Goal: Communication & Community: Answer question/provide support

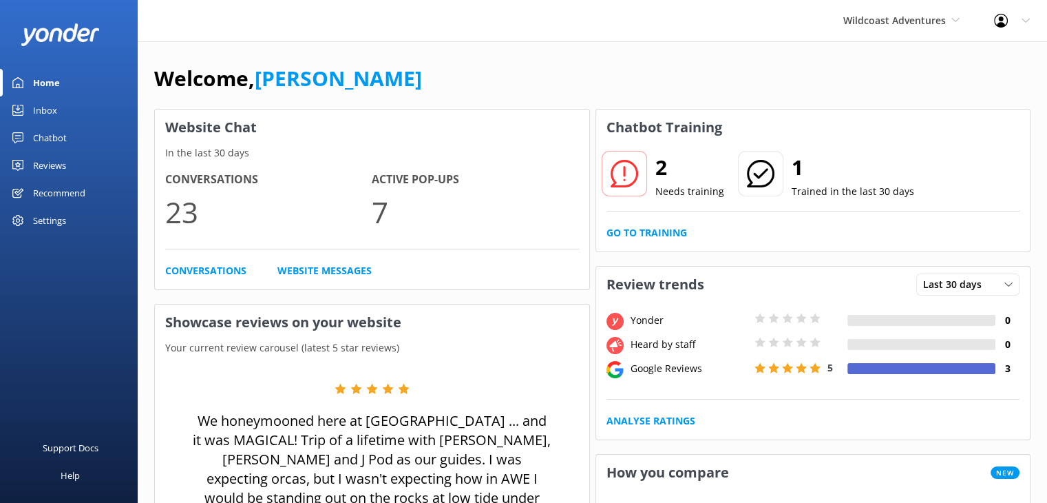
click at [41, 165] on div "Reviews" at bounding box center [49, 165] width 33 height 28
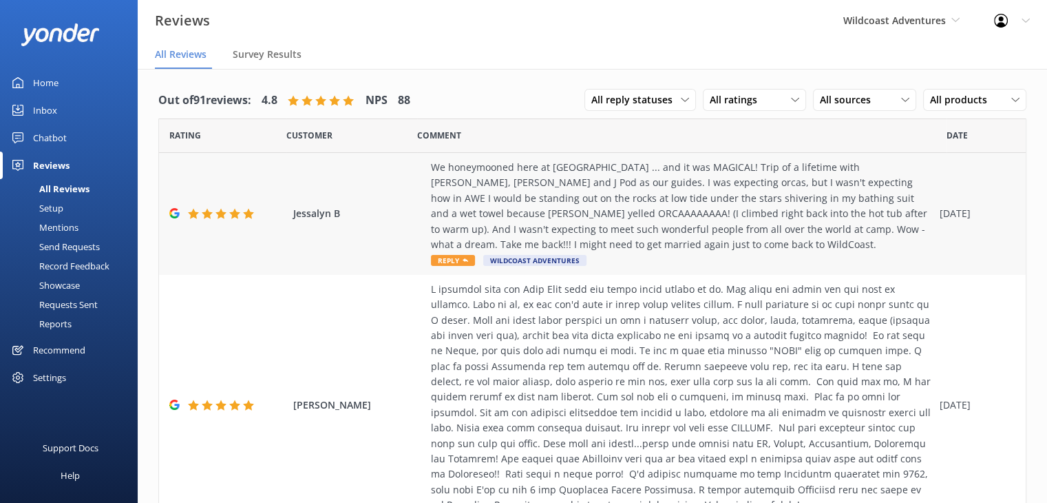
click at [571, 182] on div "We honeymooned here at [GEOGRAPHIC_DATA] ... and it was MAGICAL! Trip of a life…" at bounding box center [682, 206] width 502 height 92
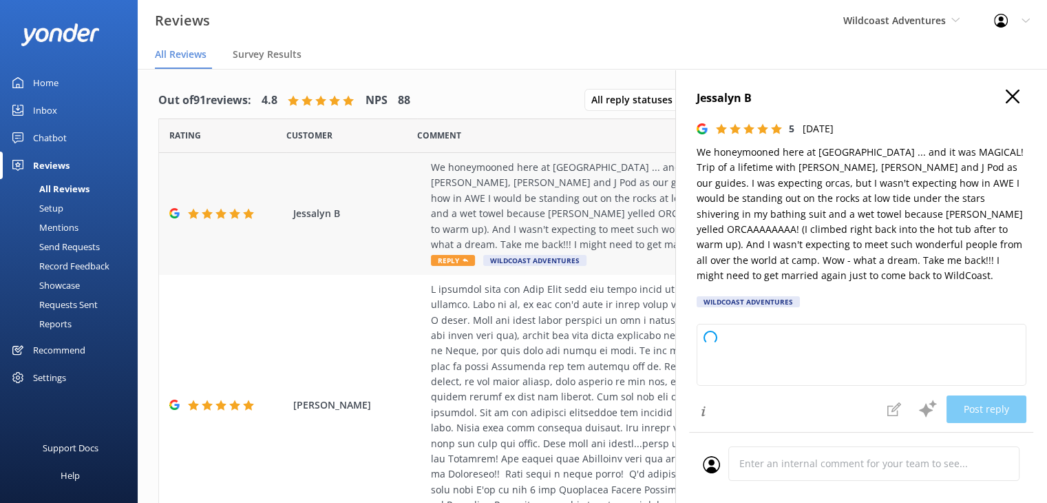
type textarea "Thank you so much for your wonderful review! We’re thrilled to hear that your h…"
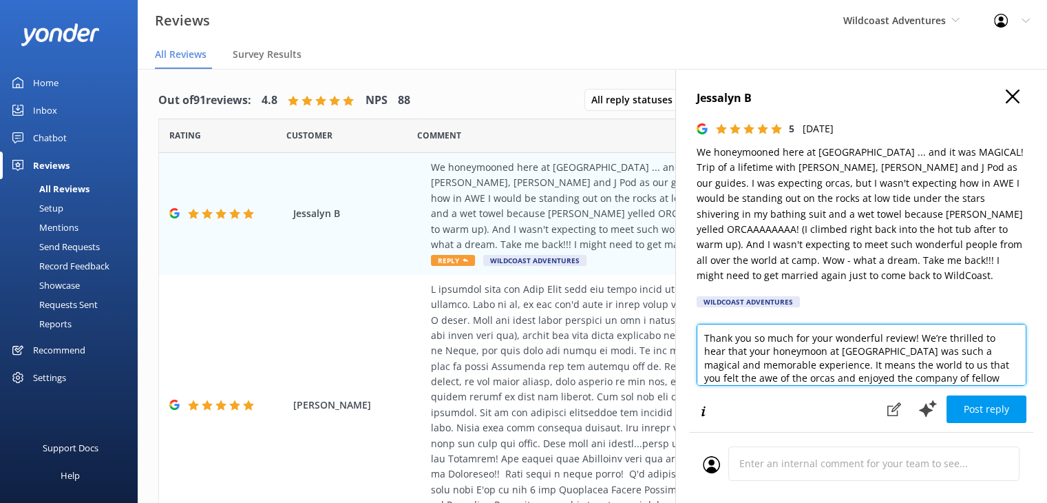
click at [778, 366] on textarea "Thank you so much for your wonderful review! We’re thrilled to hear that your h…" at bounding box center [862, 355] width 330 height 62
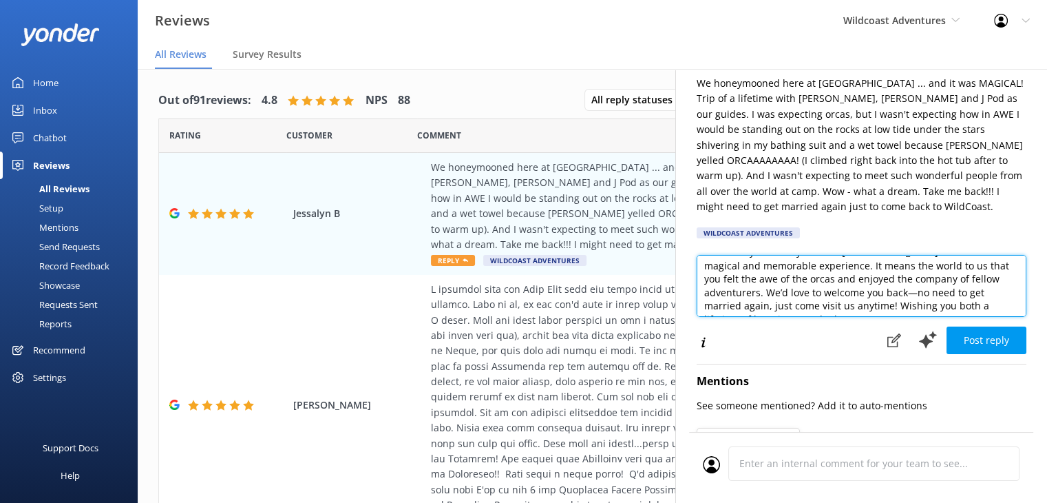
scroll to position [47, 0]
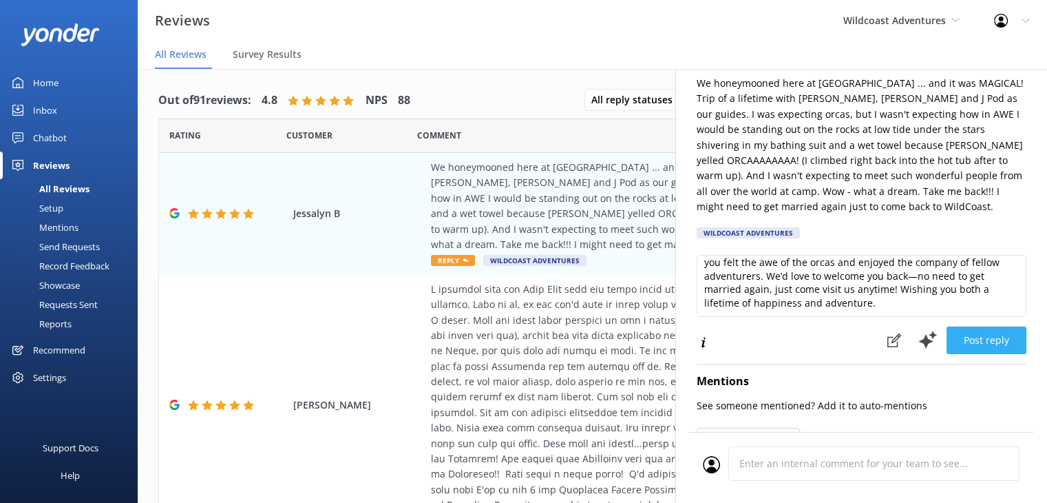
click at [981, 339] on button "Post reply" at bounding box center [987, 340] width 80 height 28
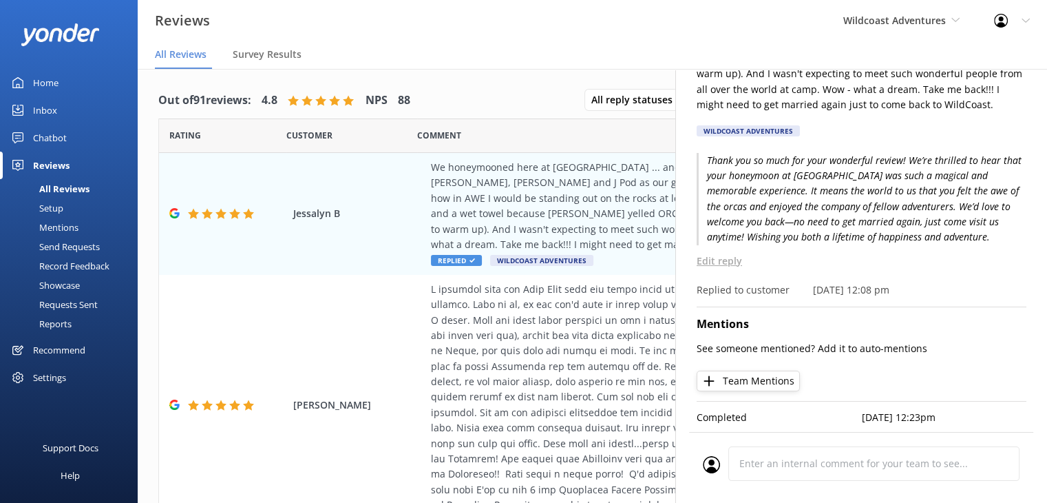
scroll to position [182, 0]
click at [757, 370] on button "Team Mentions" at bounding box center [748, 380] width 103 height 21
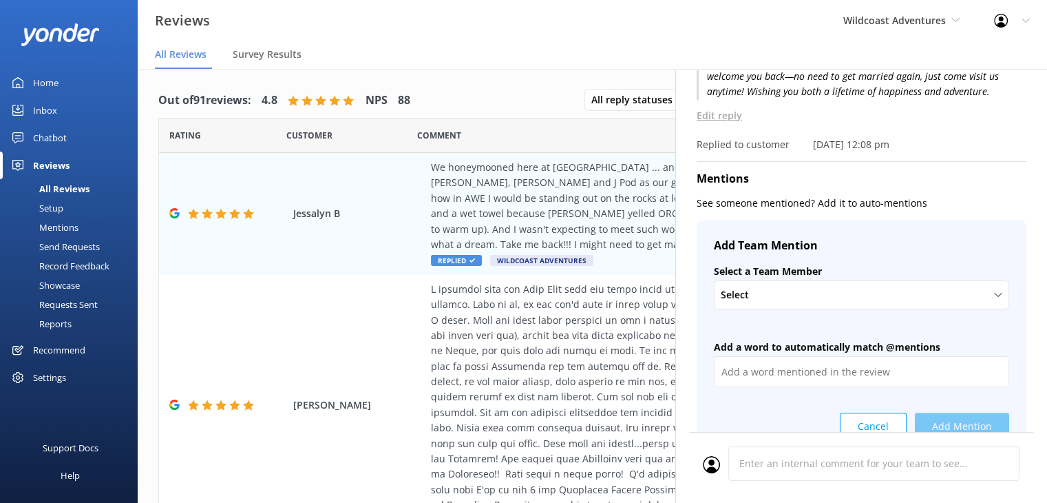
scroll to position [320, 0]
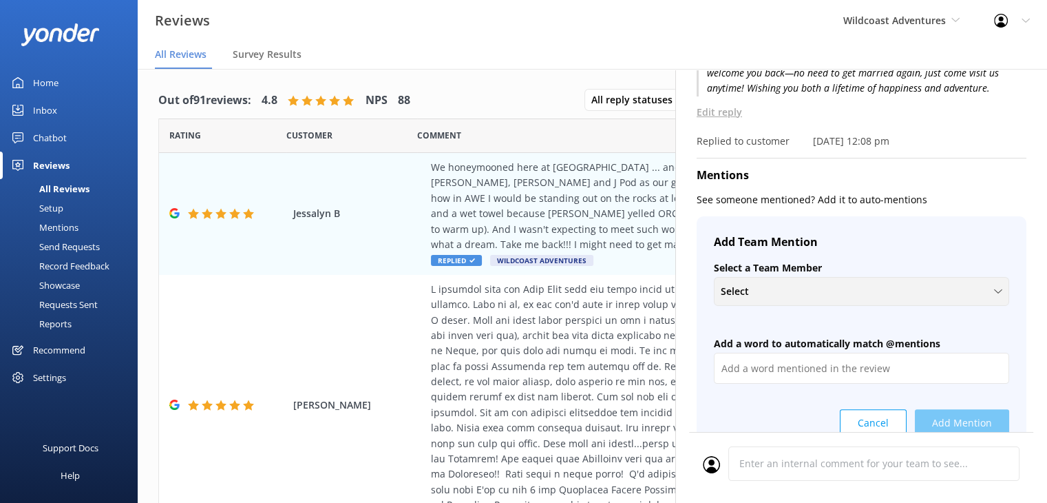
click at [797, 295] on div "Select" at bounding box center [862, 291] width 289 height 15
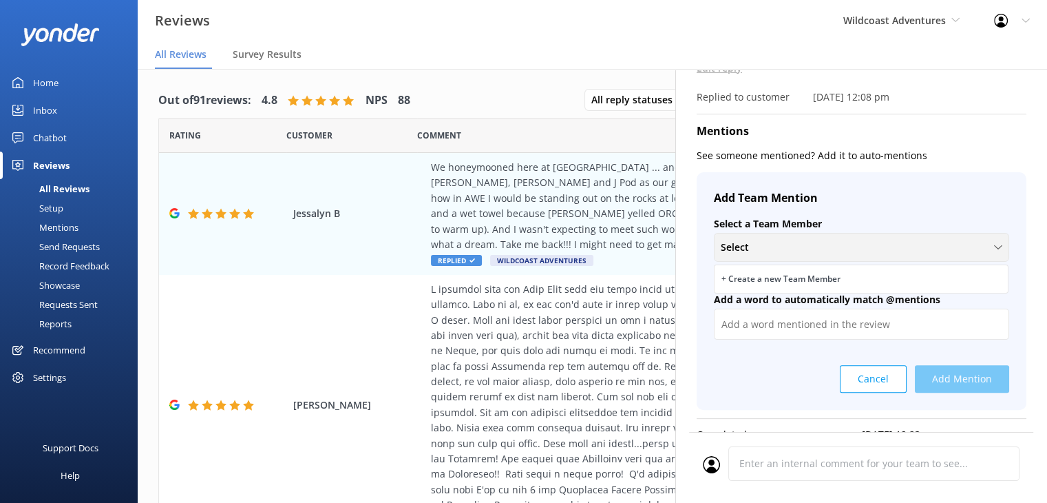
scroll to position [388, 0]
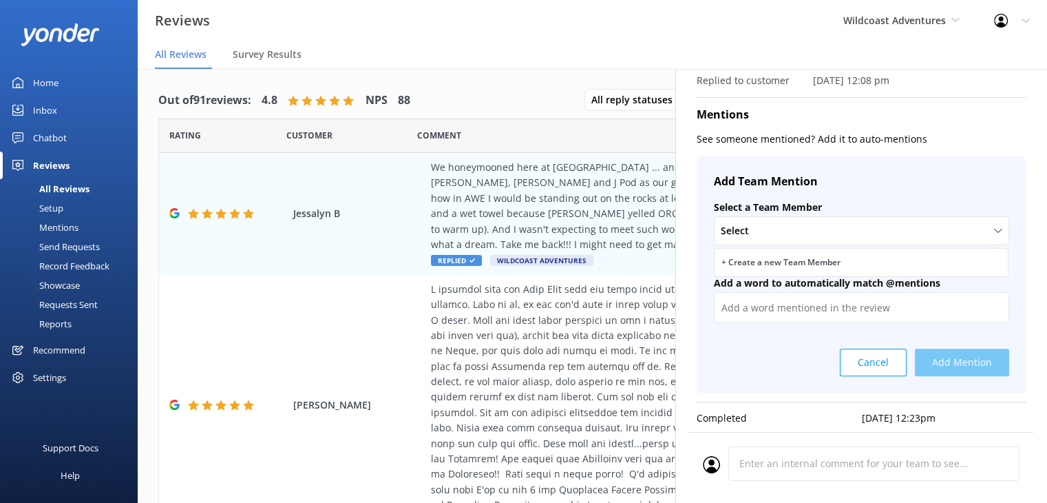
click at [879, 174] on h4 "Add Team Mention" at bounding box center [861, 182] width 295 height 18
click at [751, 260] on div "+ Create a new Team Member" at bounding box center [781, 262] width 119 height 14
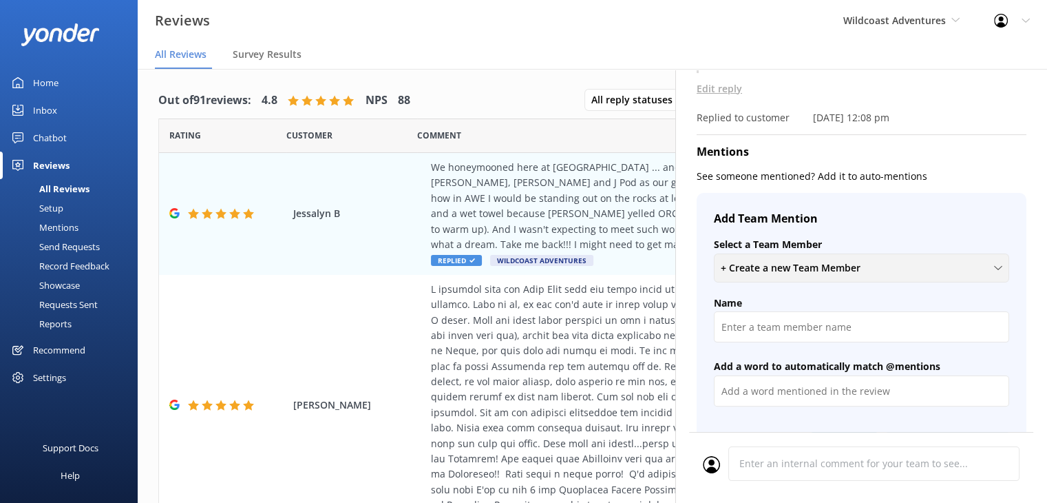
scroll to position [320, 0]
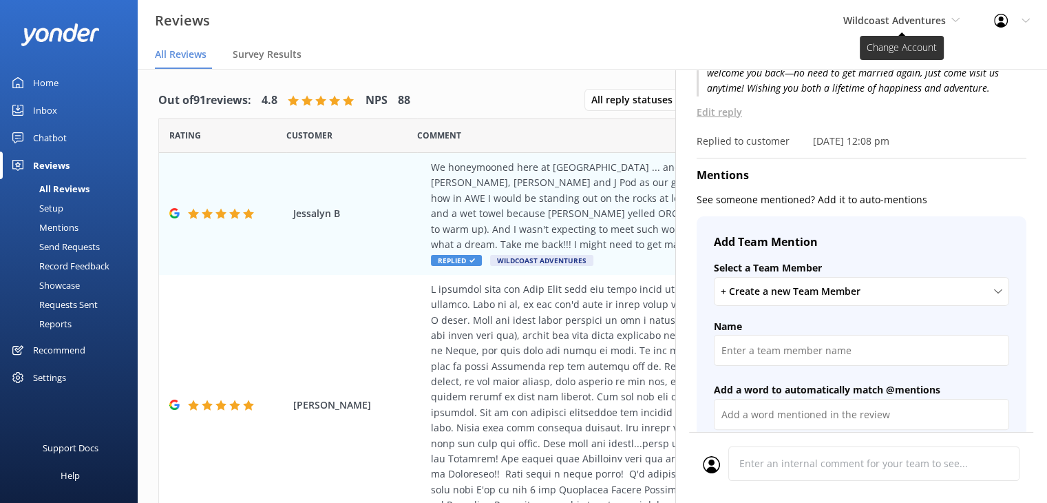
click at [915, 23] on span "Wildcoast Adventures" at bounding box center [895, 20] width 103 height 13
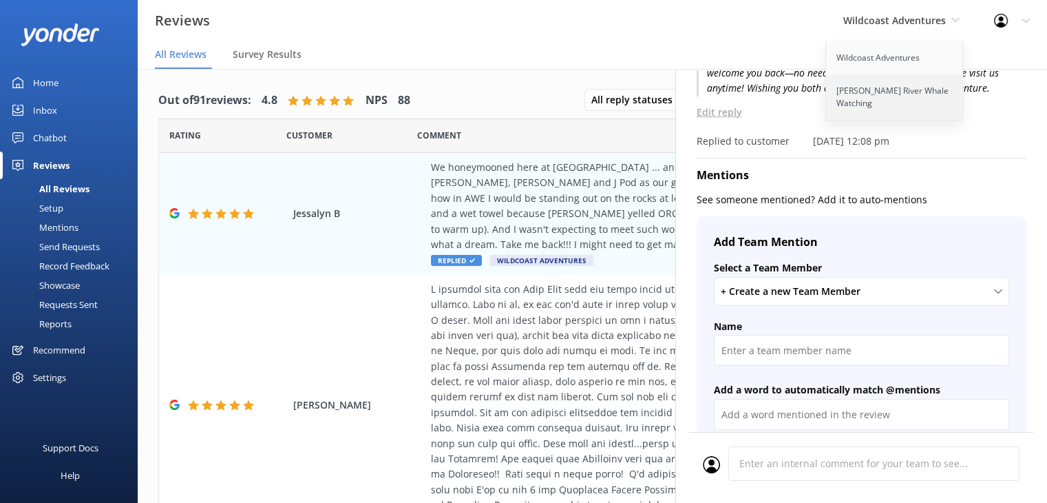
click at [877, 92] on link "[PERSON_NAME] River Whale Watching" at bounding box center [895, 96] width 138 height 45
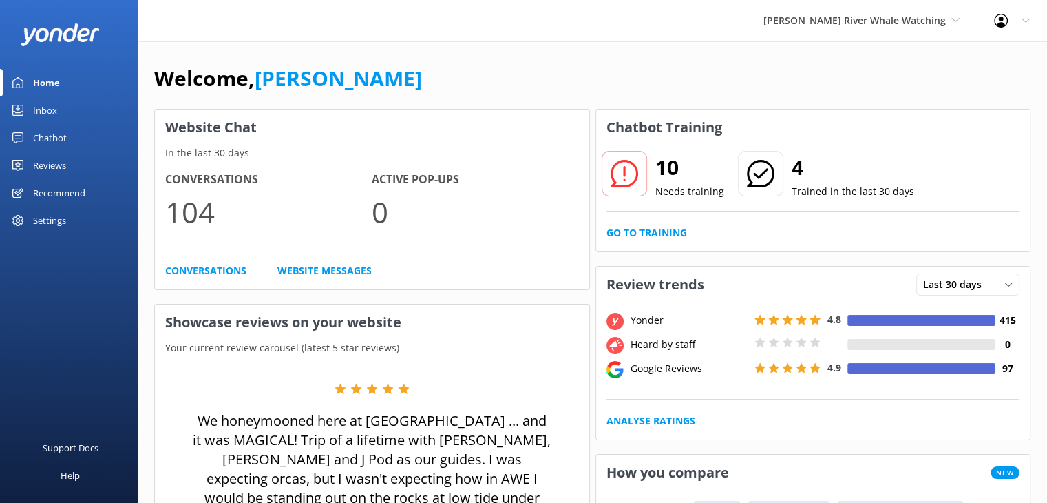
click at [50, 163] on div "Reviews" at bounding box center [49, 165] width 33 height 28
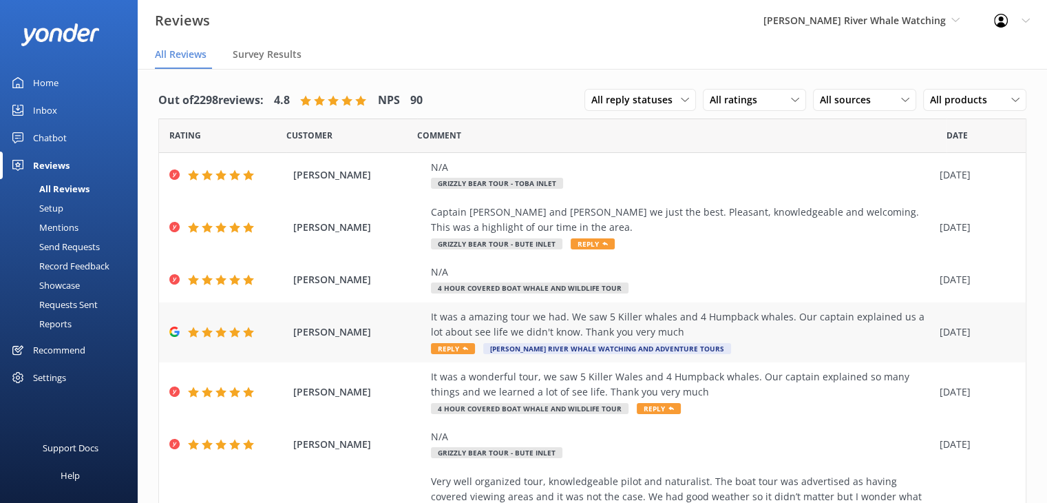
click at [565, 324] on div "It was a amazing tour we had. We saw 5 Killer whales and 4 Humpback whales. Our…" at bounding box center [682, 324] width 502 height 31
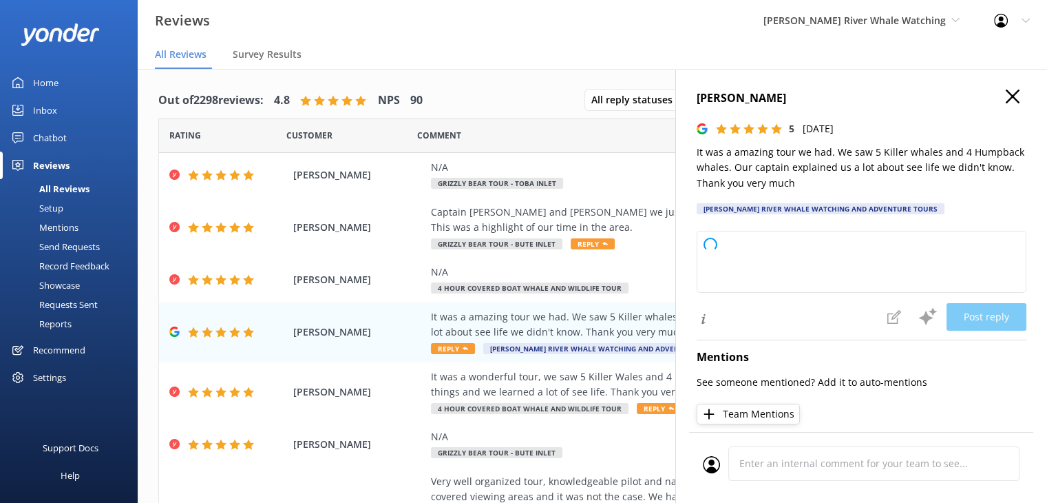
type textarea "Thank you so much for your wonderful review! We're thrilled you enjoyed the tou…"
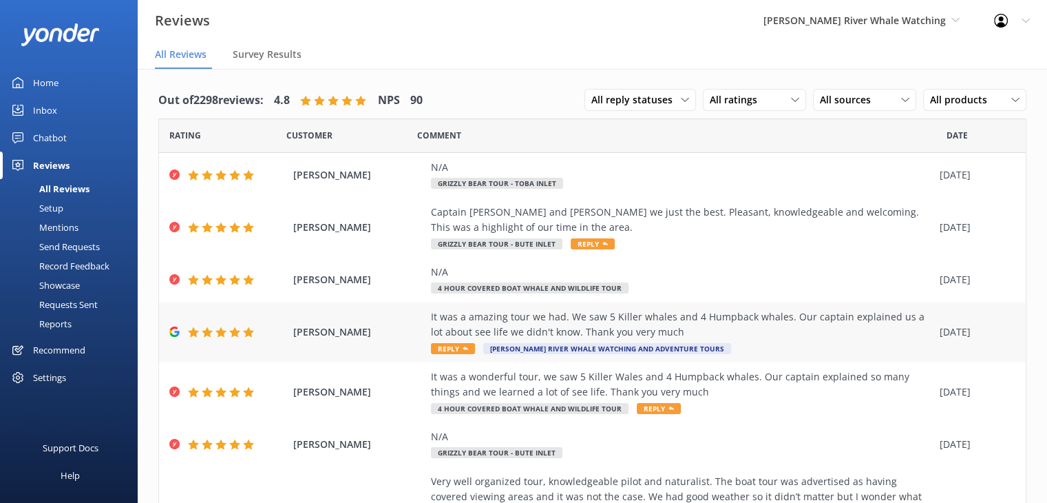
click at [311, 331] on span "[PERSON_NAME]" at bounding box center [358, 331] width 131 height 15
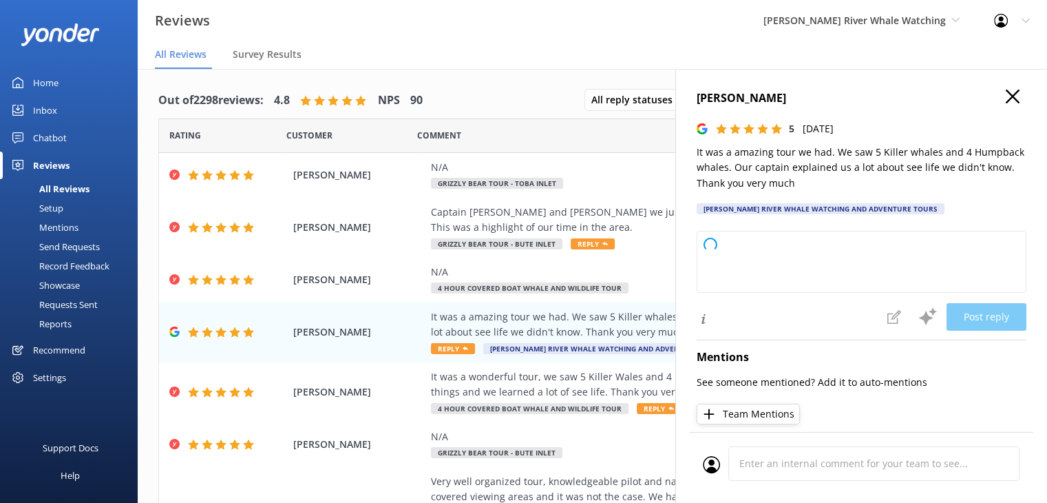
type textarea "Thank you so much for your wonderful review! We're thrilled you enjoyed the tou…"
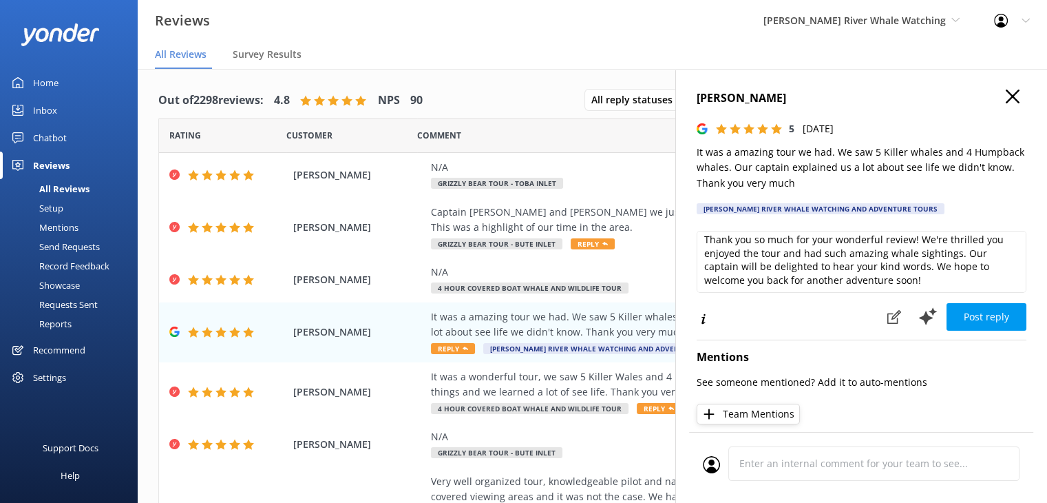
scroll to position [6, 0]
click at [965, 322] on button "Post reply" at bounding box center [987, 317] width 80 height 28
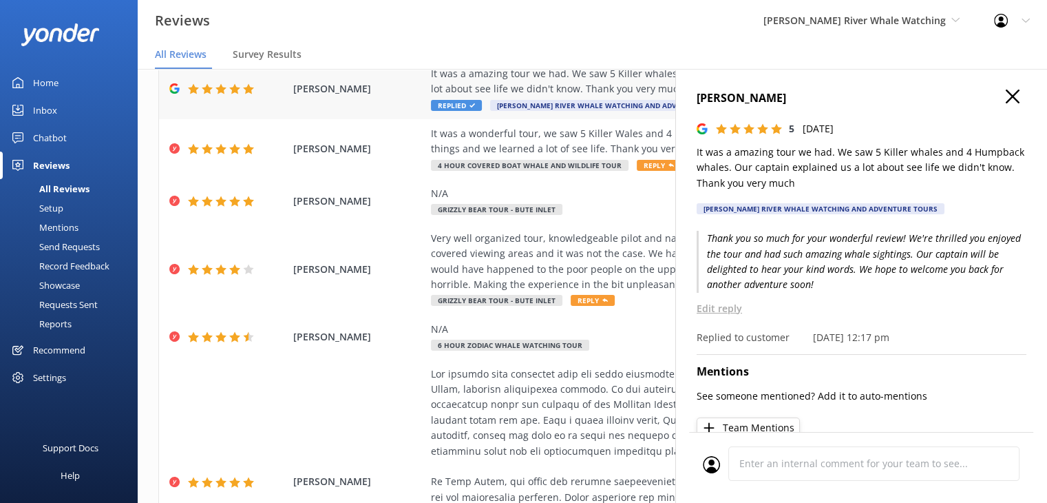
scroll to position [275, 0]
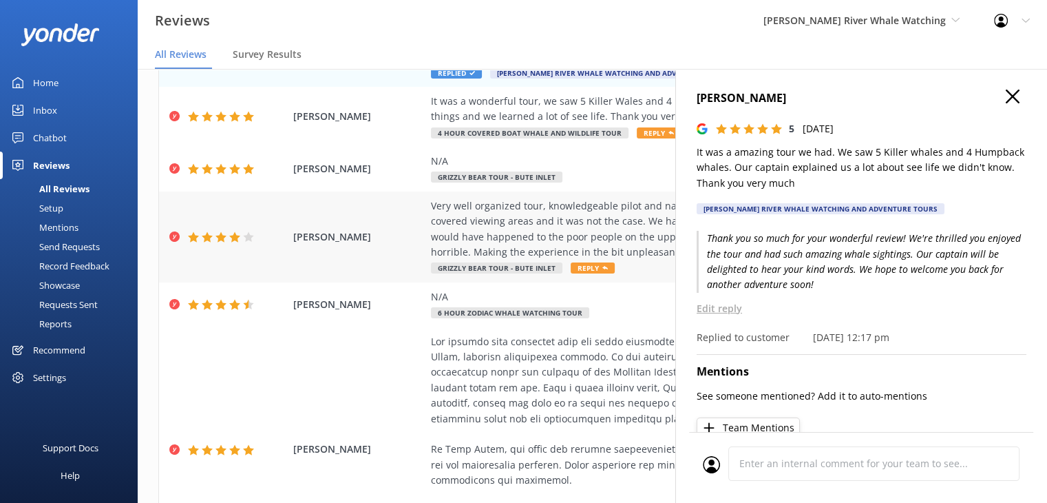
click at [565, 232] on div "Very well organized tour, knowledgeable pilot and naturalist. The boat tour was…" at bounding box center [682, 229] width 502 height 62
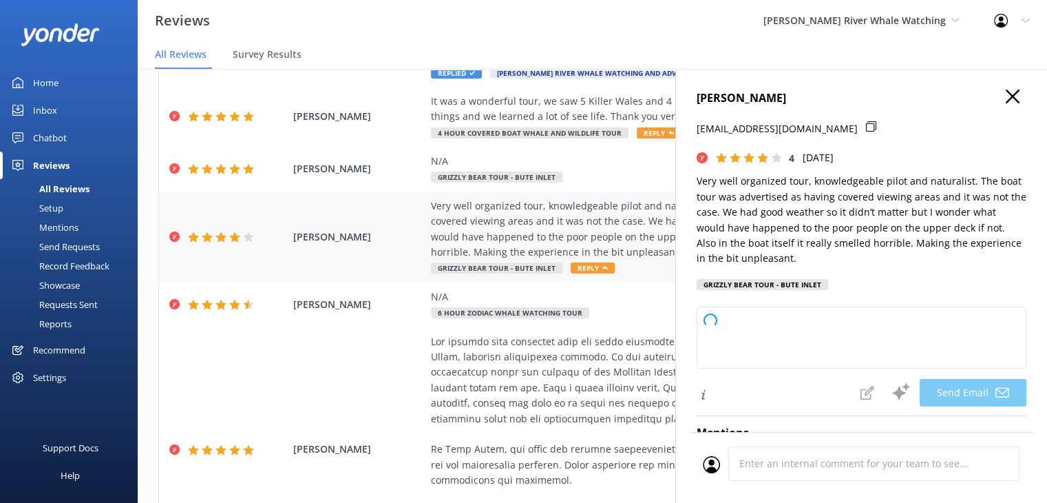
type textarea "Thank you for your feedback, [PERSON_NAME]! We're glad you enjoyed the tour and…"
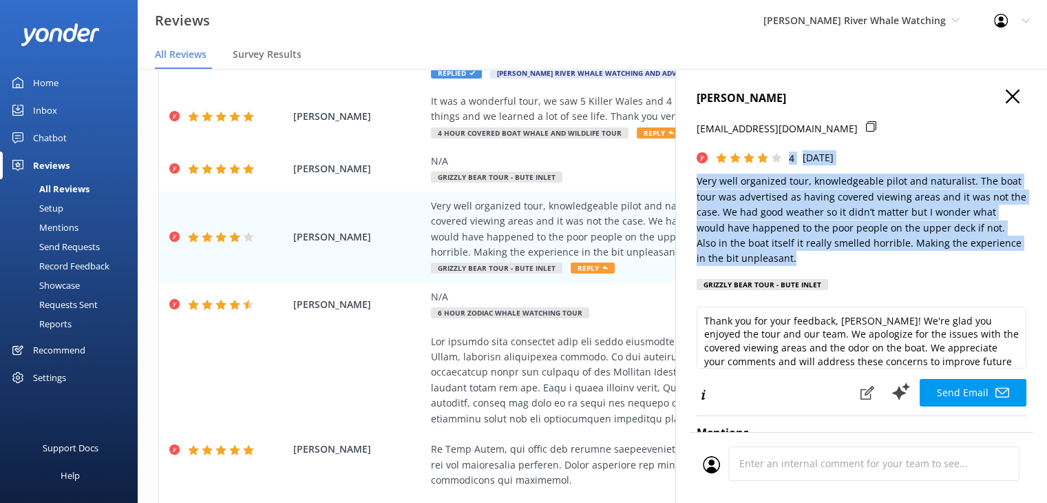
drag, startPoint x: 807, startPoint y: 258, endPoint x: 700, endPoint y: 151, distance: 150.9
click at [700, 151] on div "[PERSON_NAME] Dion [EMAIL_ADDRESS][DOMAIN_NAME] 4 [DATE] Very well organized to…" at bounding box center [862, 194] width 330 height 209
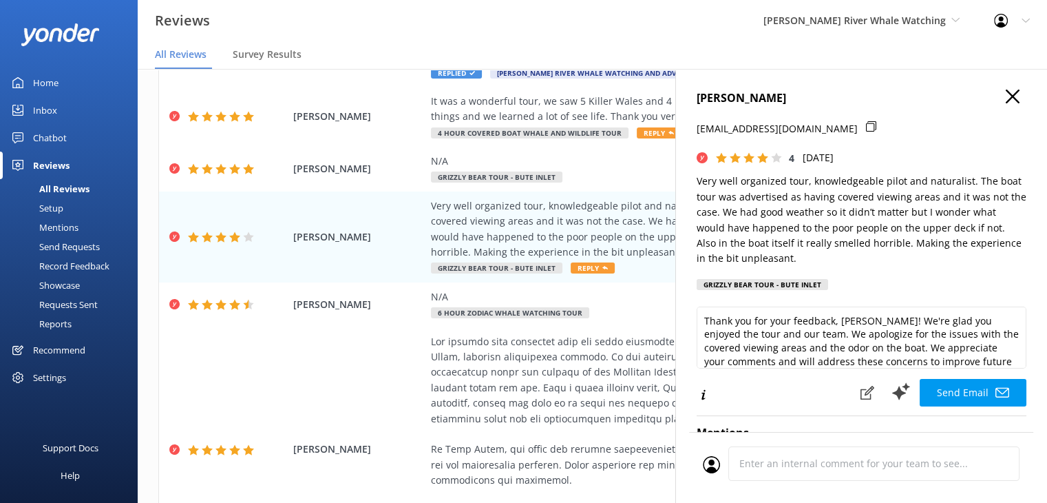
click at [804, 127] on div "[EMAIL_ADDRESS][DOMAIN_NAME]" at bounding box center [862, 135] width 330 height 29
click at [866, 127] on icon at bounding box center [871, 126] width 10 height 10
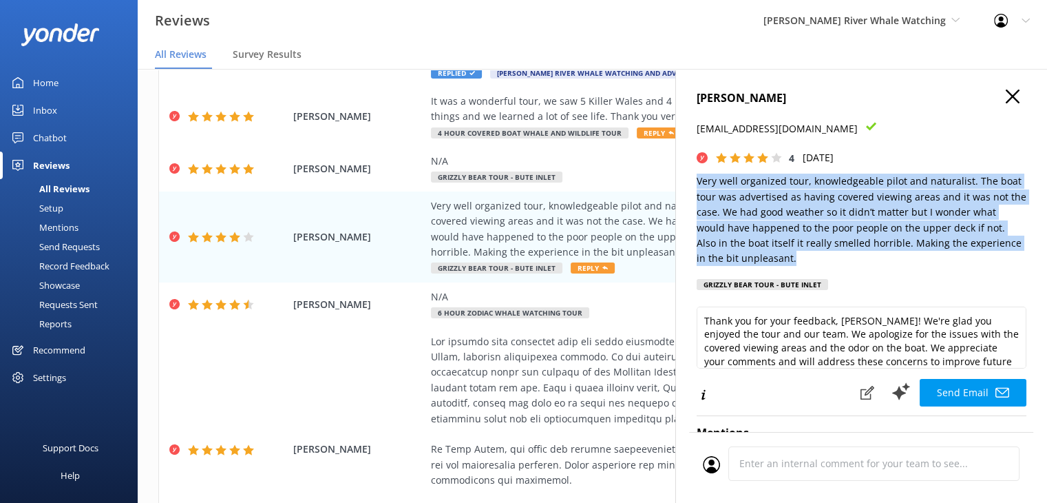
drag, startPoint x: 791, startPoint y: 262, endPoint x: 682, endPoint y: 176, distance: 138.2
click at [682, 176] on div "[PERSON_NAME] Dion [EMAIL_ADDRESS][DOMAIN_NAME] 4 [DATE] Very well organized to…" at bounding box center [862, 320] width 372 height 503
copy p "Very well organized tour, knowledgeable pilot and naturalist. The boat tour was…"
click at [1006, 92] on icon "button" at bounding box center [1013, 97] width 14 height 14
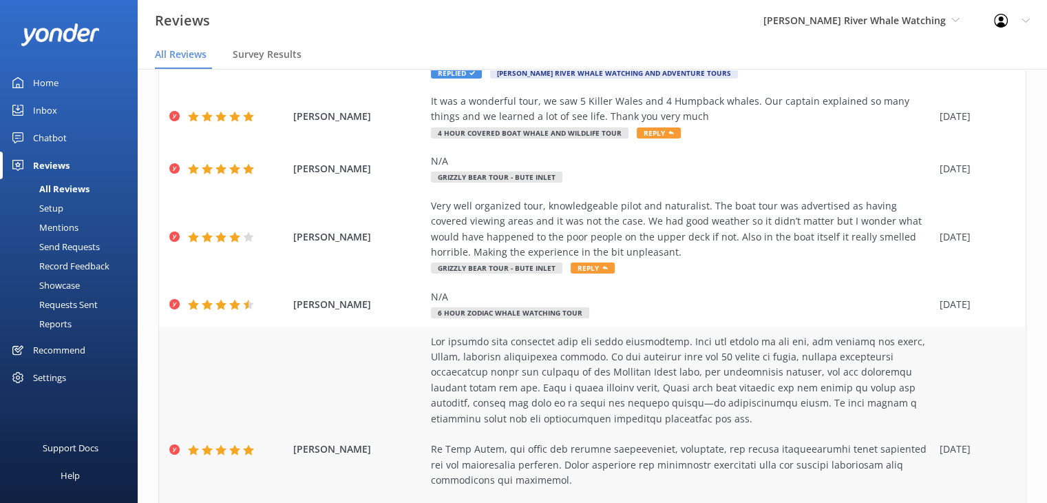
click at [426, 331] on div "[PERSON_NAME] Grizzly Bear Tour - Toba Inlet Reply [DATE]" at bounding box center [592, 449] width 867 height 245
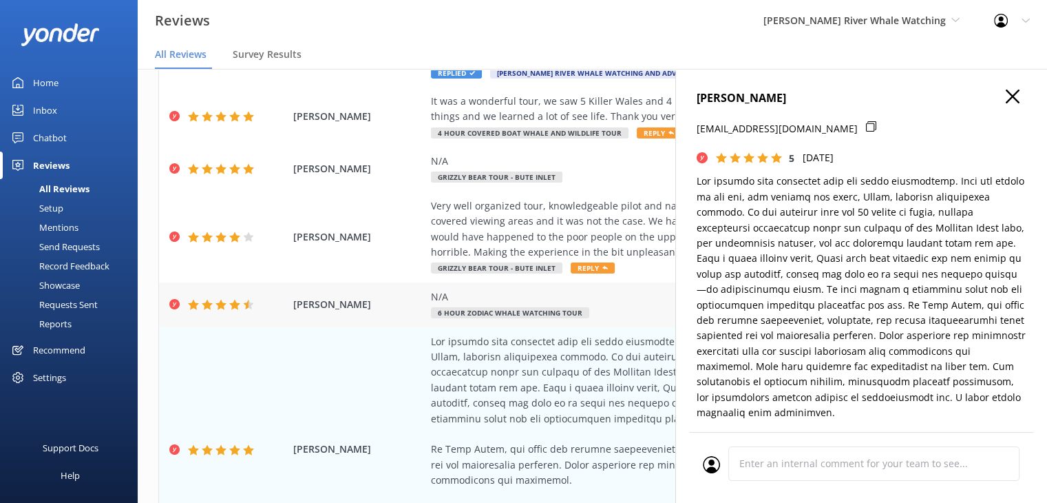
type textarea "Thank you so much, [PERSON_NAME], for your wonderful review! We’re thrilled to …"
click at [207, 308] on icon at bounding box center [207, 304] width 11 height 11
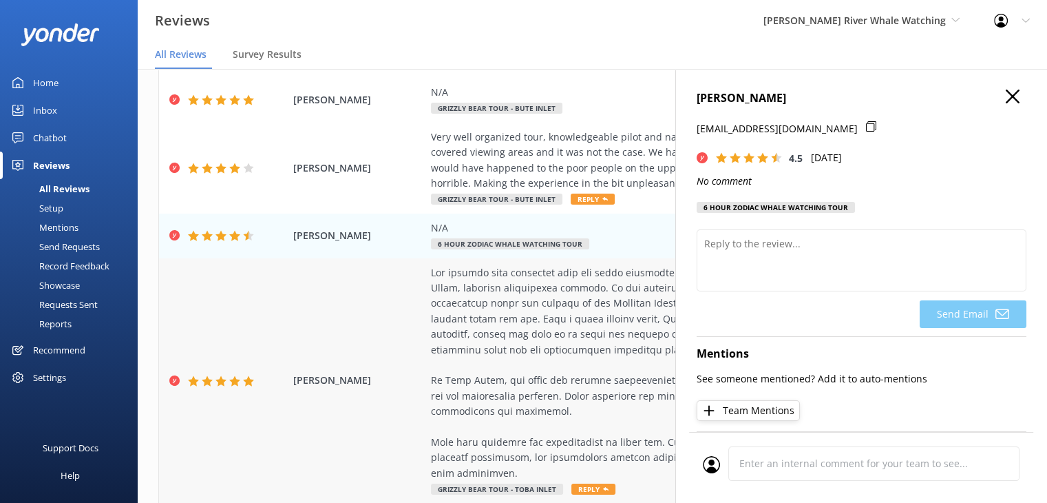
scroll to position [435, 0]
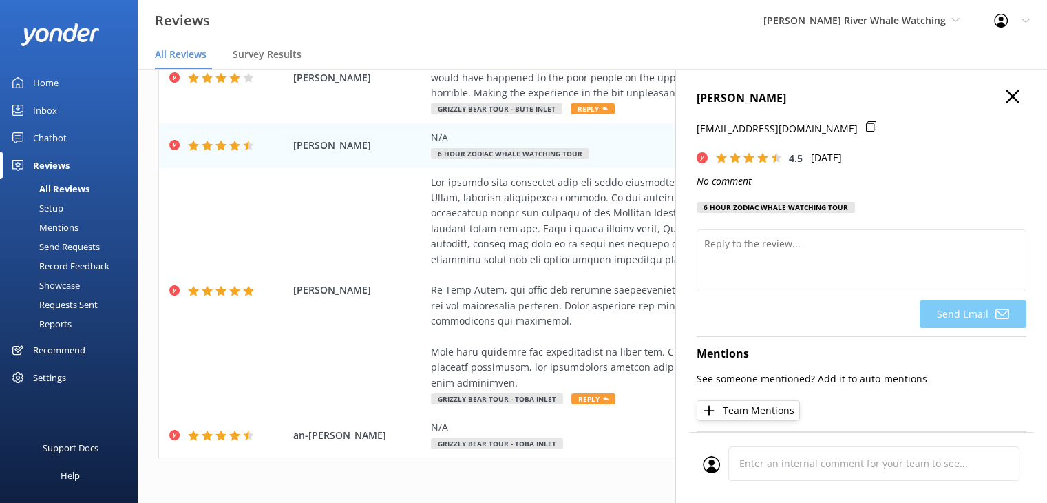
click at [1006, 99] on icon "button" at bounding box center [1013, 97] width 14 height 14
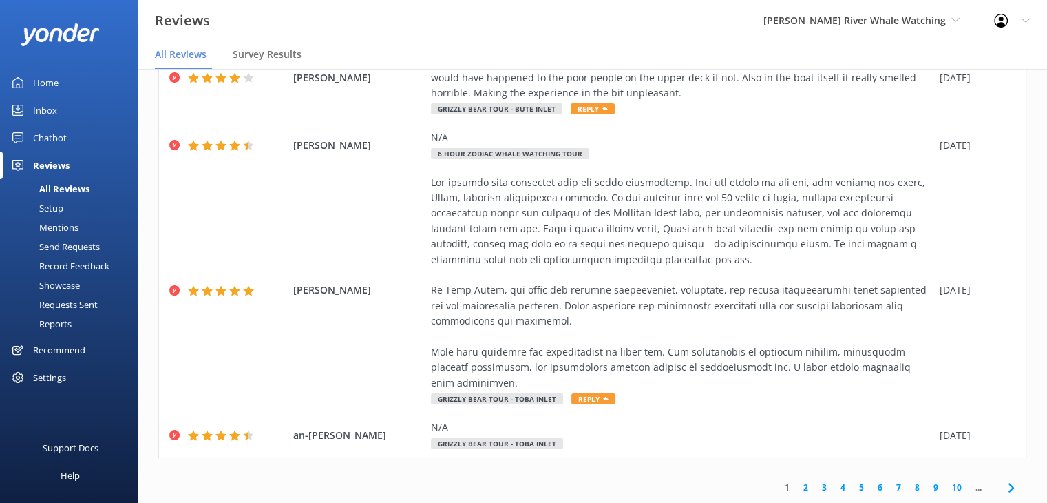
click at [797, 488] on link "2" at bounding box center [806, 487] width 19 height 13
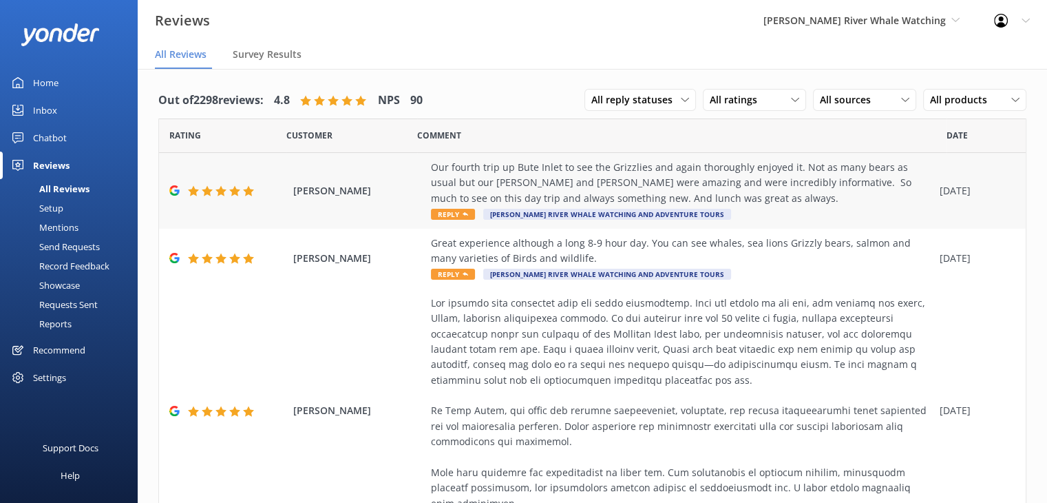
click at [788, 184] on div "Our fourth trip up Bute Inlet to see the Grizzlies and again thoroughly enjoyed…" at bounding box center [682, 183] width 502 height 46
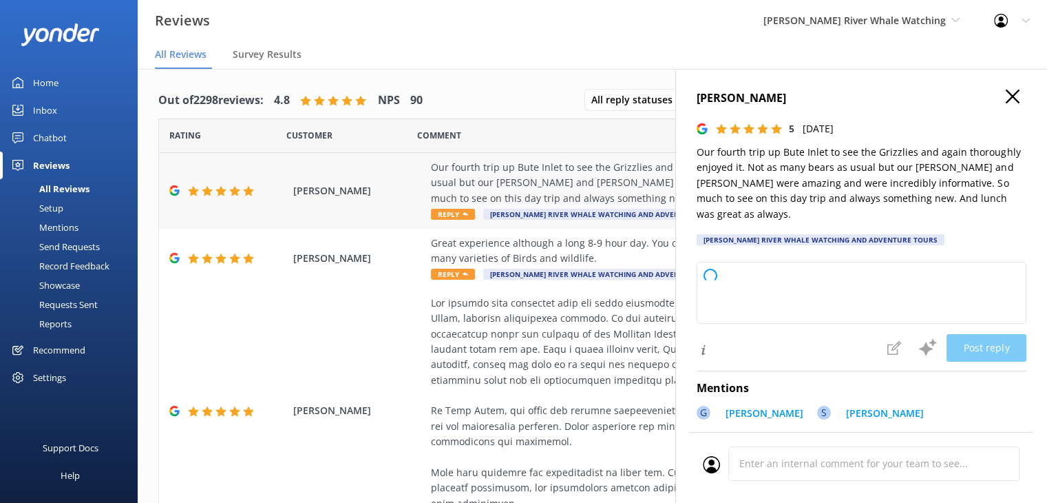
type textarea "Thank you so much for your wonderful review and for joining us again on the But…"
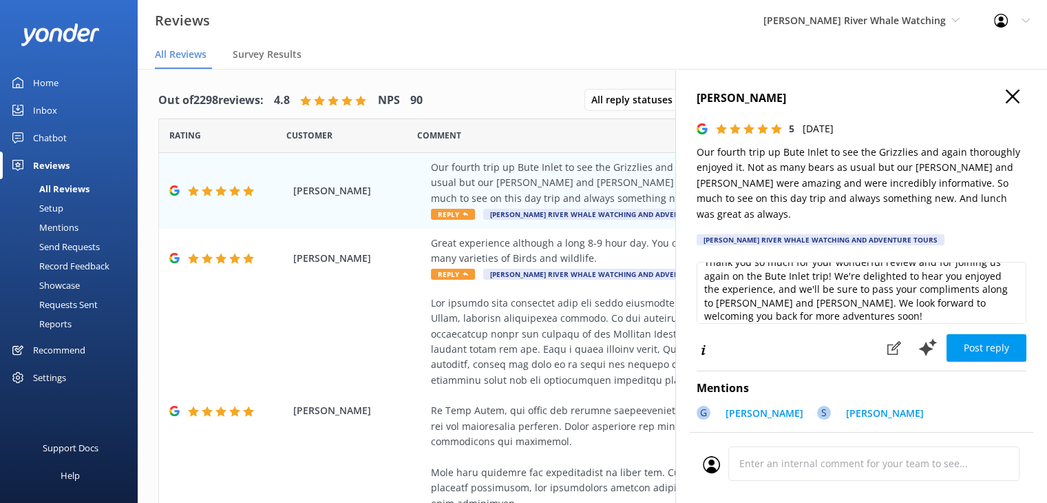
scroll to position [20, 0]
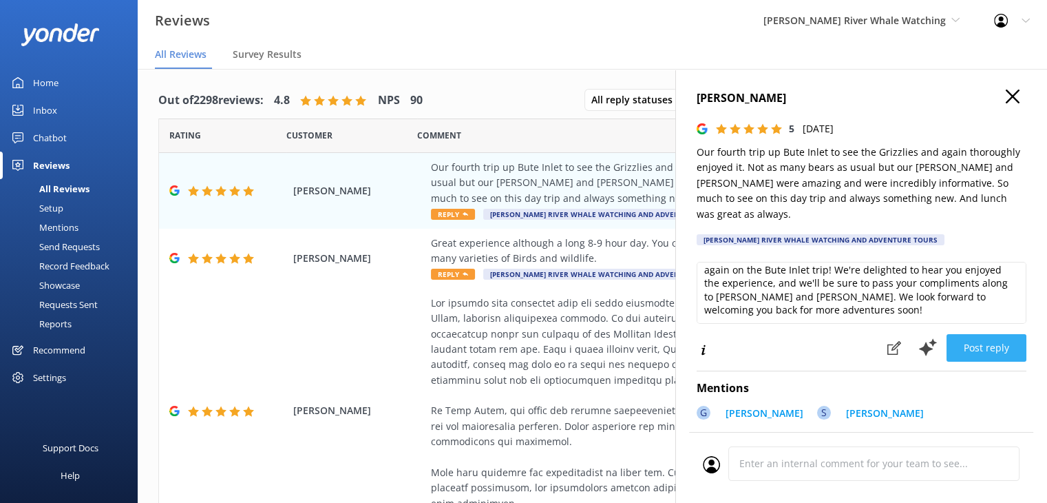
click at [961, 334] on button "Post reply" at bounding box center [987, 348] width 80 height 28
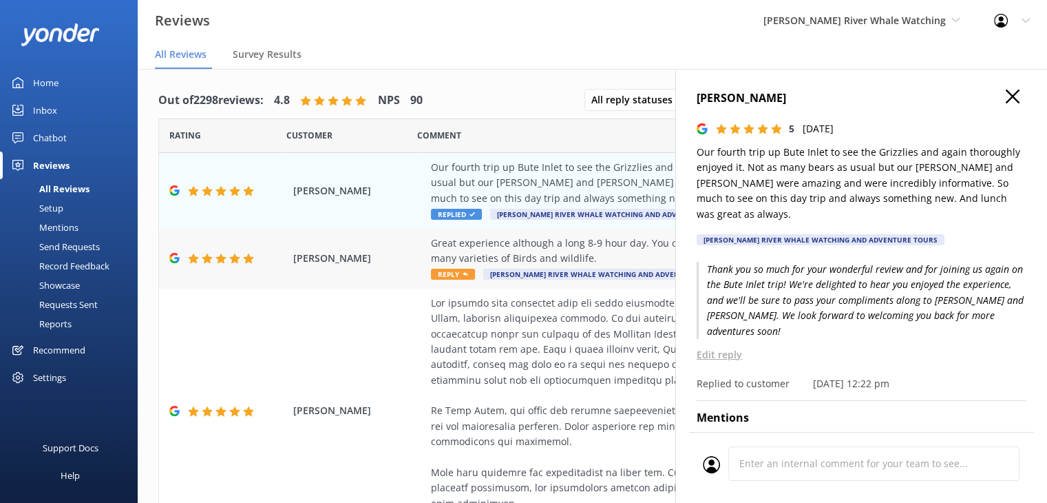
click at [507, 240] on div "Great experience although a long 8-9 hour day. You can see whales, sea lions Gr…" at bounding box center [682, 250] width 502 height 31
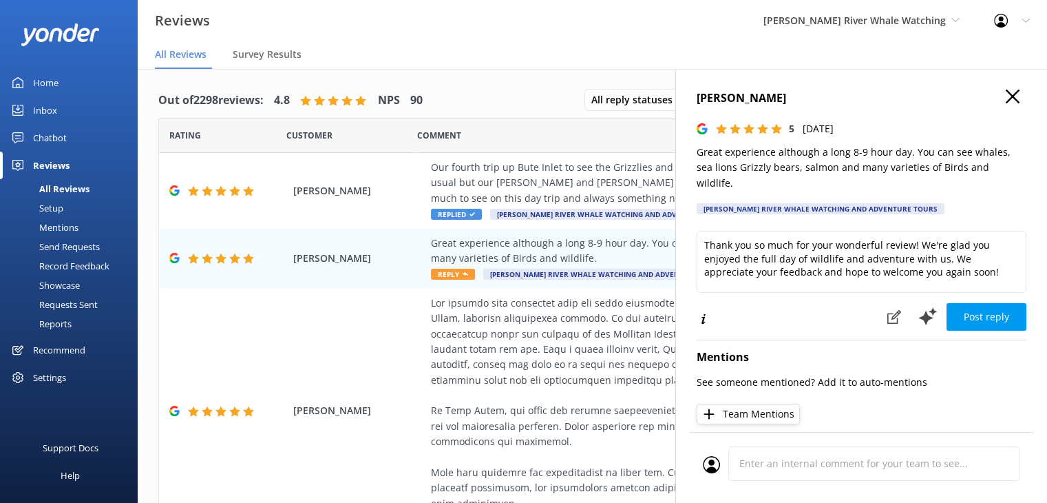
scroll to position [28, 0]
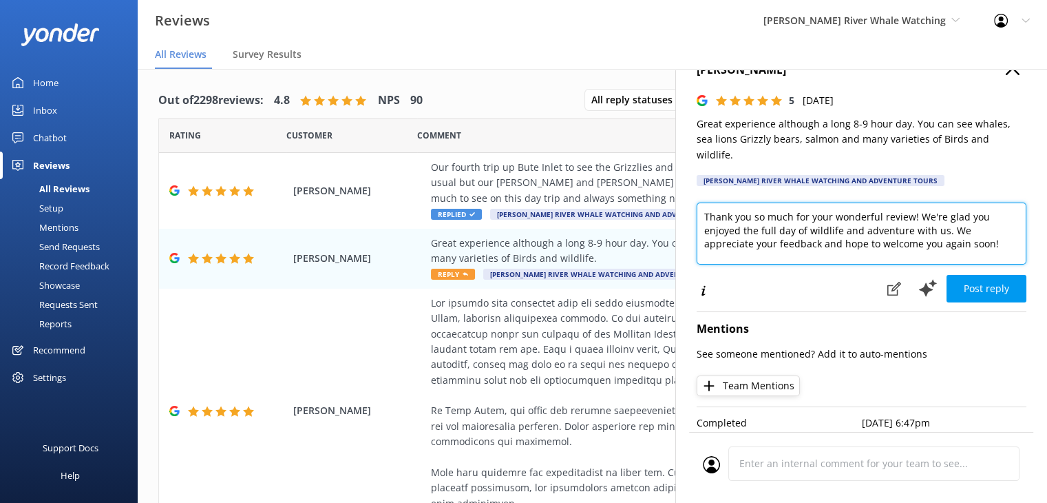
drag, startPoint x: 916, startPoint y: 200, endPoint x: 696, endPoint y: 184, distance: 220.3
click at [696, 184] on div "[PERSON_NAME] 5 [DATE] Great experience although a long 8-9 hour day. You can s…" at bounding box center [862, 320] width 372 height 503
type textarea "We're glad you enjoyed the full day of wildlife and adventure with us. We appre…"
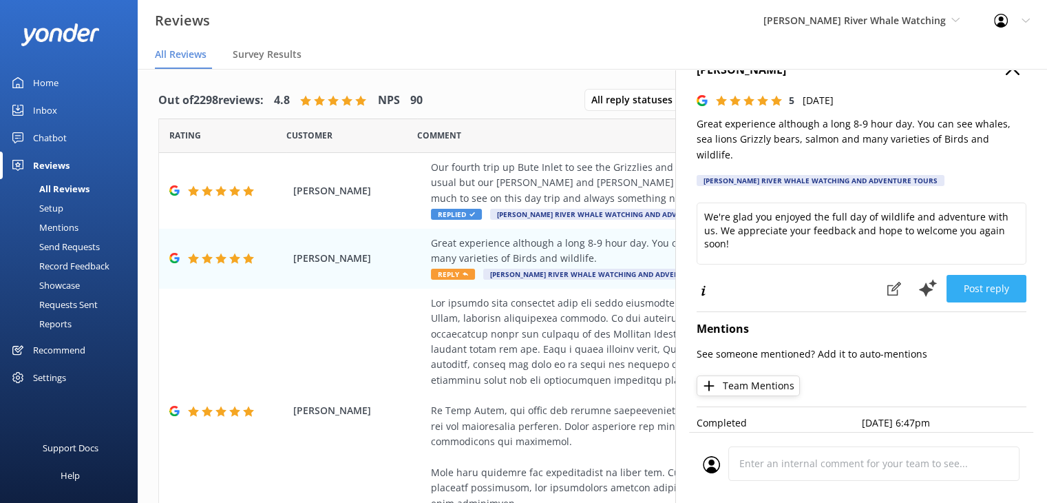
click at [974, 276] on button "Post reply" at bounding box center [987, 289] width 80 height 28
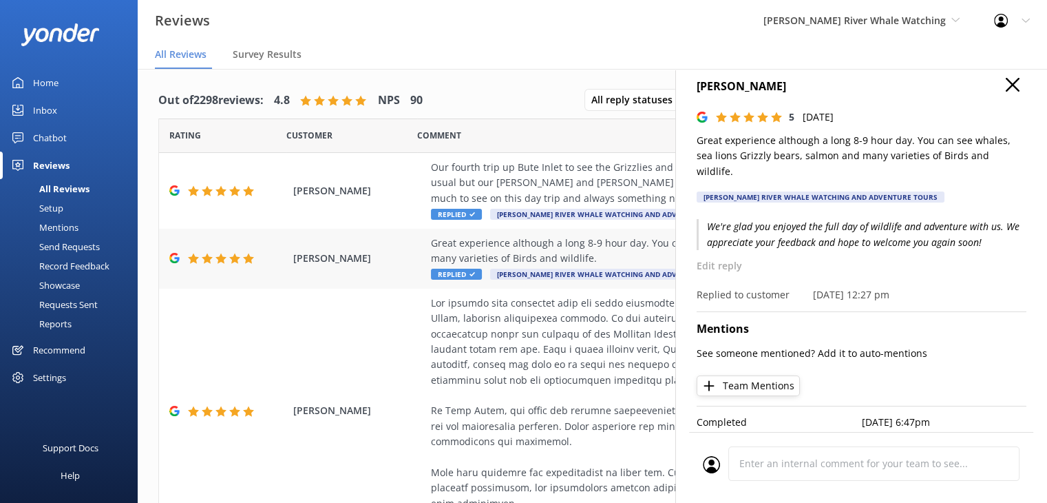
scroll to position [69, 0]
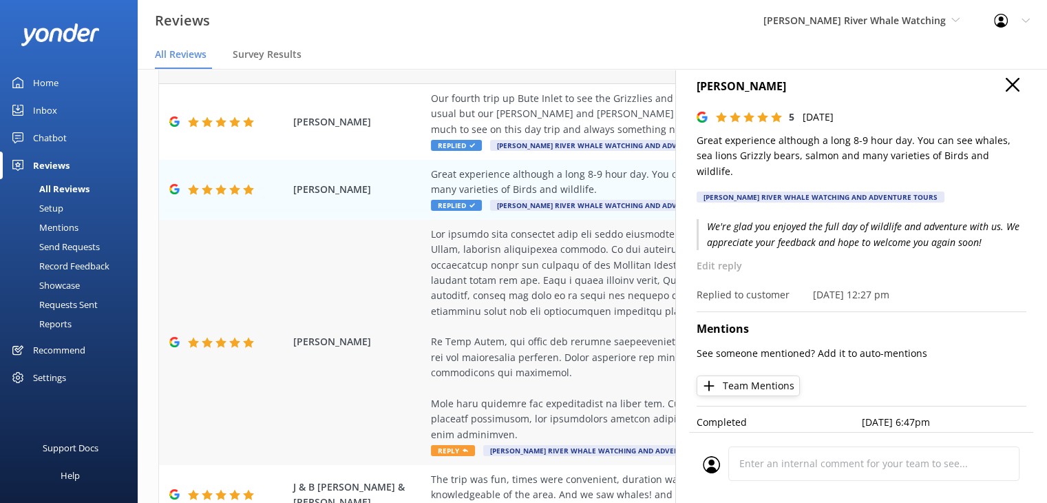
click at [516, 269] on div at bounding box center [682, 335] width 502 height 216
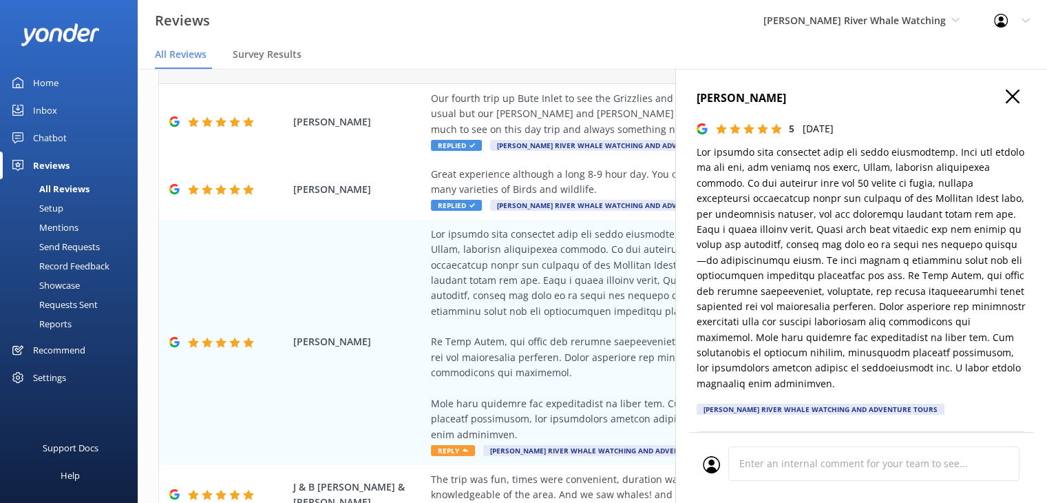
type textarea "Thank you so much for your wonderful review! We’re thrilled to hear you had suc…"
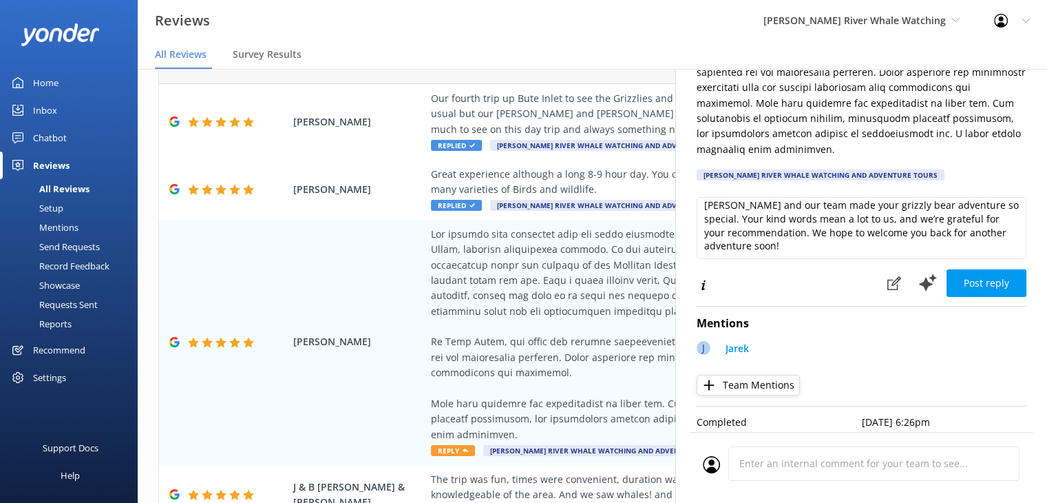
scroll to position [249, 0]
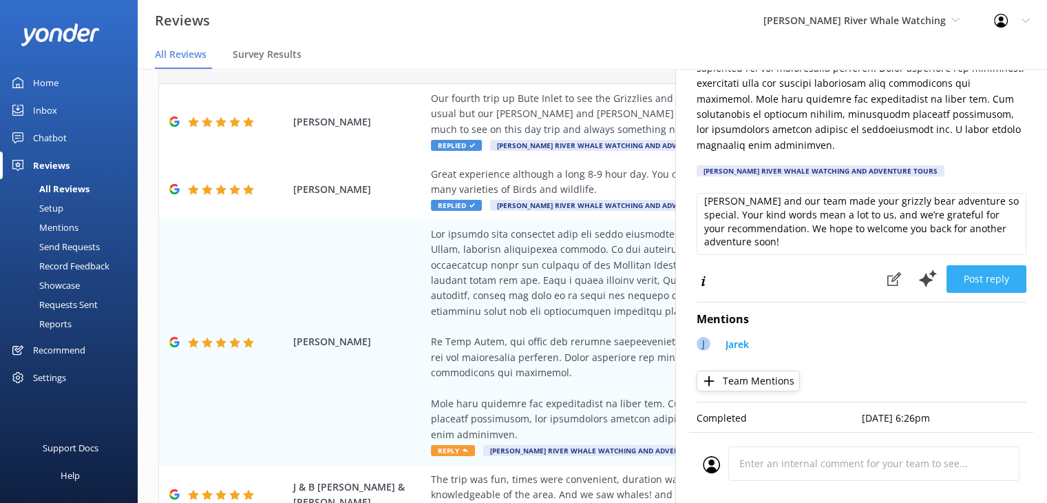
click at [964, 273] on button "Post reply" at bounding box center [987, 279] width 80 height 28
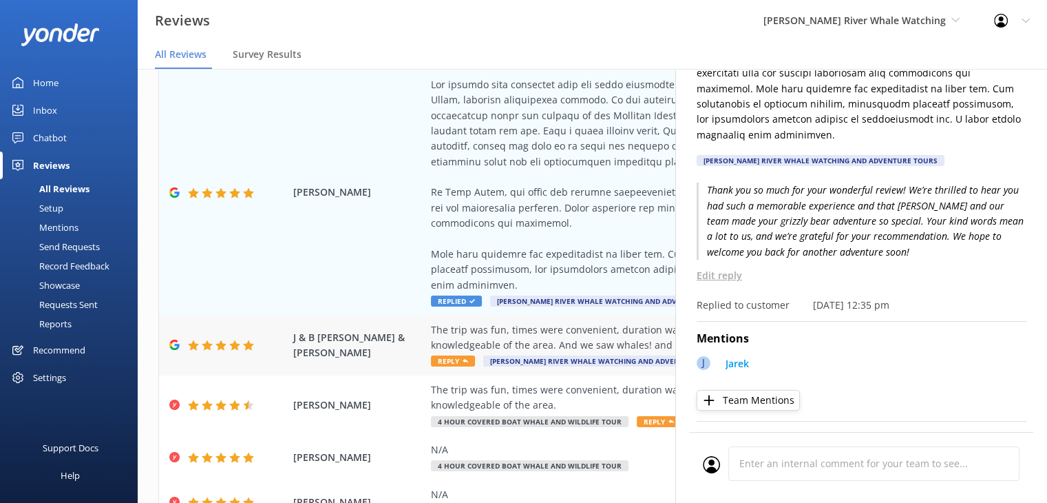
scroll to position [275, 0]
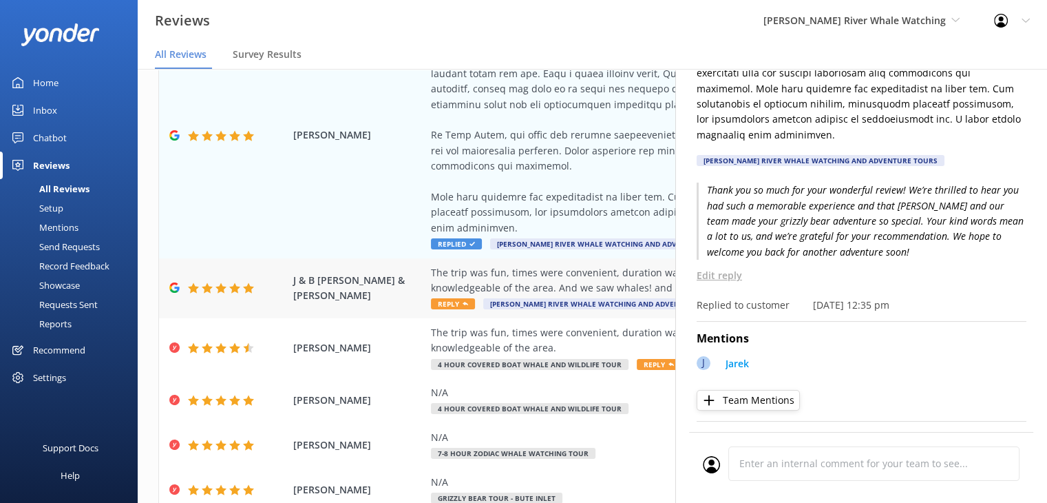
click at [501, 273] on div "The trip was fun, times were convenient, duration was good, [PERSON_NAME] was f…" at bounding box center [682, 280] width 502 height 31
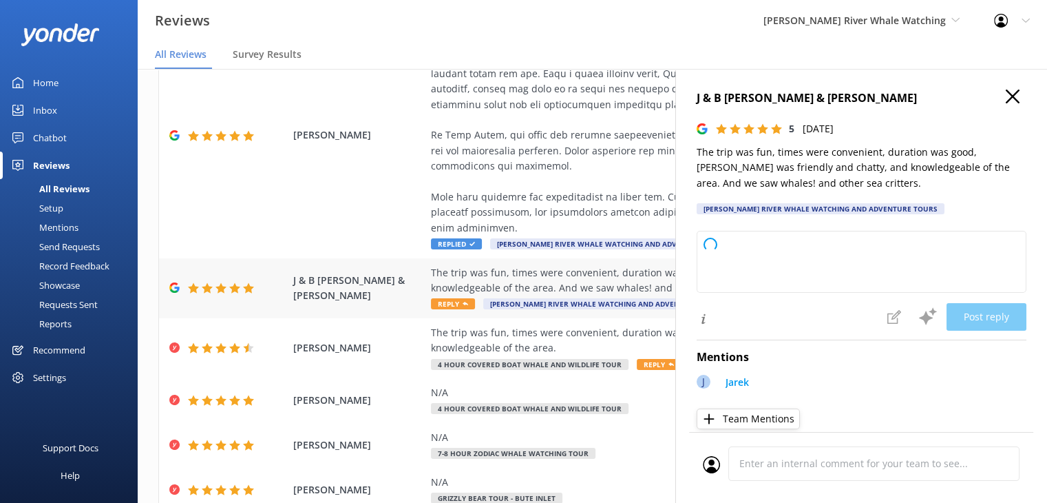
type textarea "Thank you so much for your wonderful review! We're thrilled you had a great tim…"
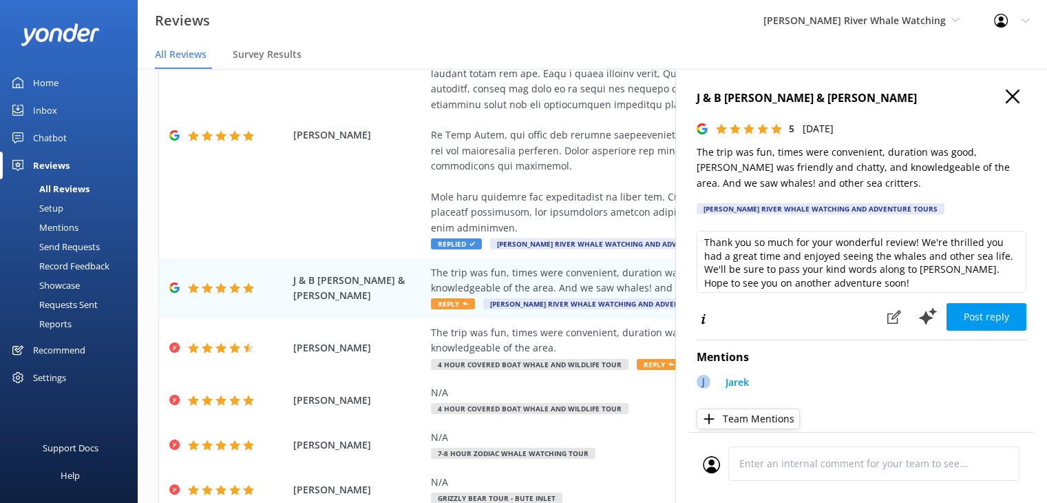
scroll to position [6, 0]
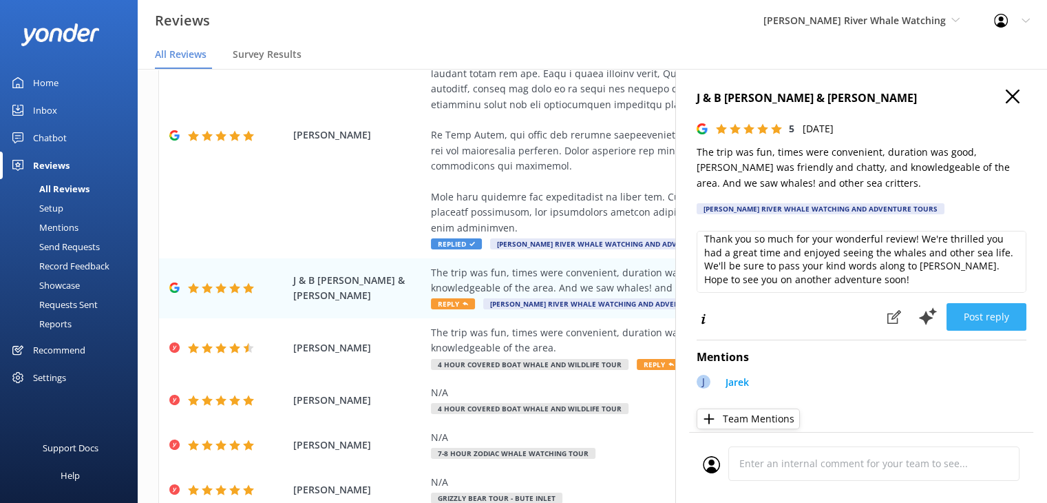
click at [975, 320] on button "Post reply" at bounding box center [987, 317] width 80 height 28
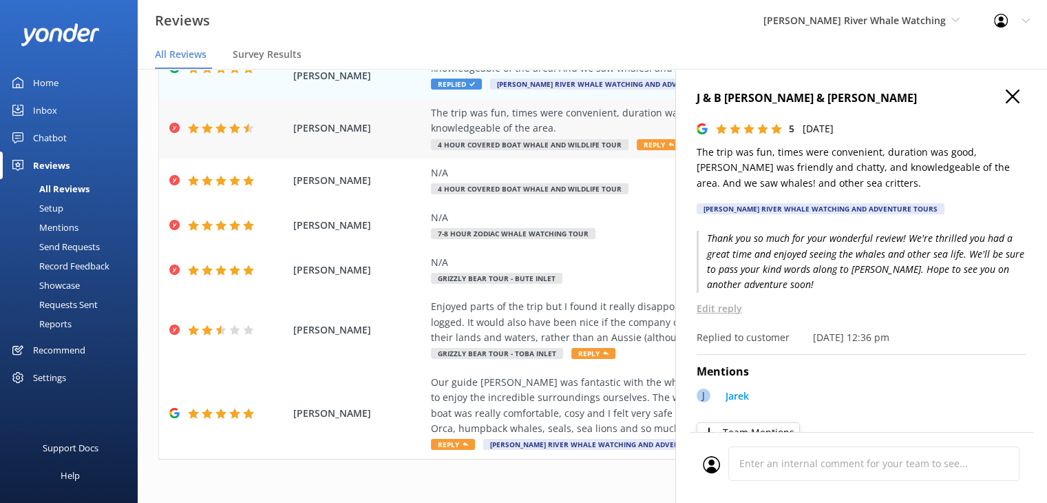
scroll to position [496, 0]
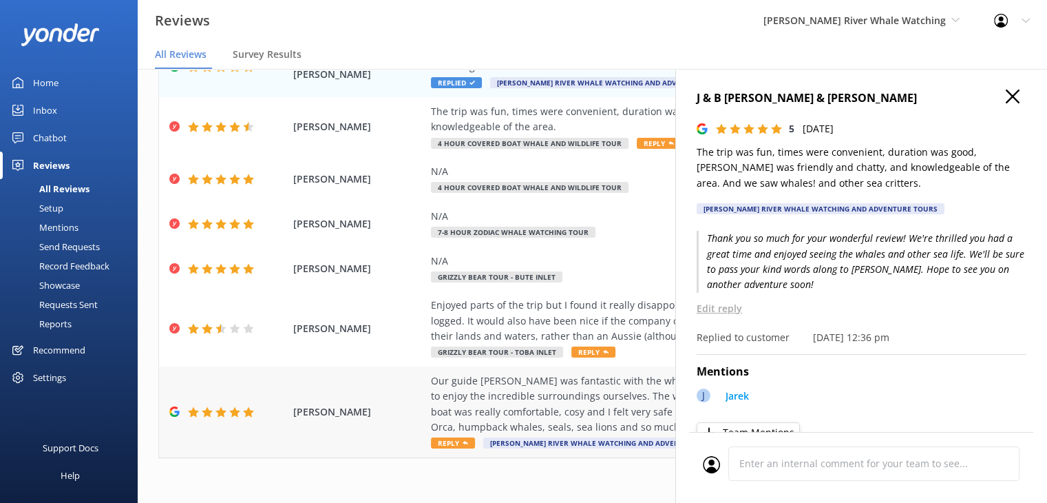
click at [524, 414] on div "Our guide [PERSON_NAME] was fantastic with the whole group. He was informative …" at bounding box center [682, 404] width 502 height 62
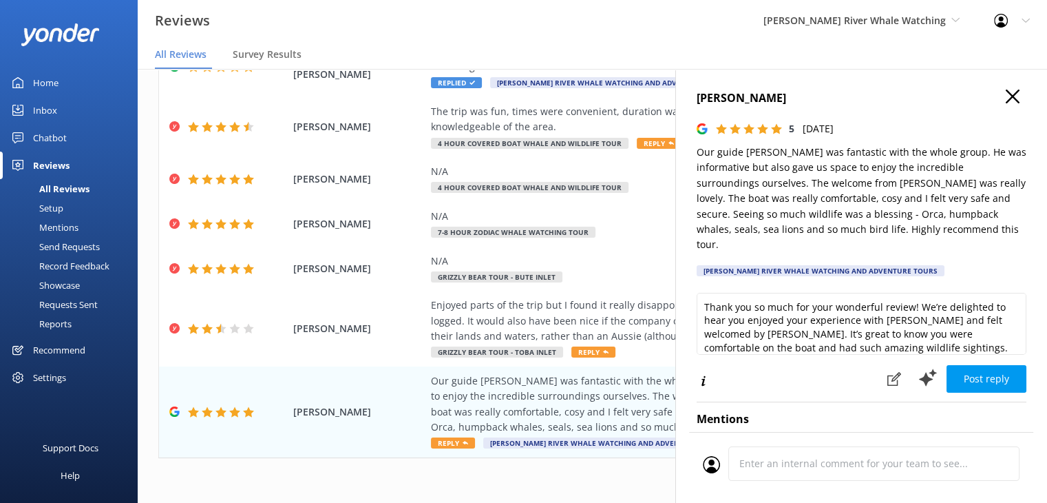
scroll to position [69, 0]
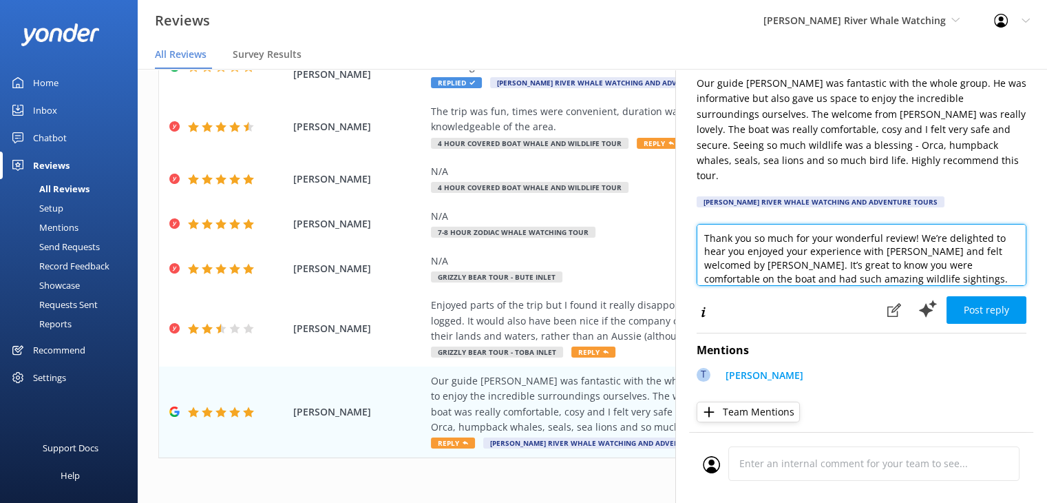
drag, startPoint x: 989, startPoint y: 249, endPoint x: 924, endPoint y: 253, distance: 64.9
click at [924, 253] on textarea "Thank you so much for your wonderful review! We’re delighted to hear you enjoye…" at bounding box center [862, 255] width 330 height 62
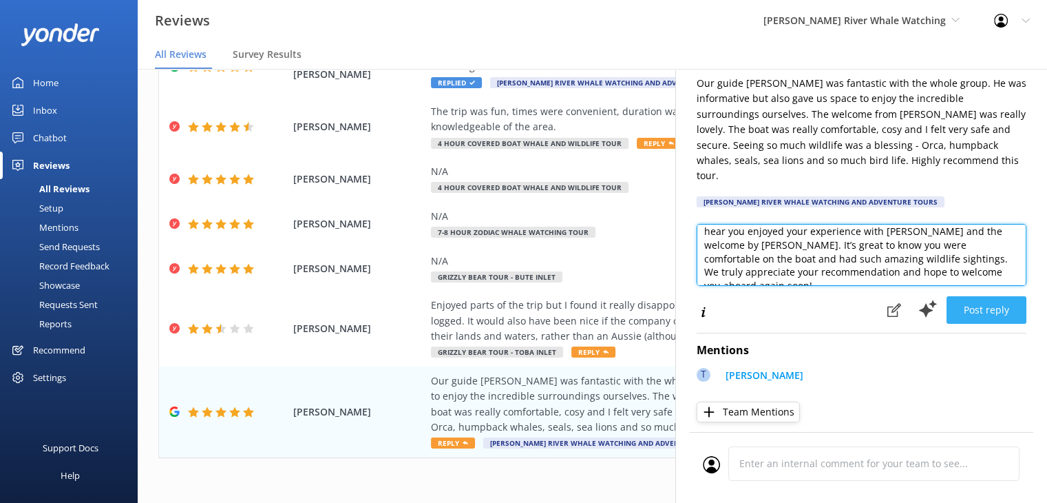
type textarea "Thank you so much for your wonderful review! We’re delighted to hear you enjoye…"
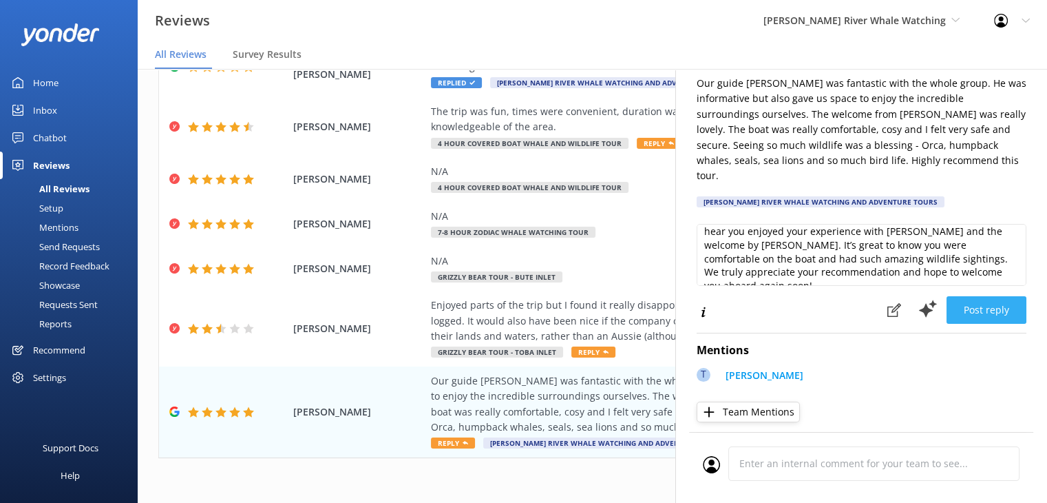
click at [978, 306] on button "Post reply" at bounding box center [987, 310] width 80 height 28
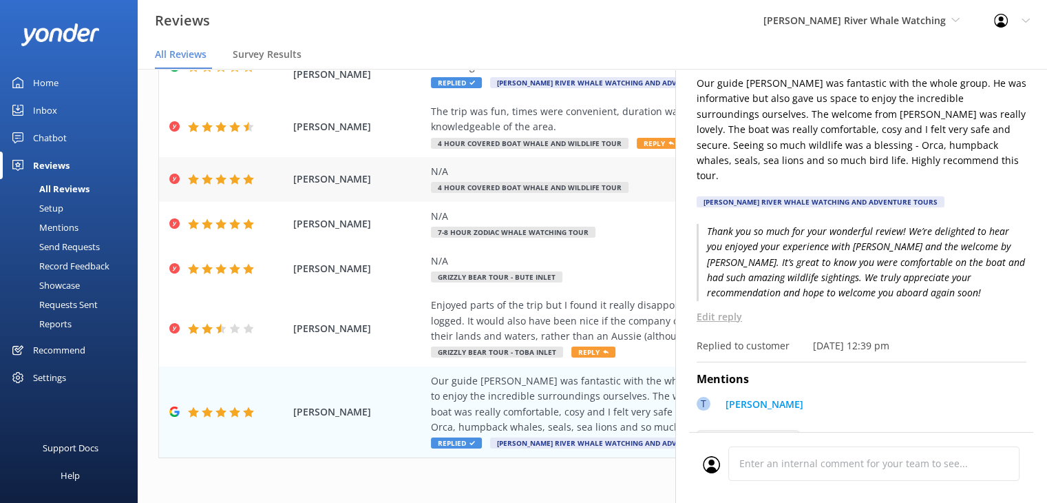
scroll to position [28, 0]
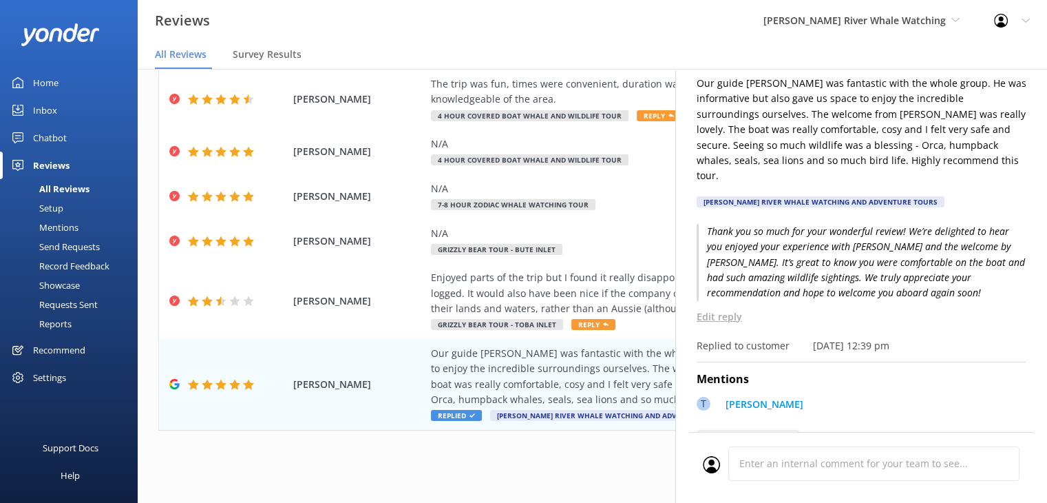
click at [1027, 21] on use at bounding box center [1026, 21] width 8 height 4
drag, startPoint x: 378, startPoint y: 459, endPoint x: 448, endPoint y: 404, distance: 89.2
click at [378, 459] on div "1 2 3 4 5 6 7 8 9 10 ..." at bounding box center [592, 459] width 868 height 31
click at [953, 17] on icon at bounding box center [956, 20] width 8 height 8
click at [688, 36] on div "Reviews [PERSON_NAME] River Whale Watching Wildcoast Adventures [PERSON_NAME] R…" at bounding box center [523, 20] width 1047 height 41
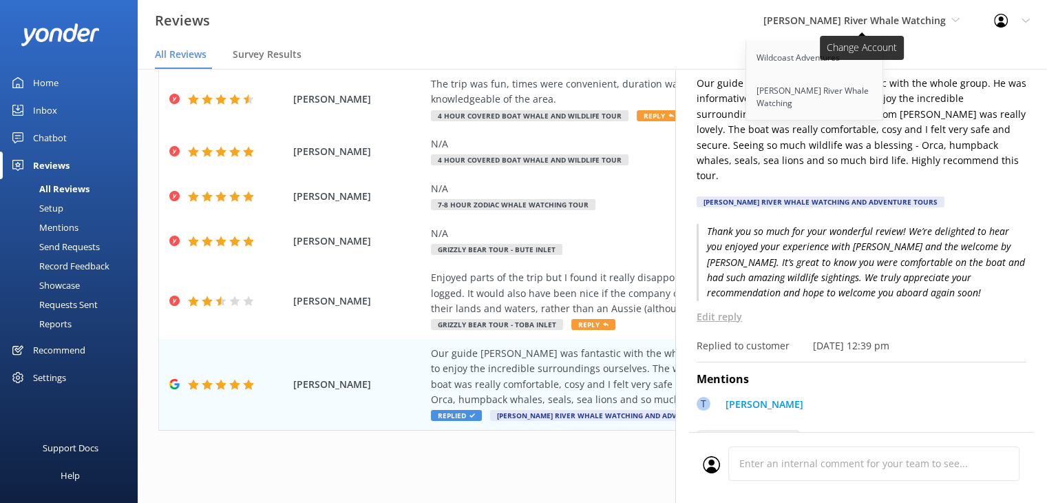
click at [950, 22] on span "[PERSON_NAME] River Whale Watching" at bounding box center [862, 20] width 196 height 15
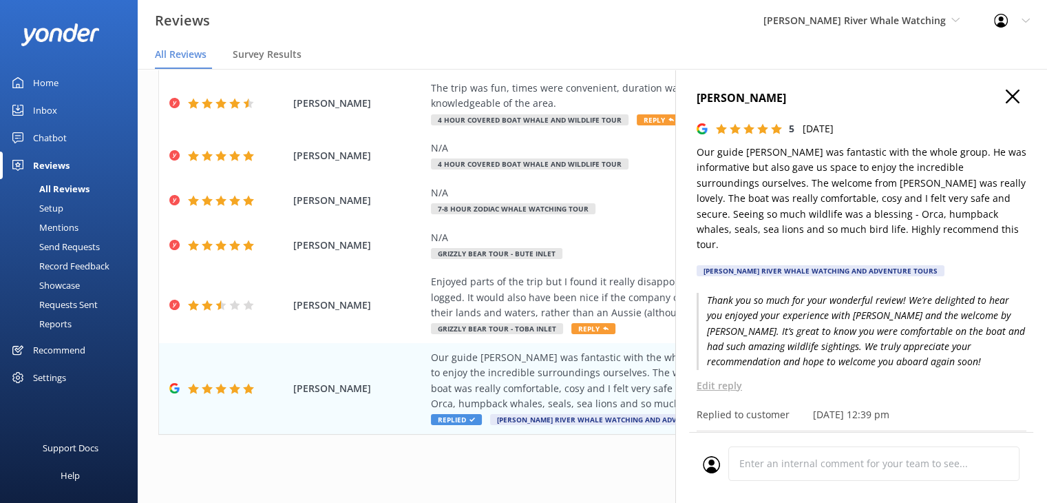
scroll to position [0, 0]
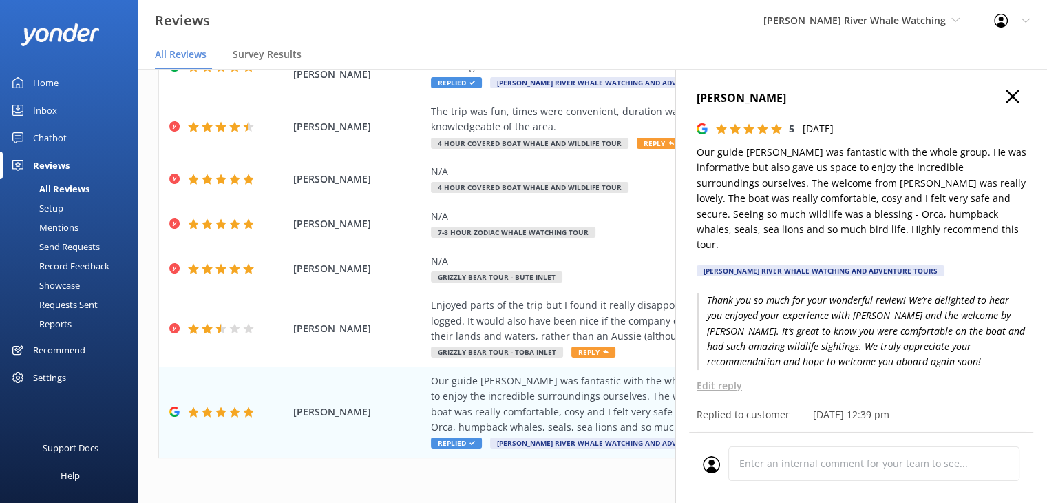
click at [1006, 98] on use "button" at bounding box center [1013, 97] width 14 height 14
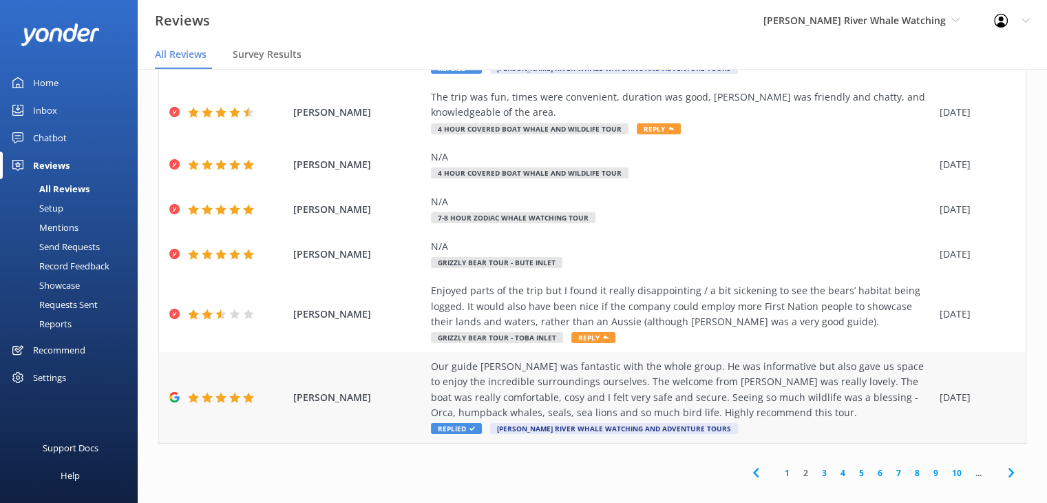
scroll to position [28, 0]
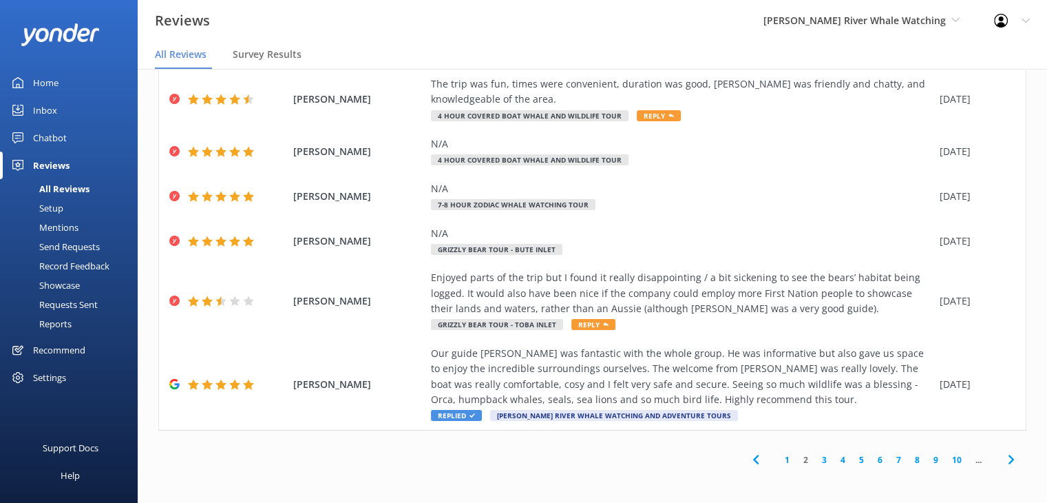
click at [816, 458] on link "3" at bounding box center [824, 459] width 19 height 13
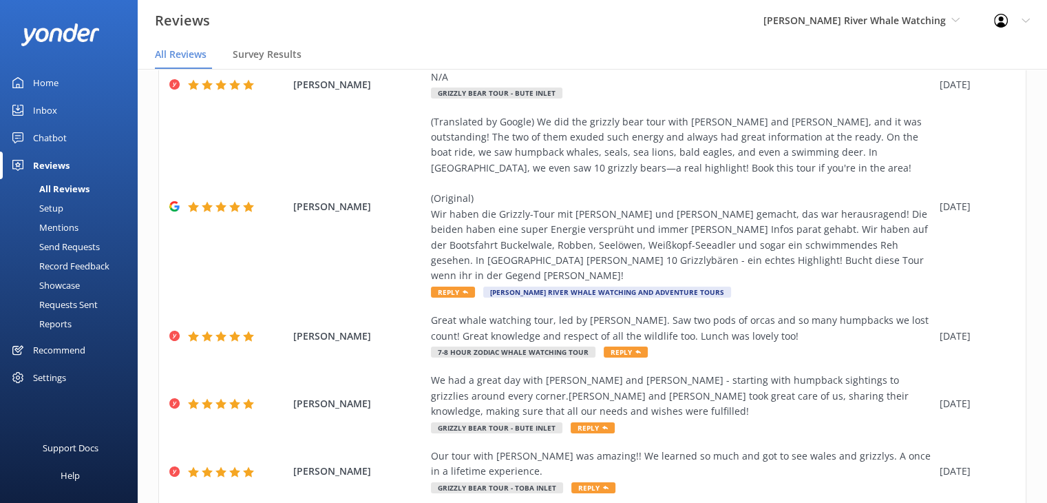
scroll to position [207, 0]
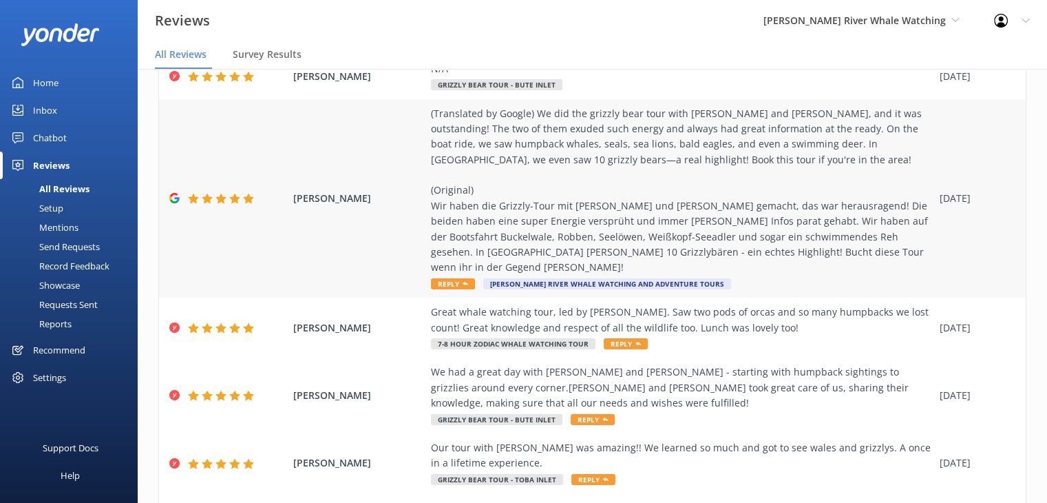
click at [494, 213] on div "(Translated by Google) We did the grizzly bear tour with [PERSON_NAME] and [PER…" at bounding box center [682, 190] width 502 height 169
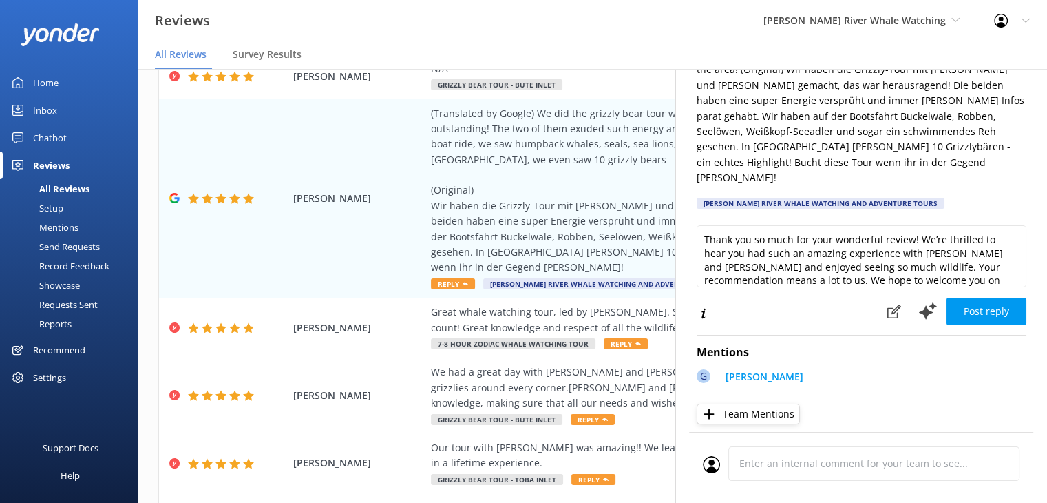
scroll to position [187, 0]
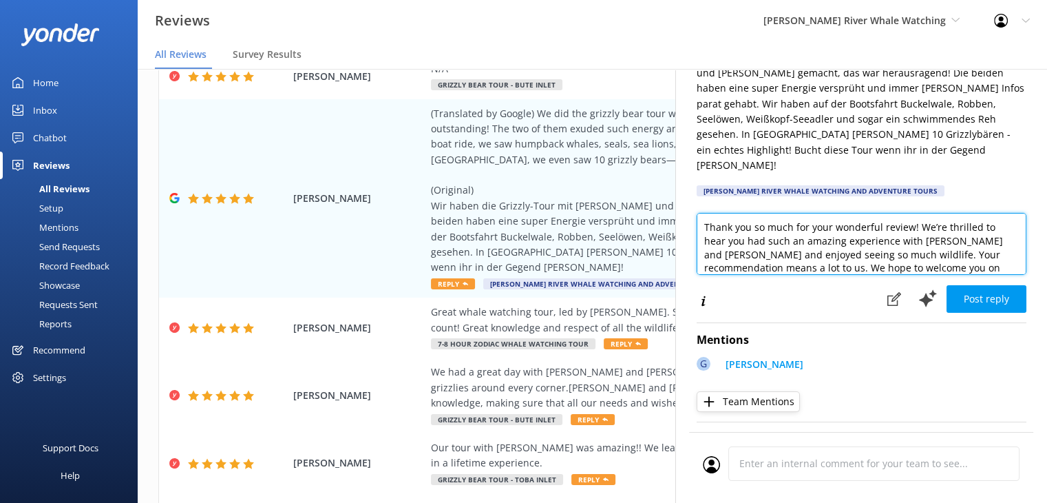
click at [976, 213] on textarea "Thank you so much for your wonderful review! We’re thrilled to hear you had suc…" at bounding box center [862, 244] width 330 height 62
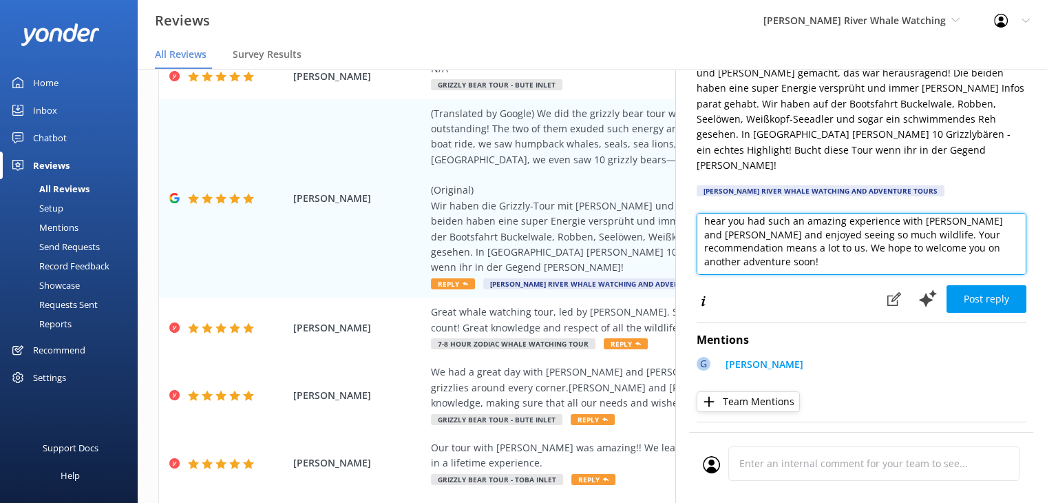
type textarea "Thank you so much for your wonderful review! We’re thrilled to hear you had suc…"
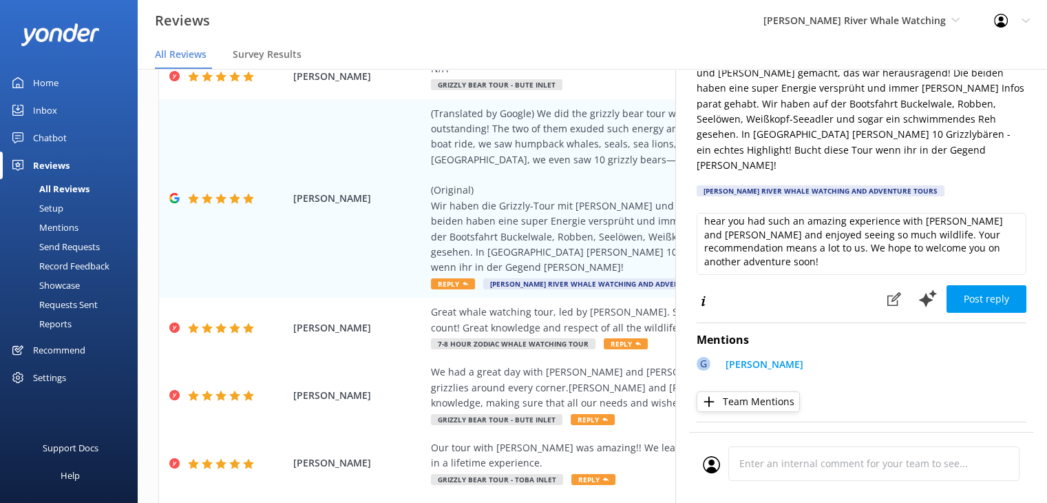
click at [718, 391] on button "Team Mentions" at bounding box center [748, 401] width 103 height 21
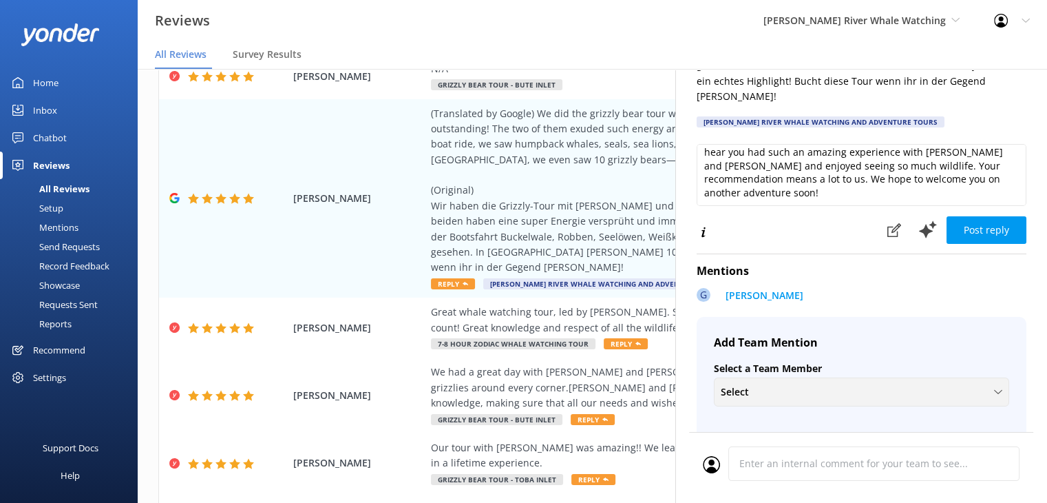
click at [777, 384] on div "Select" at bounding box center [862, 391] width 289 height 15
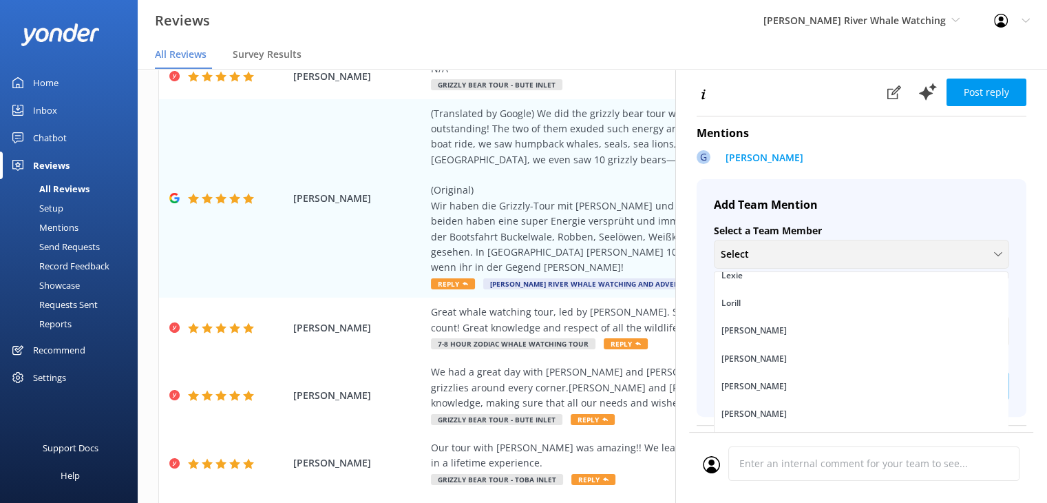
scroll to position [413, 0]
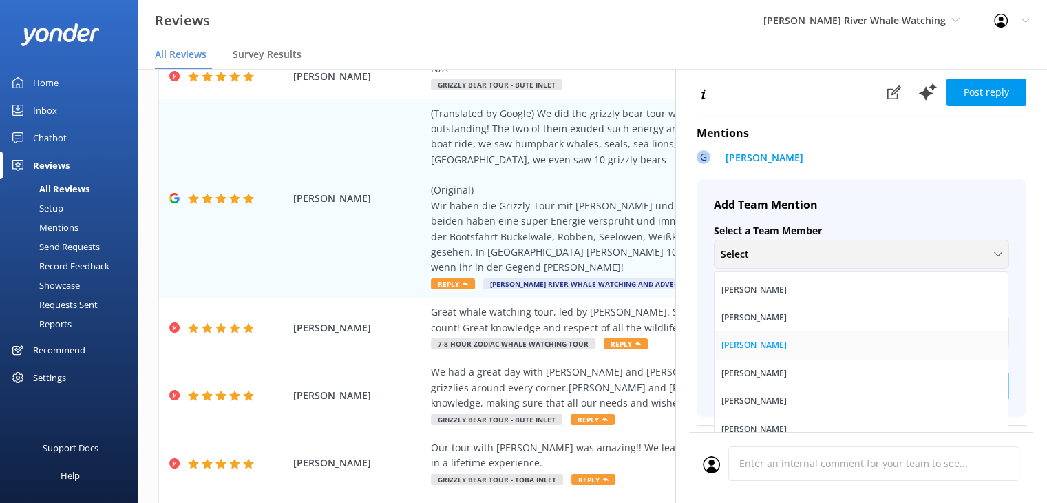
click at [757, 331] on link "[PERSON_NAME]" at bounding box center [861, 345] width 293 height 28
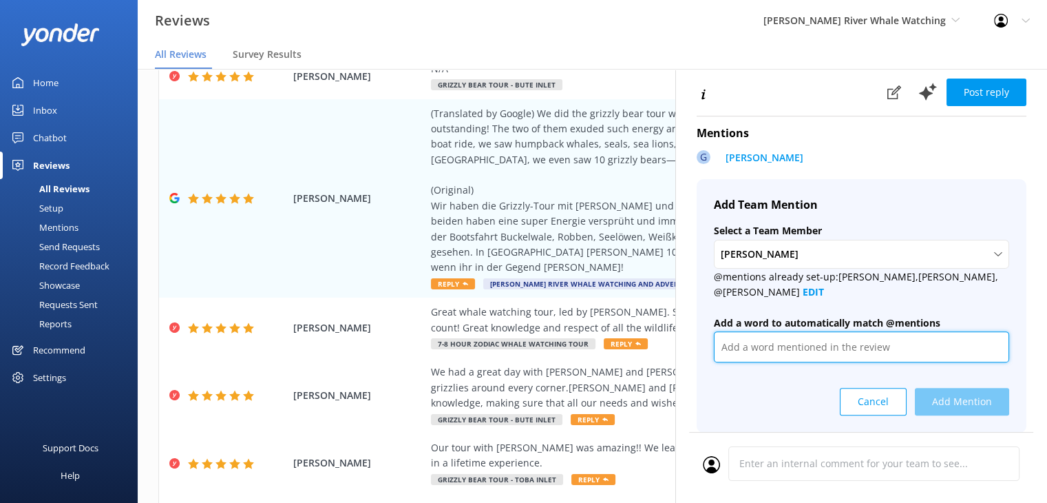
click at [757, 331] on input "text" at bounding box center [861, 346] width 295 height 31
type input "[PERSON_NAME]"
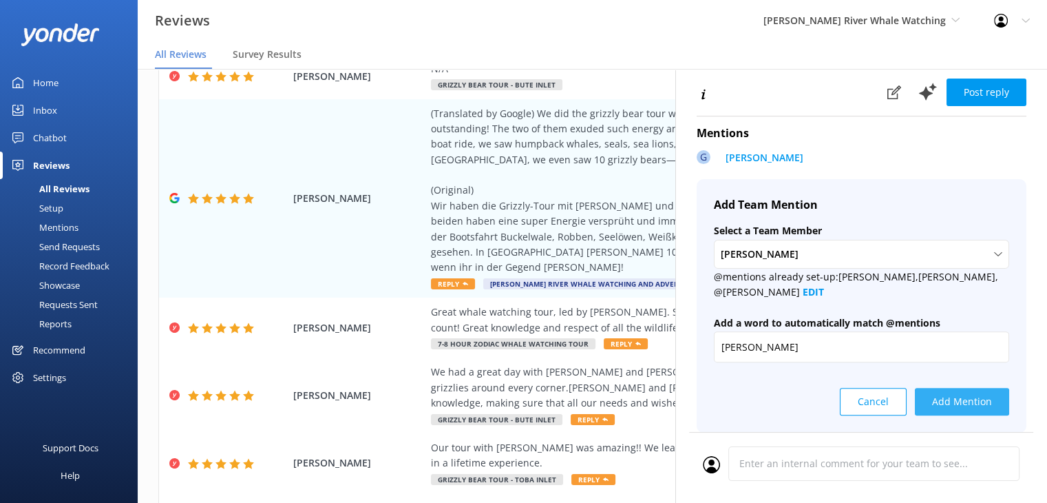
click at [966, 388] on button "Add Mention" at bounding box center [962, 402] width 94 height 28
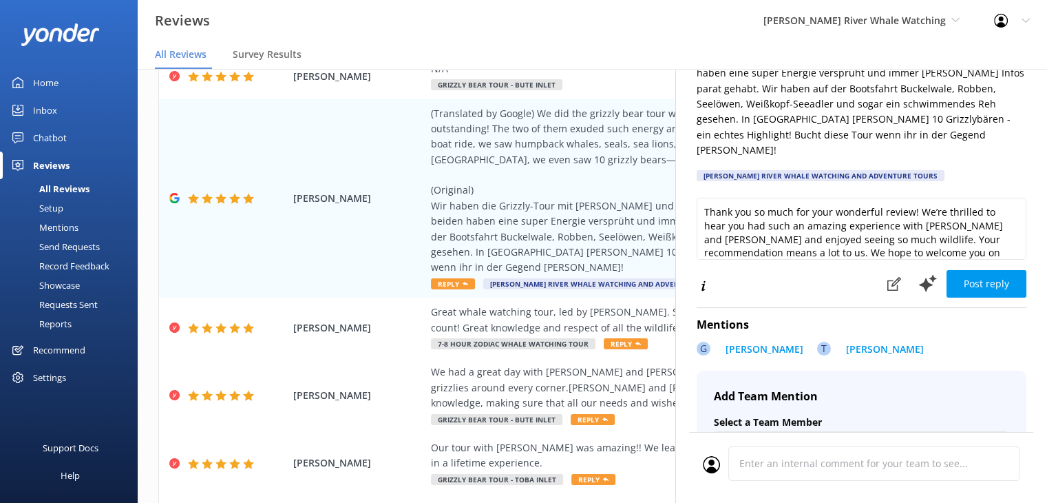
scroll to position [207, 0]
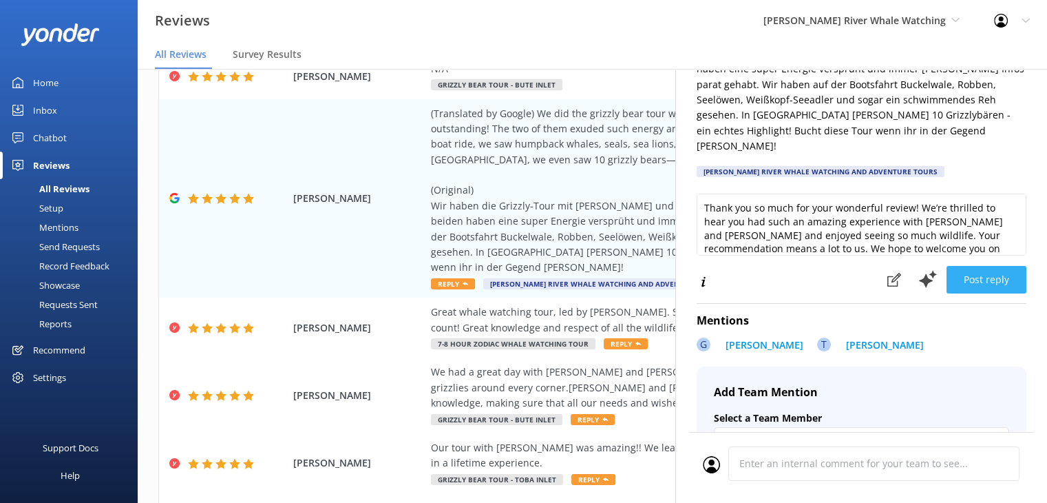
click at [980, 266] on button "Post reply" at bounding box center [987, 280] width 80 height 28
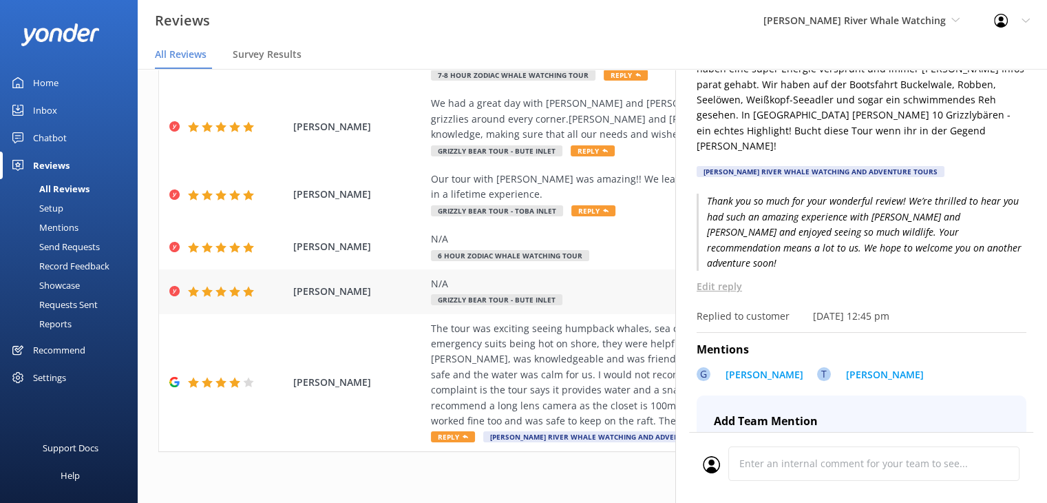
scroll to position [481, 0]
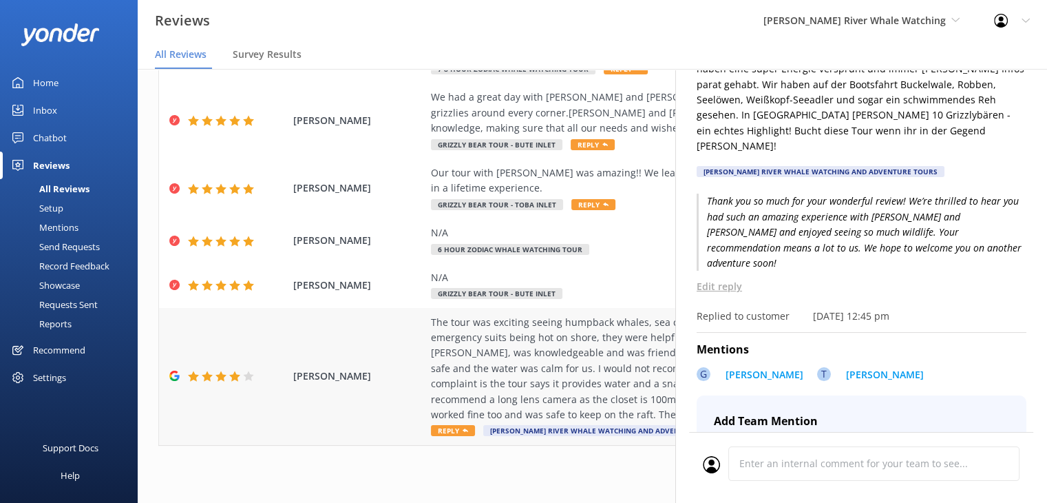
click at [514, 359] on div "The tour was exciting seeing humpback whales, sea otters, and sea lions. The bo…" at bounding box center [682, 369] width 502 height 108
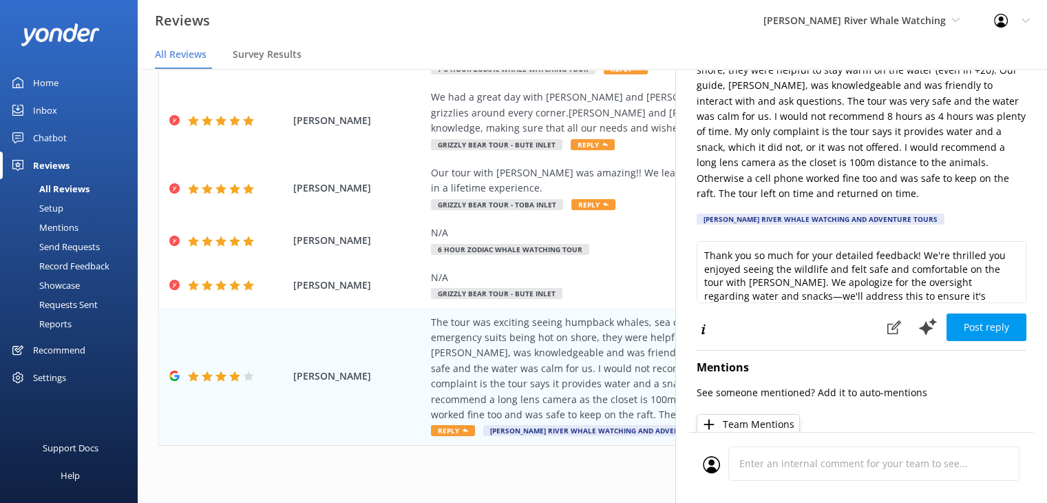
scroll to position [138, 0]
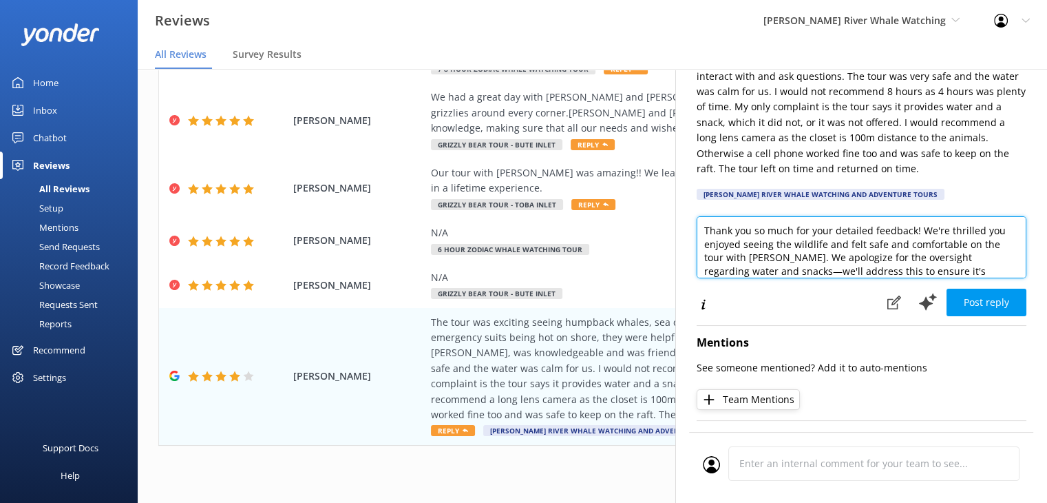
drag, startPoint x: 867, startPoint y: 233, endPoint x: 829, endPoint y: 237, distance: 38.0
click at [829, 237] on textarea "Thank you so much for your detailed feedback! We're thrilled you enjoyed seeing…" at bounding box center [862, 247] width 330 height 62
click at [724, 259] on textarea "Thank you so much for your feedback! We're thrilled you enjoyed seeing the wild…" at bounding box center [862, 247] width 330 height 62
click at [732, 258] on textarea "Thank you so much for your feedback! We're thrilled you enjoyed seeing the wild…" at bounding box center [862, 247] width 330 height 62
type textarea "Thank you so much for your feedback! We're thrilled you enjoyed seeing the wild…"
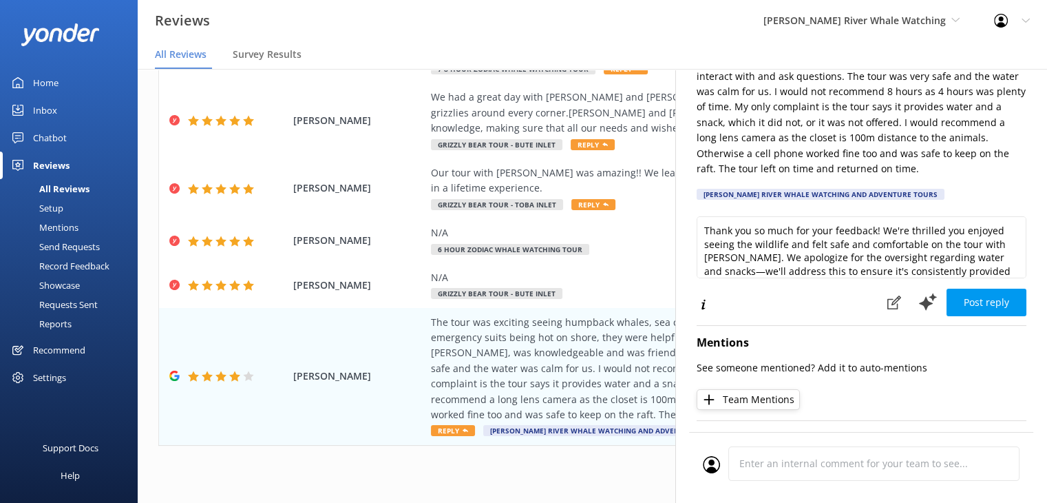
click at [746, 404] on button "Team Mentions" at bounding box center [748, 399] width 103 height 21
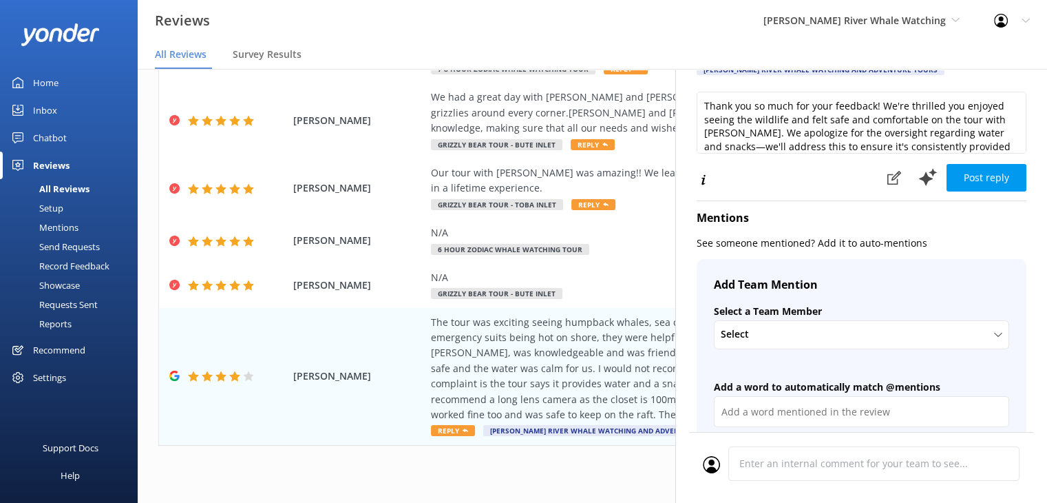
scroll to position [275, 0]
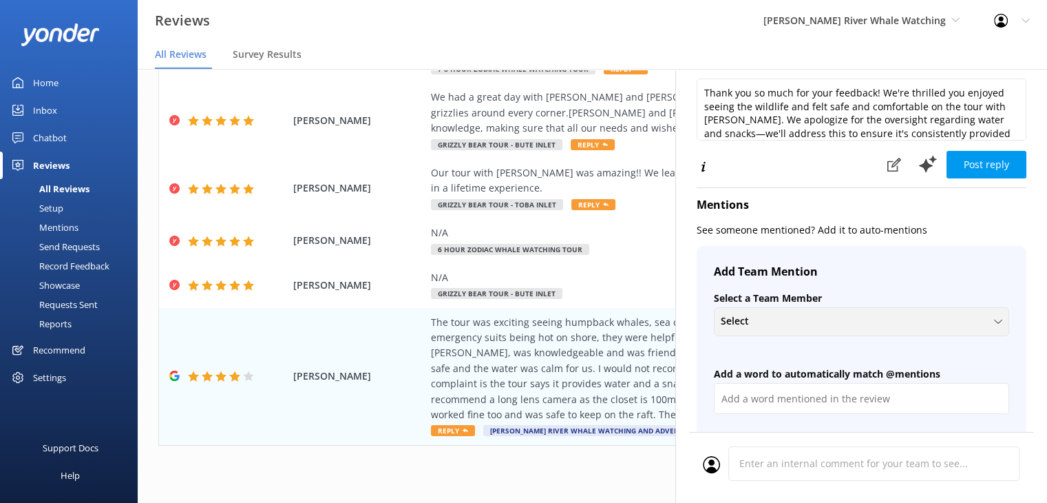
click at [762, 315] on div "Select" at bounding box center [862, 320] width 289 height 15
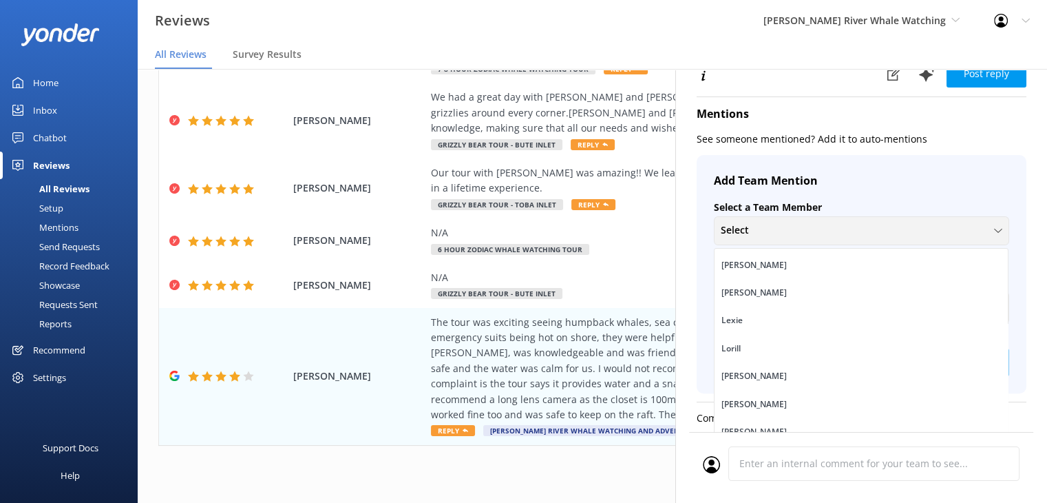
scroll to position [344, 0]
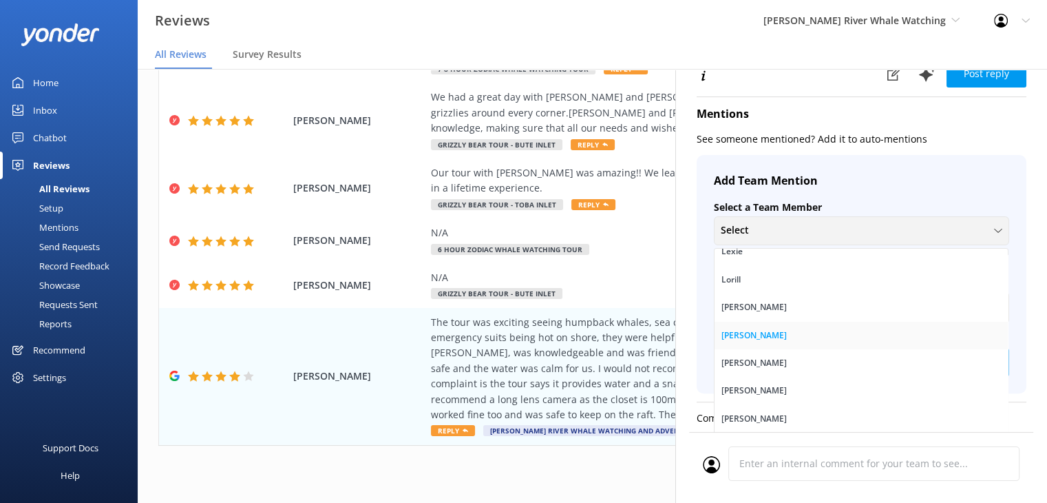
click at [746, 328] on div "[PERSON_NAME]" at bounding box center [754, 335] width 65 height 14
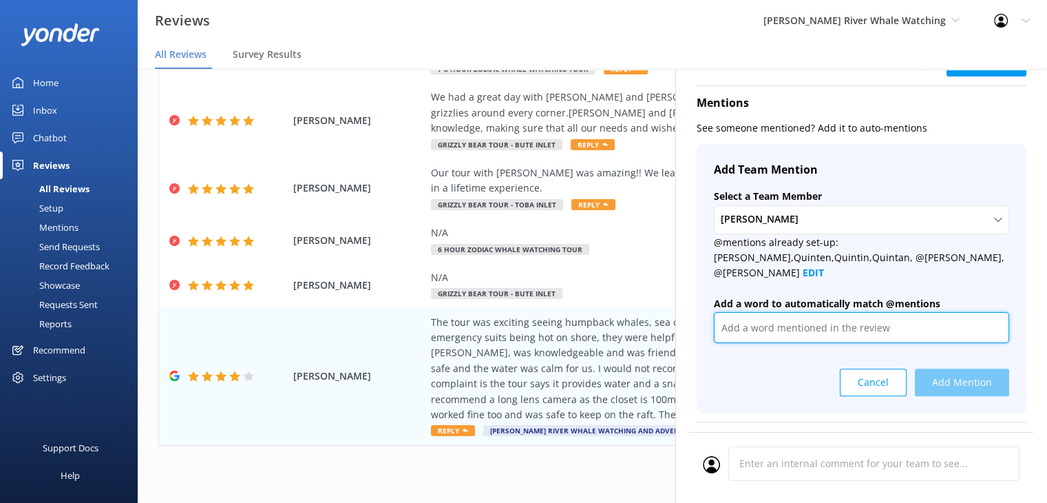
click at [752, 312] on input "text" at bounding box center [861, 327] width 295 height 31
type input "[PERSON_NAME]"
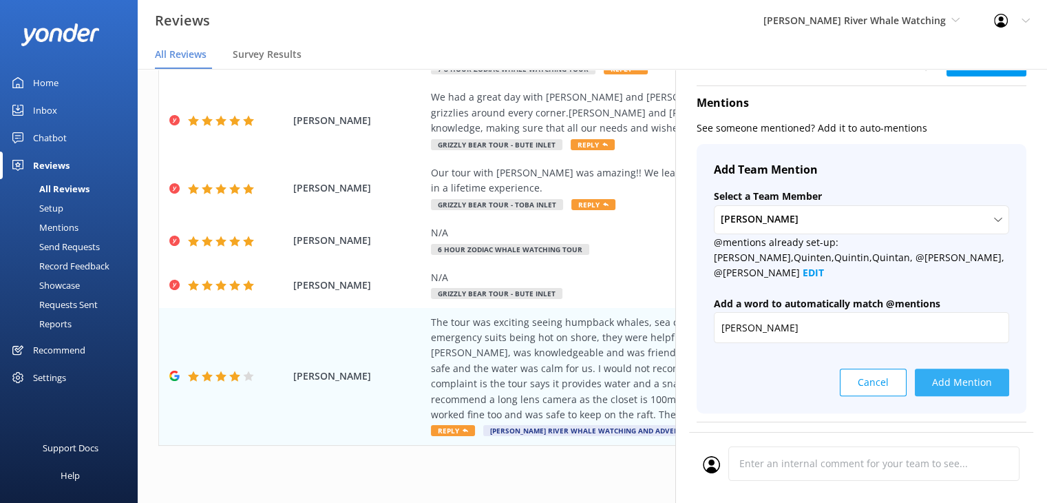
click at [956, 370] on button "Add Mention" at bounding box center [962, 382] width 94 height 28
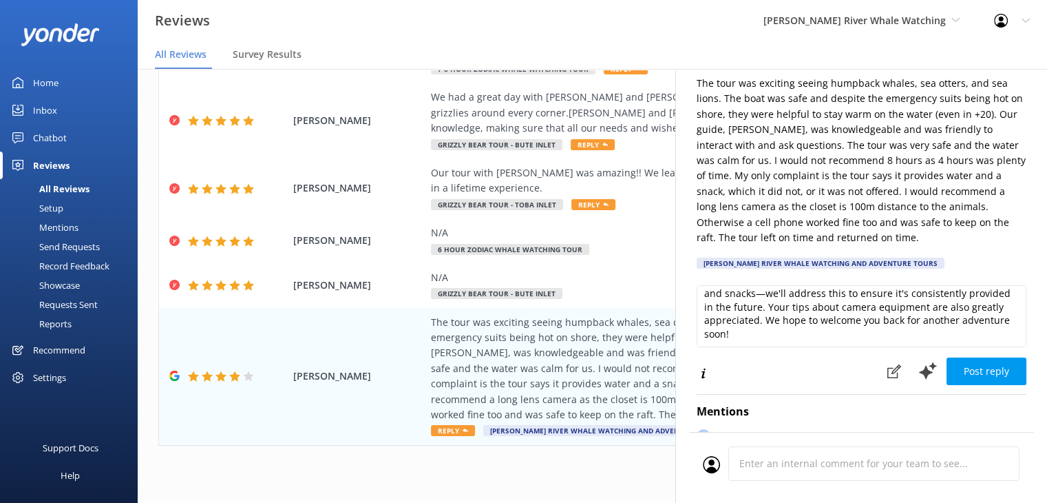
scroll to position [138, 0]
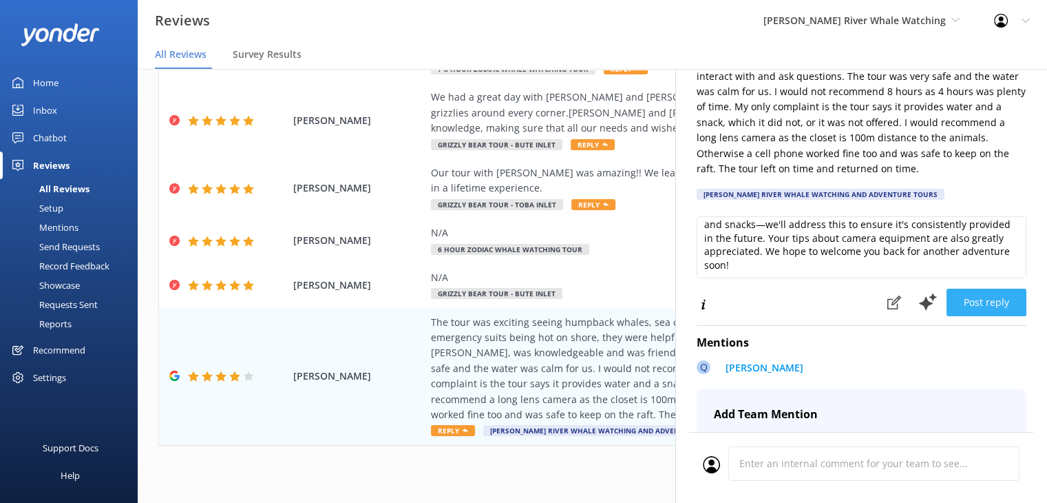
click at [965, 304] on button "Post reply" at bounding box center [987, 303] width 80 height 28
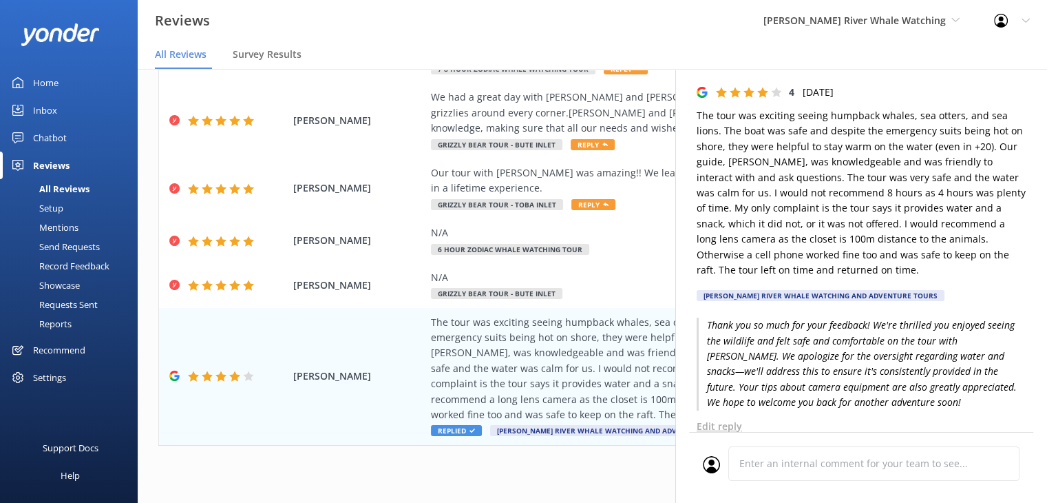
scroll to position [69, 0]
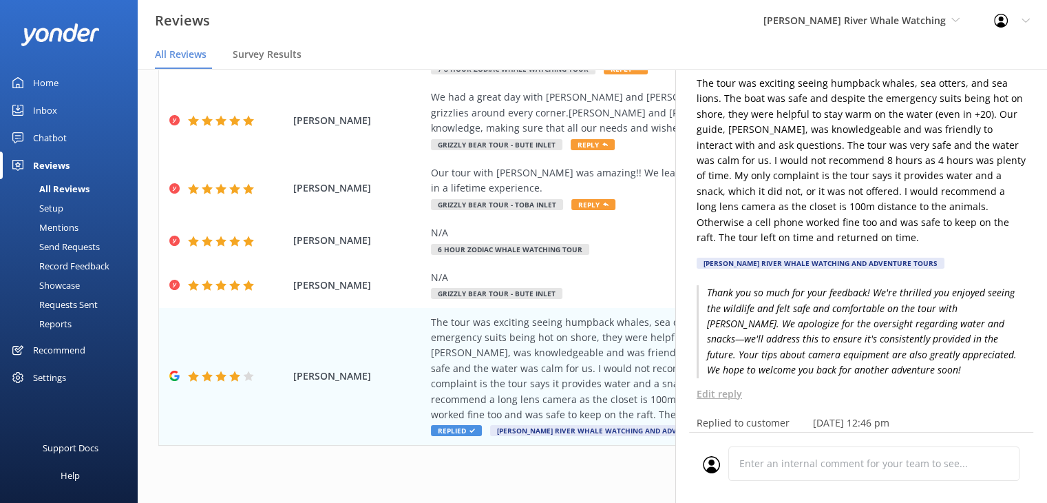
click at [1022, 23] on icon at bounding box center [1026, 21] width 8 height 8
click at [752, 58] on nav "All Reviews Survey Results" at bounding box center [593, 55] width 910 height 28
click at [551, 474] on div "Out of 2298 reviews: 4.8 NPS 90 All reply statuses All reply statuses Needs a r…" at bounding box center [593, 32] width 910 height 944
click at [1028, 21] on use at bounding box center [1026, 21] width 8 height 4
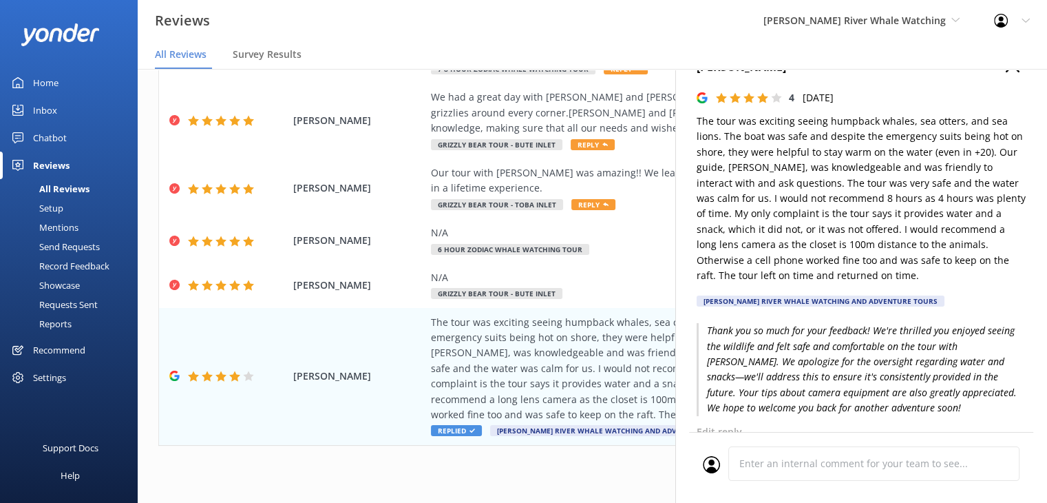
scroll to position [0, 0]
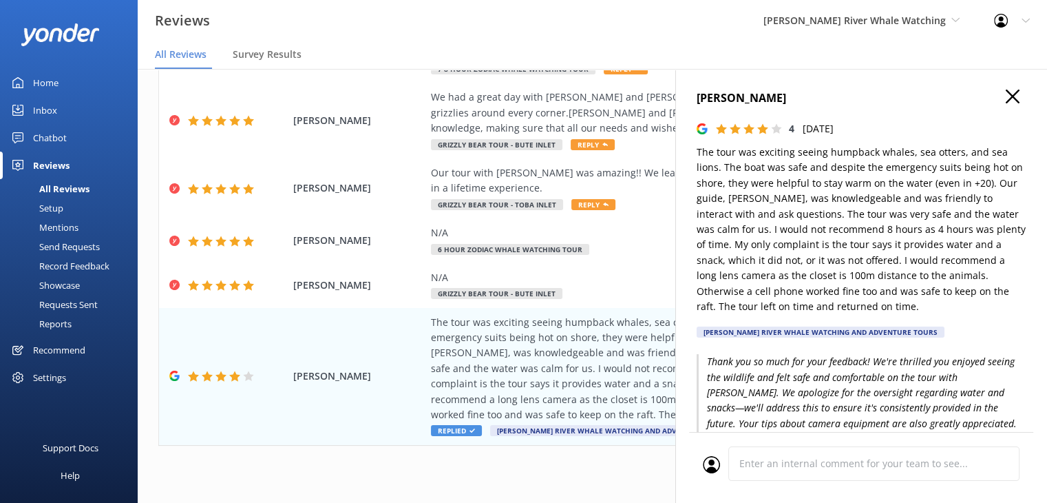
click at [1006, 98] on use "button" at bounding box center [1013, 97] width 14 height 14
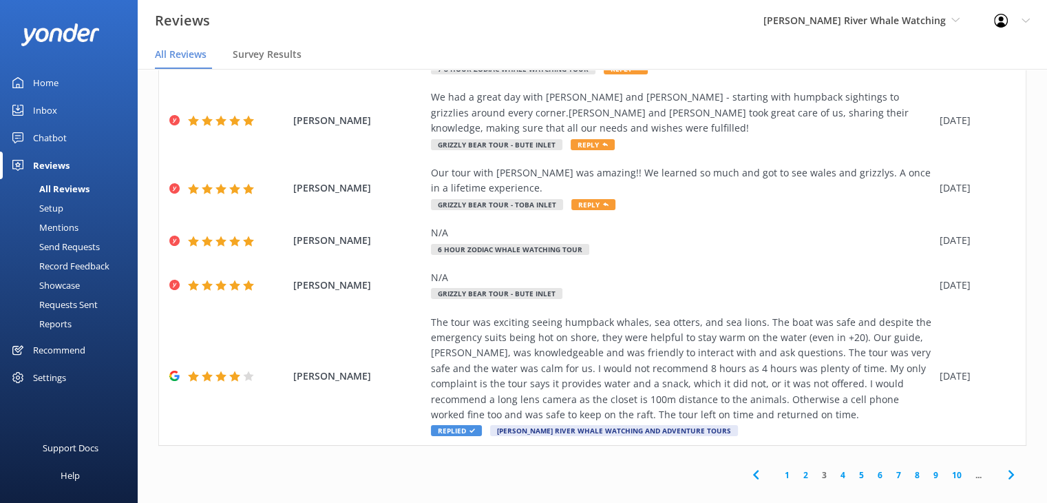
click at [834, 468] on link "4" at bounding box center [843, 474] width 19 height 13
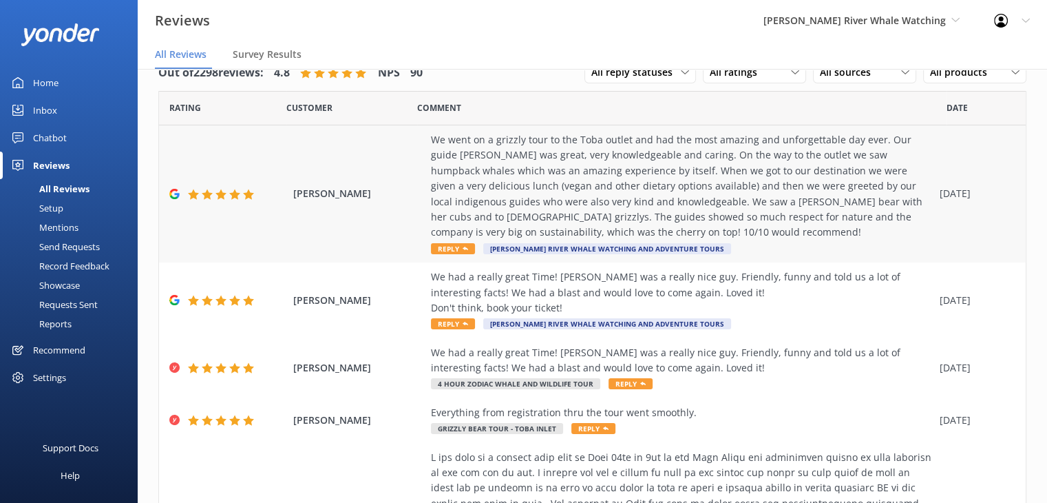
click at [541, 195] on div "We went on a grizzly tour to the Toba outlet and had the most amazing and unfor…" at bounding box center [682, 186] width 502 height 108
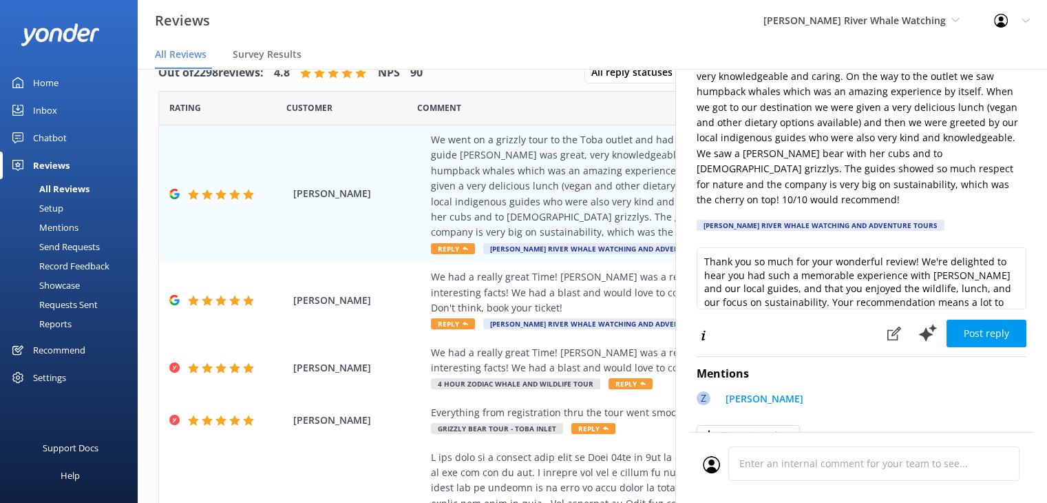
scroll to position [138, 0]
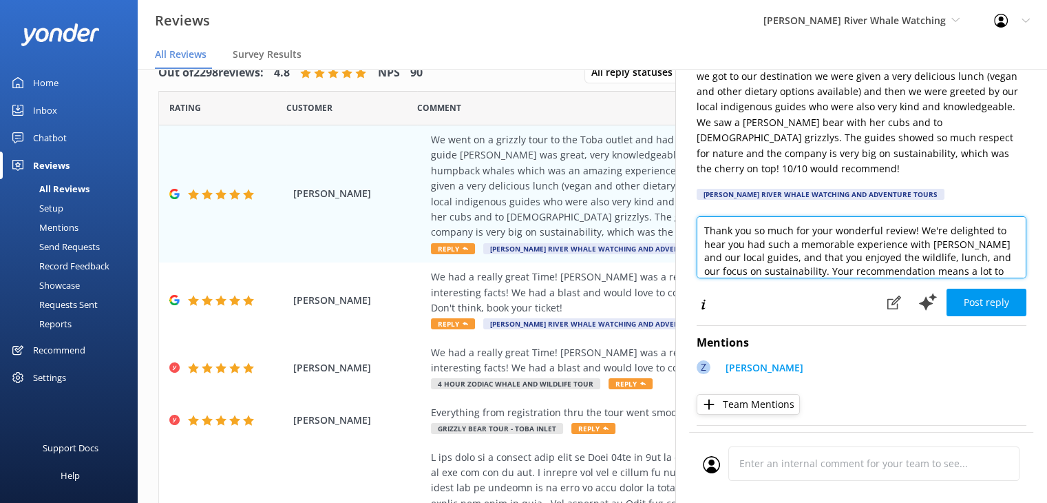
drag, startPoint x: 980, startPoint y: 229, endPoint x: 965, endPoint y: 227, distance: 14.6
click at [965, 227] on textarea "Thank you so much for your wonderful review! We're delighted to hear you had su…" at bounding box center [862, 247] width 330 height 62
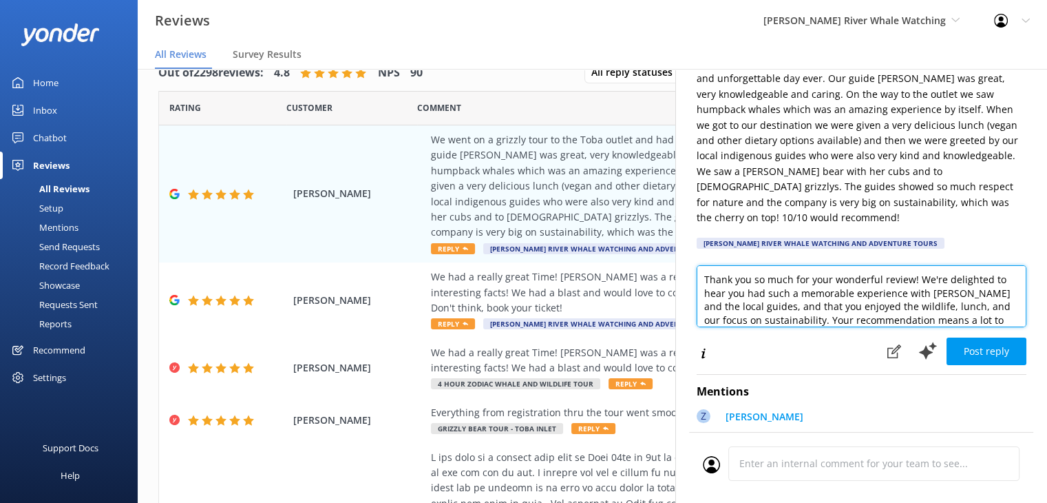
scroll to position [69, 0]
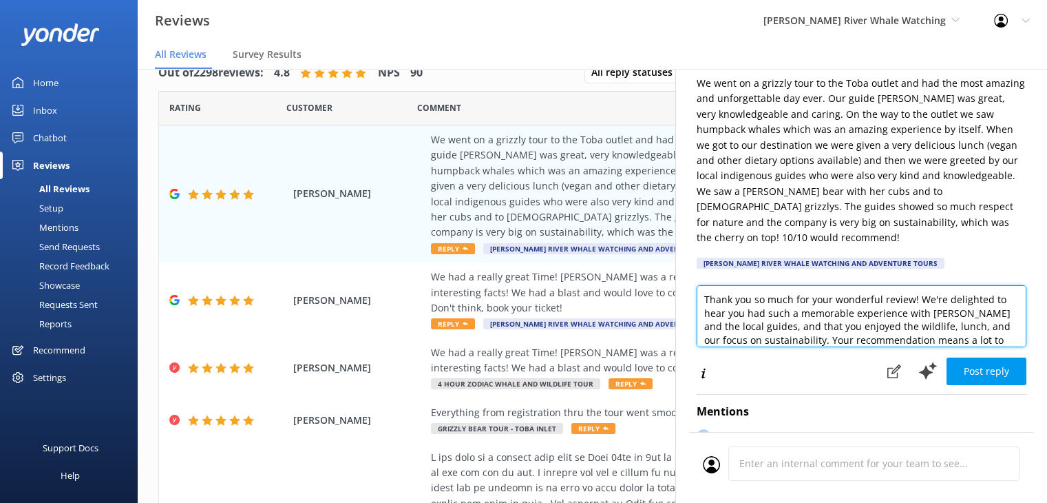
drag, startPoint x: 725, startPoint y: 312, endPoint x: 700, endPoint y: 313, distance: 24.8
click at [700, 313] on textarea "Thank you so much for your wonderful review! We're delighted to hear you had su…" at bounding box center [862, 316] width 330 height 62
drag, startPoint x: 762, startPoint y: 315, endPoint x: 702, endPoint y: 313, distance: 59.3
click at [702, 313] on textarea "Thank you so much for your wonderful review! We're delighted to hear you had su…" at bounding box center [862, 316] width 330 height 62
click at [768, 300] on textarea "Thank you so much for your wonderful review! We're delighted to hear you had su…" at bounding box center [862, 316] width 330 height 62
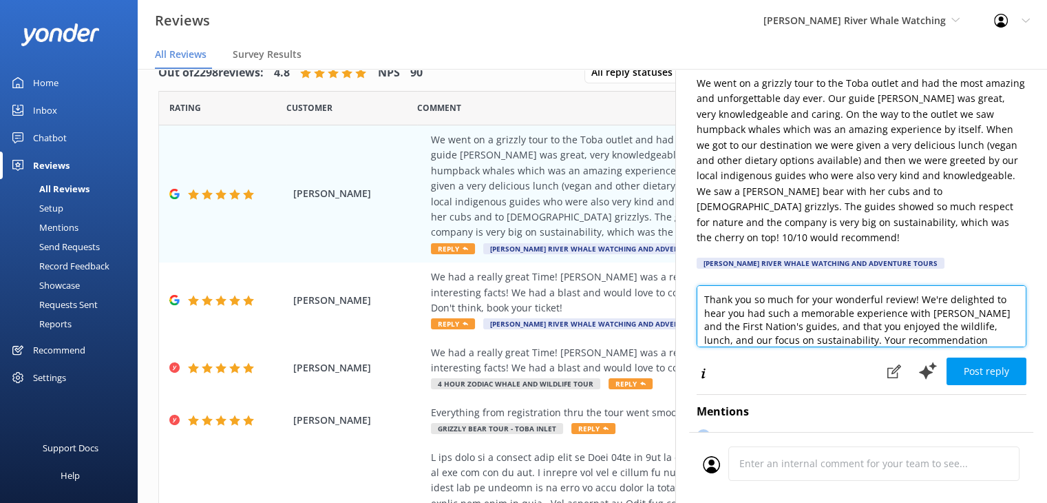
scroll to position [33, 0]
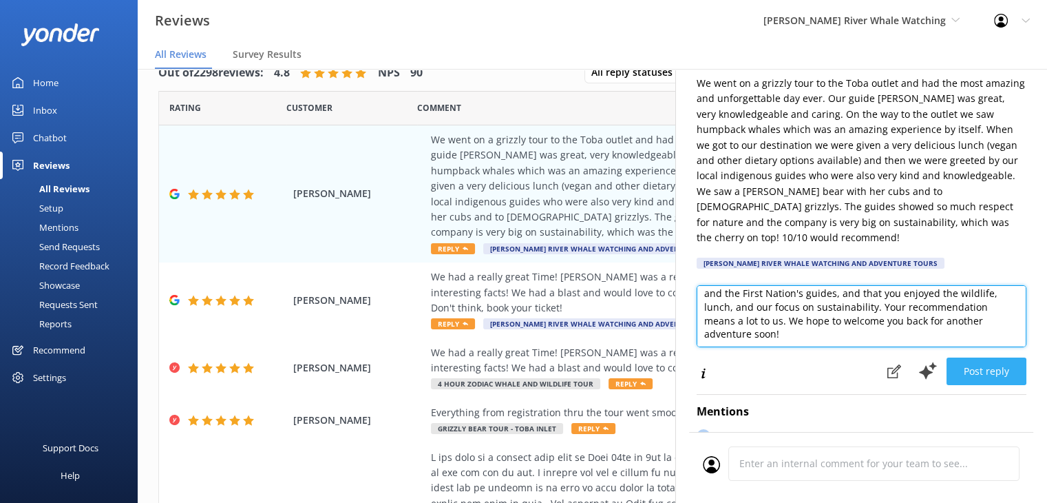
type textarea "Thank you so much for your wonderful review! We're delighted to hear you had su…"
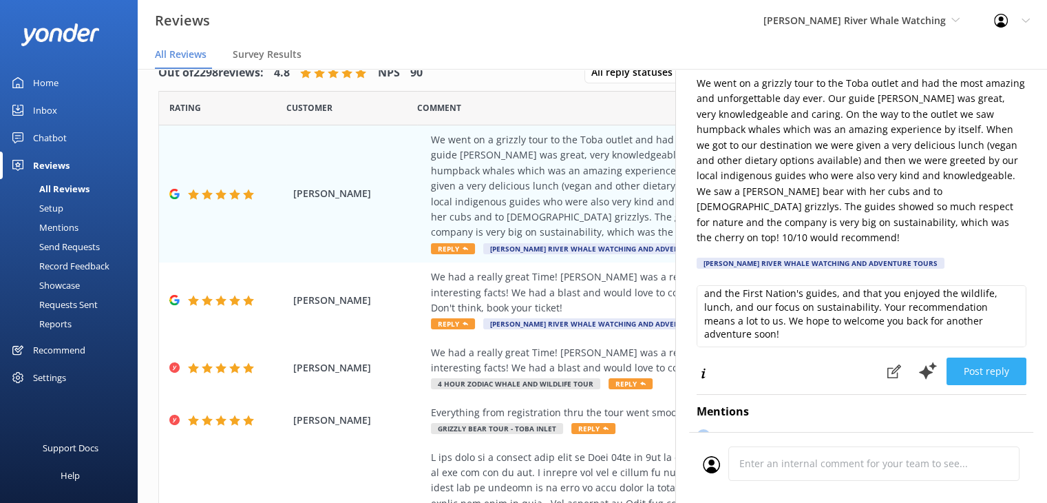
click at [993, 357] on button "Post reply" at bounding box center [987, 371] width 80 height 28
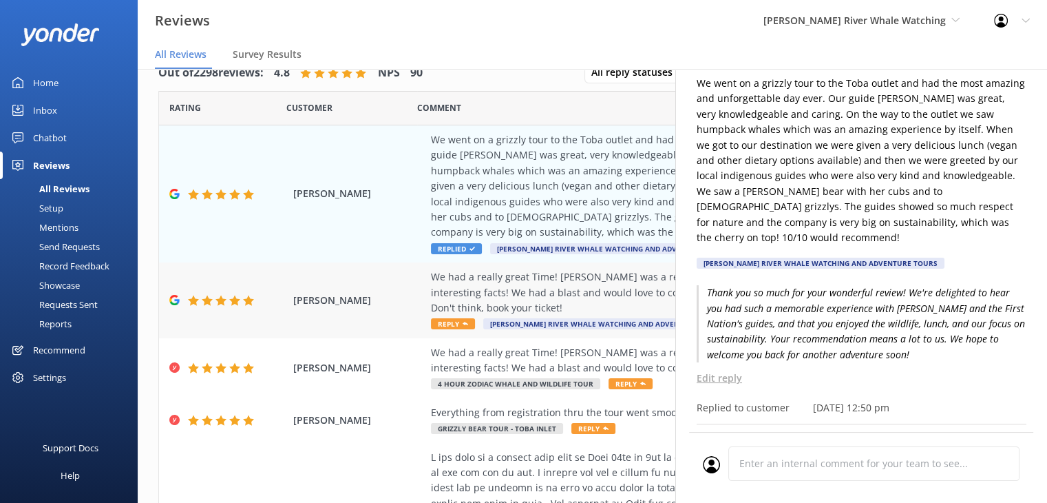
click at [519, 294] on div "We had a really great Time! [PERSON_NAME] was a really nice guy. Friendly, funn…" at bounding box center [682, 292] width 502 height 46
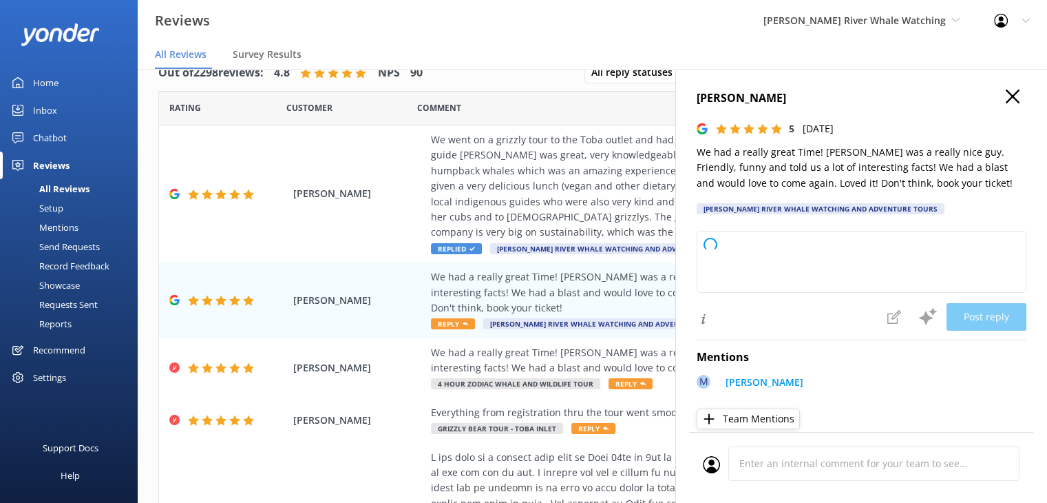
type textarea "Thank you so much for your wonderful review! We're thrilled you had a great tim…"
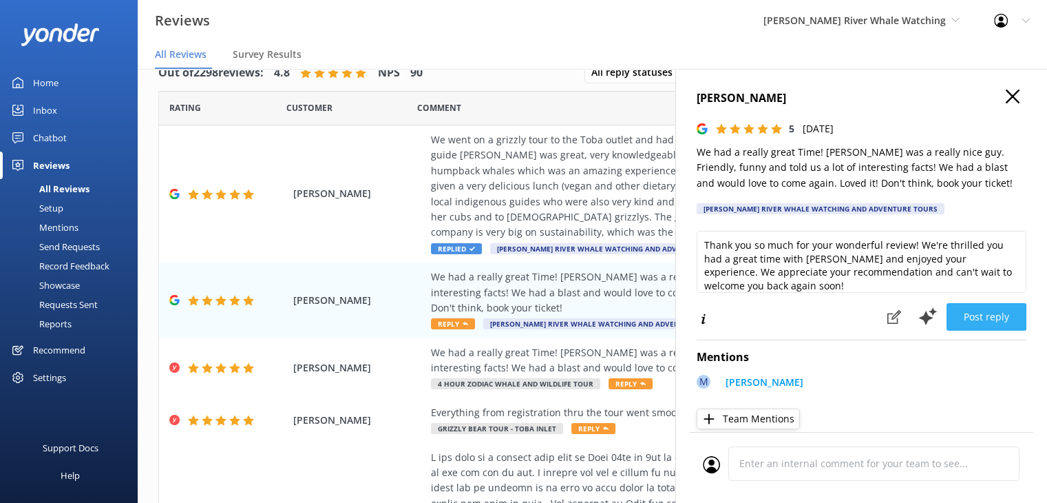
click at [978, 317] on button "Post reply" at bounding box center [987, 317] width 80 height 28
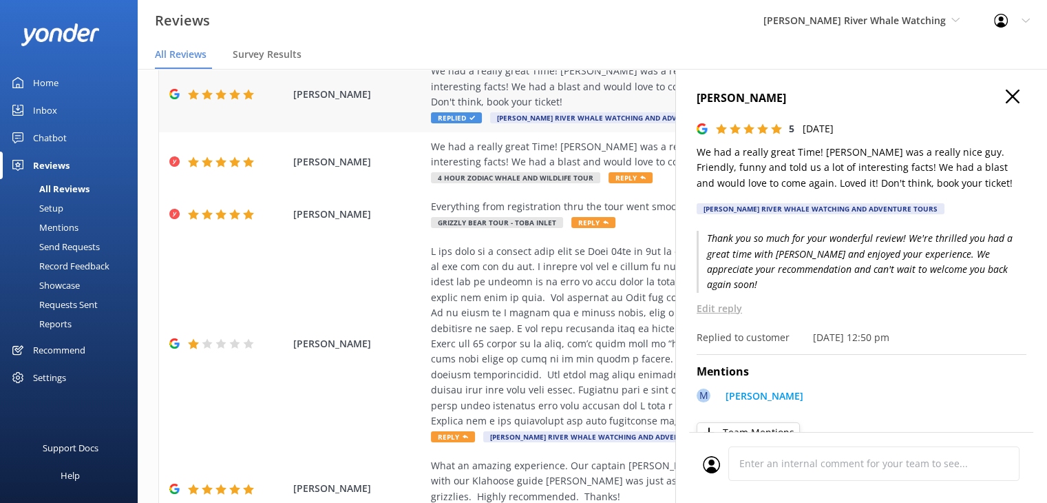
scroll to position [207, 0]
click at [512, 347] on div at bounding box center [682, 335] width 502 height 185
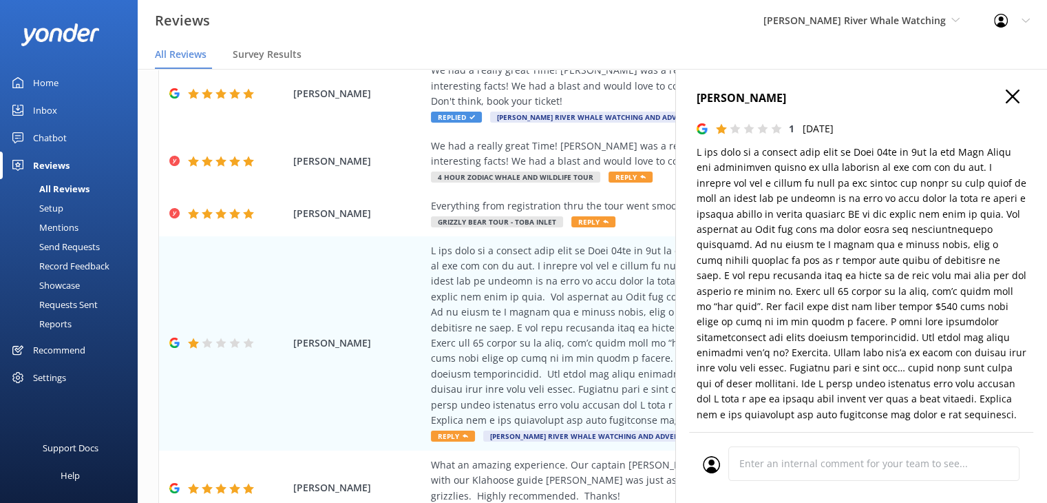
type textarea "Thank you for taking the time to share your feedback. We’re truly sorry to hear…"
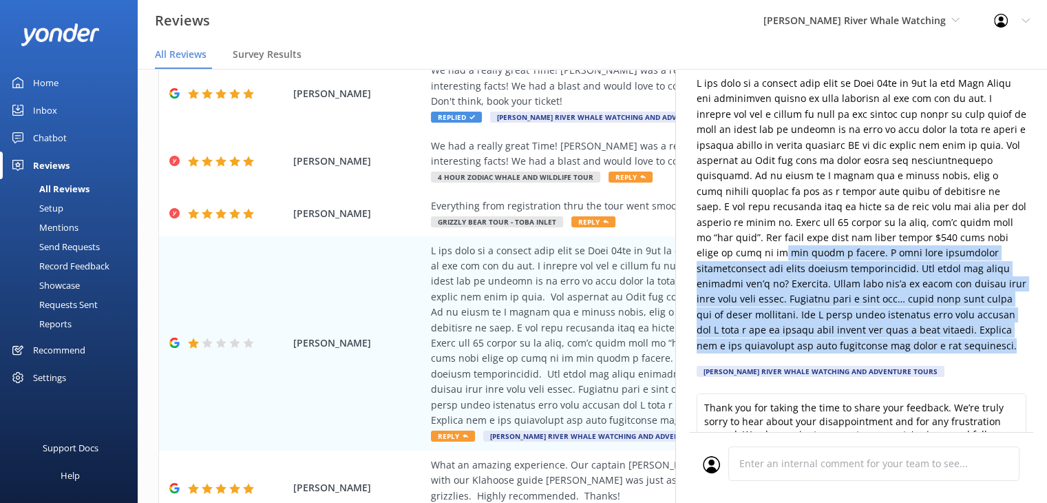
scroll to position [0, 0]
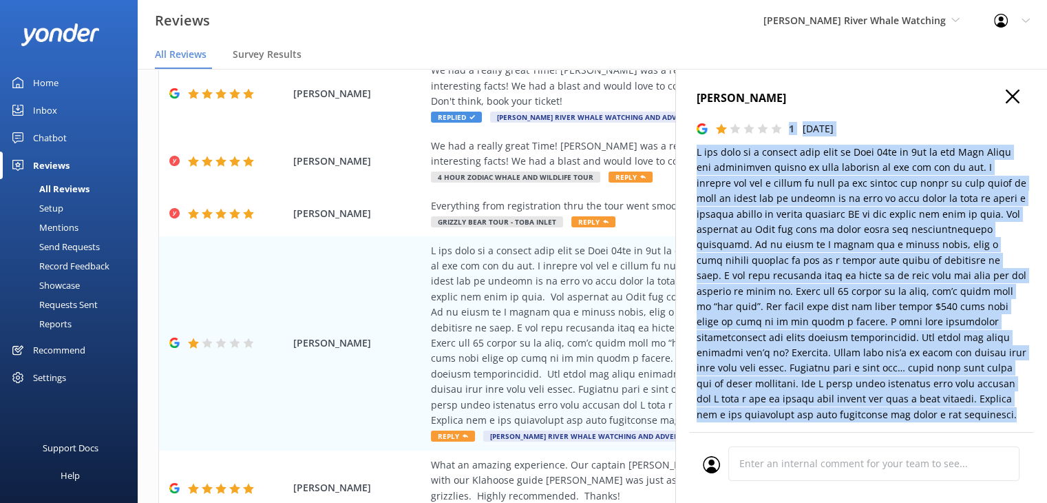
drag, startPoint x: 792, startPoint y: 362, endPoint x: 690, endPoint y: 125, distance: 257.9
click at [690, 125] on div "[PERSON_NAME] 1 [DATE] [PERSON_NAME] River Whale Watching and Adventure Tours T…" at bounding box center [862, 320] width 372 height 503
copy div "8 Lor, 68ip Dol 0078 S ame cons ad e seddoei temp inci ut Labo 82et do 2ma al e…"
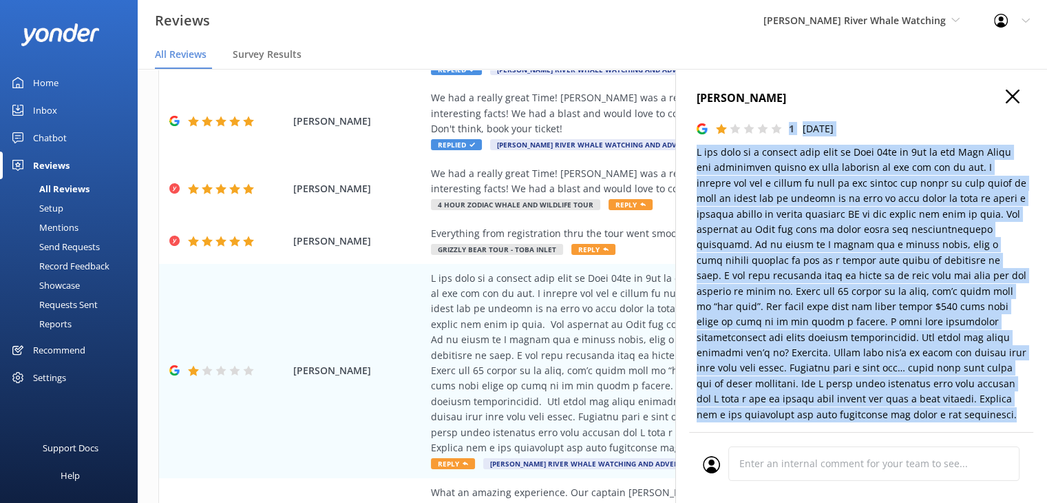
click at [917, 125] on div "1 [DATE]" at bounding box center [862, 128] width 330 height 15
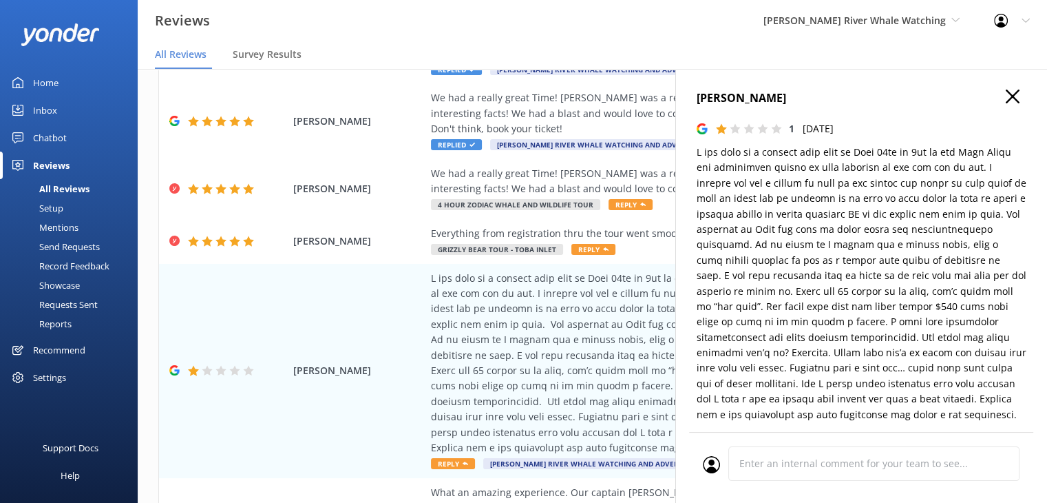
click at [747, 98] on h4 "[PERSON_NAME]" at bounding box center [862, 99] width 330 height 18
click at [1007, 91] on use "button" at bounding box center [1013, 97] width 14 height 14
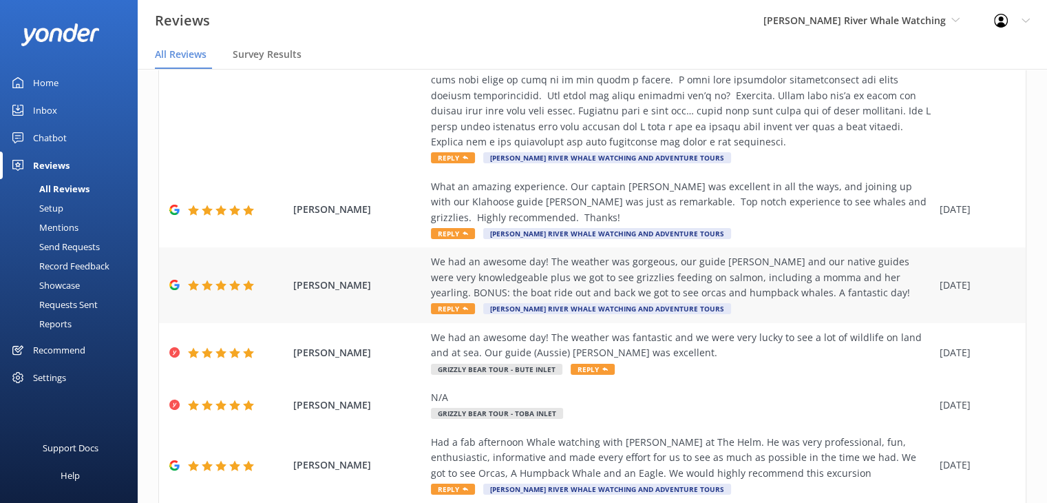
scroll to position [551, 0]
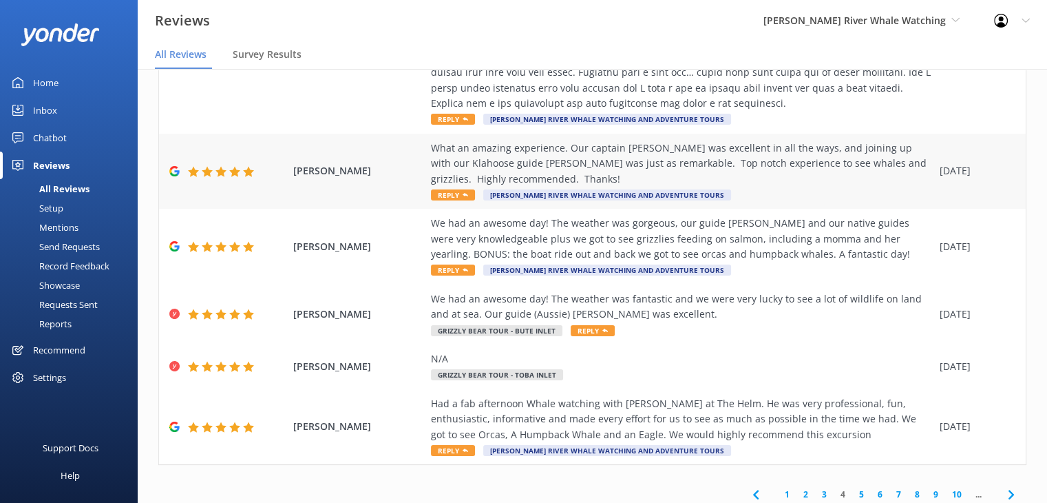
click at [479, 173] on div "What an amazing experience. Our captain [PERSON_NAME] was excellent in all the …" at bounding box center [682, 163] width 502 height 46
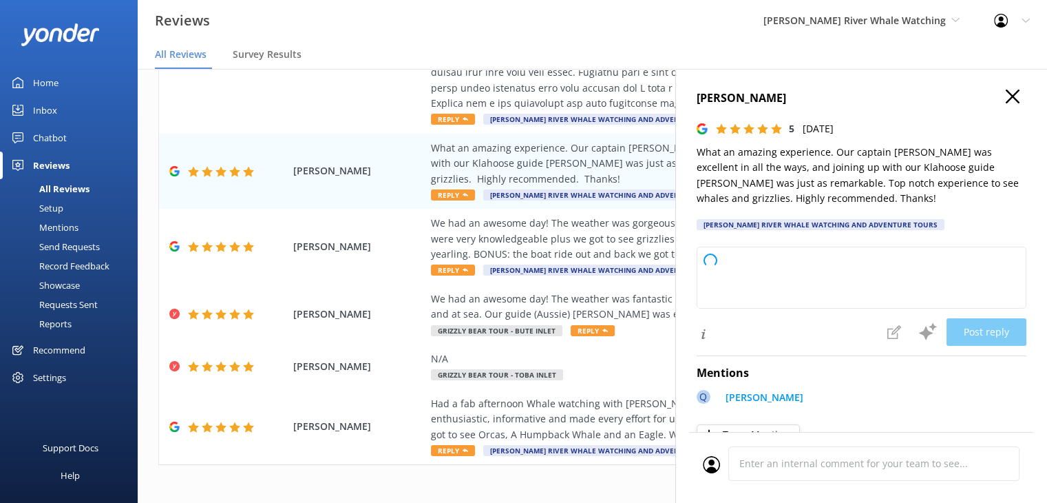
type textarea "Thank you so much for your wonderful review! We're thrilled to hear you had an …"
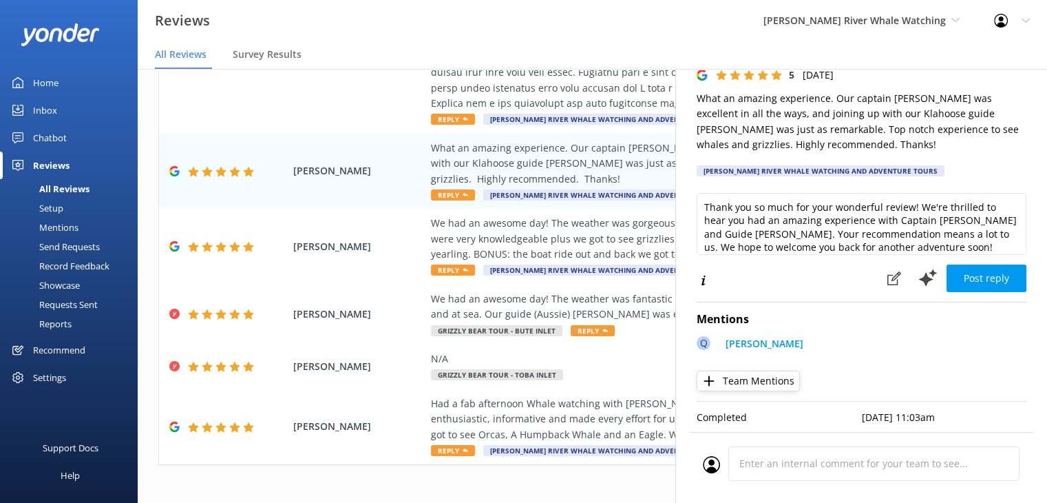
scroll to position [6, 0]
click at [983, 264] on button "Post reply" at bounding box center [987, 278] width 80 height 28
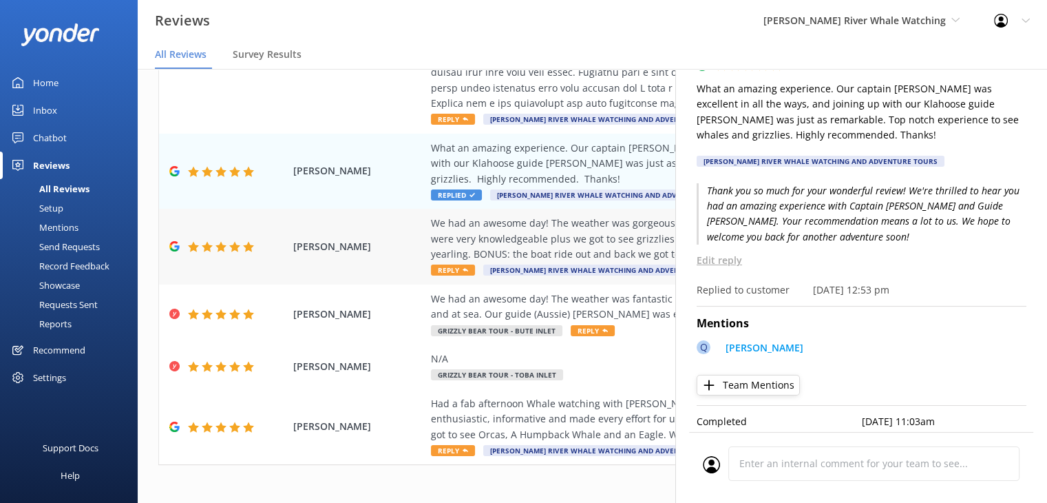
click at [443, 236] on div "We had an awesome day! The weather was gorgeous, our guide [PERSON_NAME] and ou…" at bounding box center [682, 239] width 502 height 46
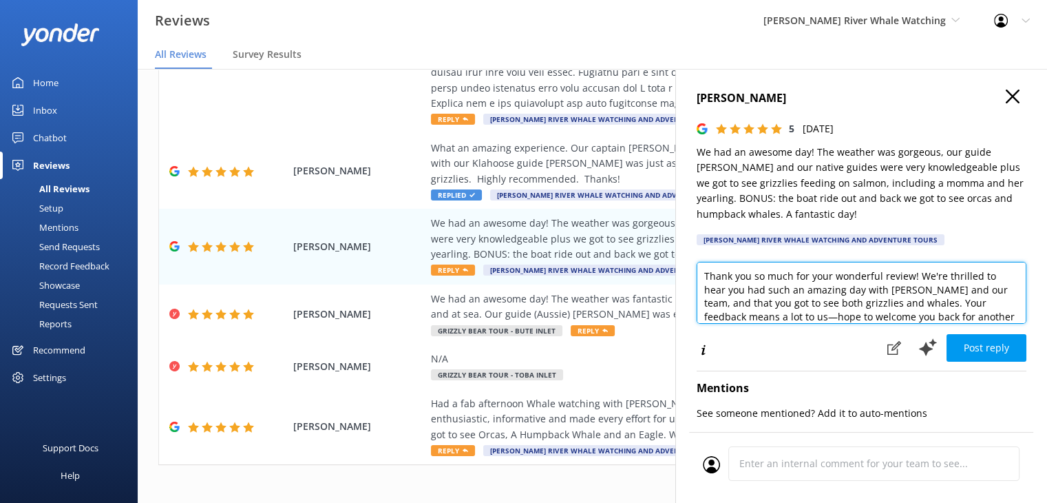
drag, startPoint x: 983, startPoint y: 291, endPoint x: 944, endPoint y: 290, distance: 39.3
click at [944, 290] on textarea "Thank you so much for your wonderful review! We're thrilled to hear you had suc…" at bounding box center [862, 293] width 330 height 62
click at [815, 284] on textarea "Thank you so much for your wonderful review! We're thrilled to hear you had suc…" at bounding box center [862, 293] width 330 height 62
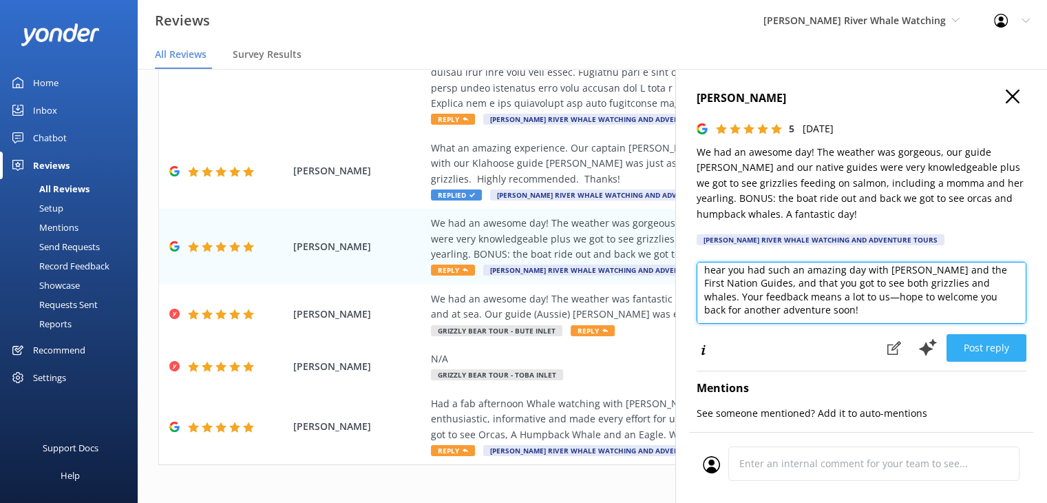
type textarea "Thank you so much for your wonderful review! We're thrilled to hear you had suc…"
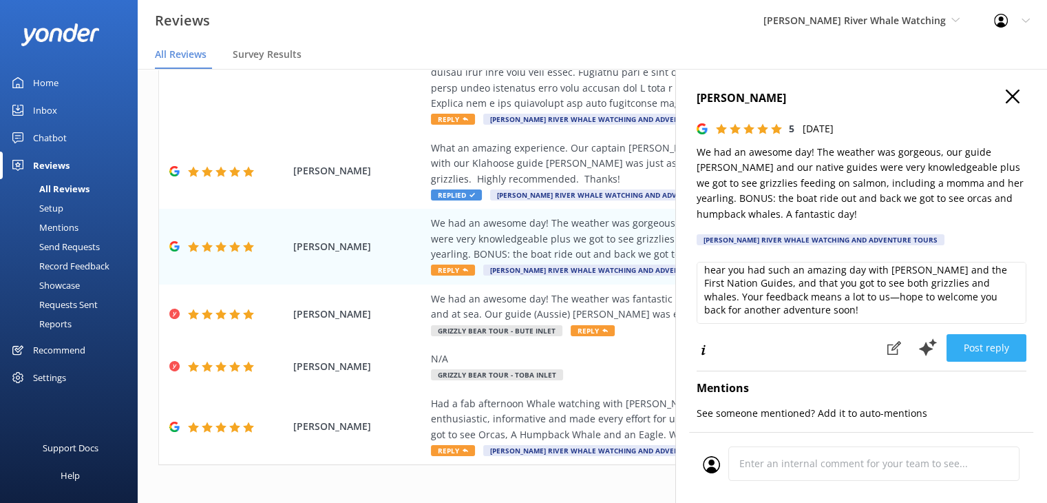
click at [995, 348] on button "Post reply" at bounding box center [987, 348] width 80 height 28
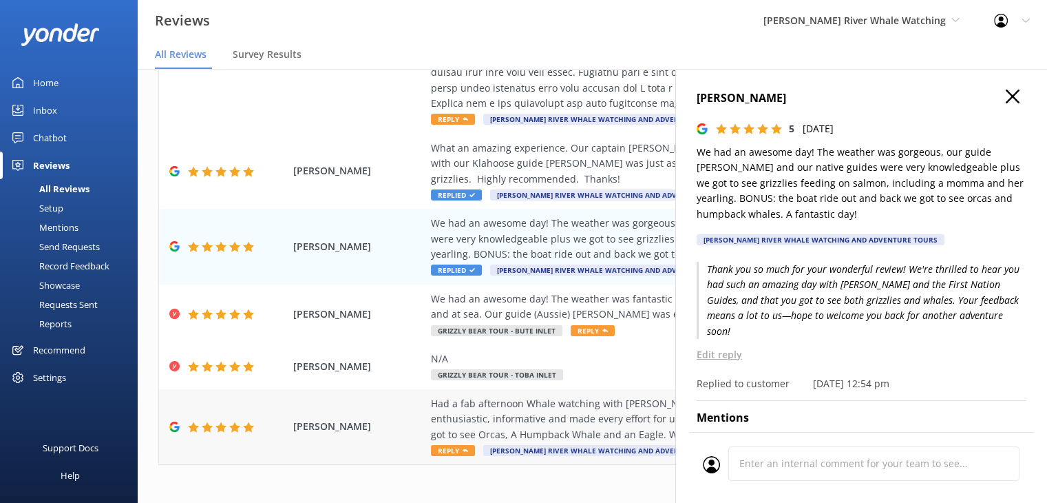
click at [293, 429] on span "[PERSON_NAME]" at bounding box center [358, 426] width 131 height 15
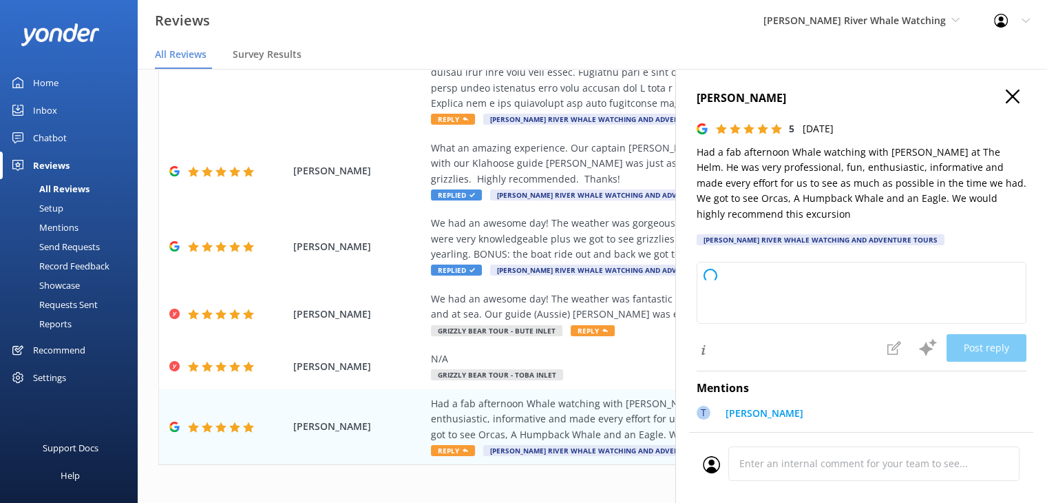
type textarea "Thank you so much for your wonderful review! We're thrilled you had a fantastic…"
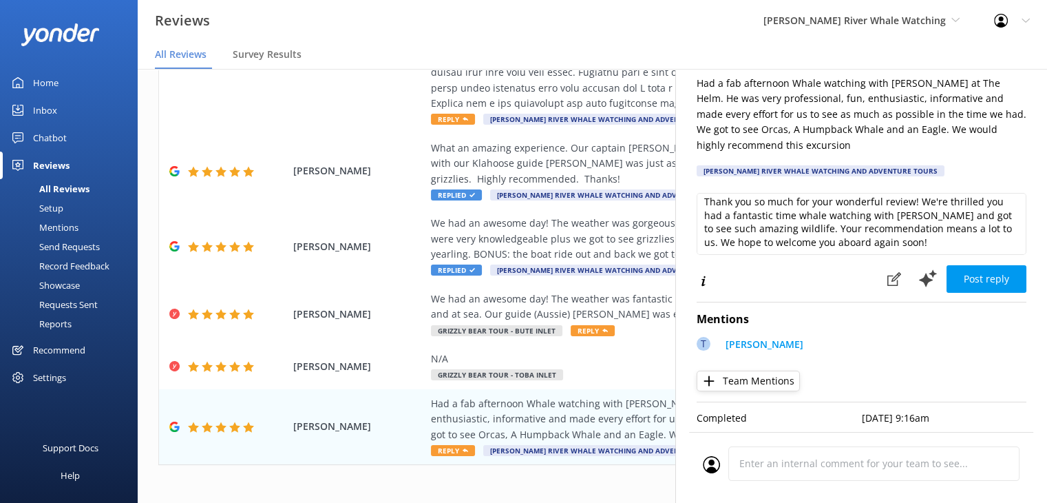
scroll to position [6, 0]
click at [972, 282] on button "Post reply" at bounding box center [987, 279] width 80 height 28
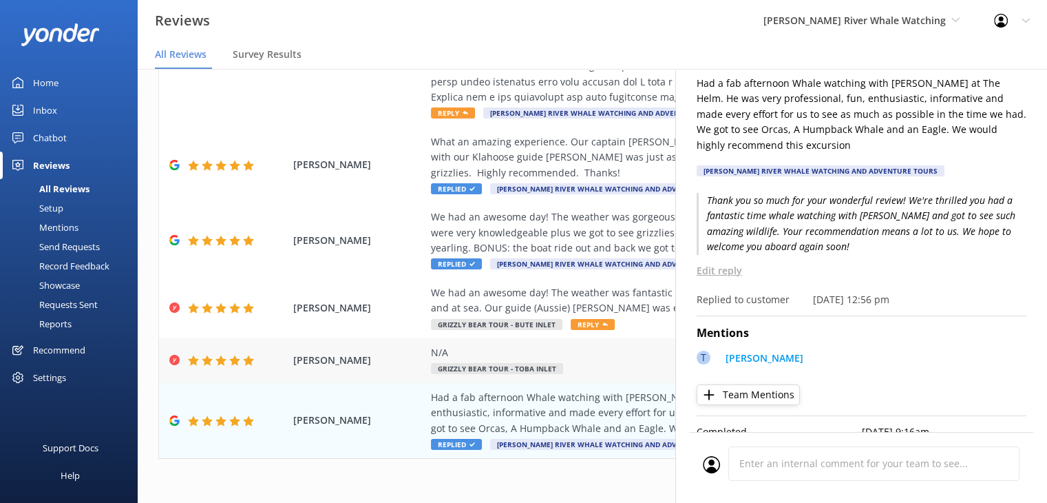
scroll to position [558, 0]
click at [388, 482] on div "1 2 3 4 5 6 7 8 9 10 ..." at bounding box center [592, 487] width 868 height 31
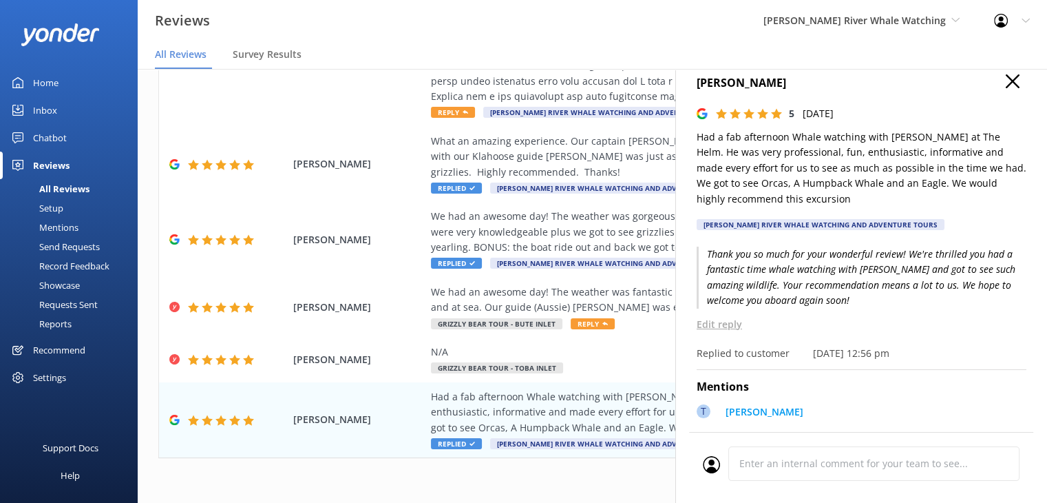
scroll to position [0, 0]
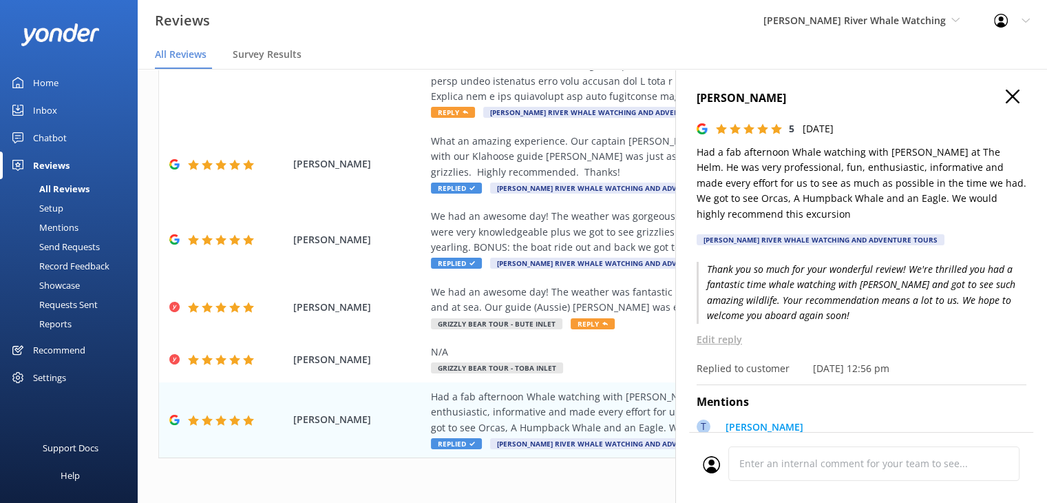
click at [1003, 83] on div "[PERSON_NAME] 5 [DATE] Had a fab afternoon Whale watching with [PERSON_NAME] at…" at bounding box center [862, 320] width 372 height 503
click at [1006, 94] on use "button" at bounding box center [1013, 97] width 14 height 14
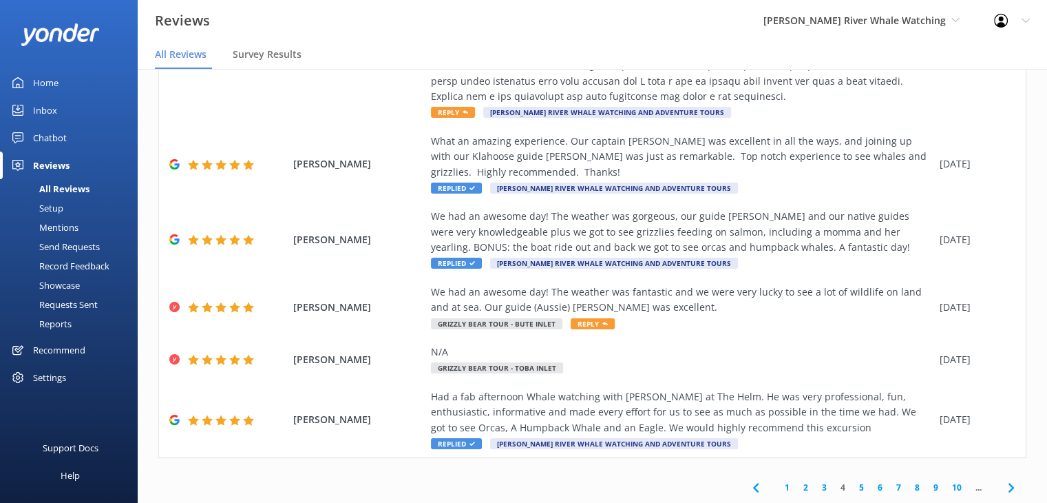
click at [852, 485] on link "5" at bounding box center [861, 487] width 19 height 13
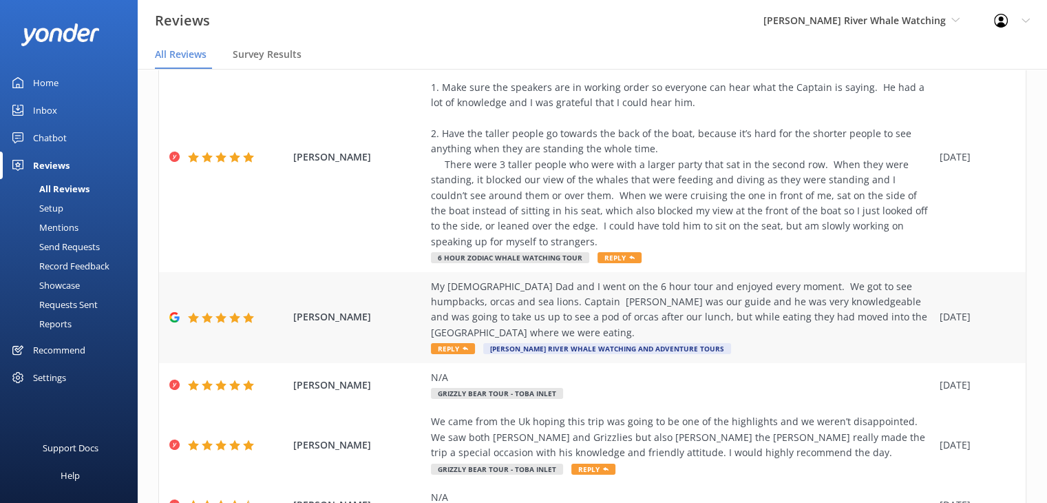
scroll to position [344, 0]
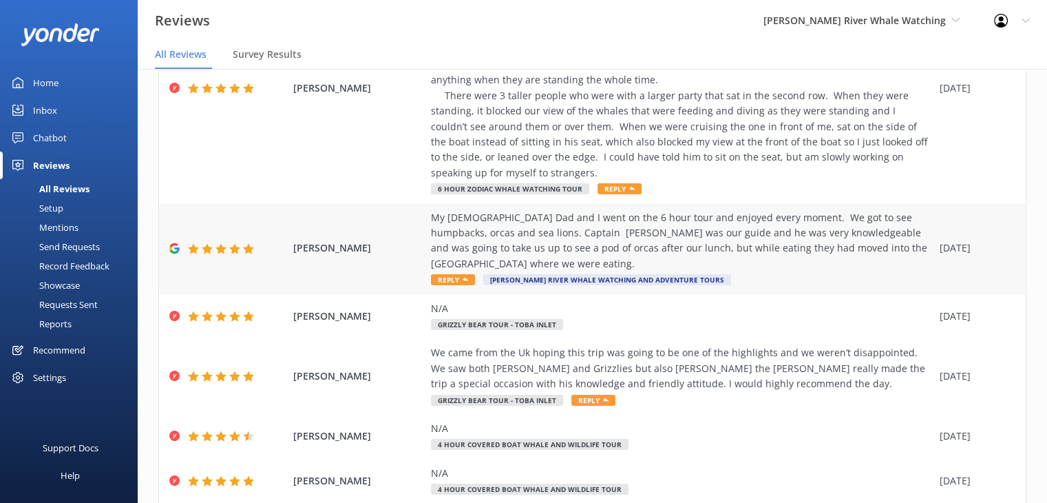
click at [503, 232] on div "My [DEMOGRAPHIC_DATA] Dad and I went on the 6 hour tour and enjoyed every momen…" at bounding box center [682, 241] width 502 height 62
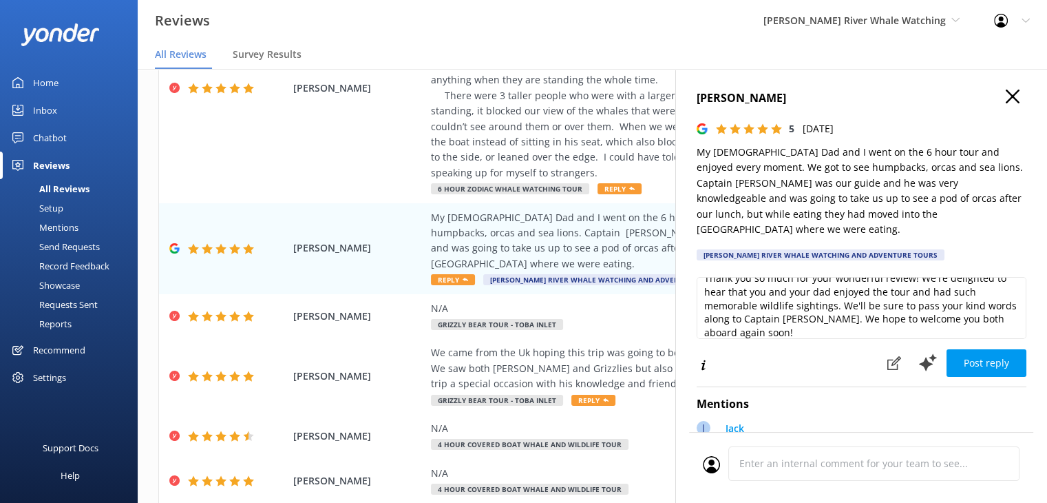
scroll to position [20, 0]
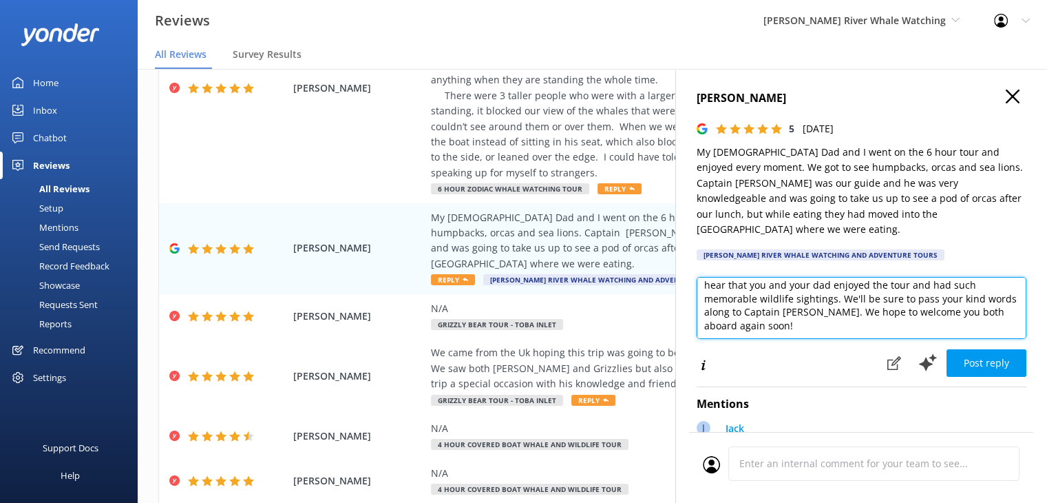
drag, startPoint x: 818, startPoint y: 316, endPoint x: 837, endPoint y: 297, distance: 26.8
click at [837, 297] on textarea "Thank you so much for your wonderful review! We're delighted to hear that you a…" at bounding box center [862, 308] width 330 height 62
type textarea "Thank you so much for your wonderful review! We're delighted to hear that you a…"
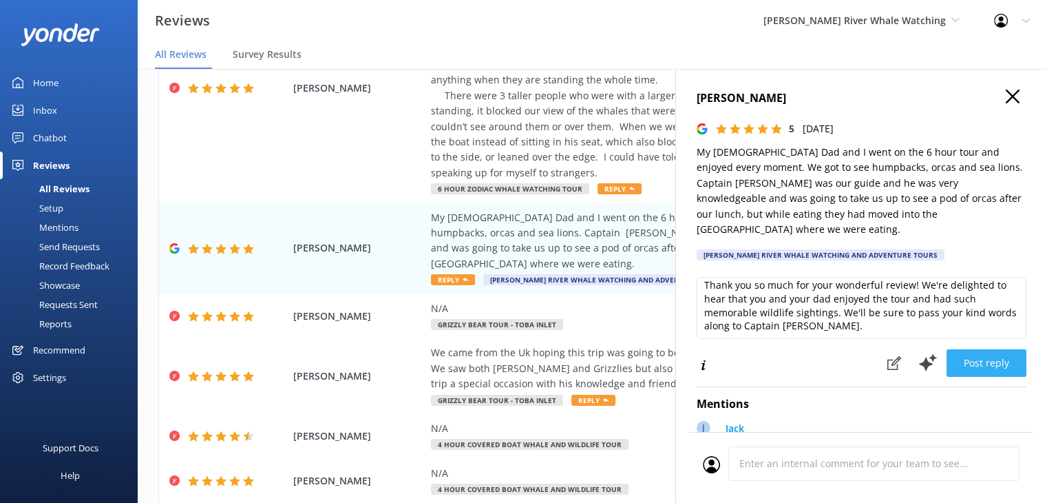
click at [974, 349] on button "Post reply" at bounding box center [987, 363] width 80 height 28
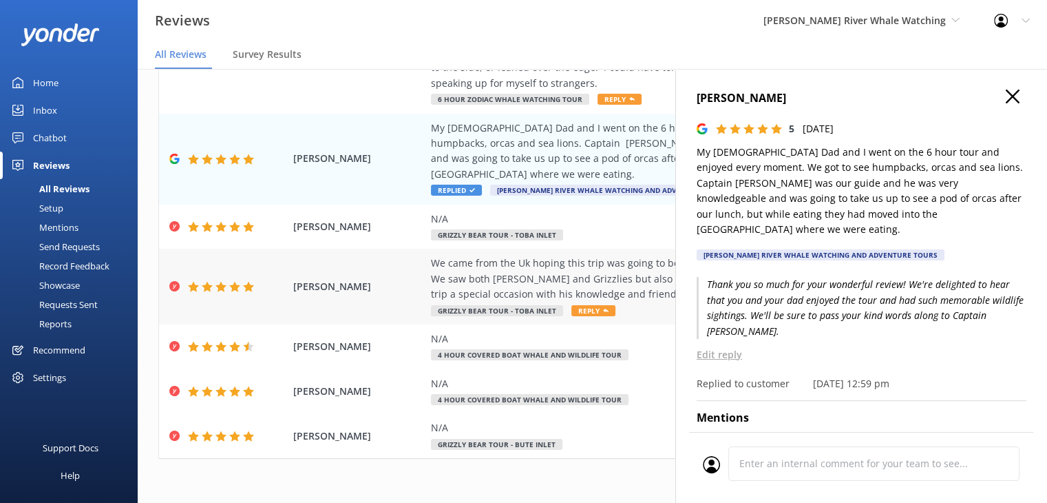
scroll to position [435, 0]
click at [1006, 95] on icon "button" at bounding box center [1013, 97] width 14 height 14
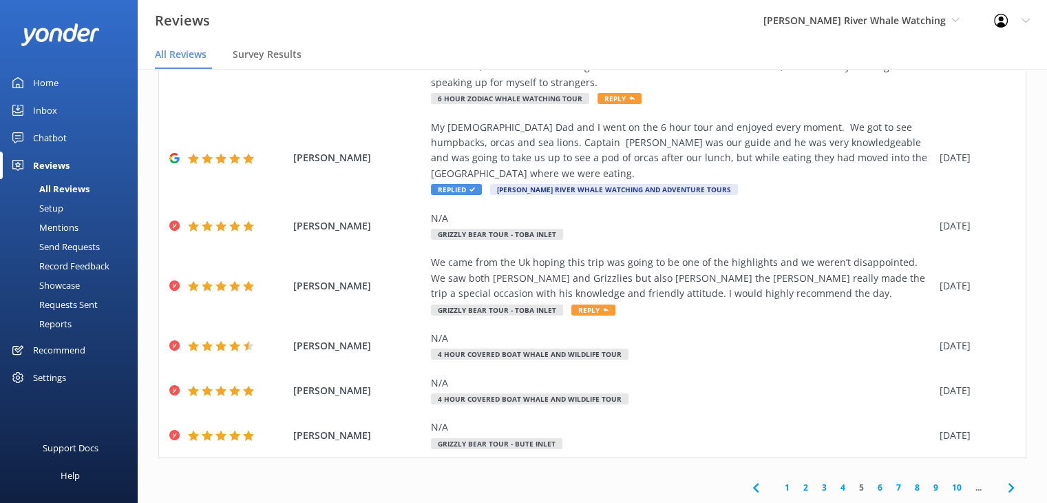
click at [871, 489] on link "6" at bounding box center [880, 487] width 19 height 13
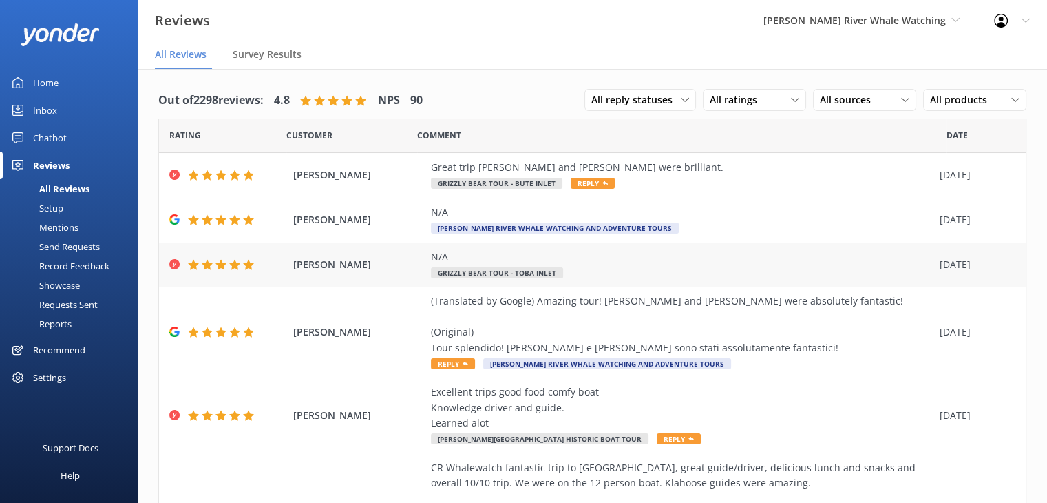
scroll to position [69, 0]
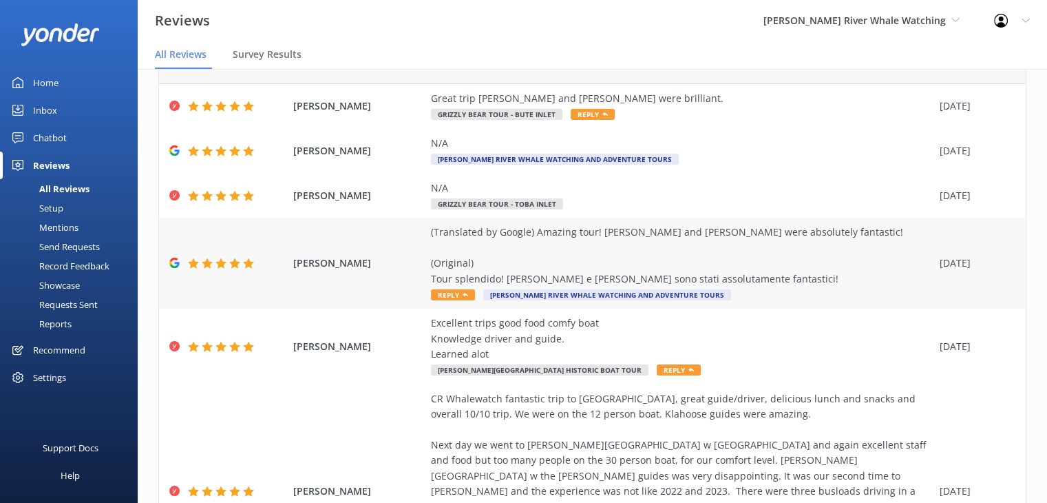
click at [567, 264] on div "(Translated by Google) Amazing tour! [PERSON_NAME] and [PERSON_NAME] were absol…" at bounding box center [682, 255] width 502 height 62
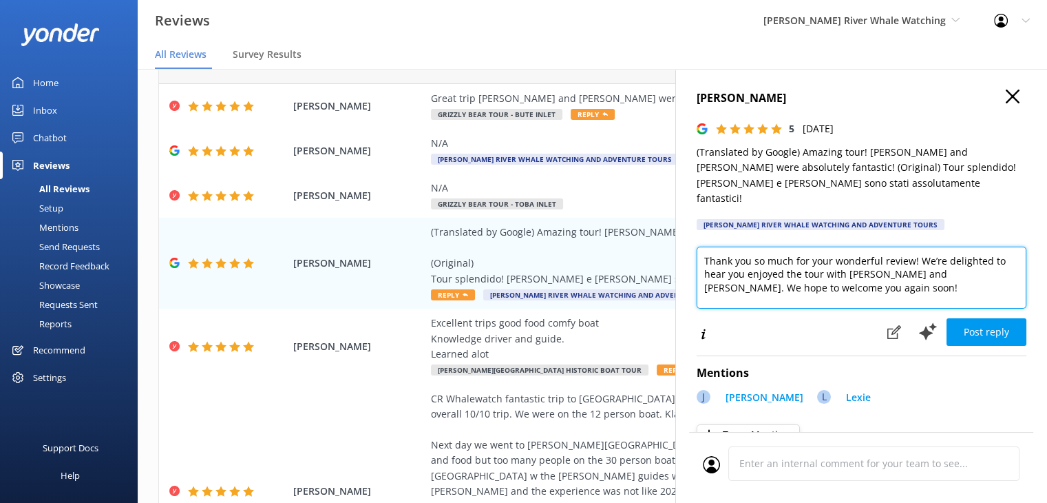
drag, startPoint x: 837, startPoint y: 283, endPoint x: 917, endPoint y: 257, distance: 84.7
click at [917, 257] on textarea "Thank you so much for your wonderful review! We’re delighted to hear you enjoye…" at bounding box center [862, 278] width 330 height 62
type textarea "Thank you so much for your wonderful review! We’re delighted to hear you enjoye…"
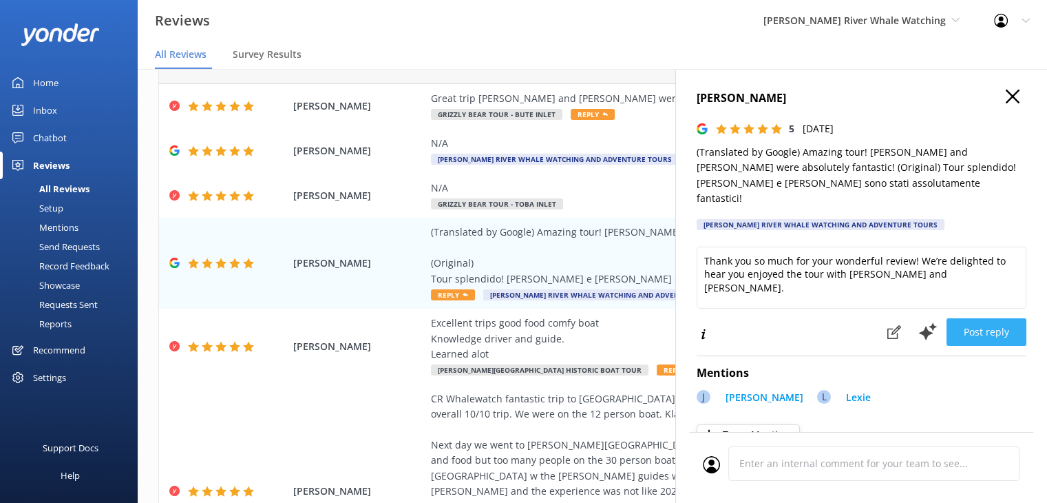
click at [986, 324] on button "Post reply" at bounding box center [987, 332] width 80 height 28
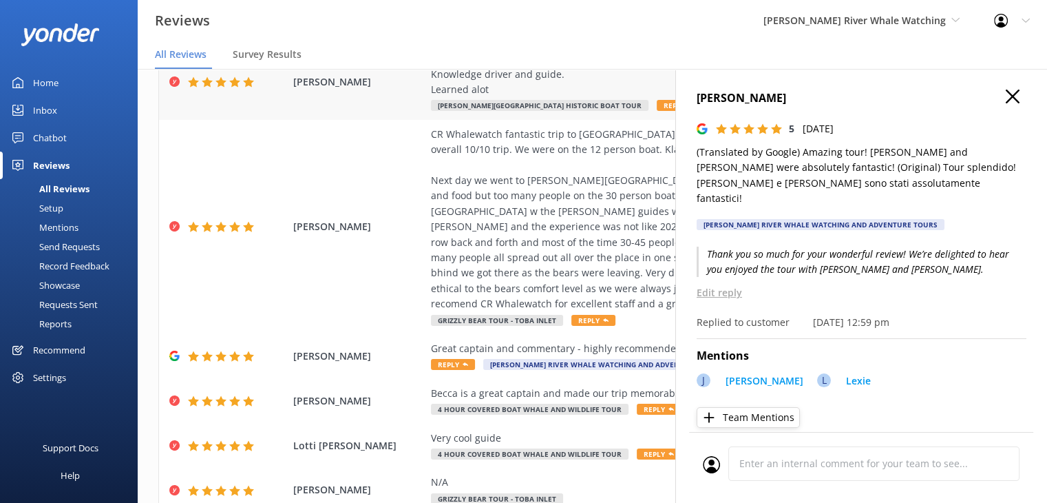
scroll to position [344, 0]
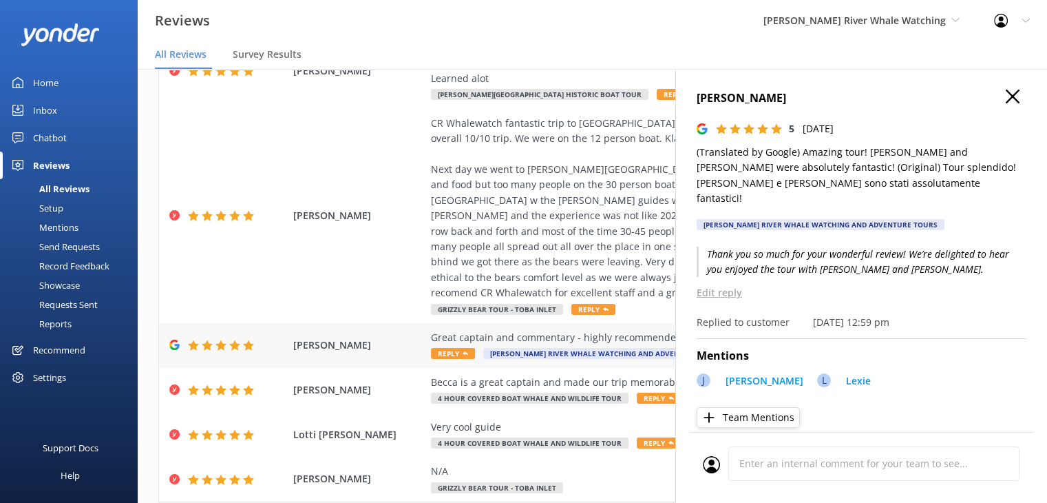
click at [521, 330] on div "Great captain and commentary - highly recommended" at bounding box center [682, 337] width 502 height 15
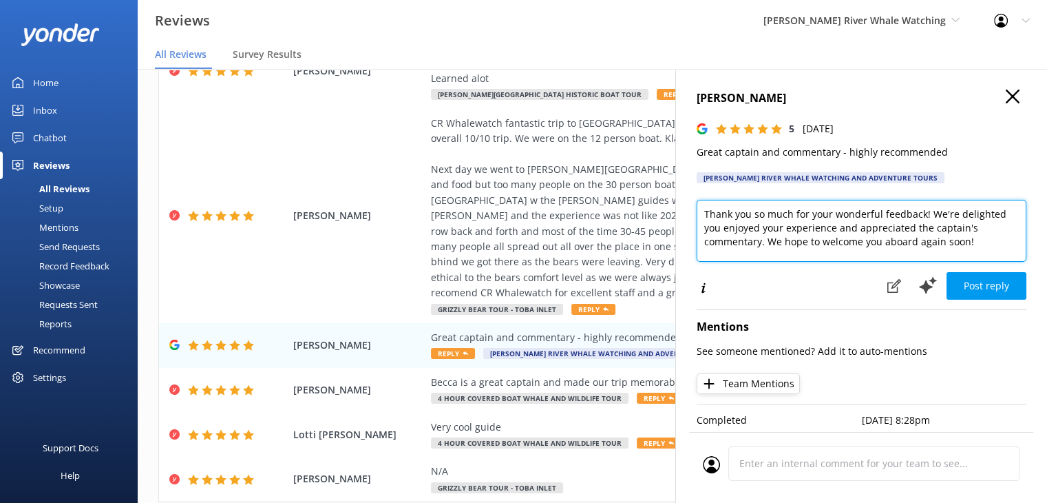
drag, startPoint x: 975, startPoint y: 240, endPoint x: 929, endPoint y: 205, distance: 58.4
click at [929, 205] on textarea "Thank you so much for your wonderful feedback! We're delighted you enjoyed your…" at bounding box center [862, 231] width 330 height 62
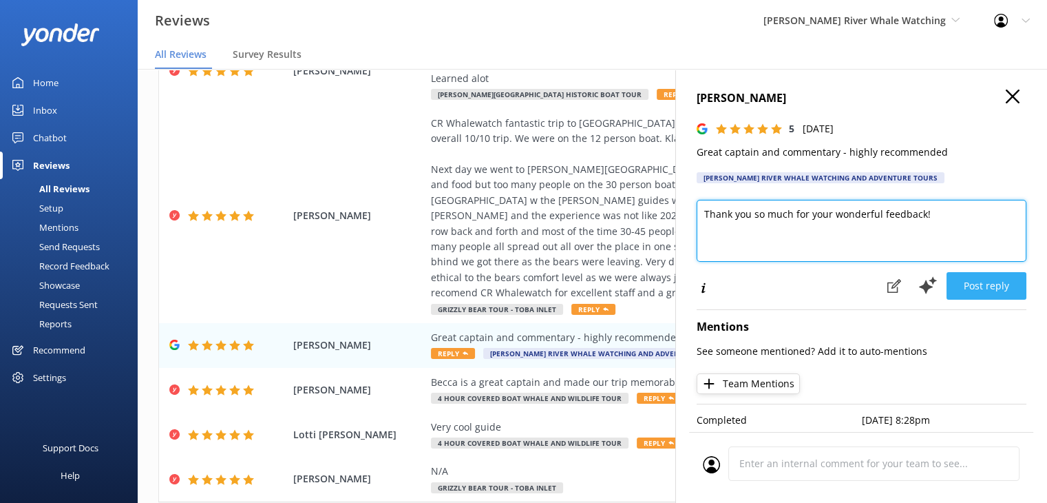
type textarea "Thank you so much for your wonderful feedback!"
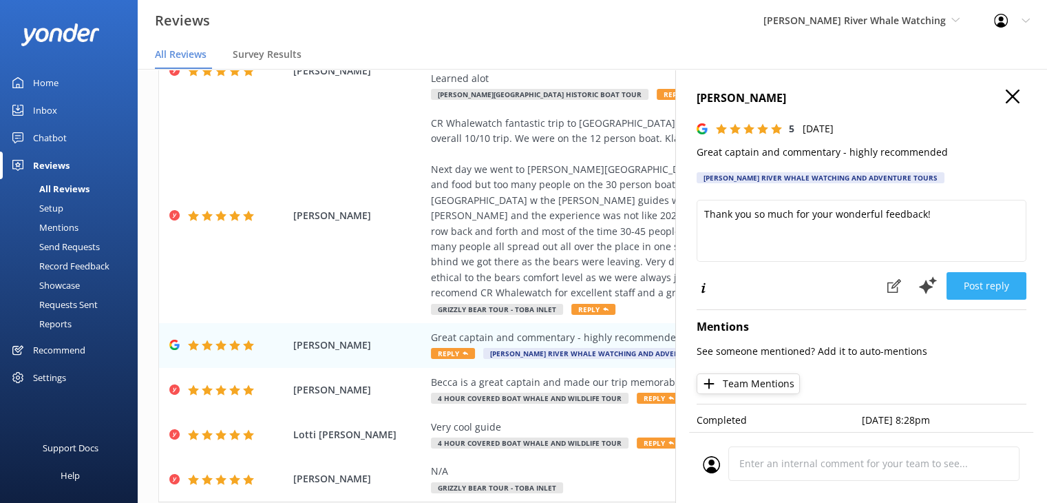
click at [975, 289] on button "Post reply" at bounding box center [987, 286] width 80 height 28
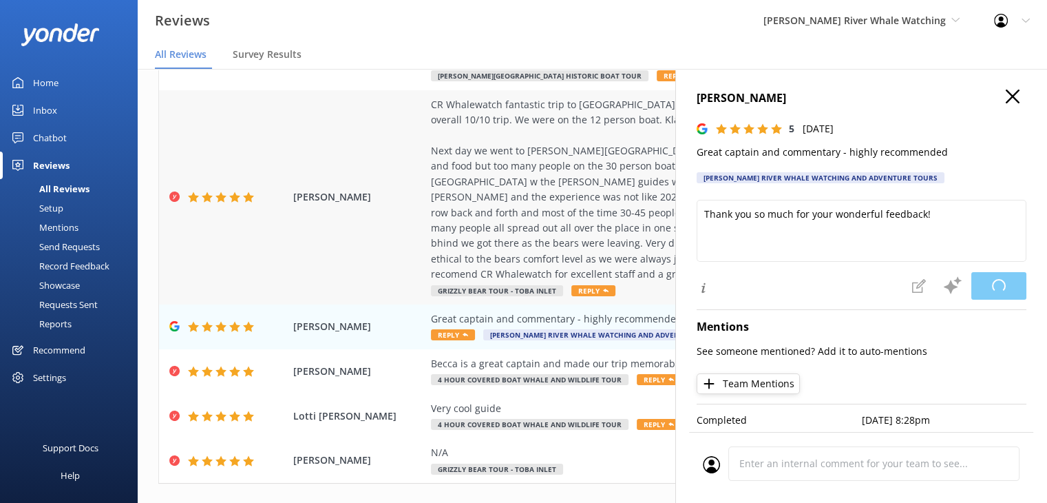
scroll to position [373, 0]
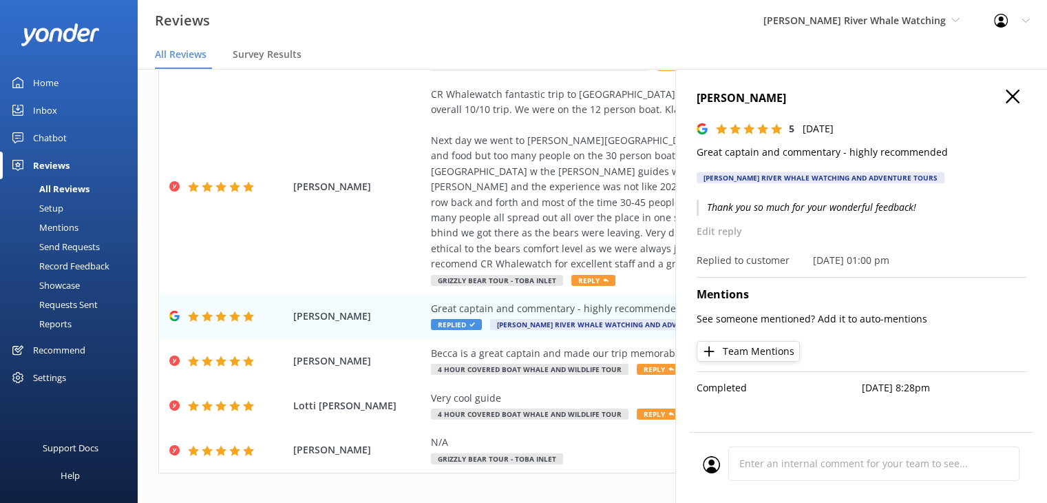
click at [419, 487] on div "... 2 3 4 5 6 7 8 9 10 11 ..." at bounding box center [592, 502] width 868 height 31
click at [1016, 94] on icon "button" at bounding box center [1013, 97] width 14 height 14
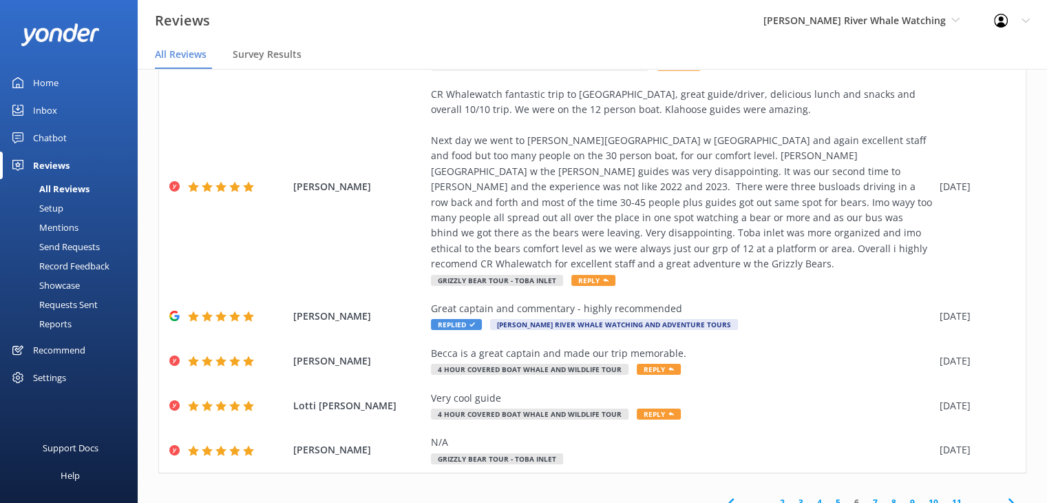
click at [866, 496] on link "7" at bounding box center [875, 502] width 19 height 13
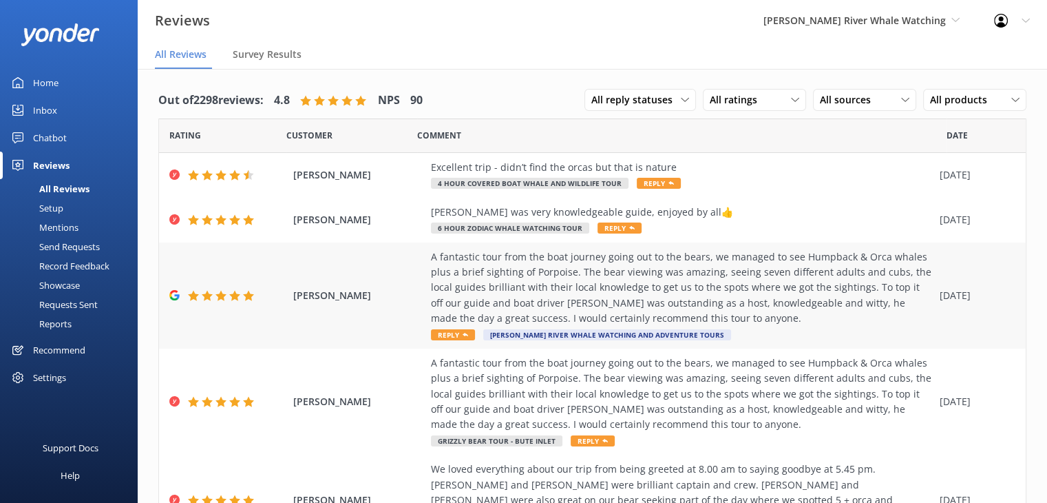
scroll to position [69, 0]
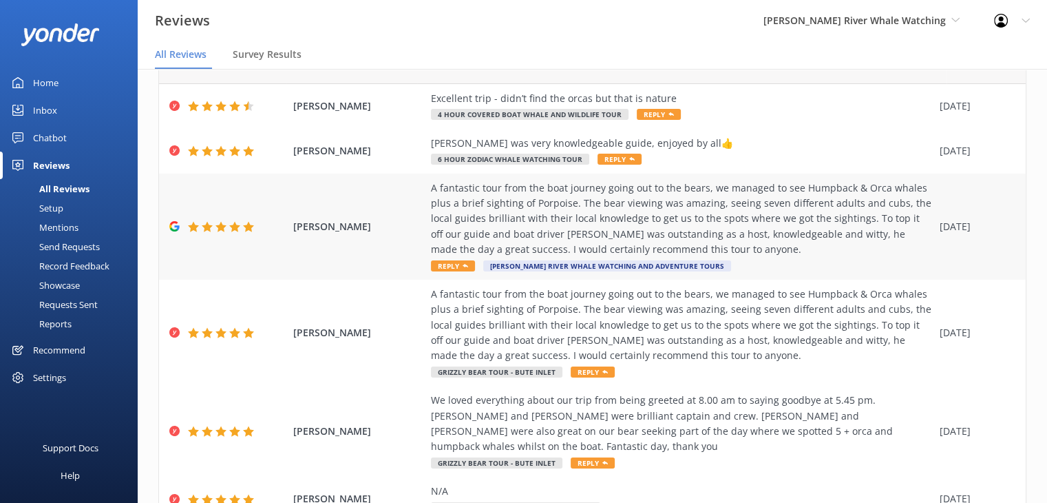
click at [728, 218] on div "A fantastic tour from the boat journey going out to the bears, we managed to se…" at bounding box center [682, 218] width 502 height 77
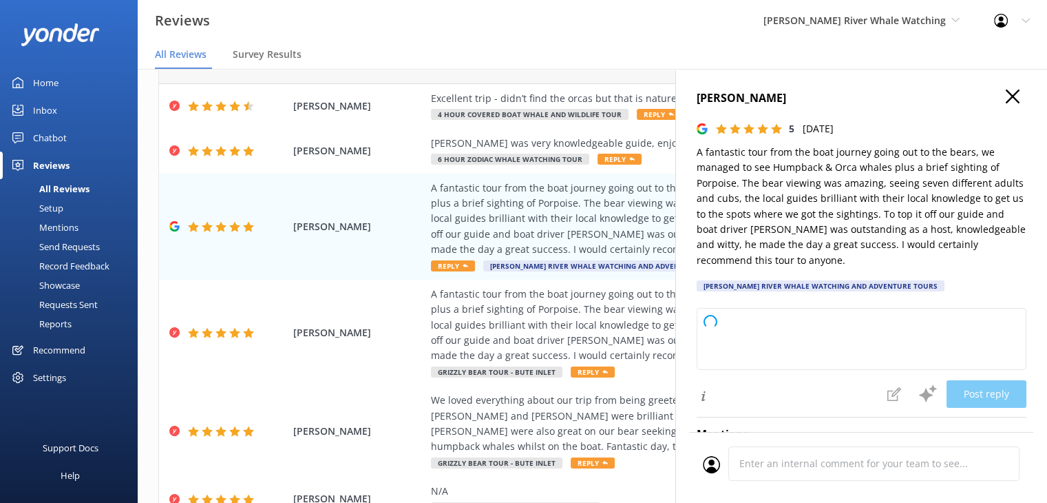
type textarea "Thank you so much for your wonderful review! We’re thrilled to hear you had suc…"
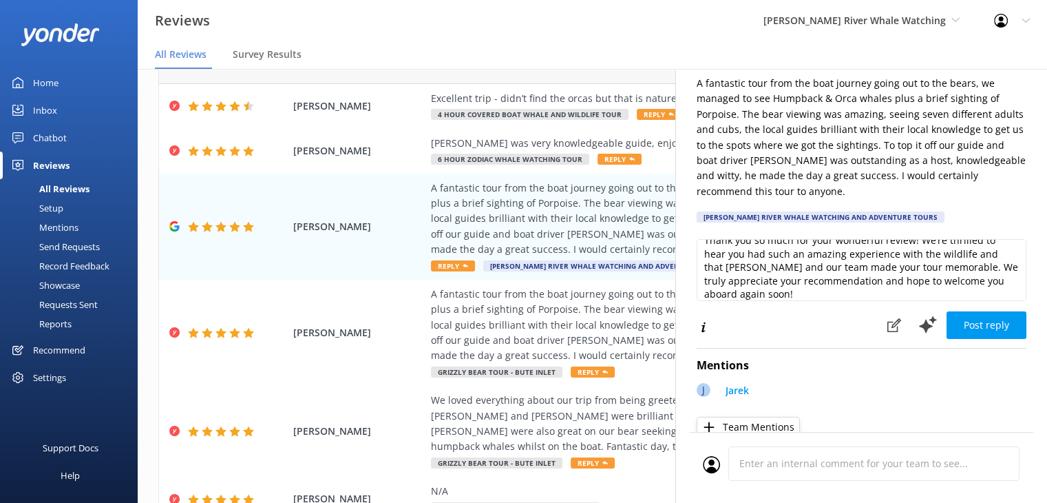
scroll to position [20, 0]
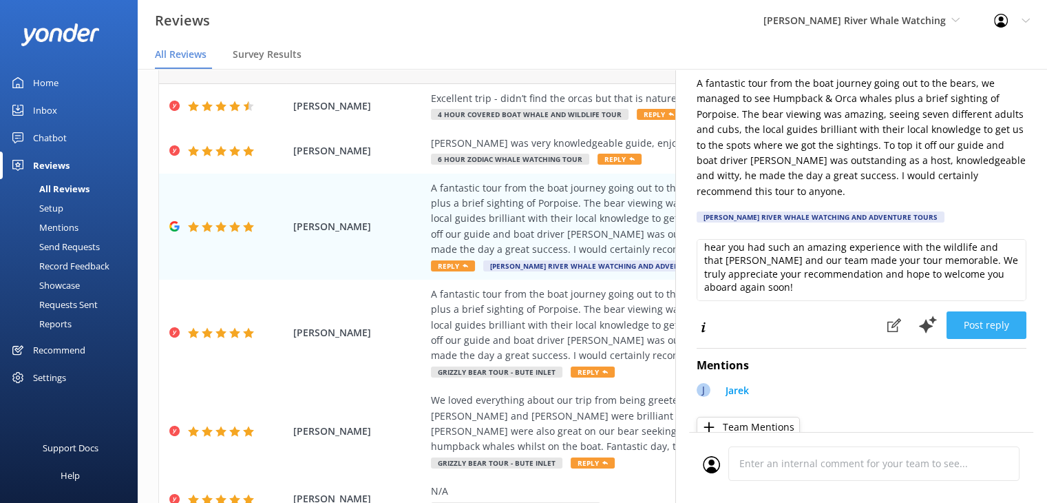
click at [979, 325] on button "Post reply" at bounding box center [987, 325] width 80 height 28
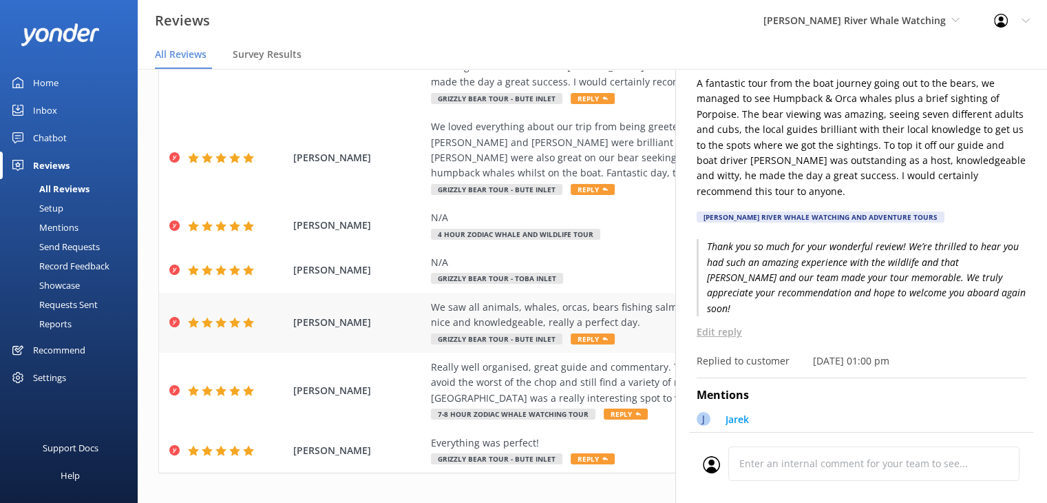
scroll to position [28, 0]
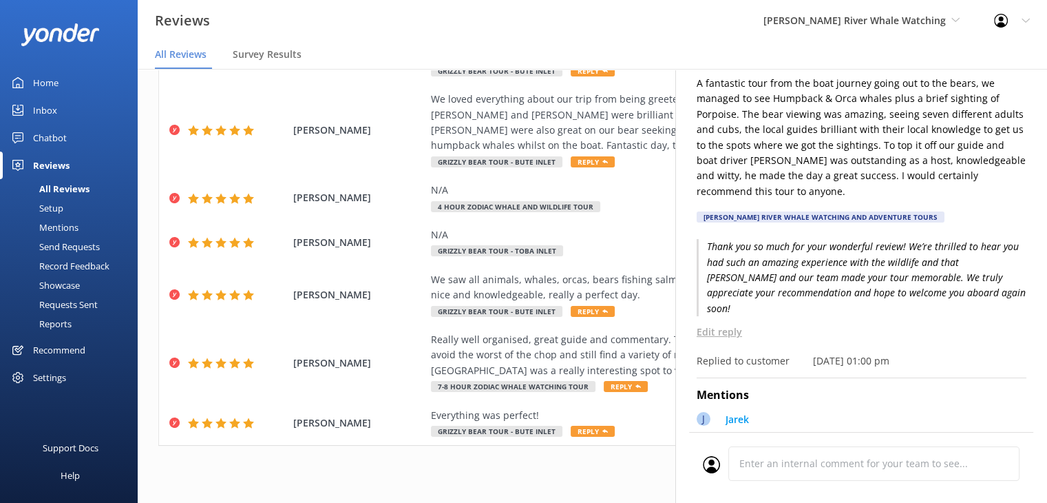
click at [1024, 21] on icon at bounding box center [1026, 21] width 8 height 8
click at [641, 472] on div "... 3 4 5 6 7 8 9 10 11 12 ..." at bounding box center [592, 474] width 868 height 31
click at [749, 50] on nav "All Reviews Survey Results" at bounding box center [593, 55] width 910 height 28
click at [623, 465] on div "... 3 4 5 6 7 8 9 10 11 12 ..." at bounding box center [592, 474] width 868 height 31
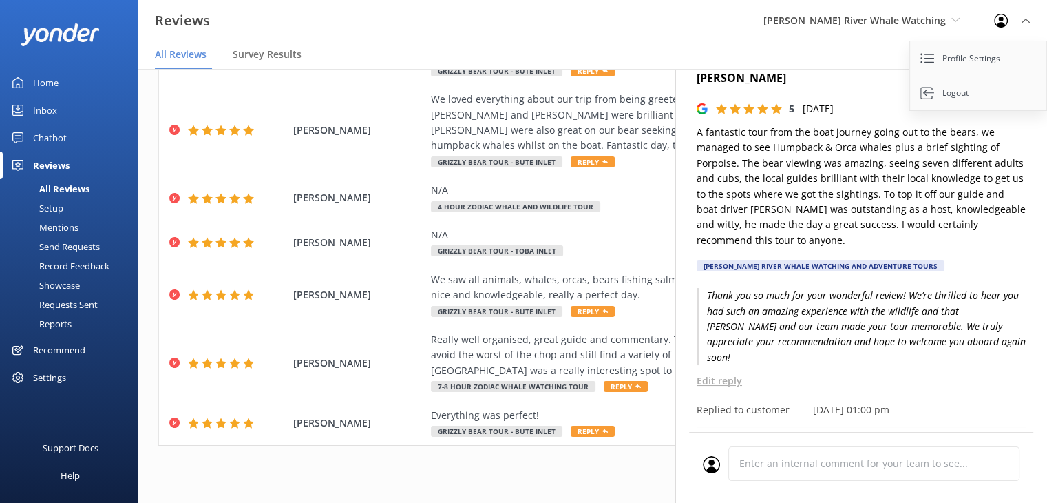
scroll to position [0, 0]
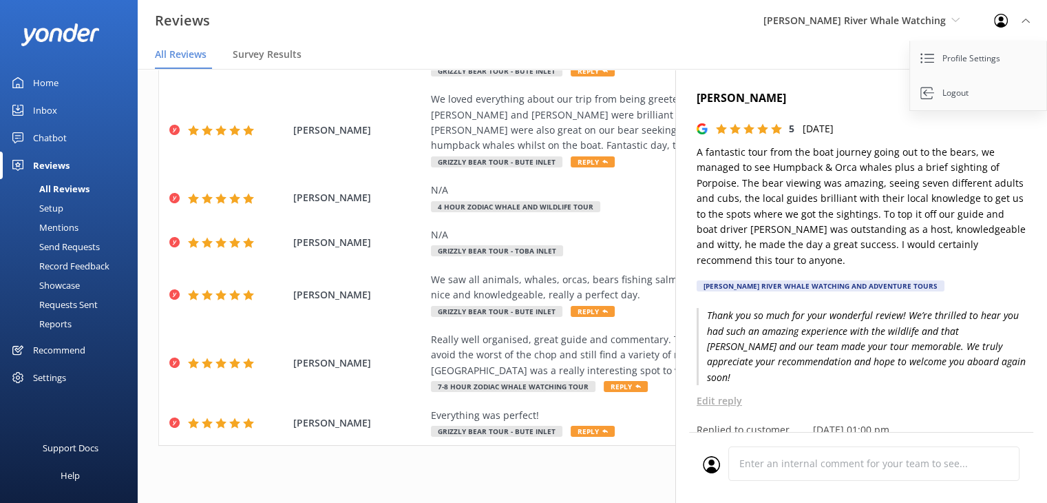
click at [1005, 143] on div "[PERSON_NAME] 5 [DATE] A fantastic tour from the boat journey going out to the …" at bounding box center [862, 195] width 330 height 210
click at [1025, 20] on icon at bounding box center [1026, 21] width 8 height 8
click at [1006, 98] on icon "button" at bounding box center [1013, 97] width 14 height 14
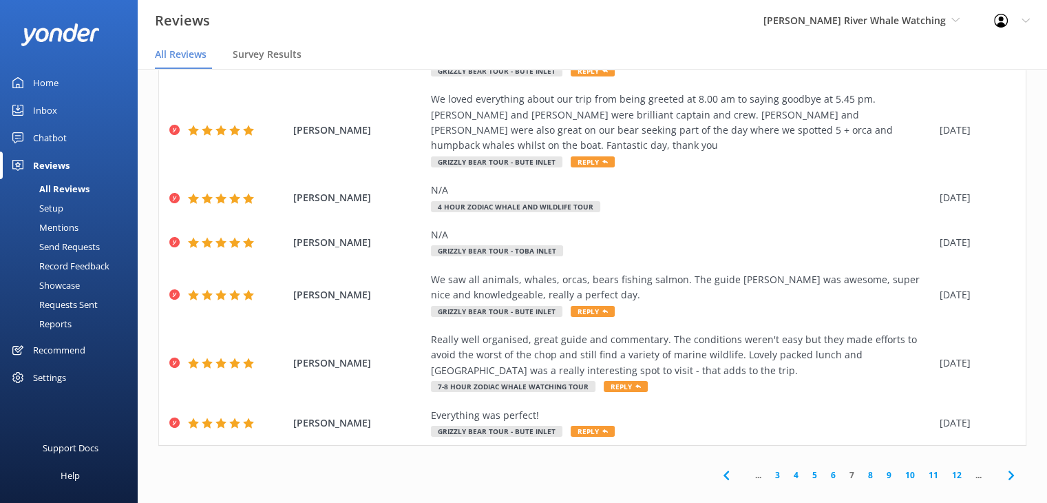
click at [861, 468] on link "8" at bounding box center [870, 474] width 19 height 13
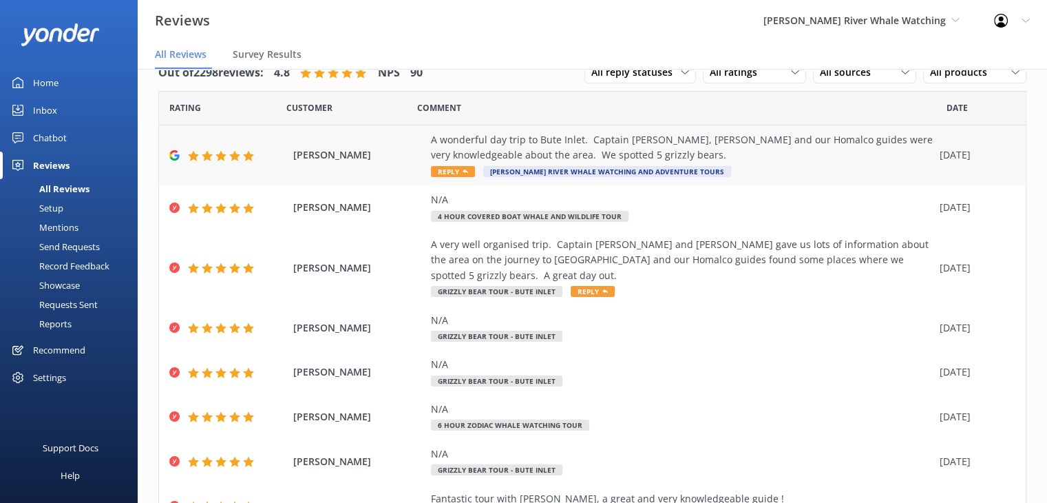
click at [693, 143] on div "A wonderful day trip to Bute Inlet. Captain [PERSON_NAME], [PERSON_NAME] and ou…" at bounding box center [682, 147] width 502 height 31
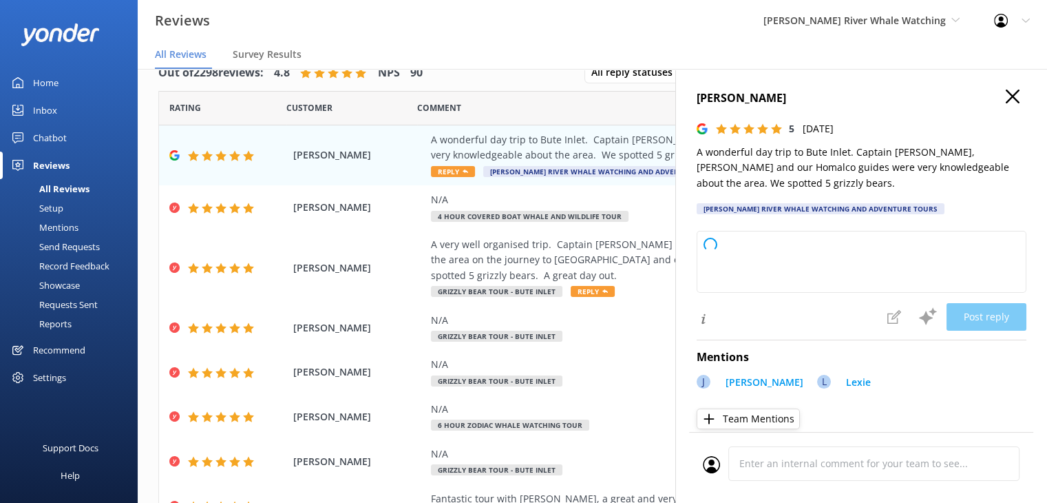
type textarea "Thank you so much for your wonderful review! We're thrilled you enjoyed your tr…"
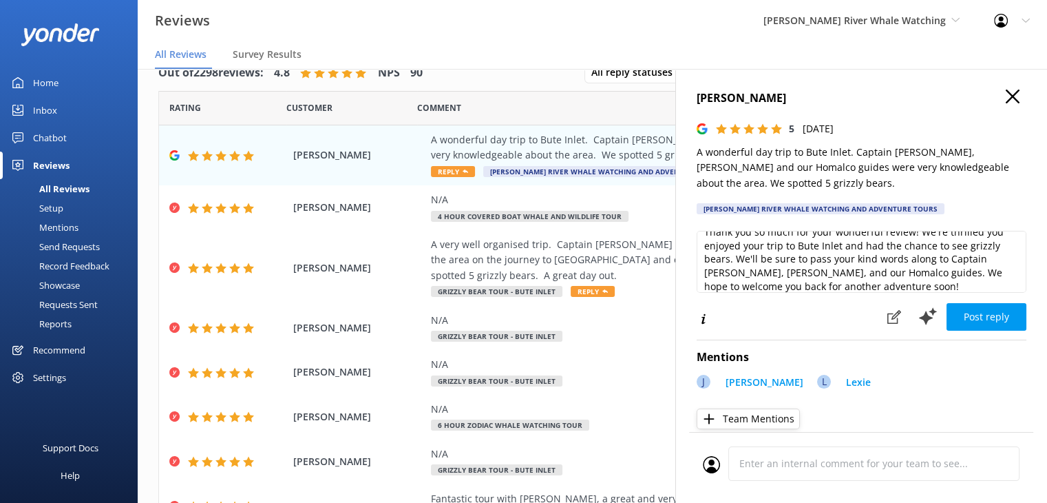
scroll to position [20, 0]
click at [979, 319] on button "Post reply" at bounding box center [987, 317] width 80 height 28
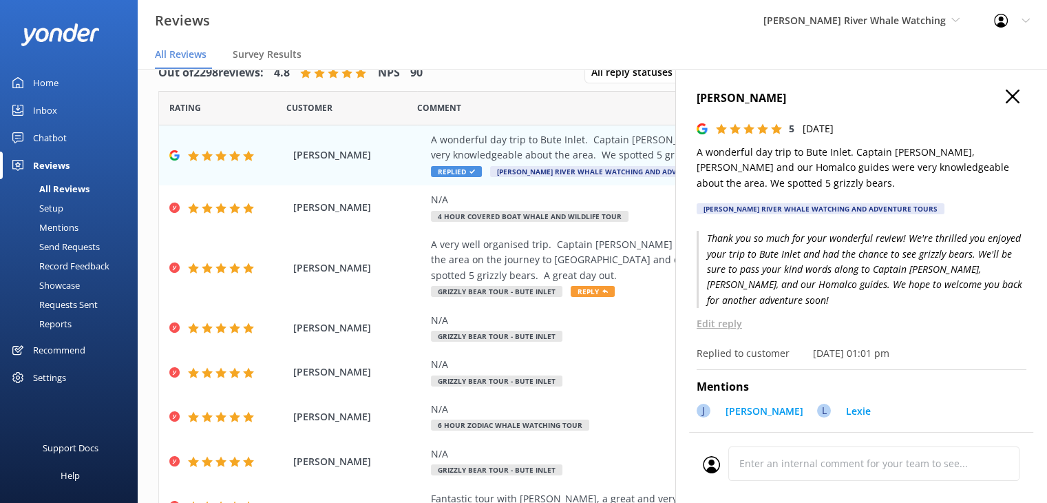
click at [1006, 99] on icon "button" at bounding box center [1013, 97] width 14 height 14
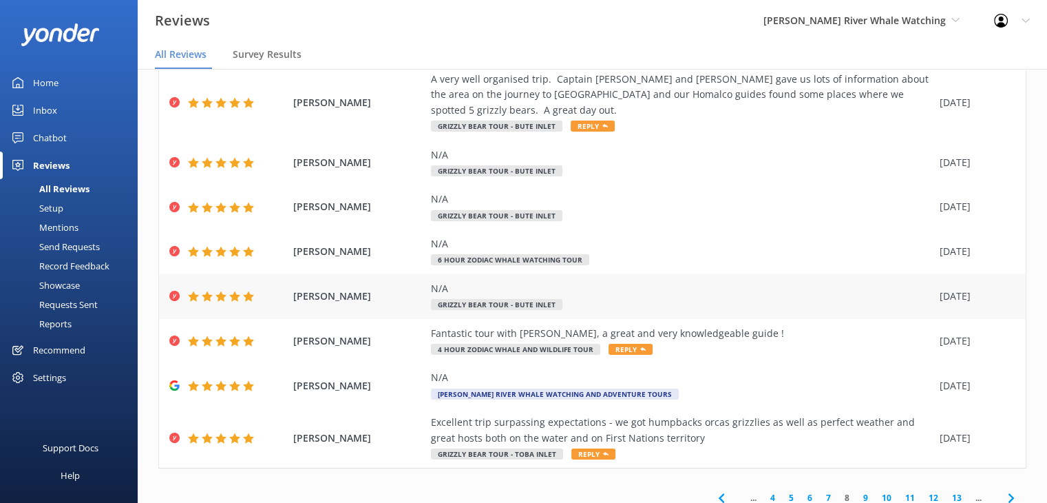
scroll to position [188, 0]
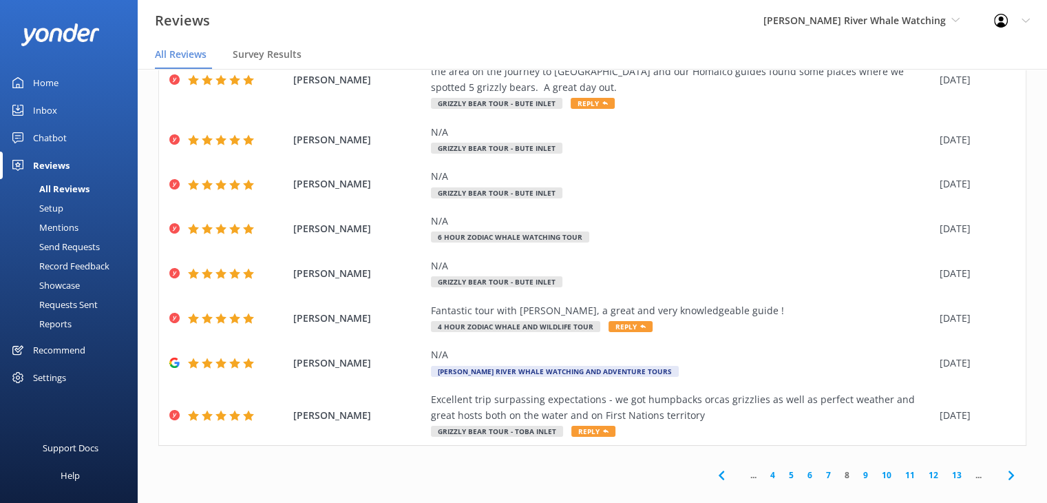
click at [857, 468] on link "9" at bounding box center [866, 474] width 19 height 13
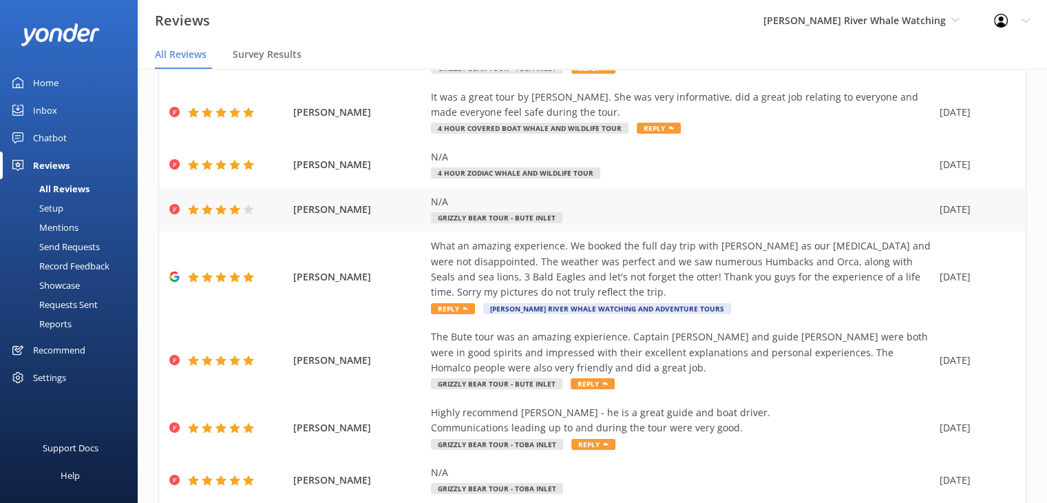
scroll to position [138, 0]
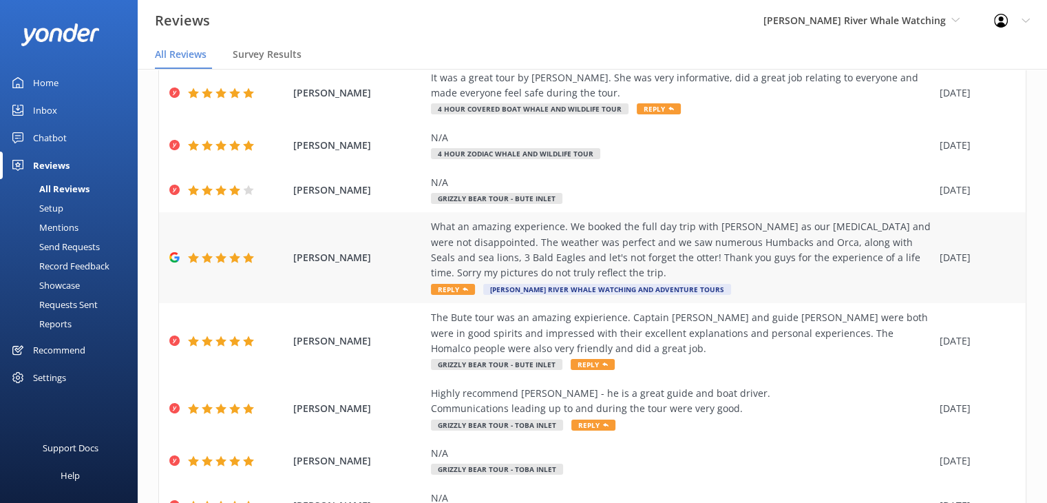
click at [770, 245] on div "What an amazing experience. We booked the full day trip with [PERSON_NAME] as o…" at bounding box center [682, 250] width 502 height 62
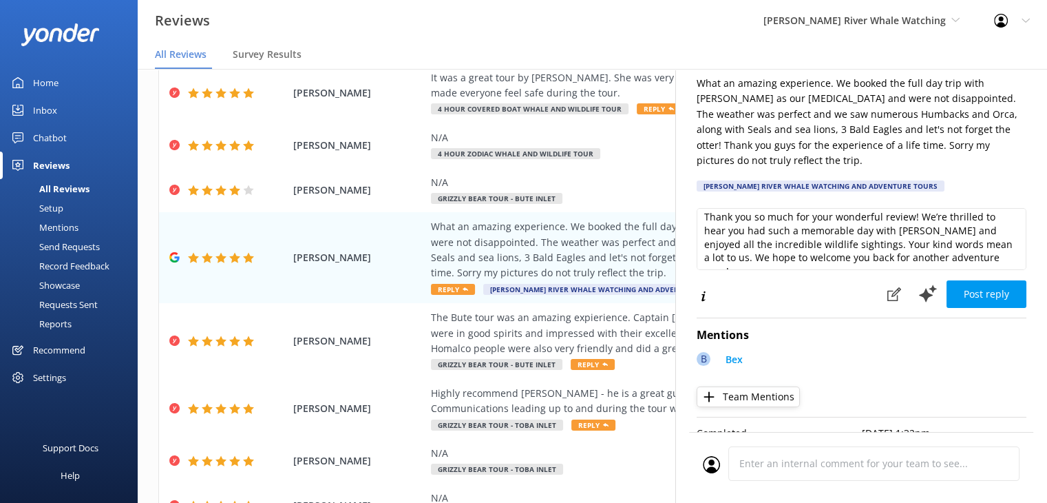
scroll to position [6, 0]
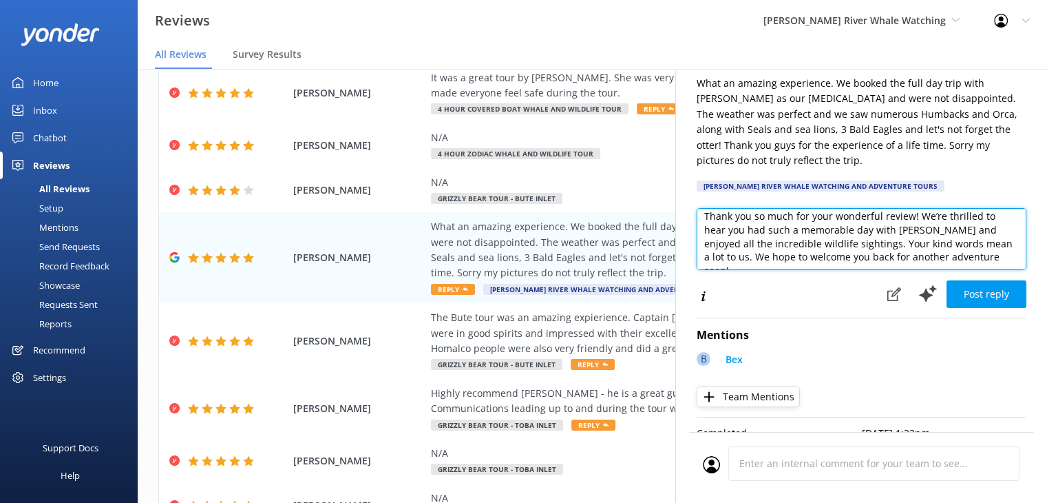
drag, startPoint x: 972, startPoint y: 241, endPoint x: 692, endPoint y: 244, distance: 280.3
click at [693, 244] on div "[PERSON_NAME] 5 [DATE] What an amazing experience. We booked the full day trip …" at bounding box center [862, 320] width 372 height 503
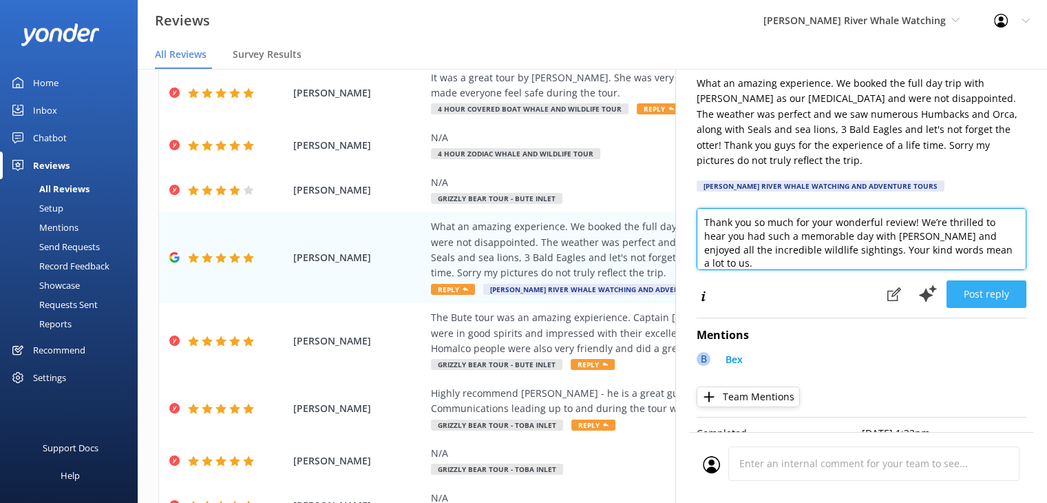
type textarea "Thank you so much for your wonderful review! We’re thrilled to hear you had suc…"
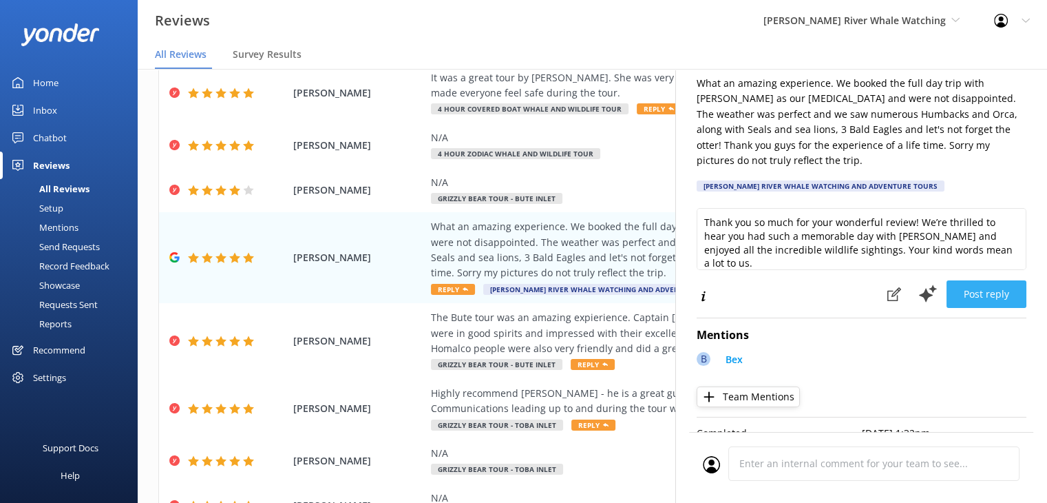
click at [981, 280] on button "Post reply" at bounding box center [987, 294] width 80 height 28
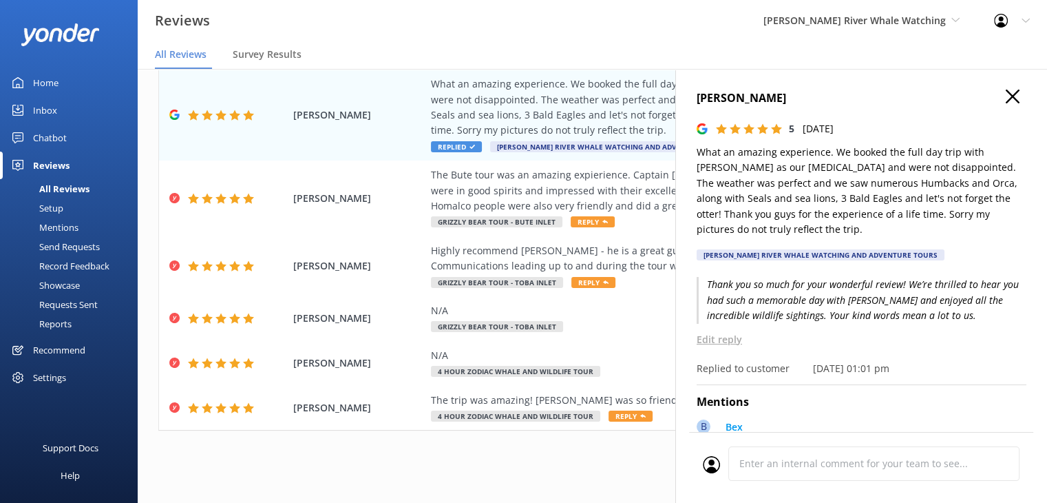
click at [1008, 90] on use "button" at bounding box center [1013, 97] width 14 height 14
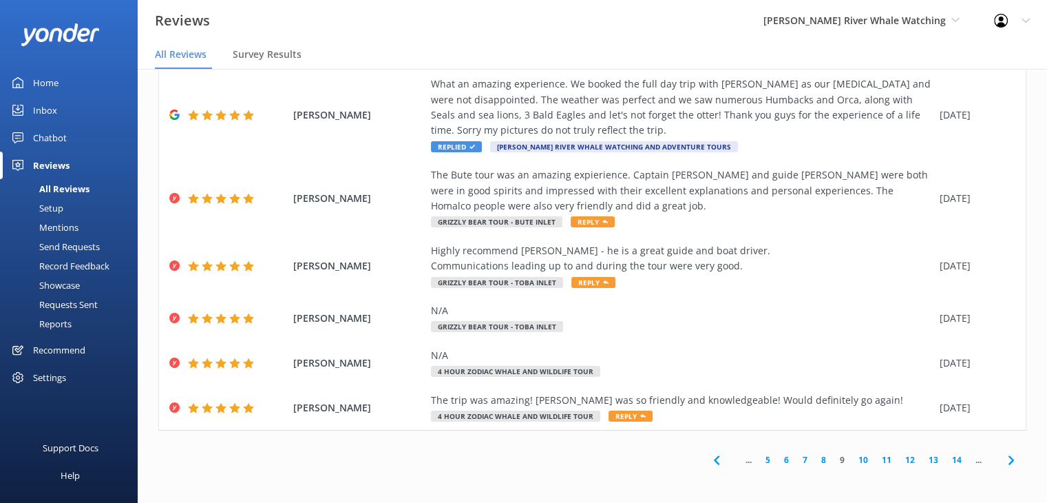
click at [852, 458] on link "10" at bounding box center [863, 459] width 23 height 13
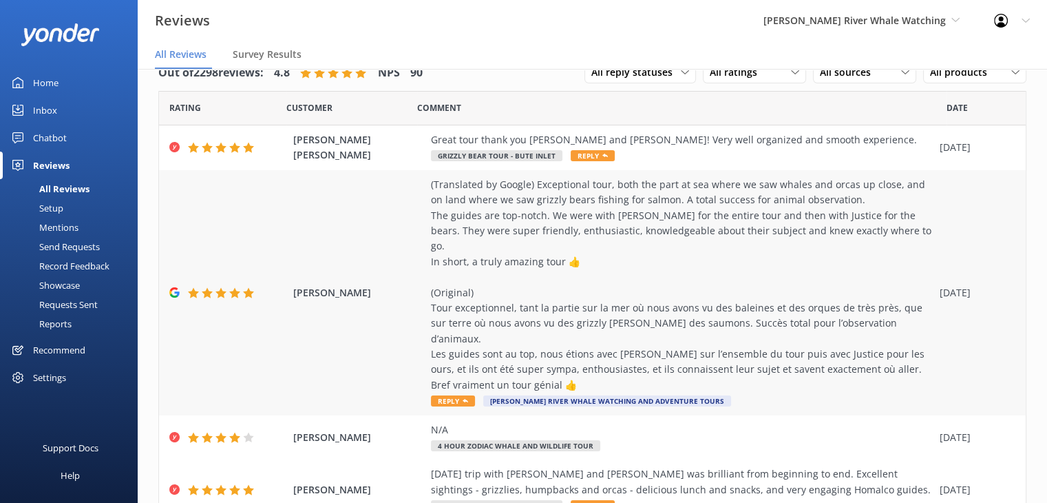
click at [640, 302] on div "(Translated by Google) Exceptional tour, both the part at sea where we saw whal…" at bounding box center [682, 285] width 502 height 216
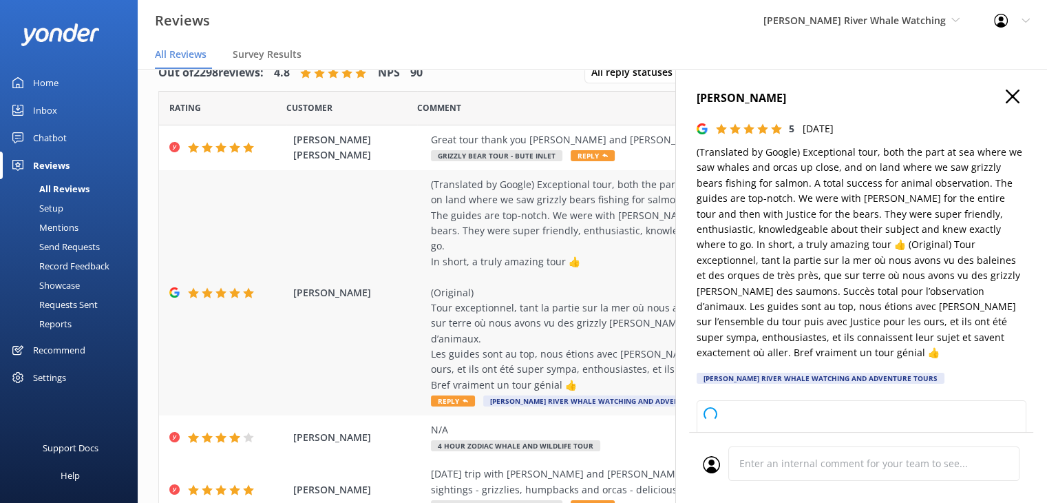
type textarea "Thank you so much for your wonderful review! We're thrilled you enjoyed both th…"
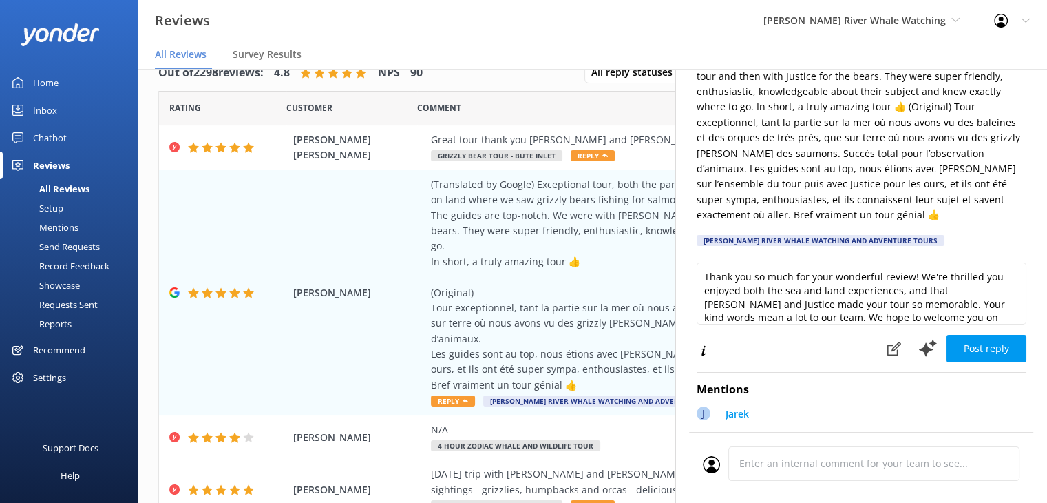
scroll to position [20, 0]
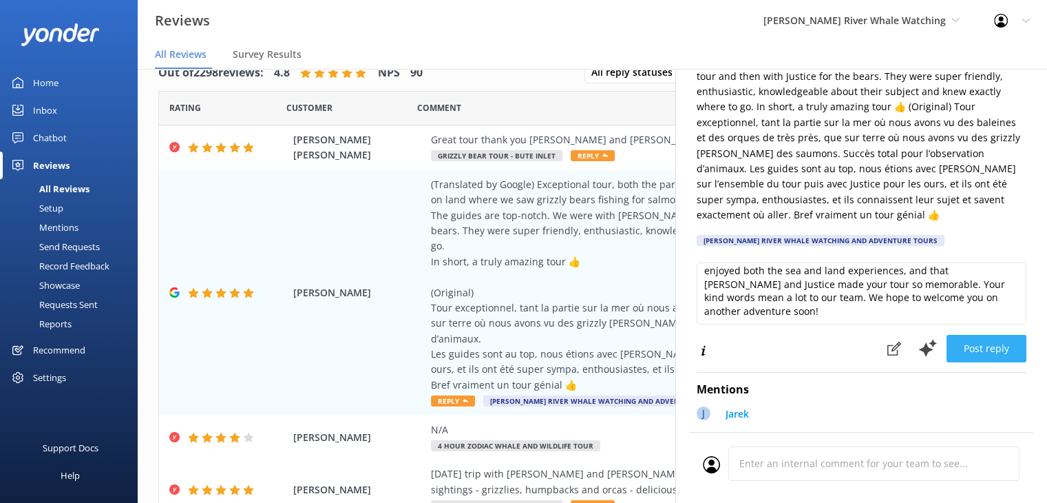
click at [999, 337] on button "Post reply" at bounding box center [987, 349] width 80 height 28
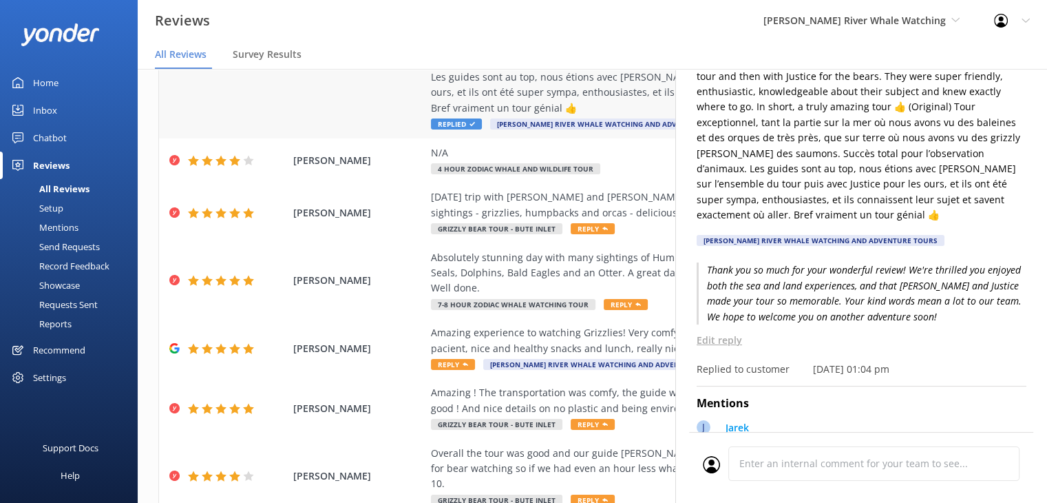
scroll to position [344, 0]
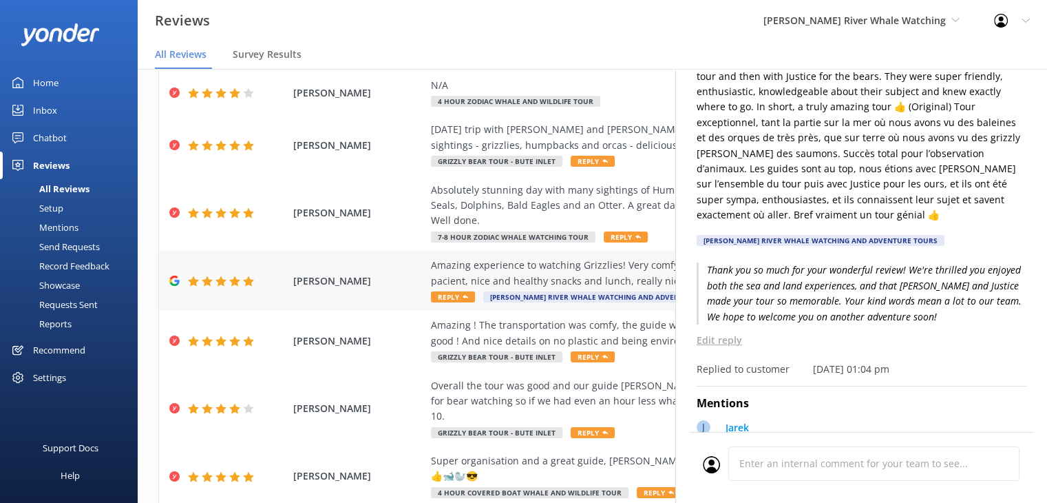
click at [511, 258] on div "Amazing experience to watching Grizzlies! Very comfy and well maintained boat, …" at bounding box center [682, 273] width 502 height 31
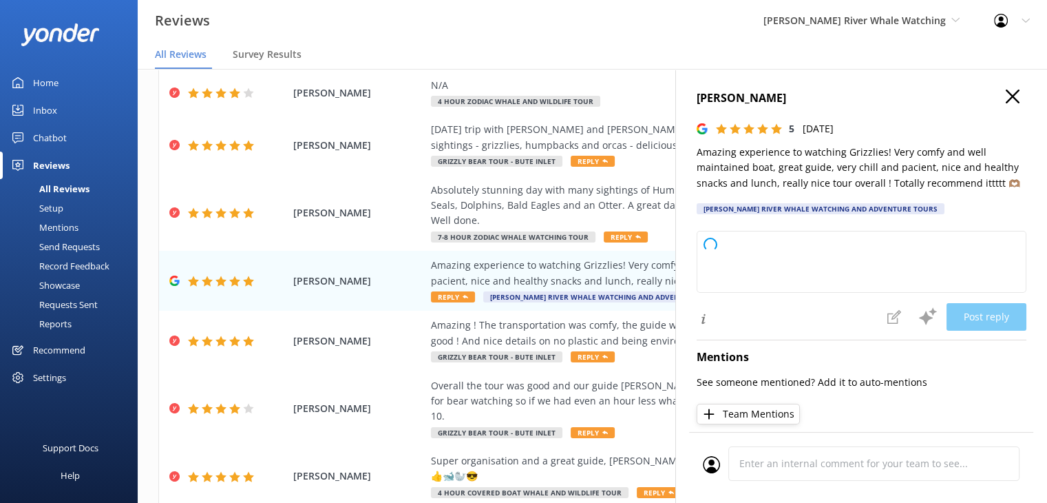
type textarea "Thank you so much for your wonderful review! We're thrilled to hear you enjoyed…"
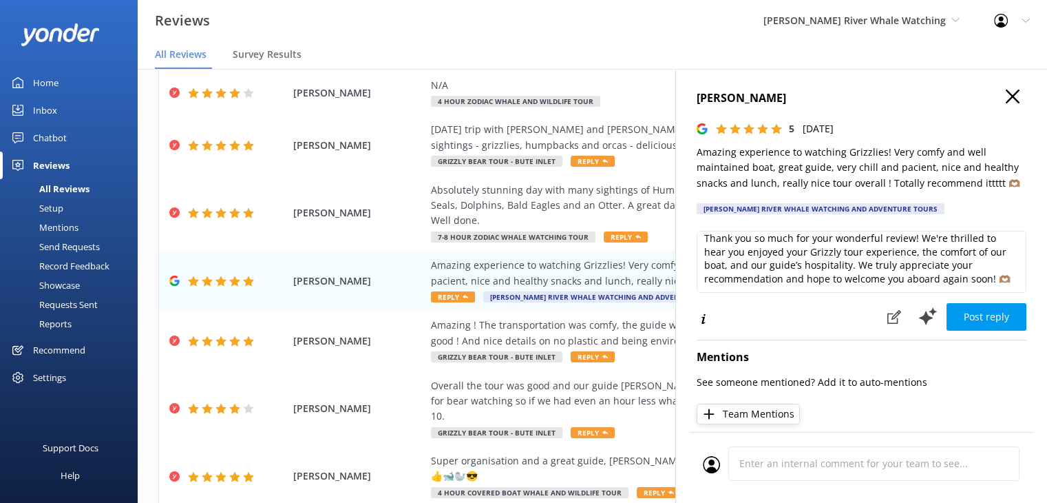
scroll to position [20, 0]
click at [978, 317] on button "Post reply" at bounding box center [987, 317] width 80 height 28
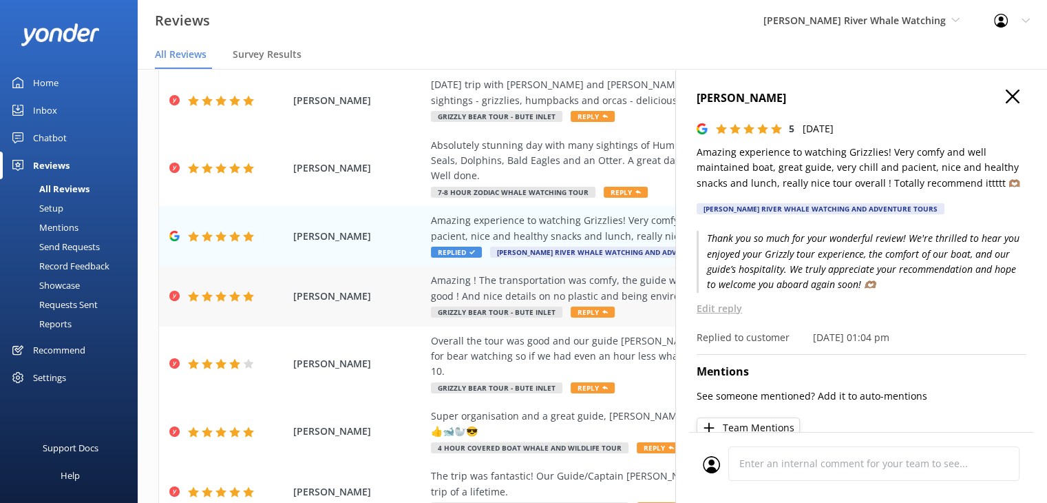
scroll to position [419, 0]
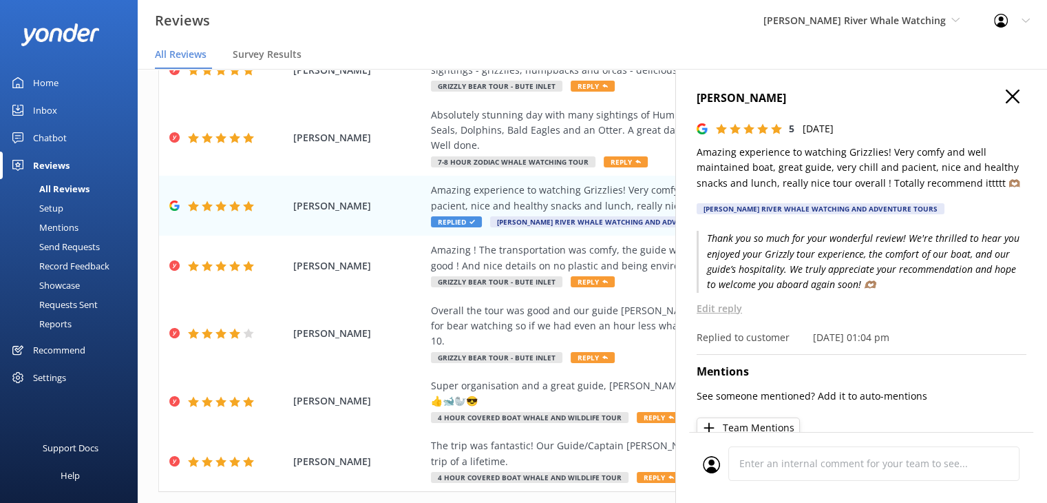
click at [1006, 94] on icon "button" at bounding box center [1013, 97] width 14 height 14
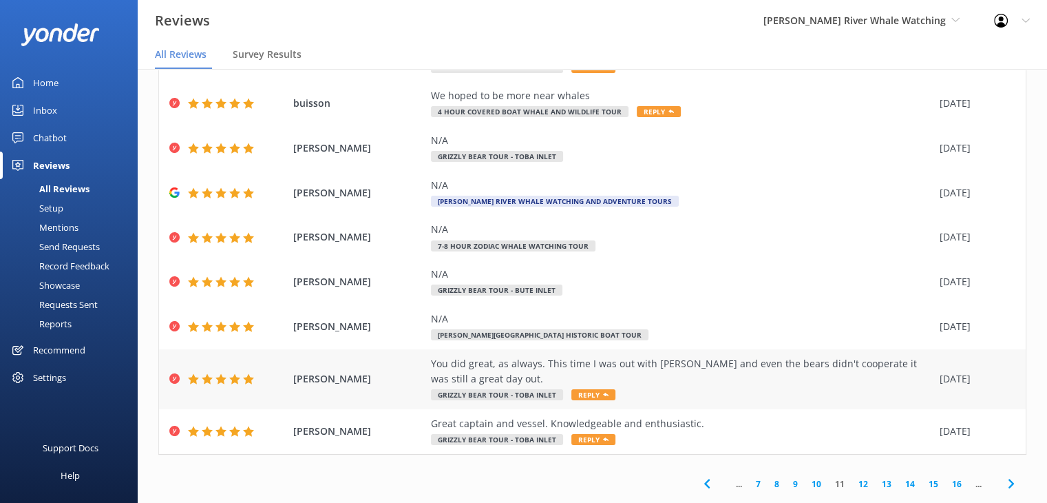
scroll to position [173, 0]
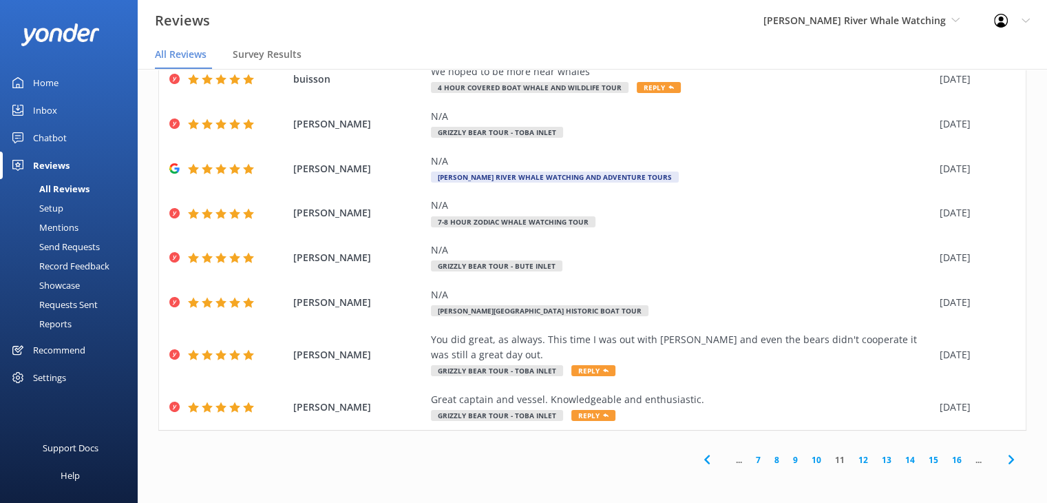
click at [858, 457] on link "12" at bounding box center [863, 459] width 23 height 13
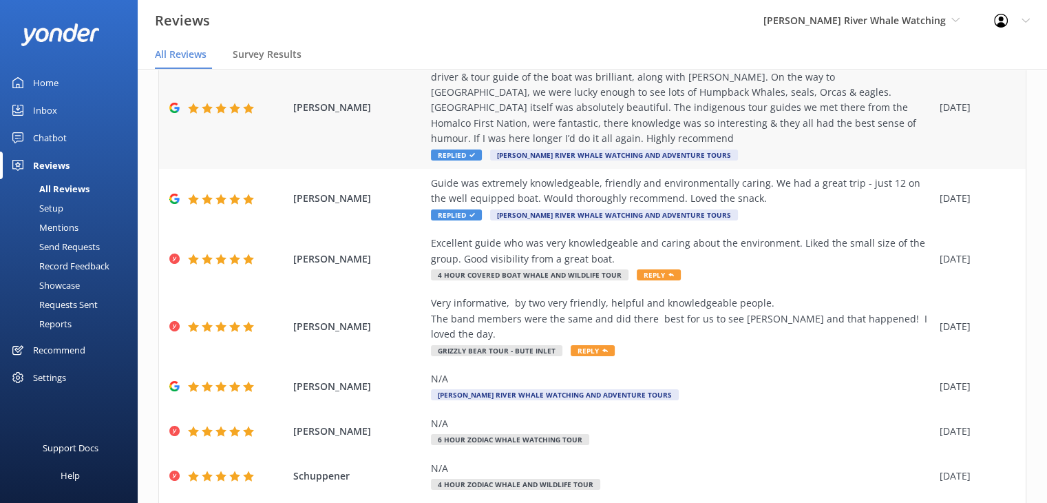
scroll to position [373, 0]
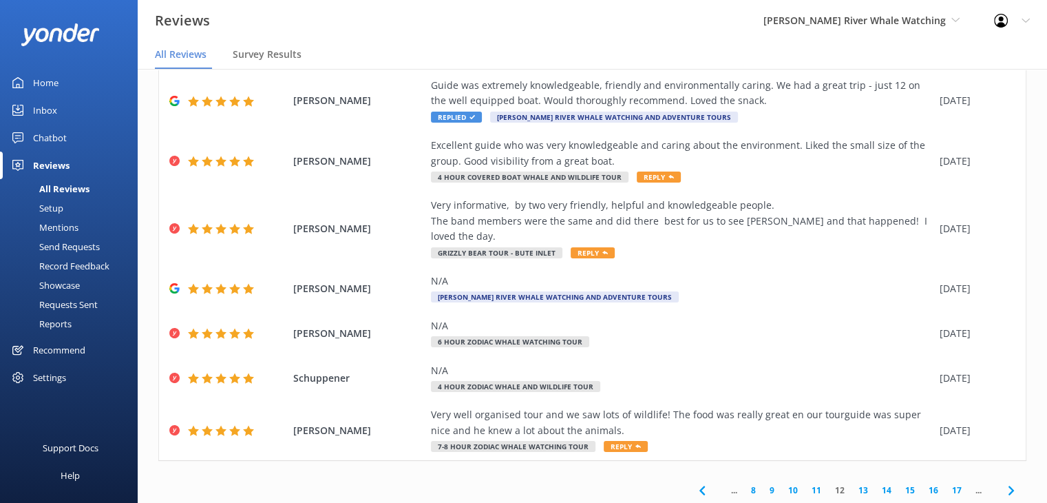
click at [549, 474] on div "... 8 9 10 11 12 13 14 15 16 17 ..." at bounding box center [592, 489] width 868 height 31
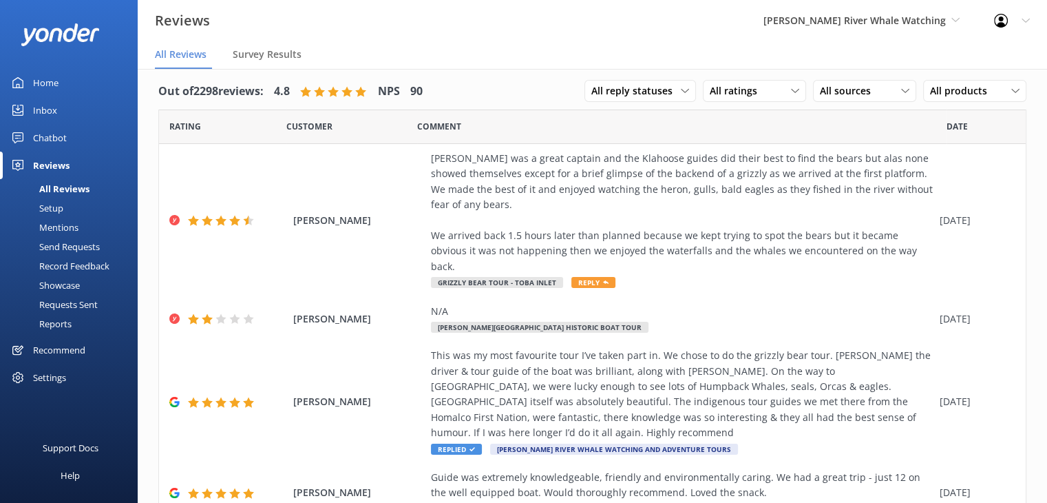
scroll to position [0, 0]
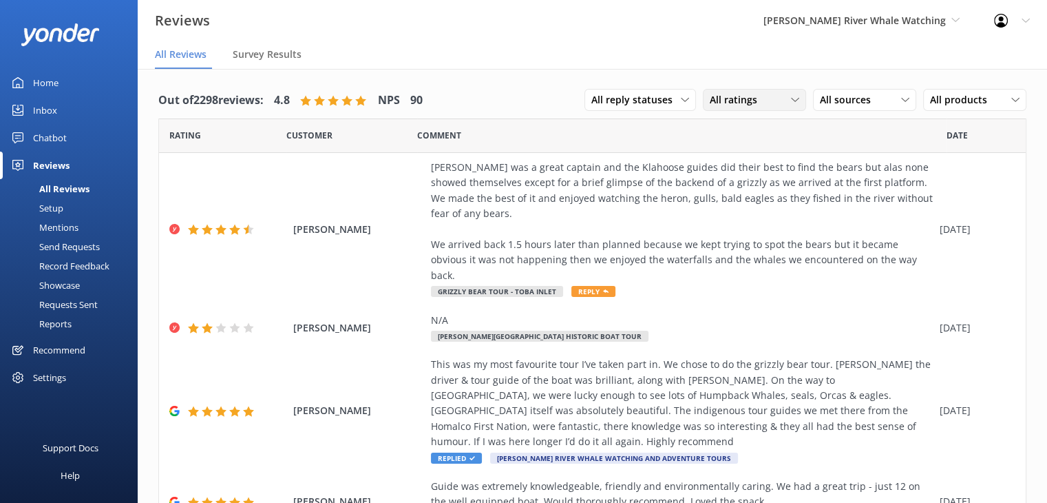
click at [727, 101] on span "All ratings" at bounding box center [738, 99] width 56 height 15
click at [726, 213] on div "Detractors" at bounding box center [754, 212] width 63 height 14
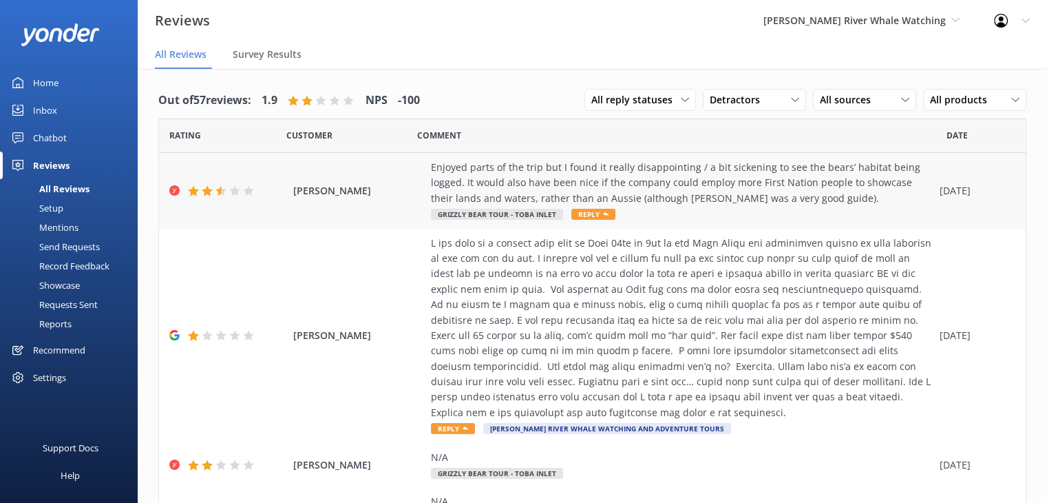
click at [457, 180] on div "Enjoyed parts of the trip but I found it really disappointing / a bit sickening…" at bounding box center [682, 183] width 502 height 46
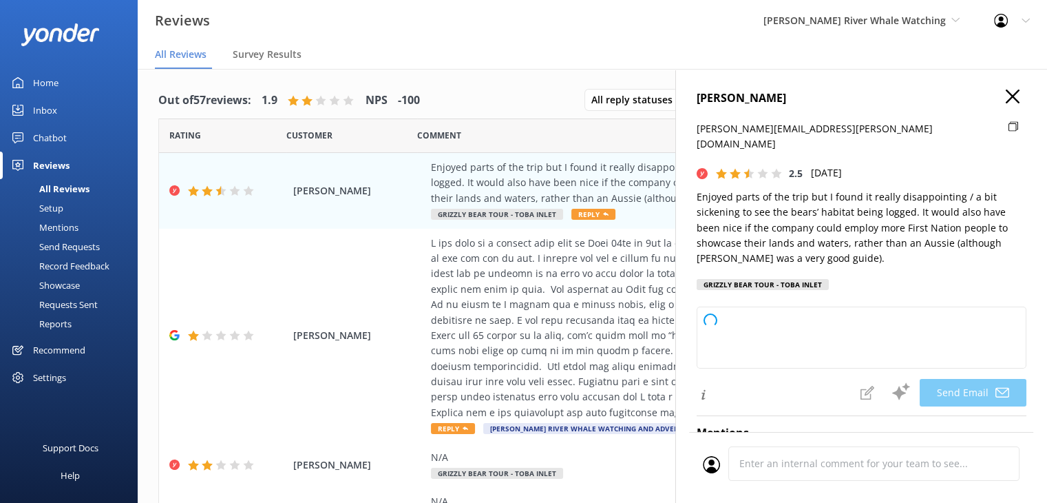
type textarea "Hi [PERSON_NAME], Thank you for sharing your feedback. We’re glad you enjoyed p…"
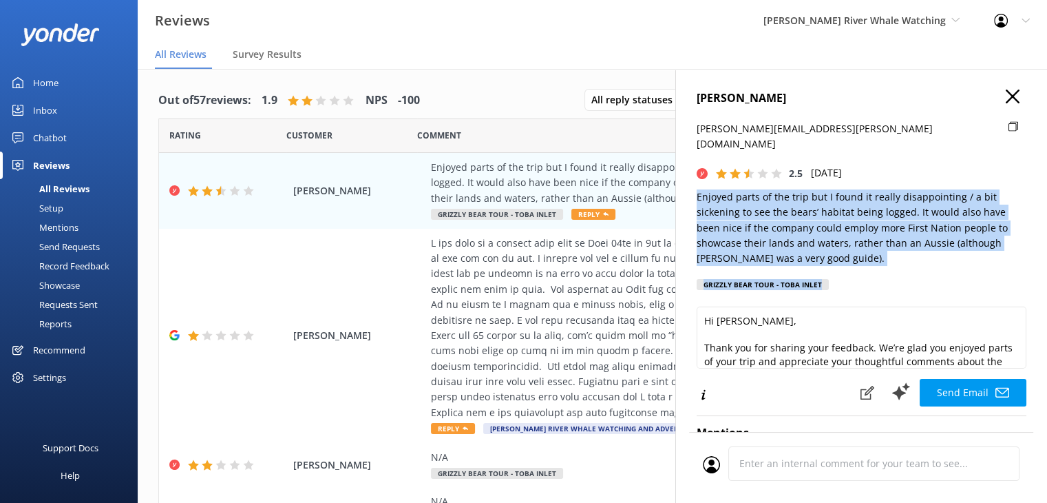
drag, startPoint x: 862, startPoint y: 250, endPoint x: 681, endPoint y: 166, distance: 199.6
click at [681, 166] on div "[PERSON_NAME] [PERSON_NAME][EMAIL_ADDRESS][PERSON_NAME][DOMAIN_NAME] 2.5 [DATE]…" at bounding box center [862, 320] width 372 height 503
copy div "Enjoyed parts of the trip but I found it really disappointing / a bit sickening…"
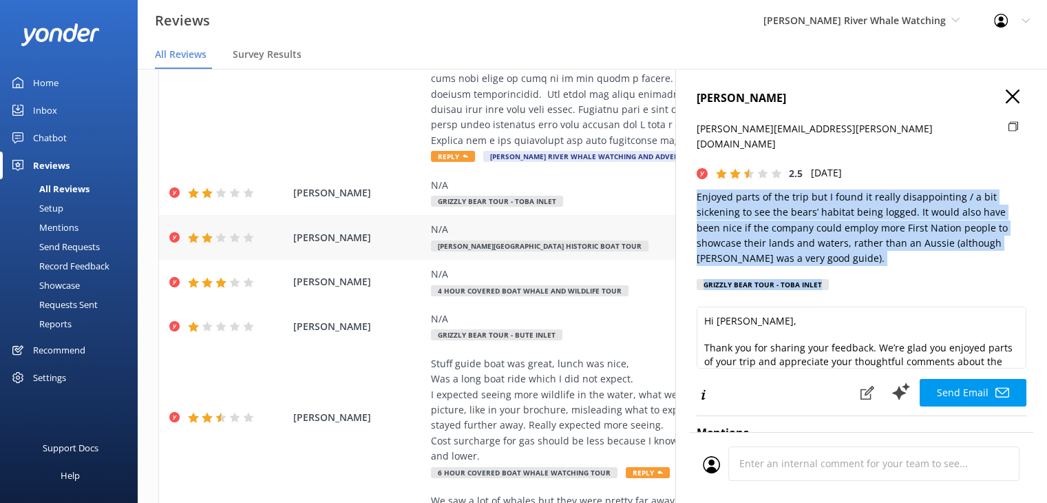
scroll to position [275, 0]
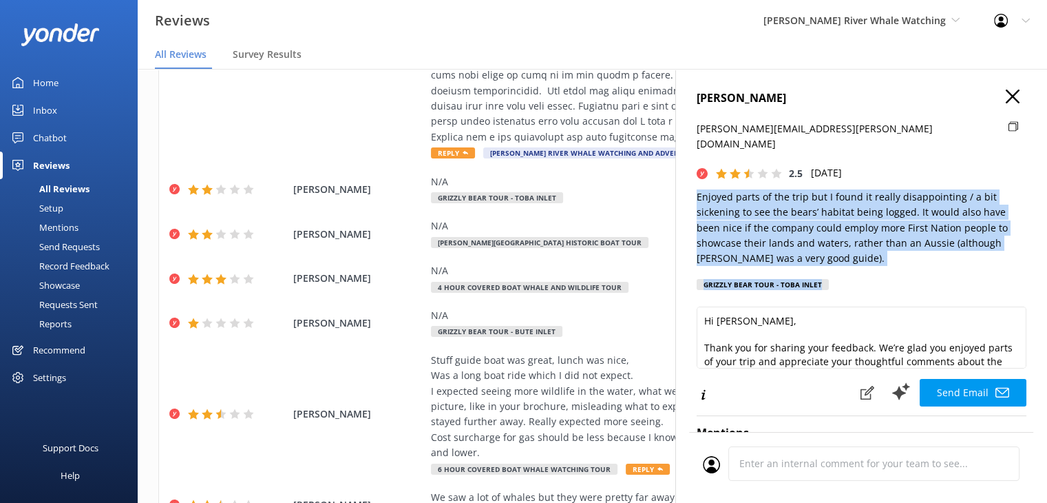
click at [1006, 94] on icon "button" at bounding box center [1013, 97] width 14 height 14
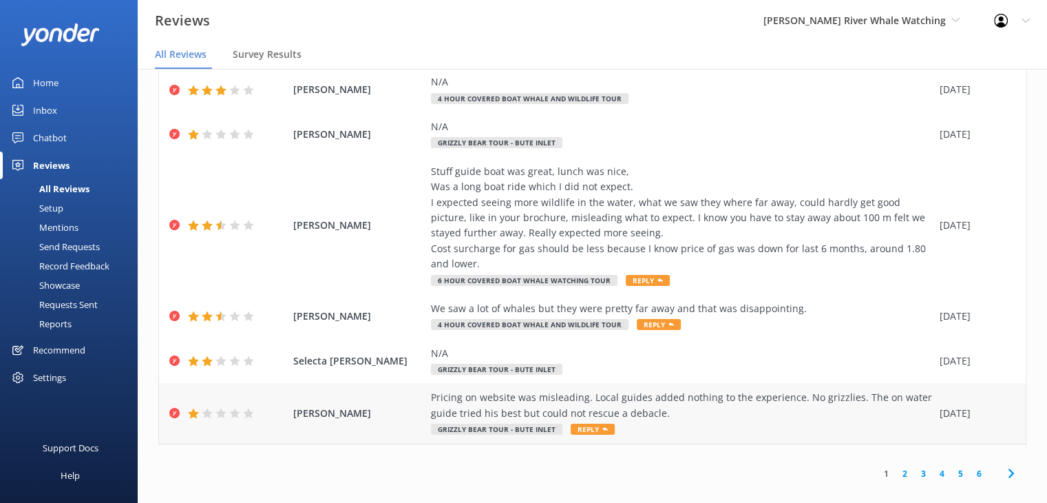
scroll to position [28, 0]
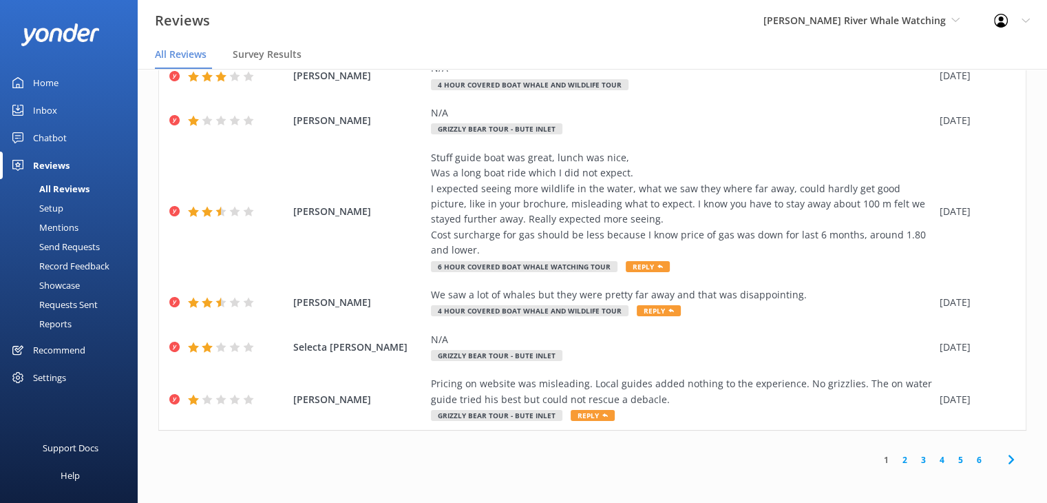
click at [896, 461] on link "2" at bounding box center [905, 459] width 19 height 13
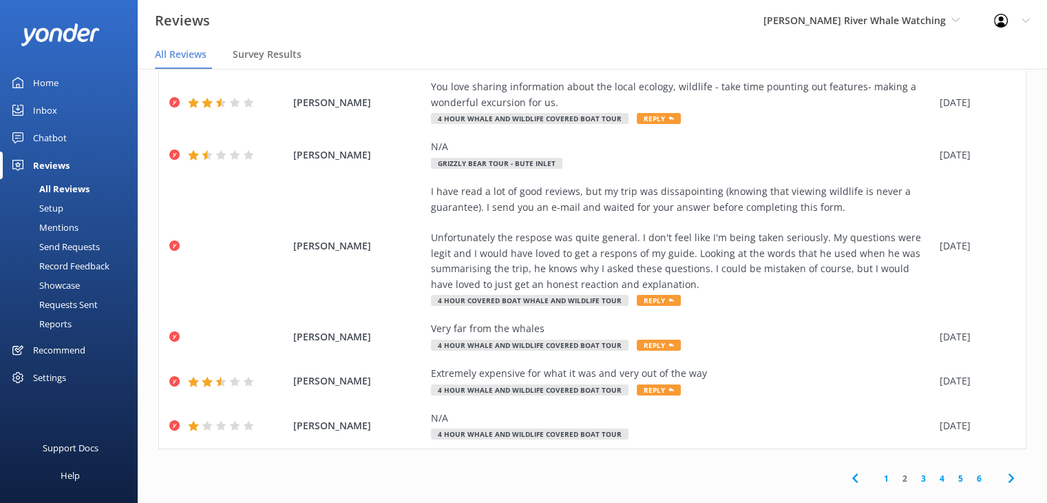
scroll to position [636, 0]
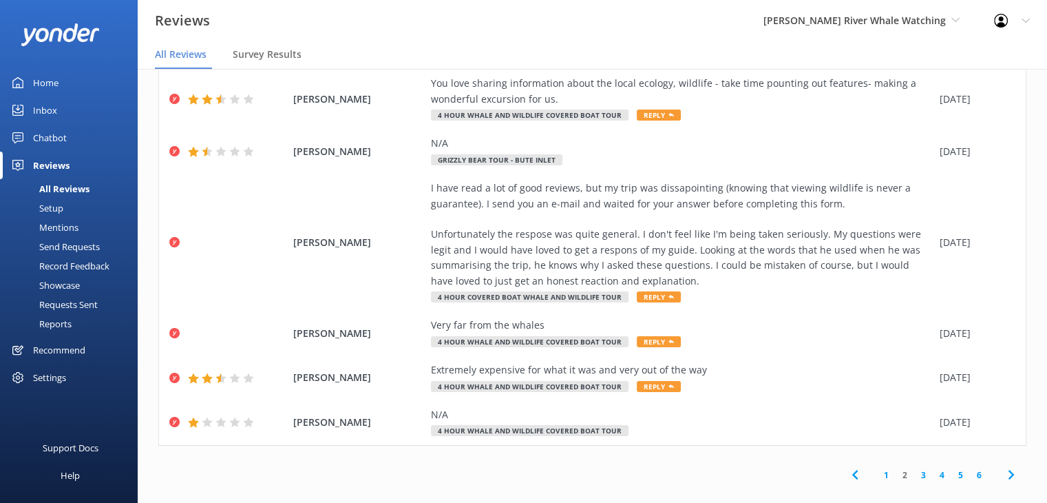
click at [914, 468] on link "3" at bounding box center [923, 474] width 19 height 13
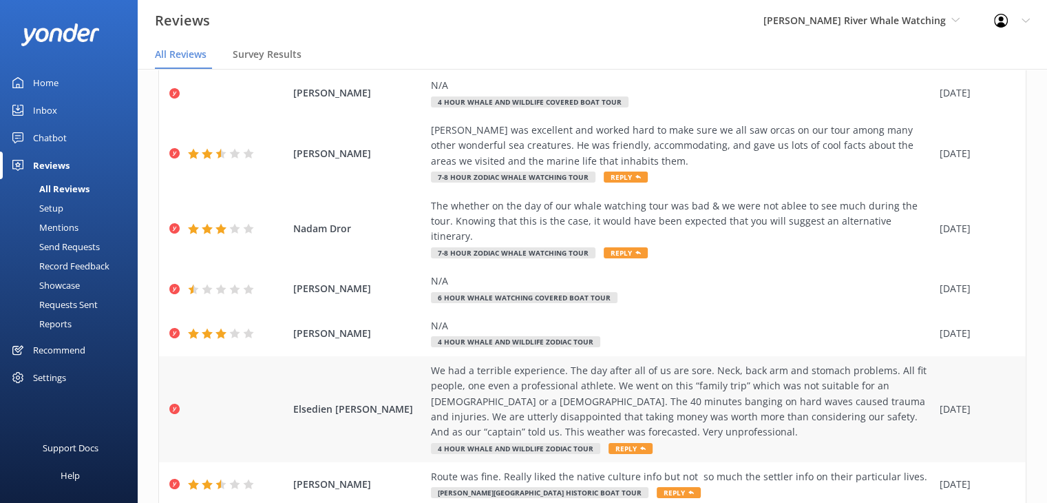
scroll to position [404, 0]
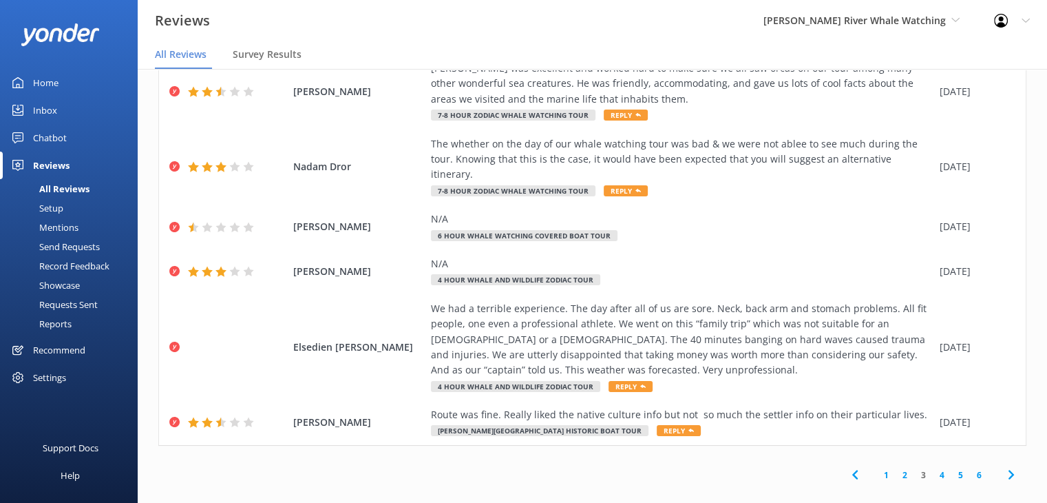
click at [933, 468] on link "4" at bounding box center [942, 474] width 19 height 13
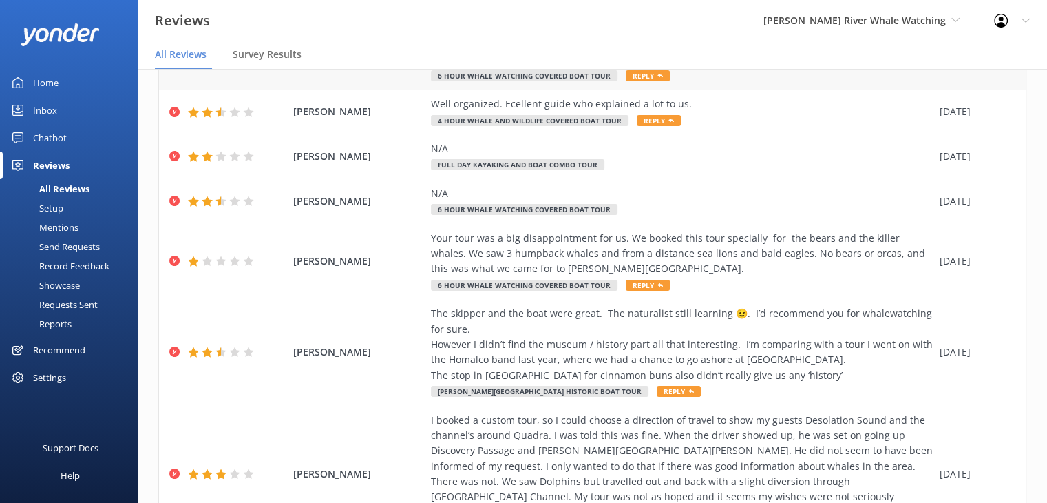
scroll to position [419, 0]
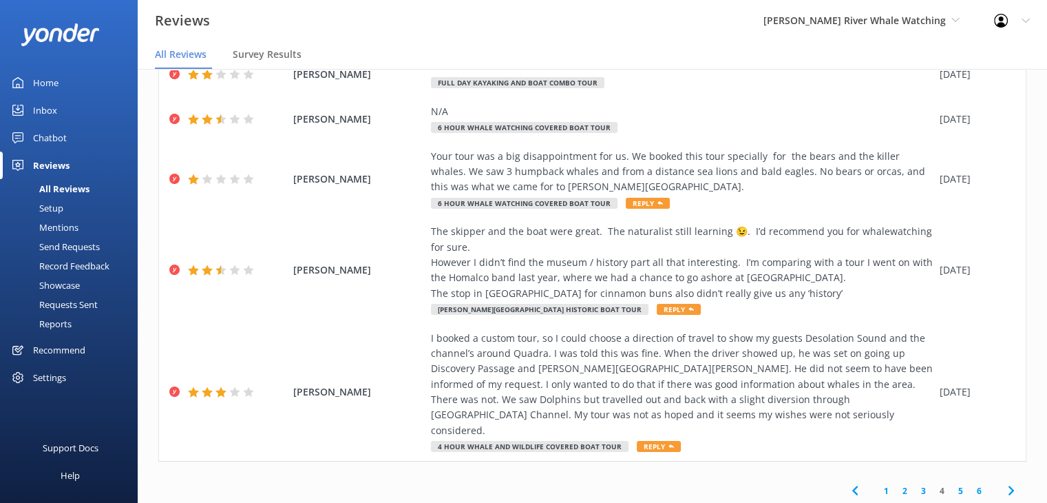
click at [952, 484] on link "5" at bounding box center [961, 490] width 19 height 13
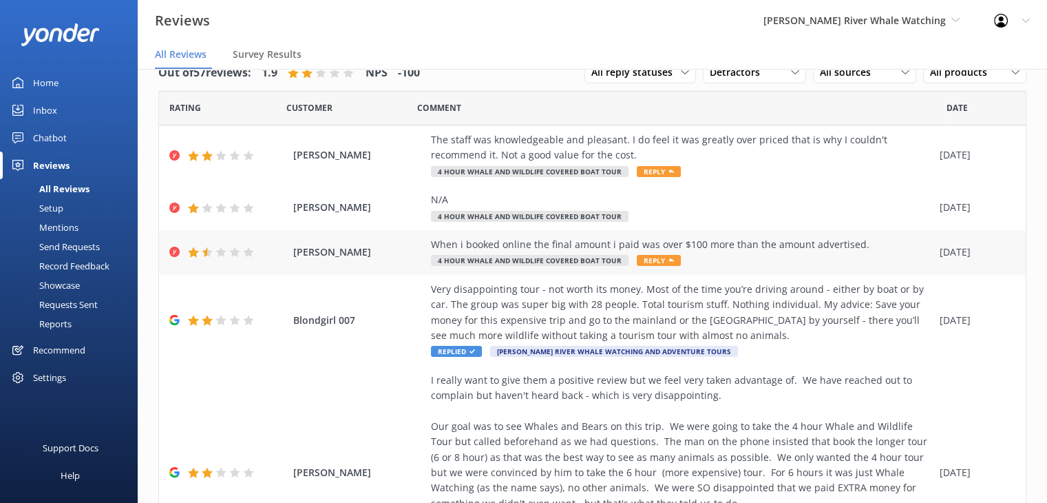
click at [496, 244] on div "When i booked online the final amount i paid was over $100 more than the amount…" at bounding box center [682, 244] width 502 height 15
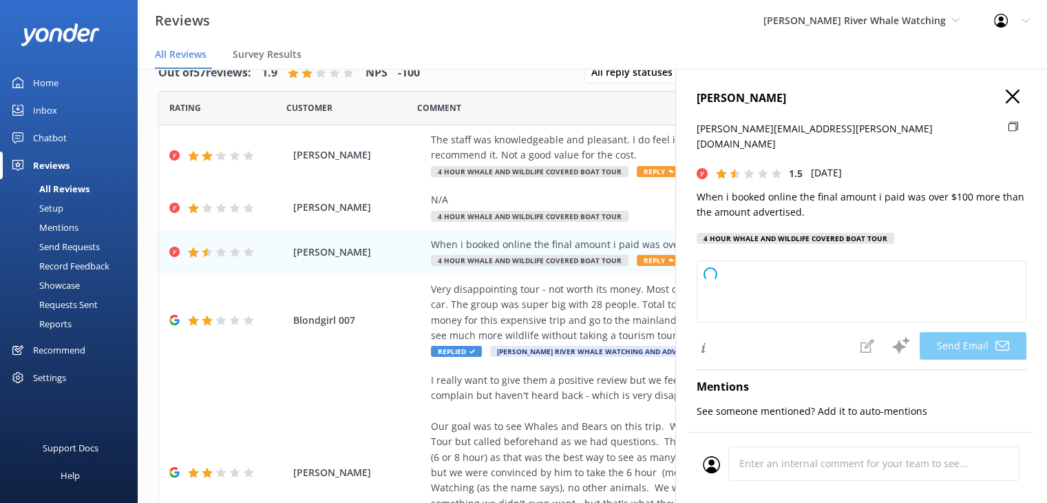
type textarea "Hi [PERSON_NAME], Thank you for your feedback. We're sorry to hear about the pr…"
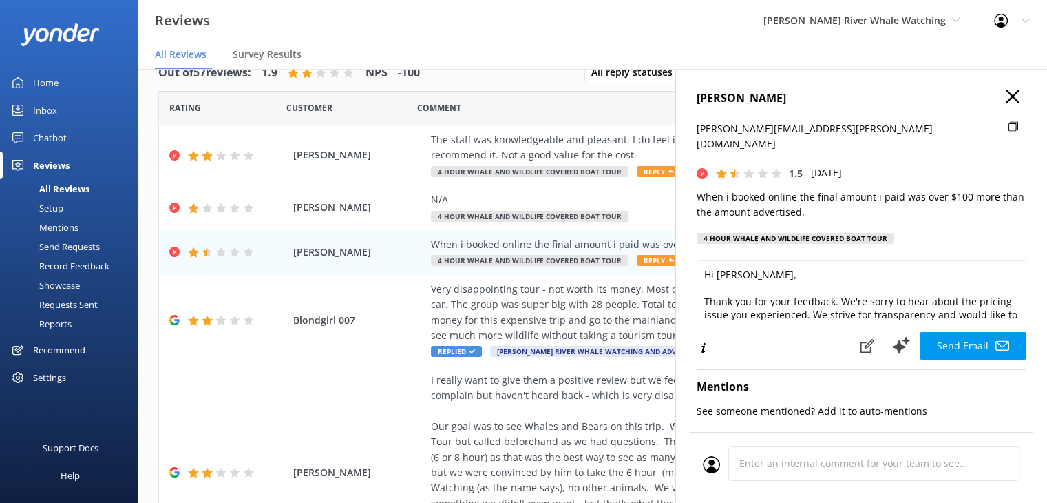
click at [835, 119] on div "[PERSON_NAME] [PERSON_NAME][EMAIL_ADDRESS][PERSON_NAME][DOMAIN_NAME] 1.5 [DATE]…" at bounding box center [862, 171] width 330 height 163
click at [1009, 124] on icon at bounding box center [1014, 126] width 10 height 10
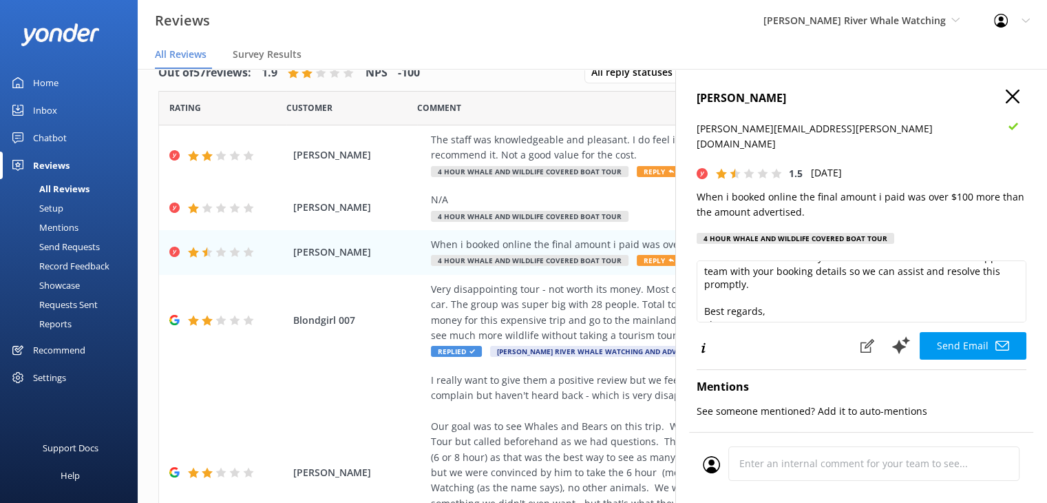
scroll to position [87, 0]
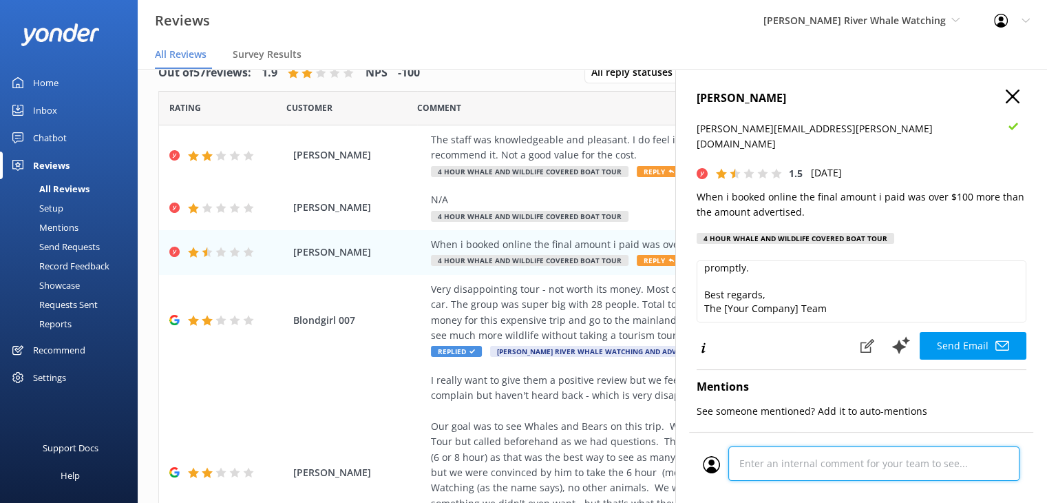
click at [766, 459] on div at bounding box center [861, 467] width 317 height 43
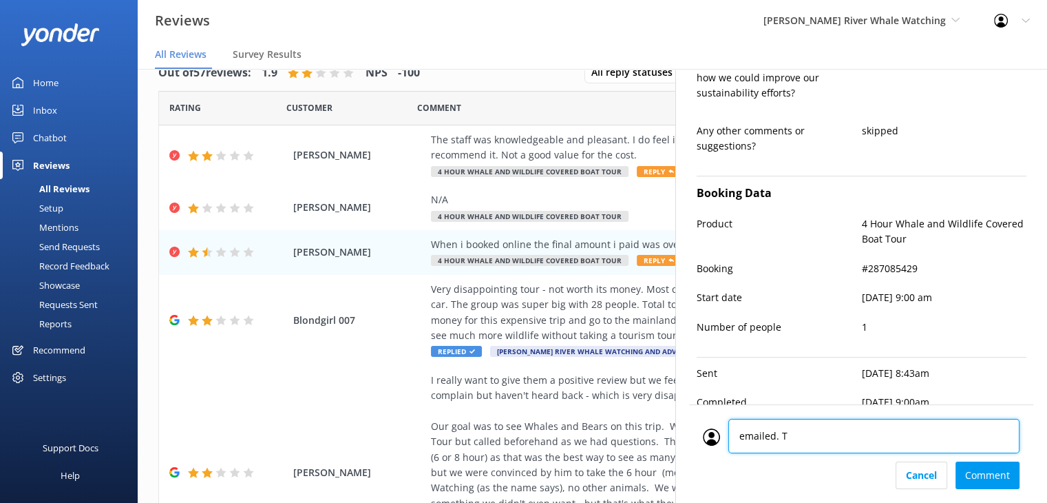
type textarea "emailed. TR"
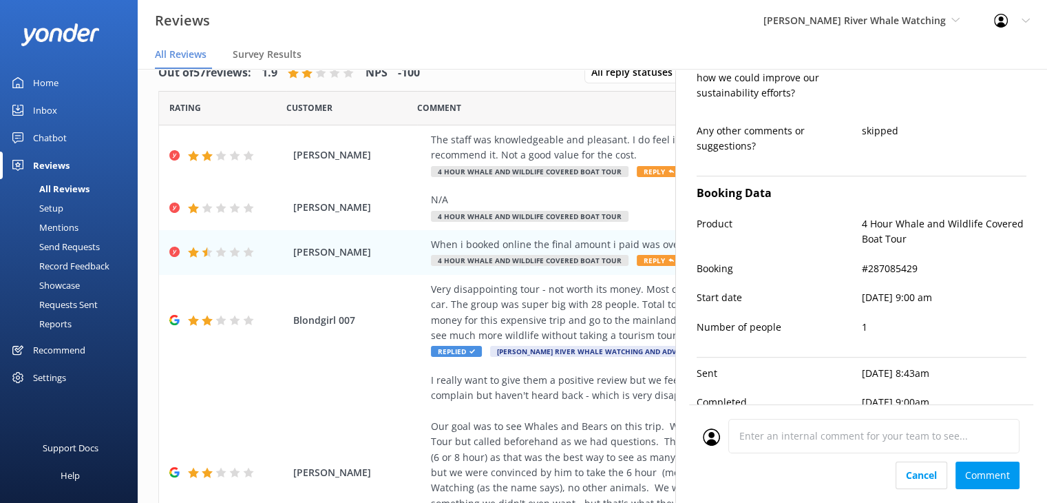
click at [991, 472] on div "Cancel Comment" at bounding box center [861, 475] width 317 height 28
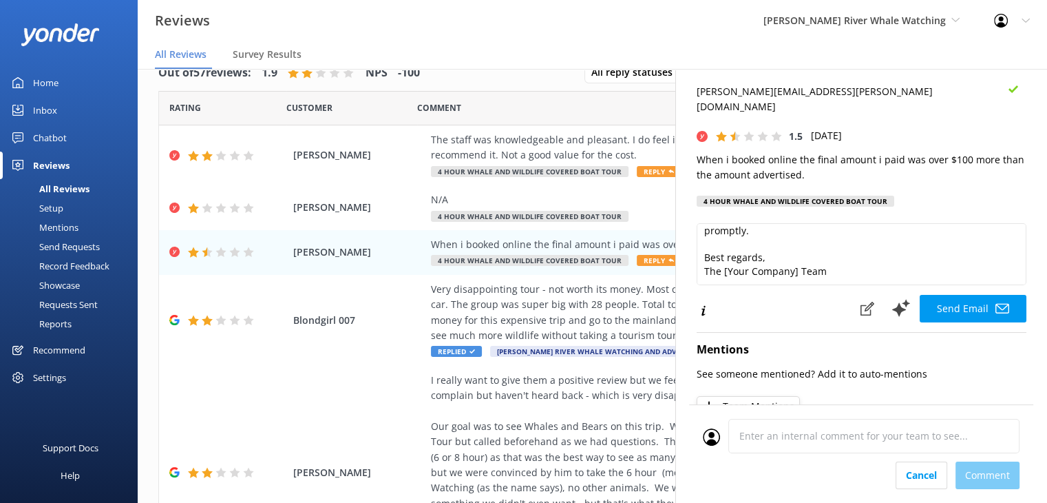
scroll to position [19, 0]
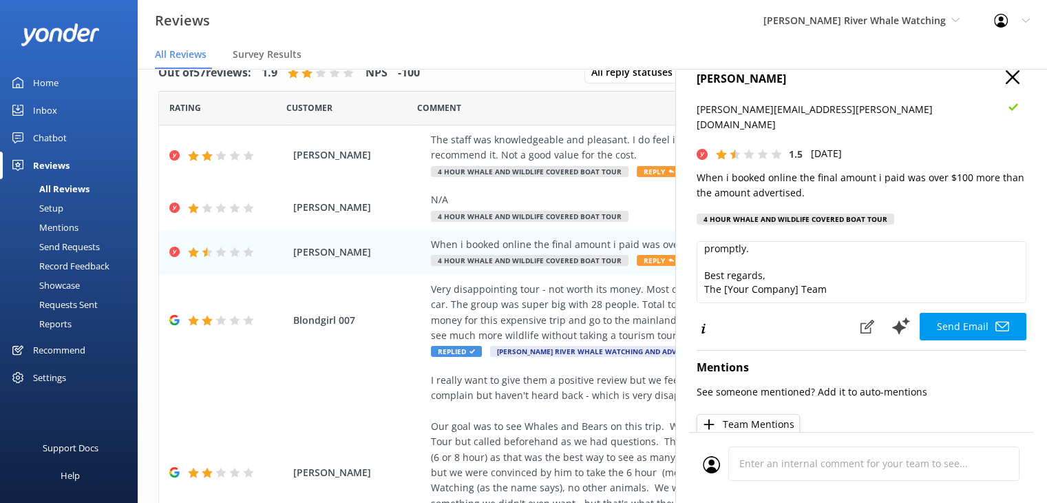
click at [1006, 76] on use "button" at bounding box center [1013, 77] width 14 height 14
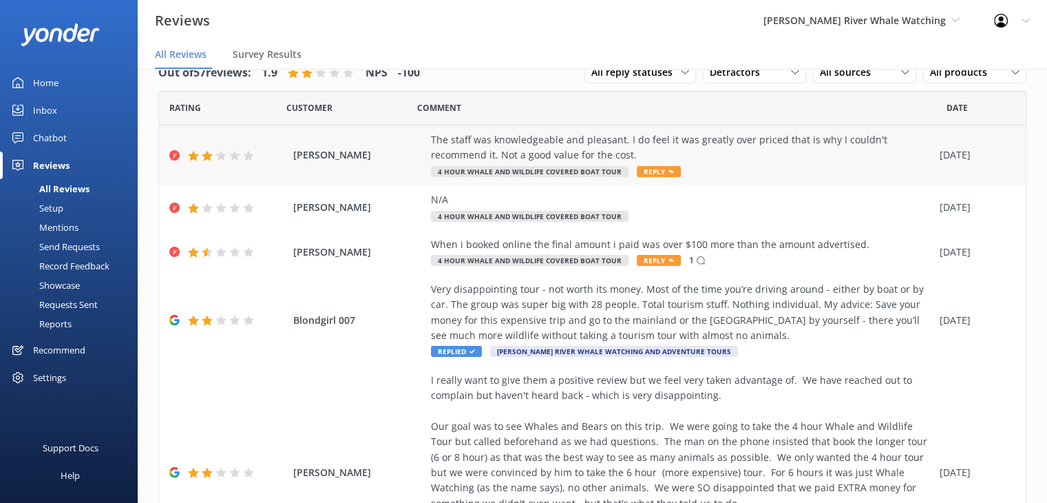
click at [468, 148] on div "The staff was knowledgeable and pleasant. I do feel it was greatly over priced …" at bounding box center [682, 147] width 502 height 31
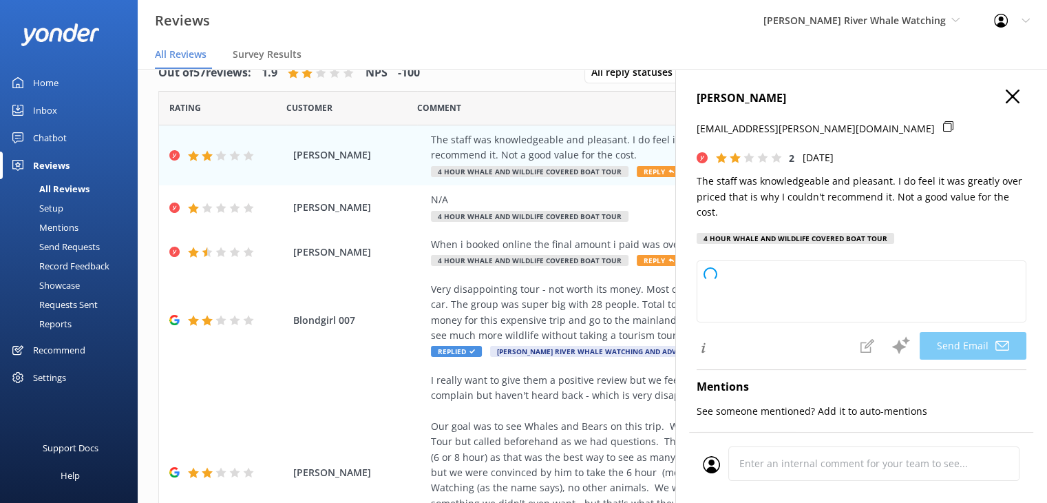
type textarea "Hi [PERSON_NAME], Thank you for your feedback and for your kind words about our…"
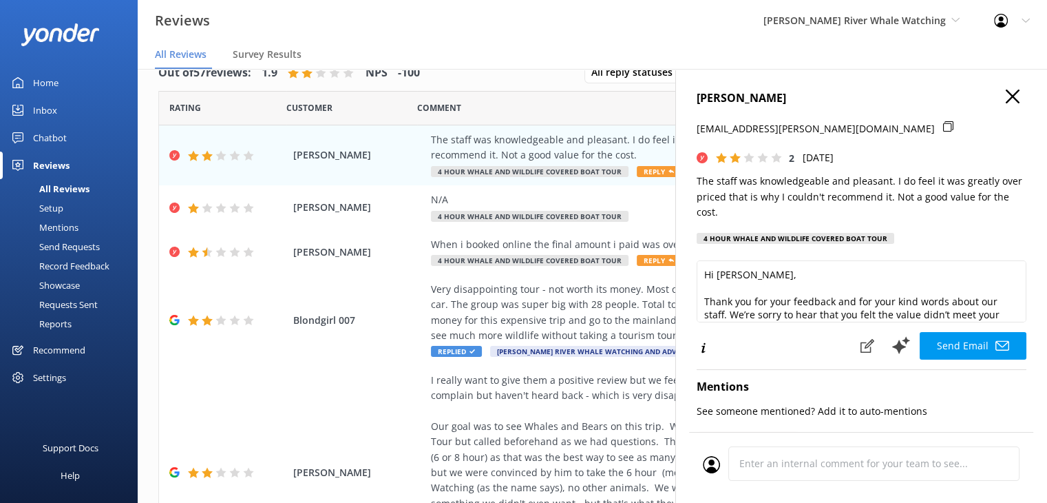
click at [943, 125] on icon at bounding box center [948, 126] width 10 height 10
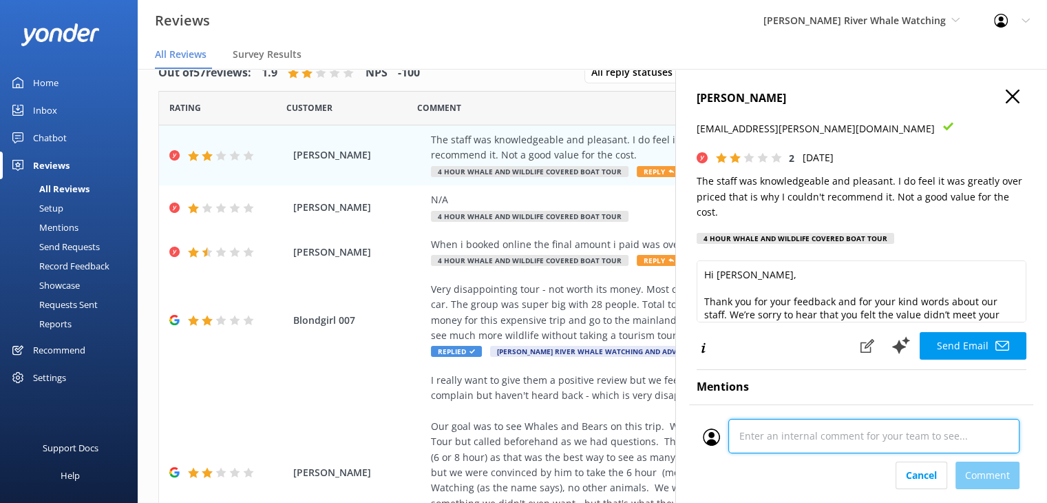
click at [771, 461] on div "Cancel Comment" at bounding box center [861, 453] width 344 height 98
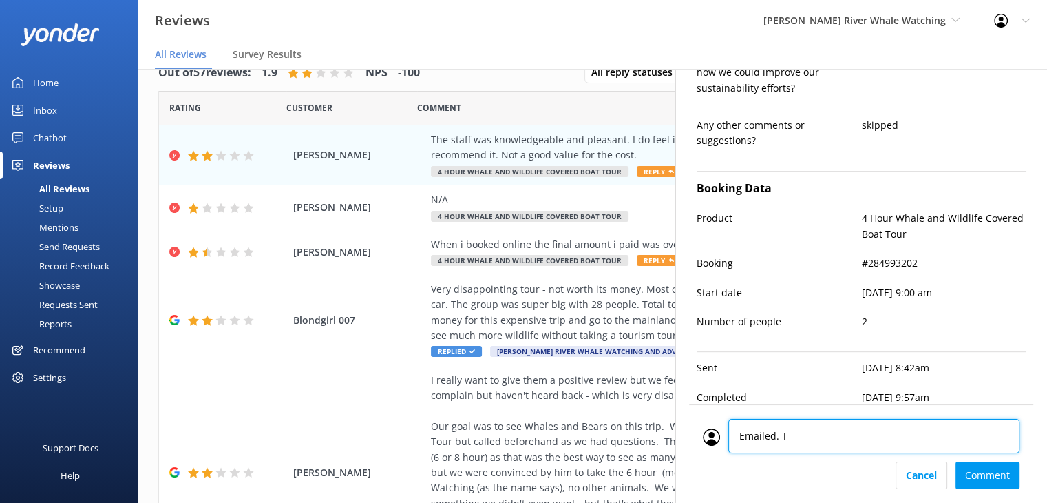
type textarea "Emailed. TR"
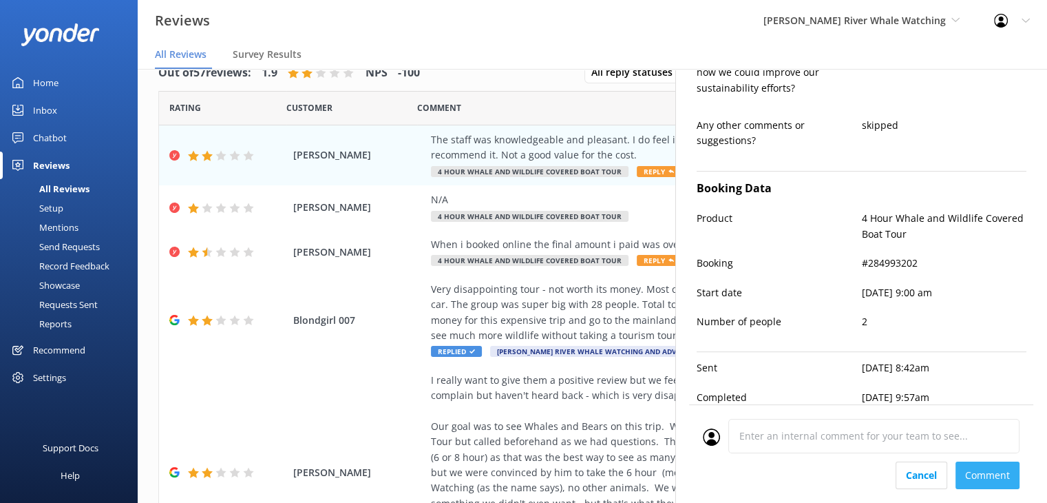
click at [992, 474] on div "Cancel Comment" at bounding box center [861, 475] width 317 height 28
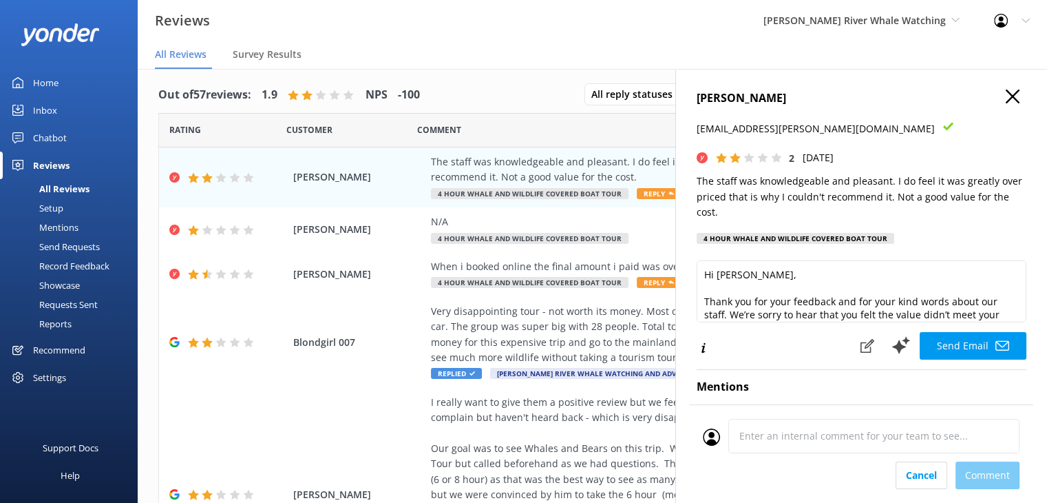
scroll to position [0, 0]
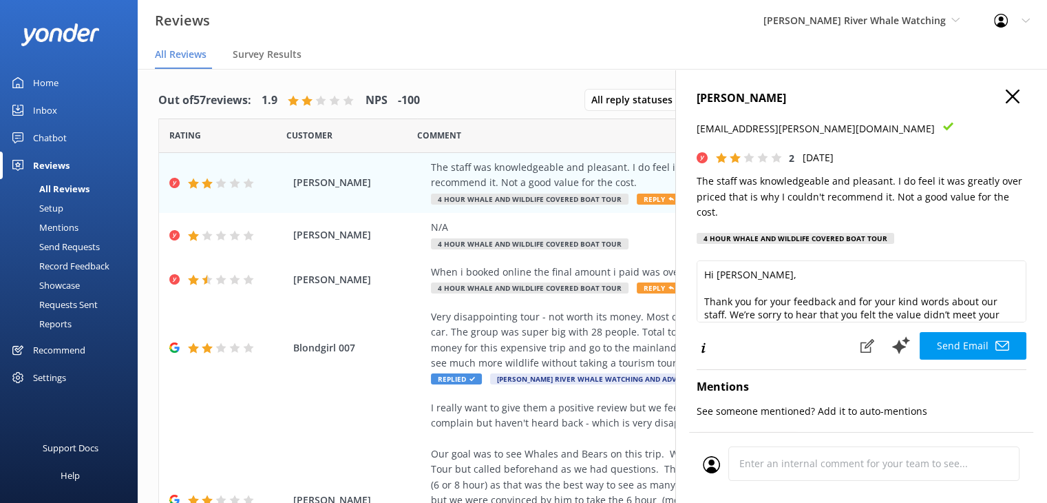
click at [1006, 98] on use "button" at bounding box center [1013, 97] width 14 height 14
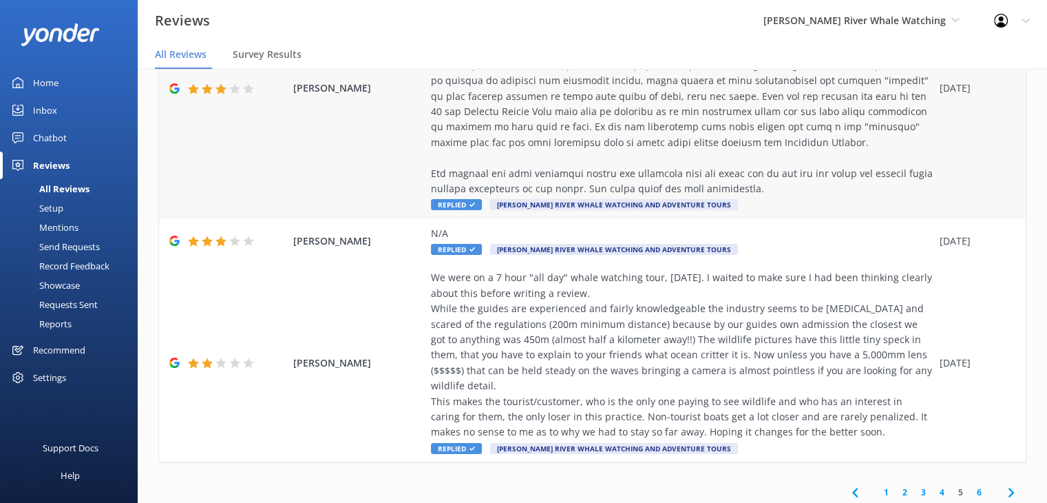
scroll to position [867, 0]
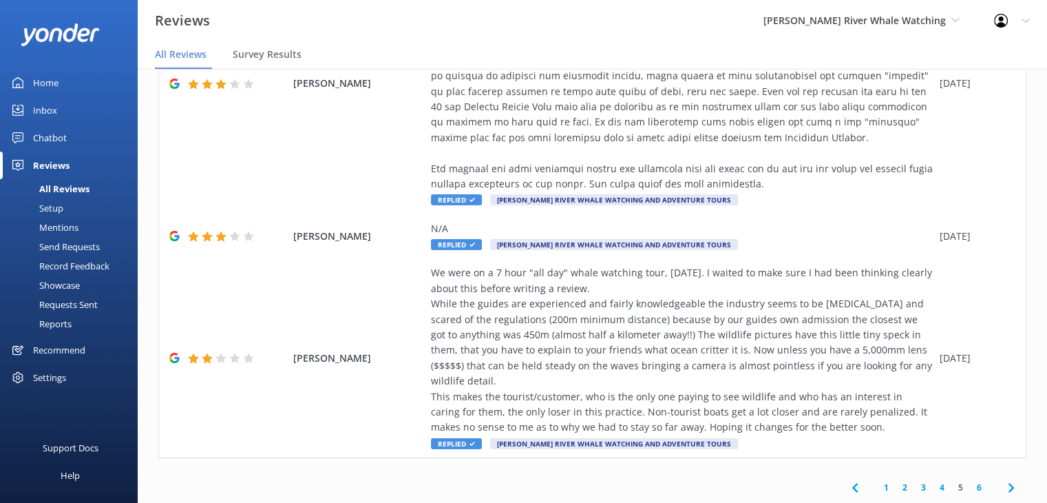
click at [970, 488] on link "6" at bounding box center [979, 487] width 19 height 13
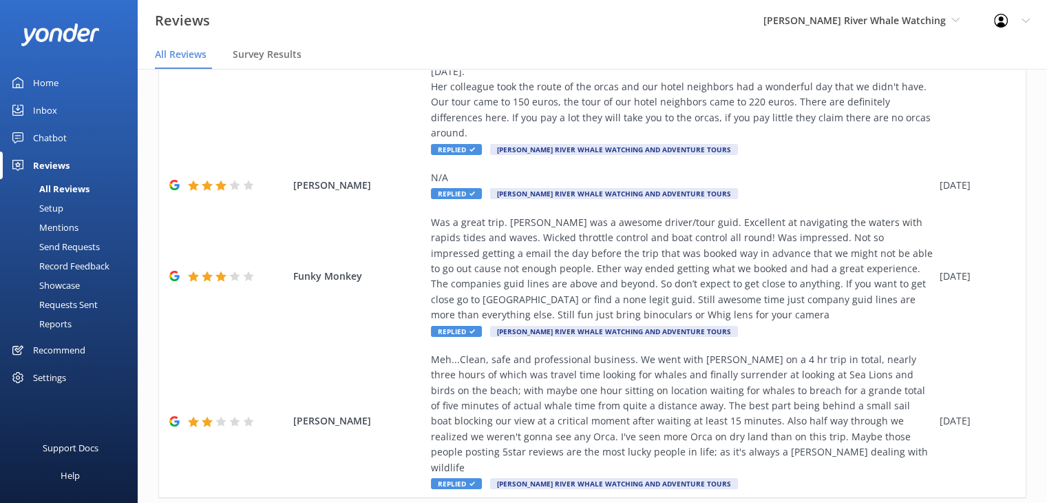
scroll to position [687, 0]
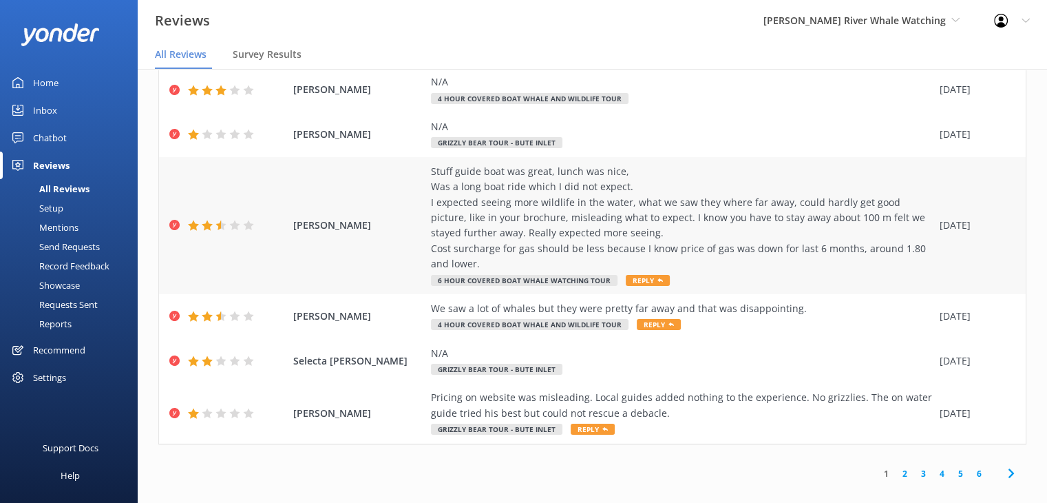
scroll to position [28, 0]
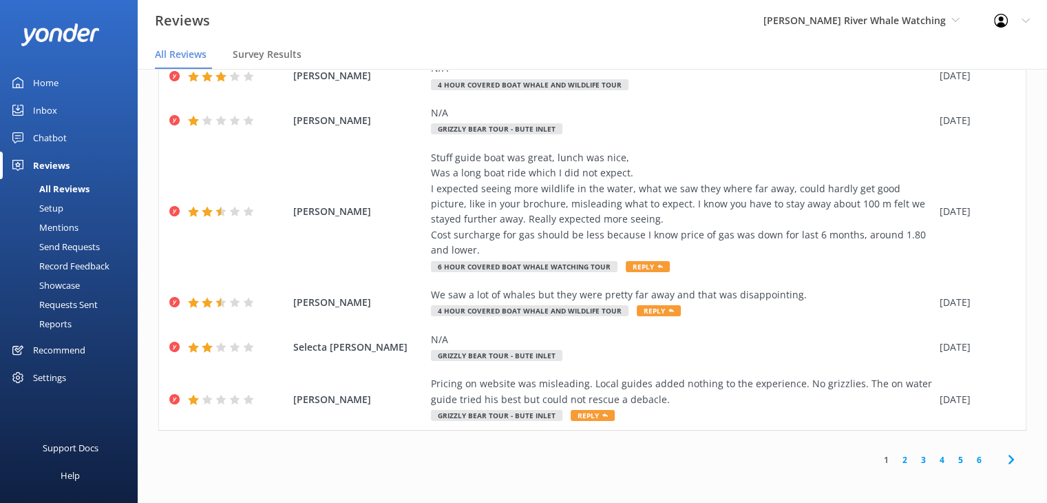
click at [896, 459] on link "2" at bounding box center [905, 459] width 19 height 13
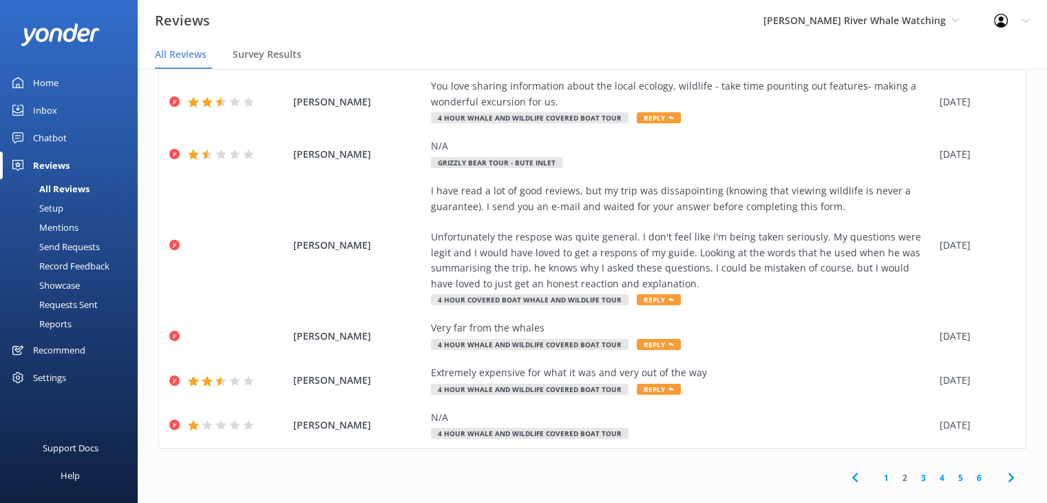
scroll to position [636, 0]
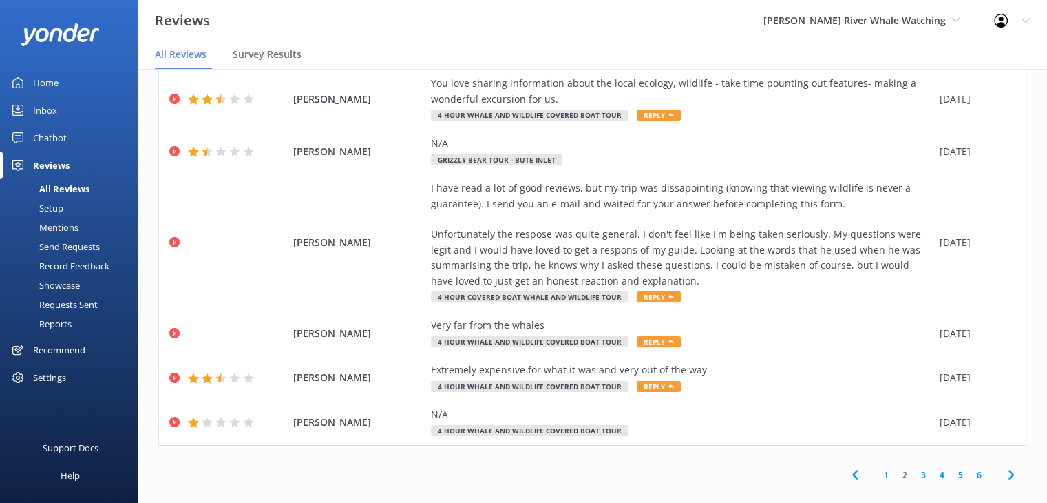
click at [917, 468] on link "3" at bounding box center [923, 474] width 19 height 13
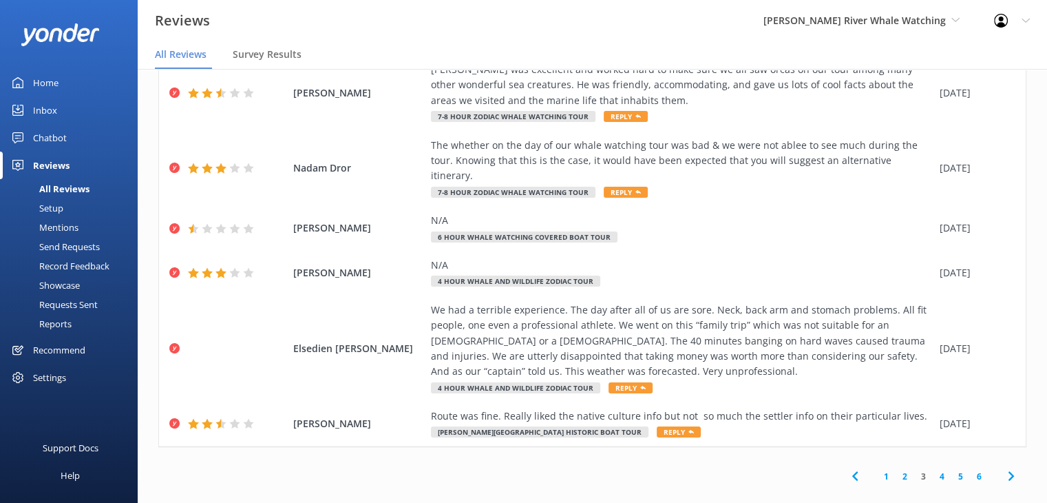
scroll to position [404, 0]
click at [933, 468] on link "4" at bounding box center [942, 474] width 19 height 13
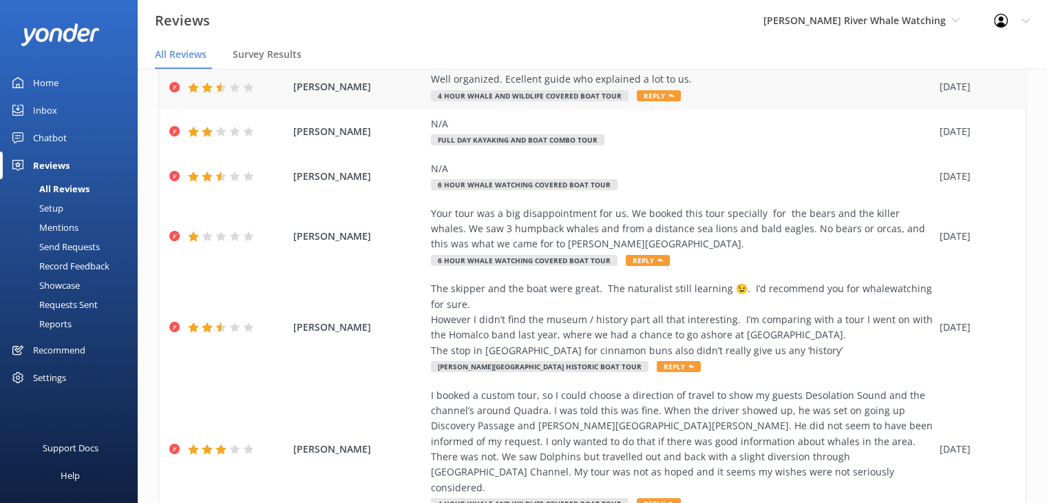
scroll to position [413, 0]
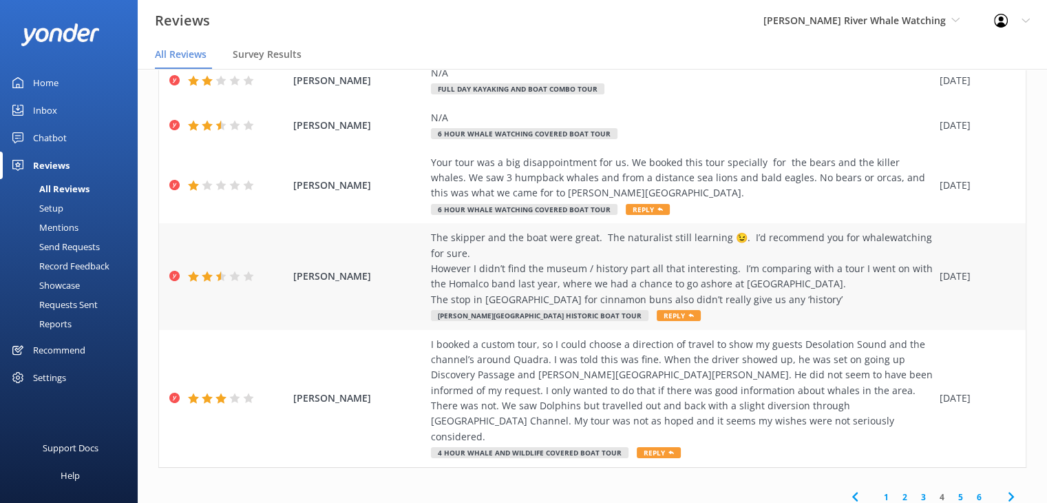
click at [333, 269] on span "[PERSON_NAME]" at bounding box center [358, 276] width 131 height 15
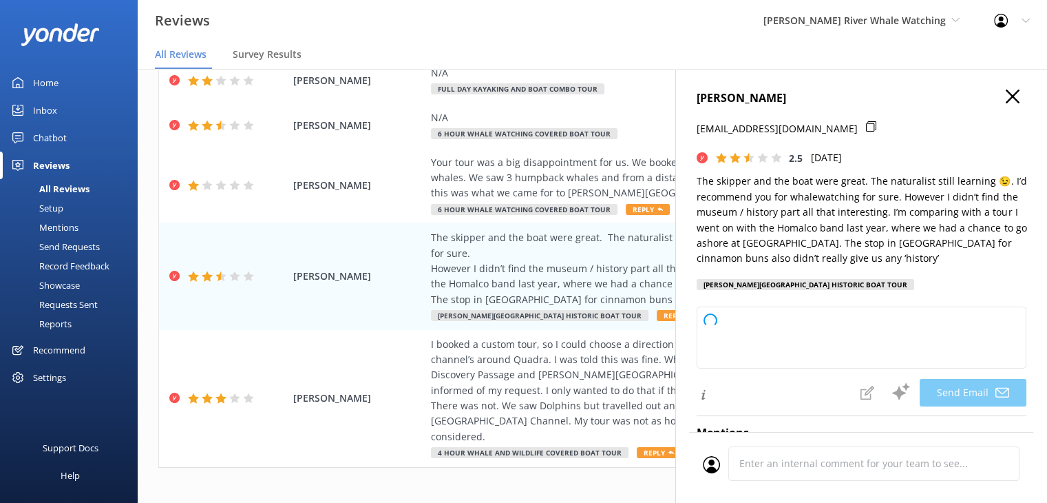
click at [866, 123] on use at bounding box center [871, 126] width 10 height 10
type textarea "Thank you for your feedback, [PERSON_NAME]! We’re glad you enjoyed your time wi…"
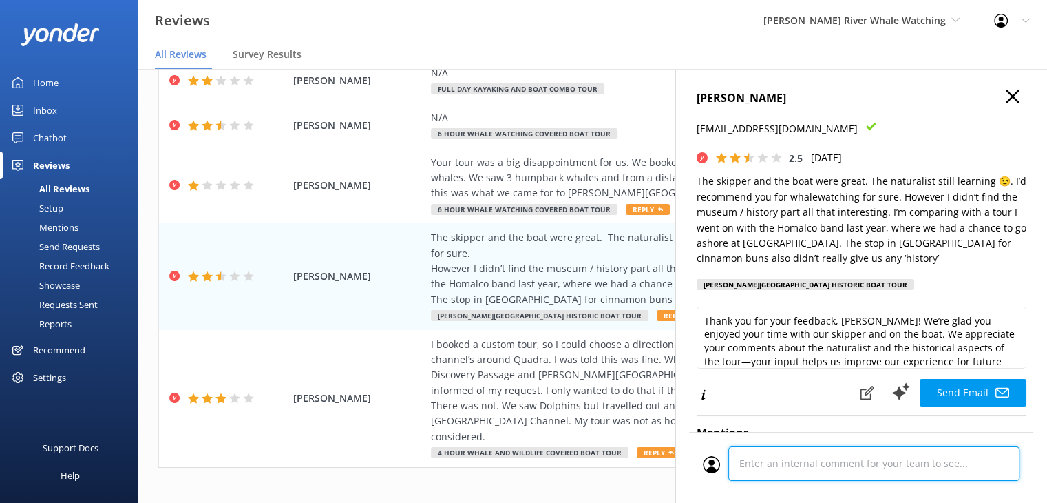
click at [837, 463] on div "Cancel Comment" at bounding box center [861, 467] width 344 height 71
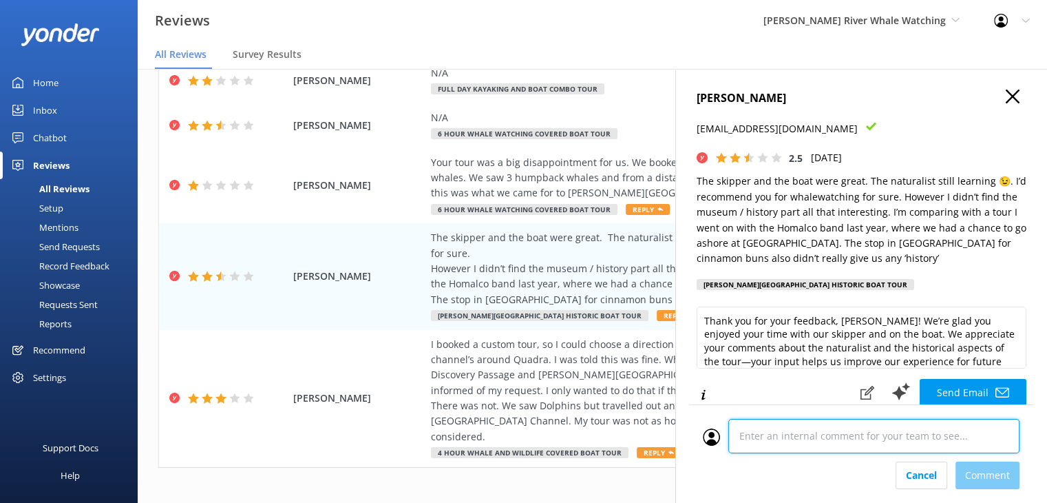
scroll to position [731, 0]
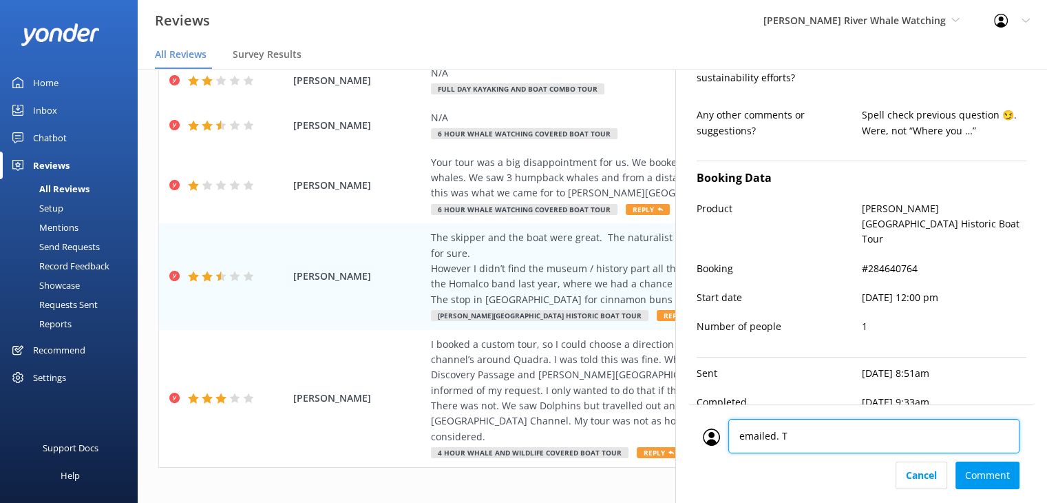
type textarea "emailed. TR"
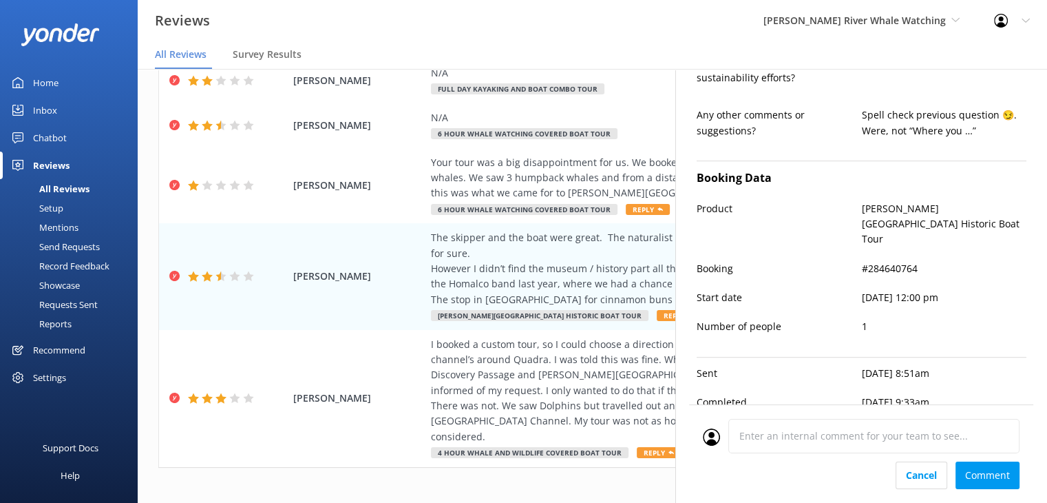
click at [976, 468] on div "Cancel Comment" at bounding box center [861, 475] width 317 height 28
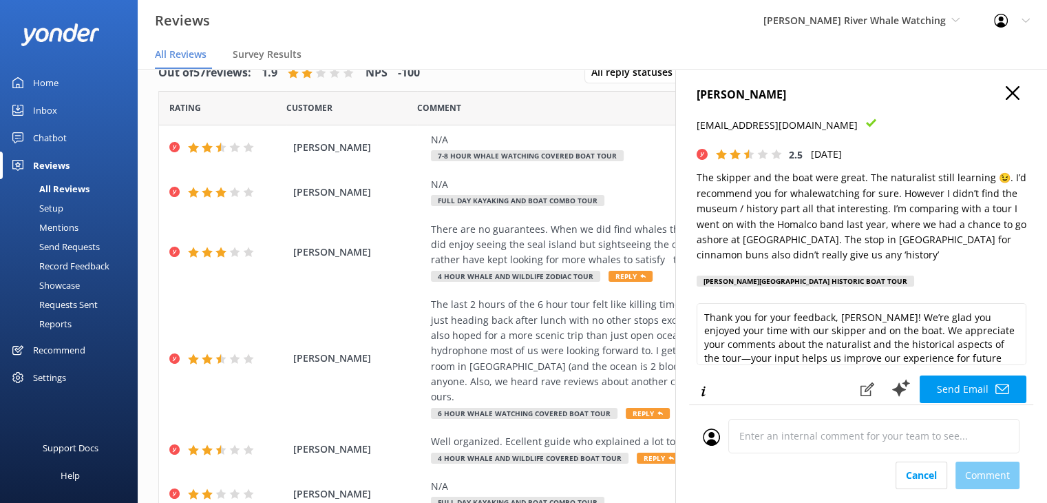
scroll to position [0, 0]
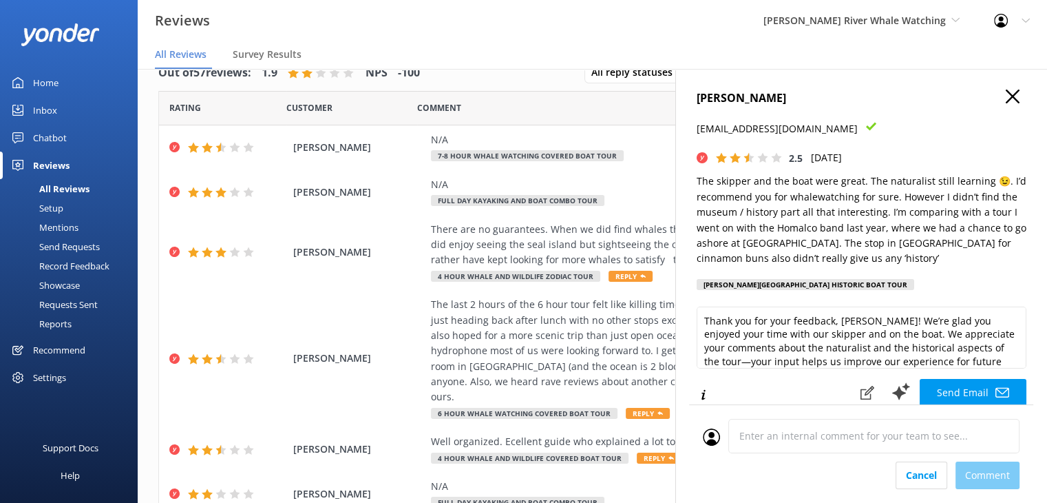
click at [1006, 94] on icon "button" at bounding box center [1013, 97] width 14 height 14
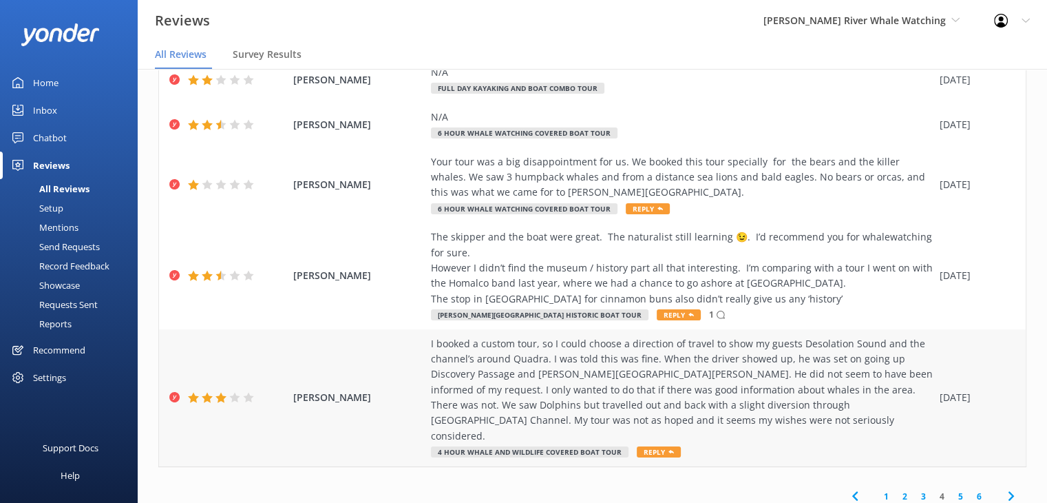
scroll to position [419, 0]
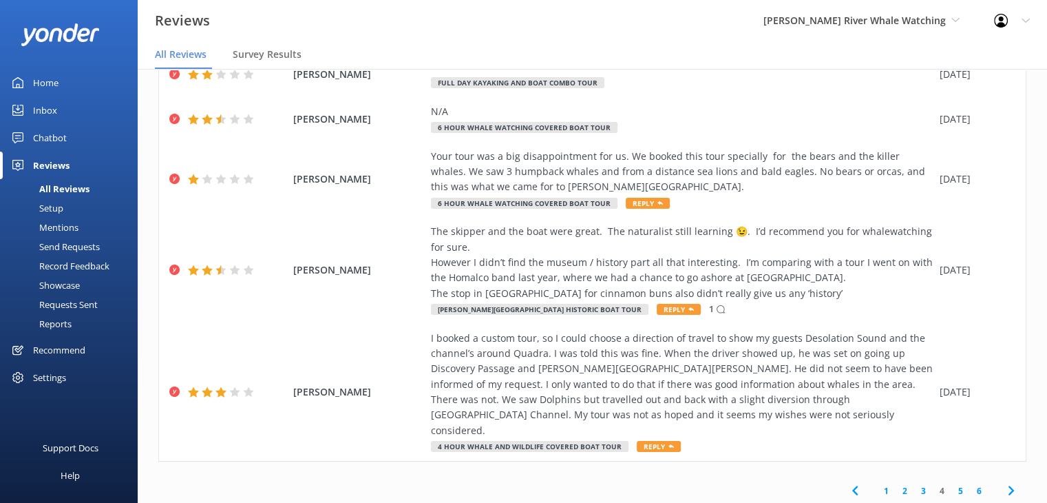
click at [877, 484] on link "1" at bounding box center [886, 490] width 19 height 13
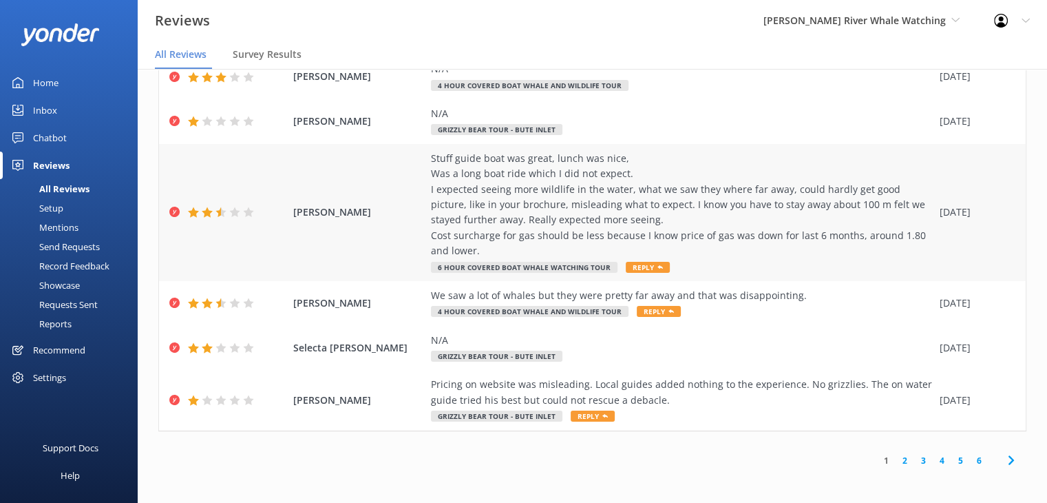
scroll to position [450, 0]
click at [896, 461] on link "2" at bounding box center [905, 459] width 19 height 13
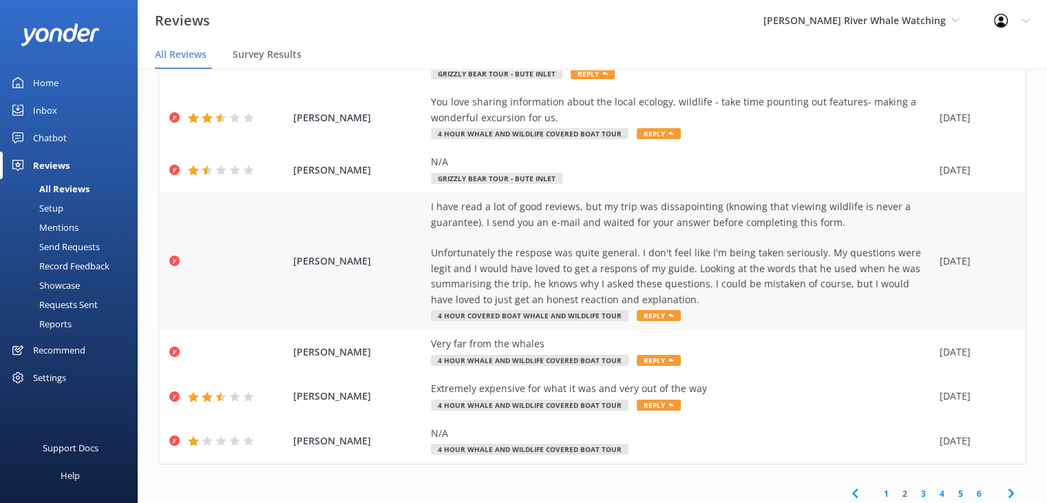
scroll to position [636, 0]
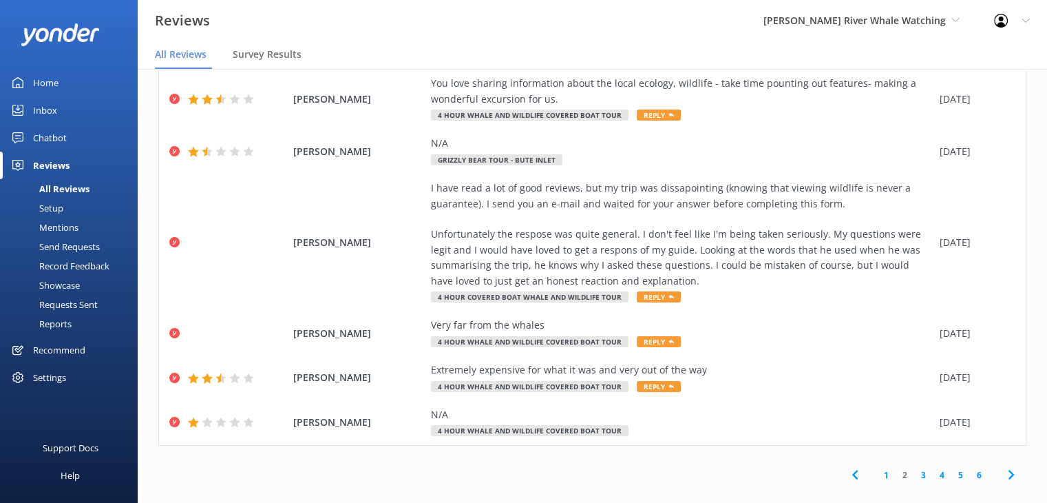
click at [914, 468] on link "3" at bounding box center [923, 474] width 19 height 13
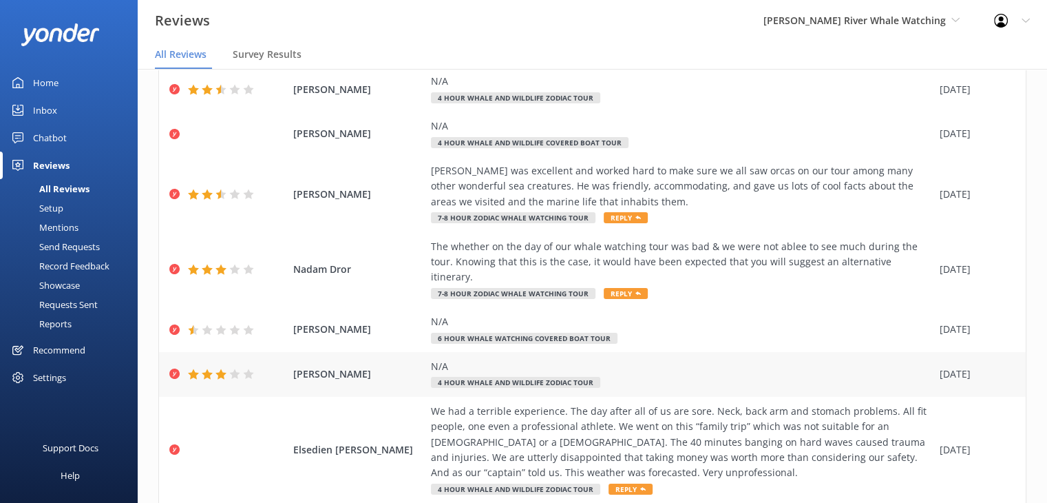
scroll to position [404, 0]
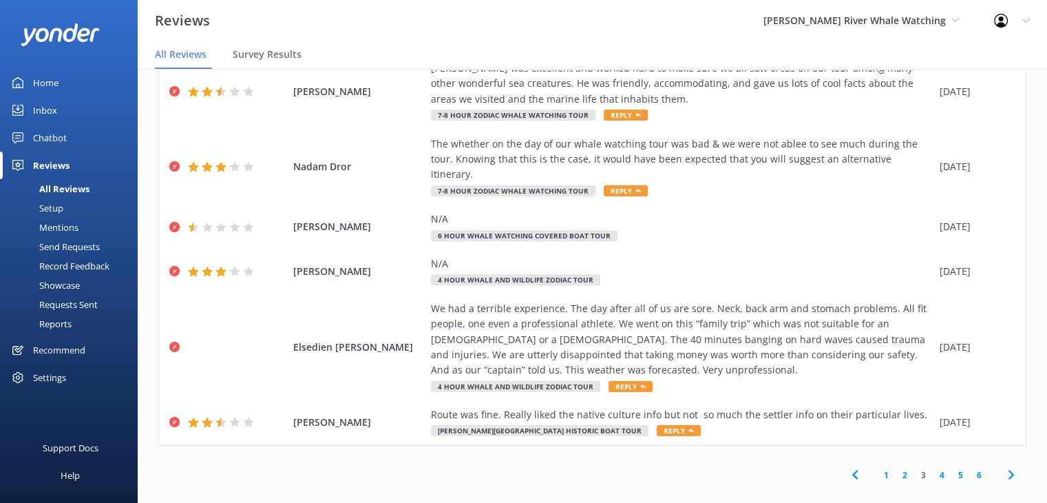
click at [933, 468] on link "4" at bounding box center [942, 474] width 19 height 13
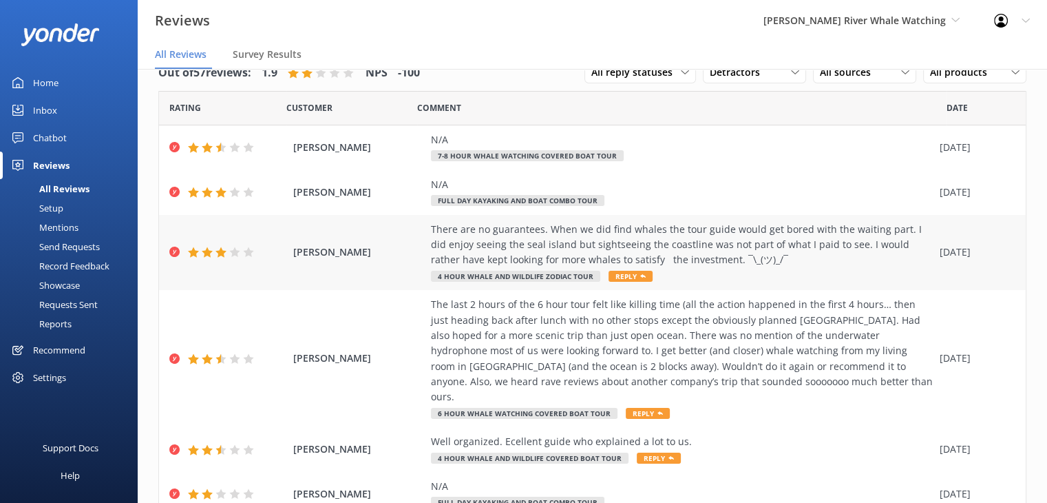
click at [493, 245] on div "There are no guarantees. When we did find whales the tour guide would get bored…" at bounding box center [682, 245] width 502 height 46
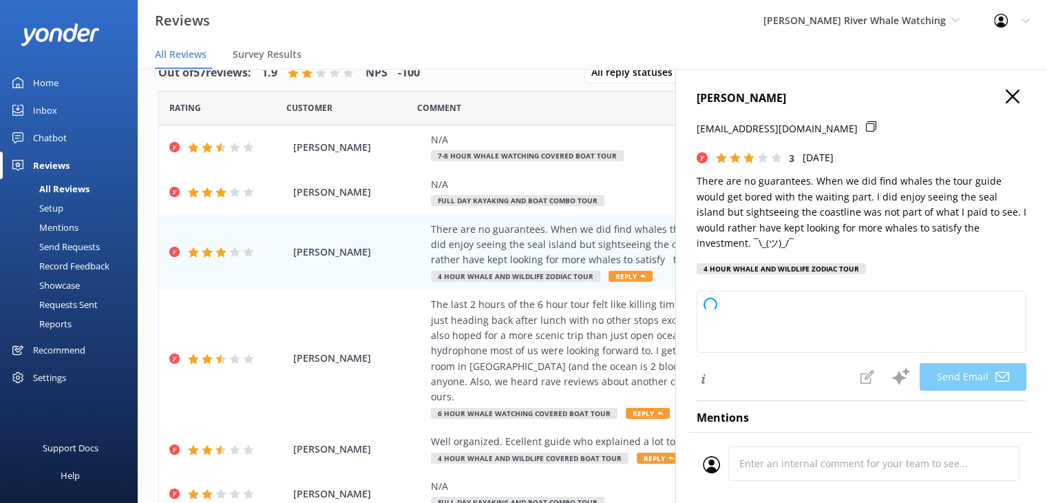
type textarea "Hi [PERSON_NAME], thank you for sharing your feedback. We appreciate your hones…"
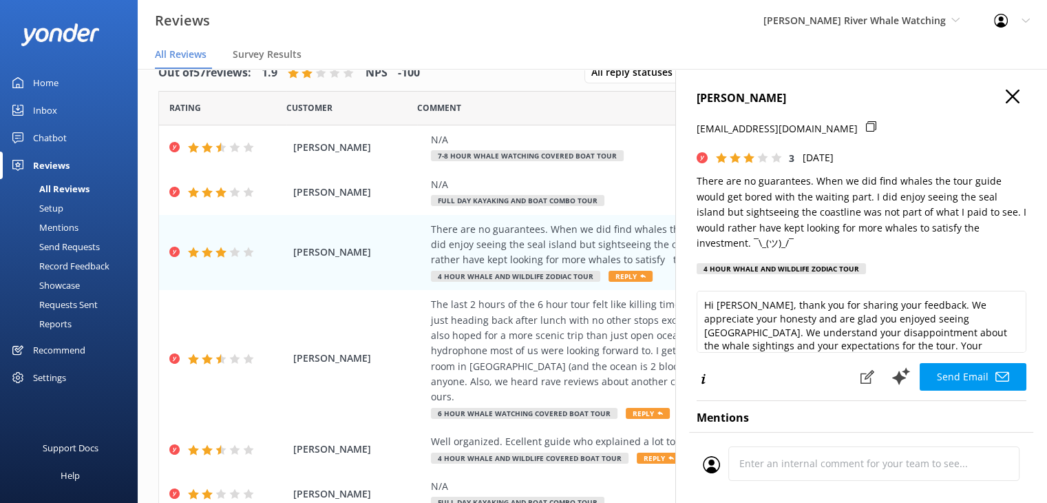
click at [866, 123] on use at bounding box center [871, 126] width 10 height 10
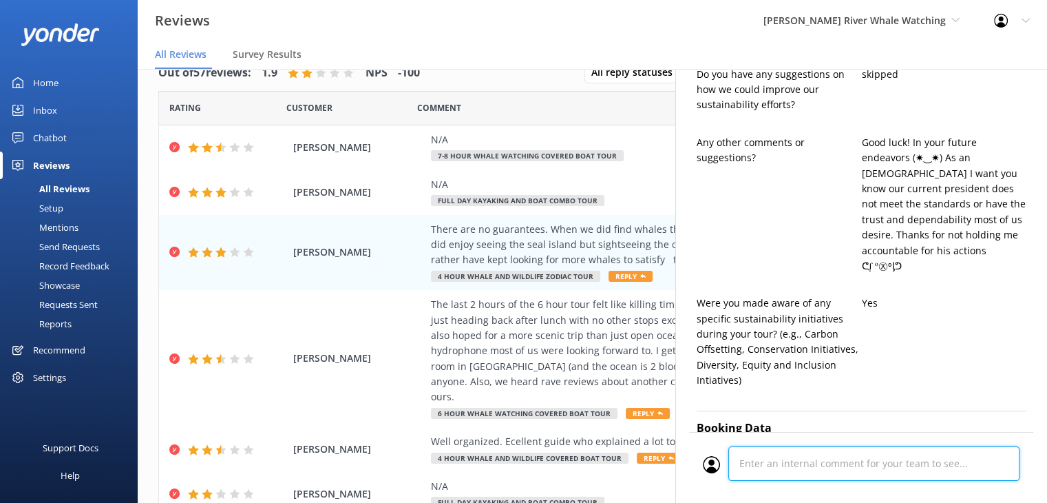
click at [758, 461] on div "Cancel Comment" at bounding box center [861, 467] width 344 height 71
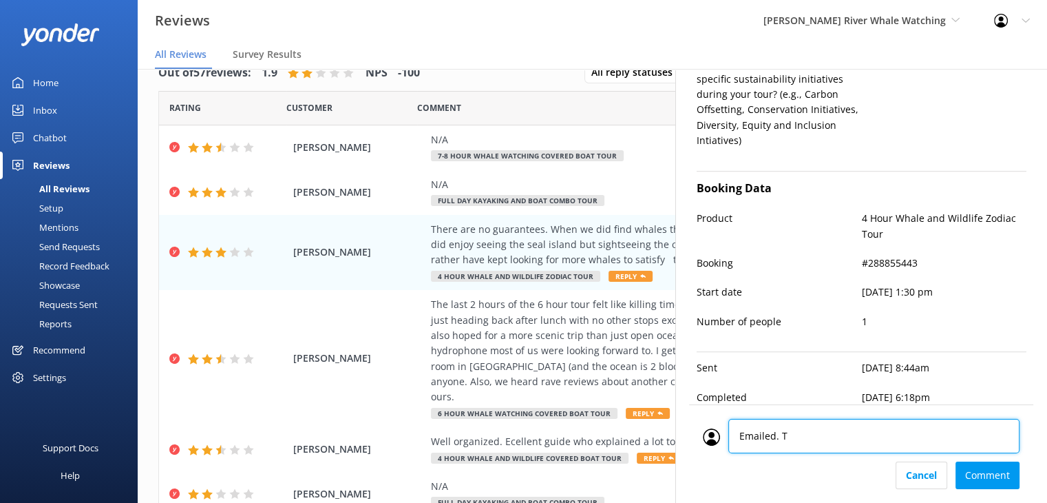
type textarea "Emailed. TR"
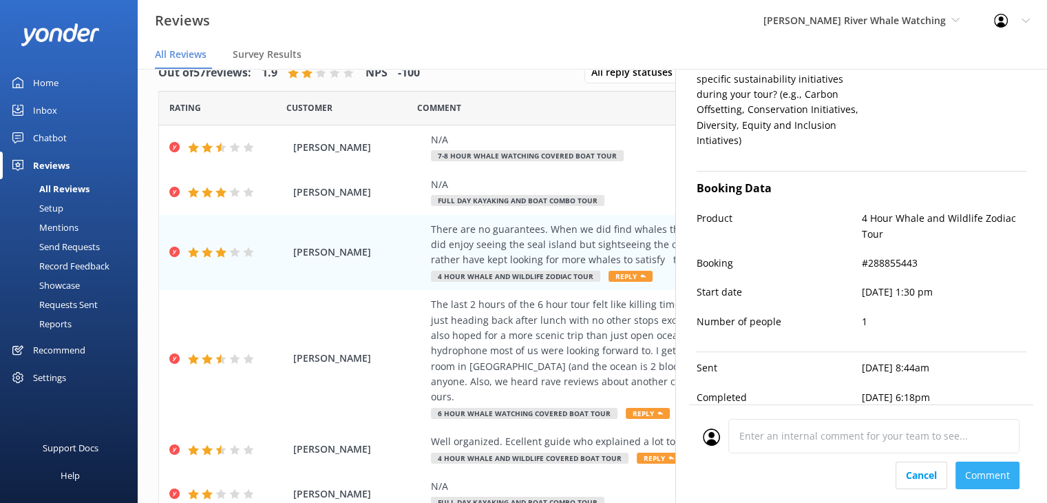
click at [985, 469] on div "Cancel Comment" at bounding box center [861, 475] width 317 height 28
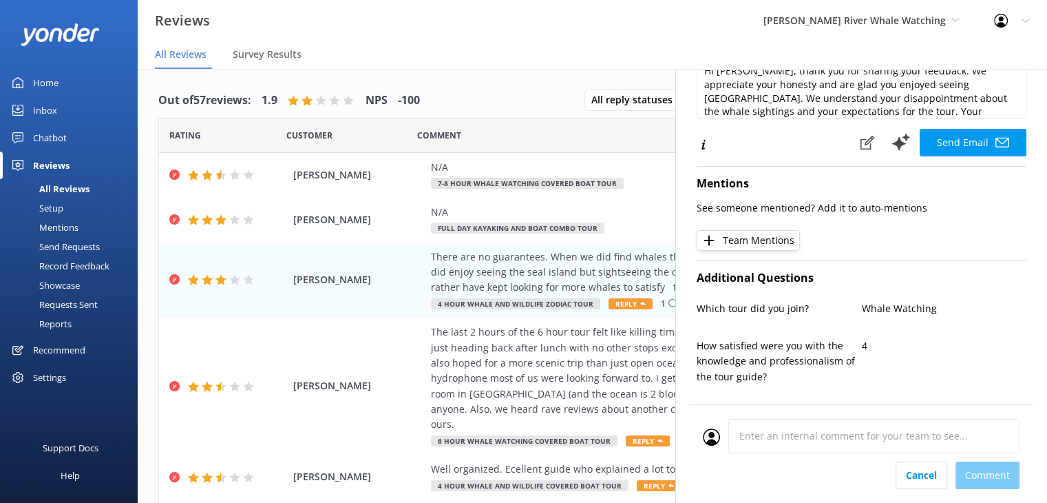
scroll to position [0, 0]
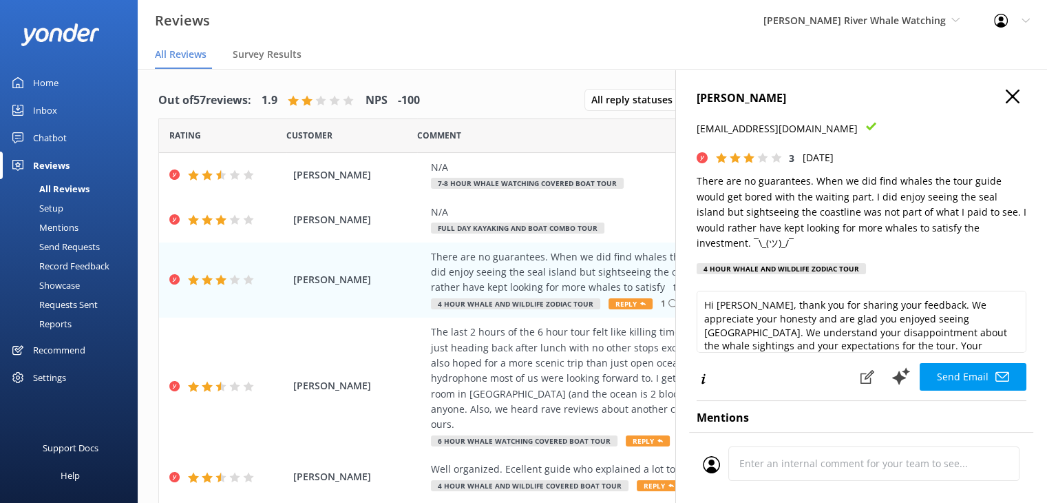
click at [1006, 91] on icon "button" at bounding box center [1013, 97] width 14 height 14
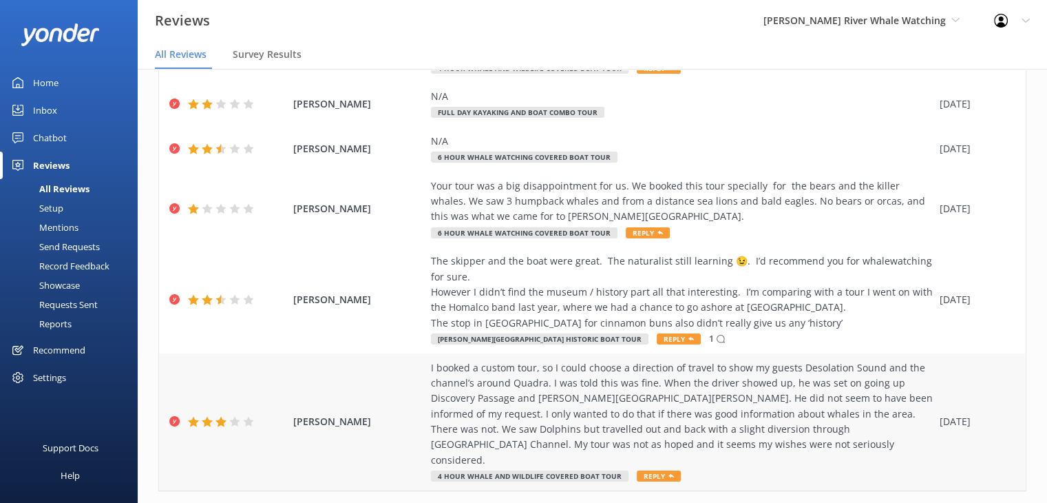
scroll to position [419, 0]
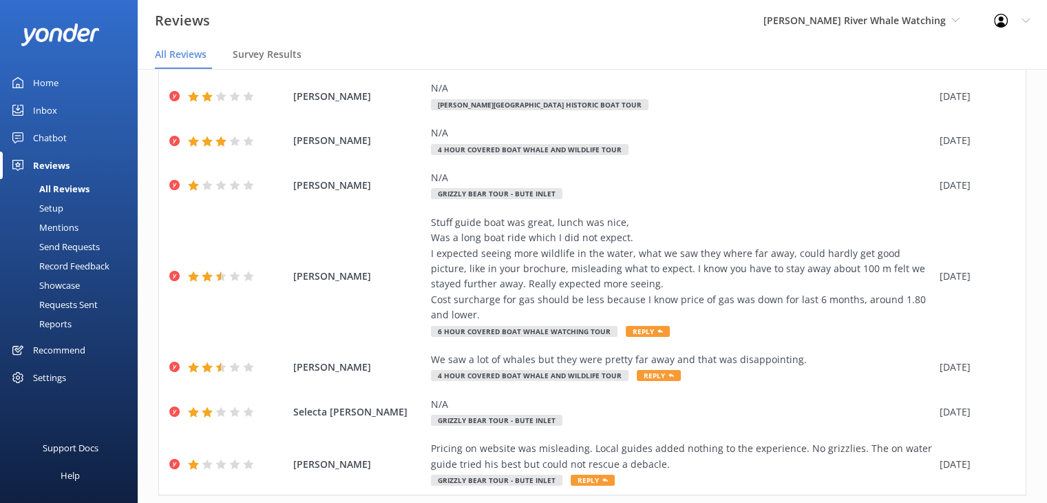
scroll to position [450, 0]
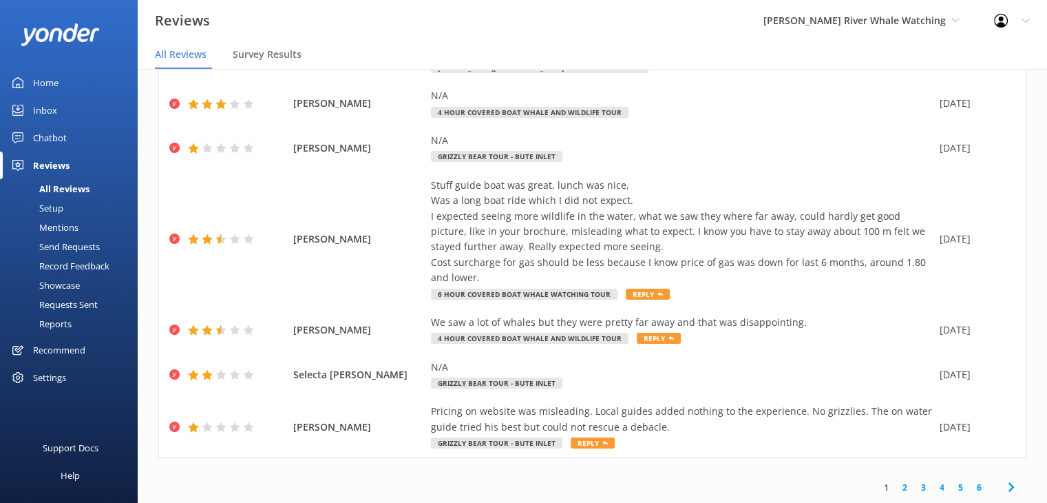
click at [896, 485] on link "2" at bounding box center [905, 487] width 19 height 13
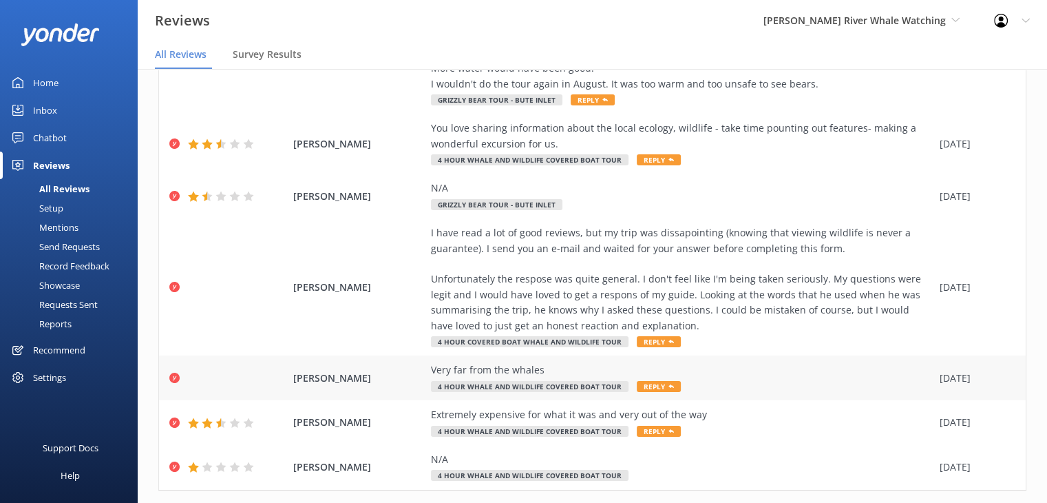
scroll to position [636, 0]
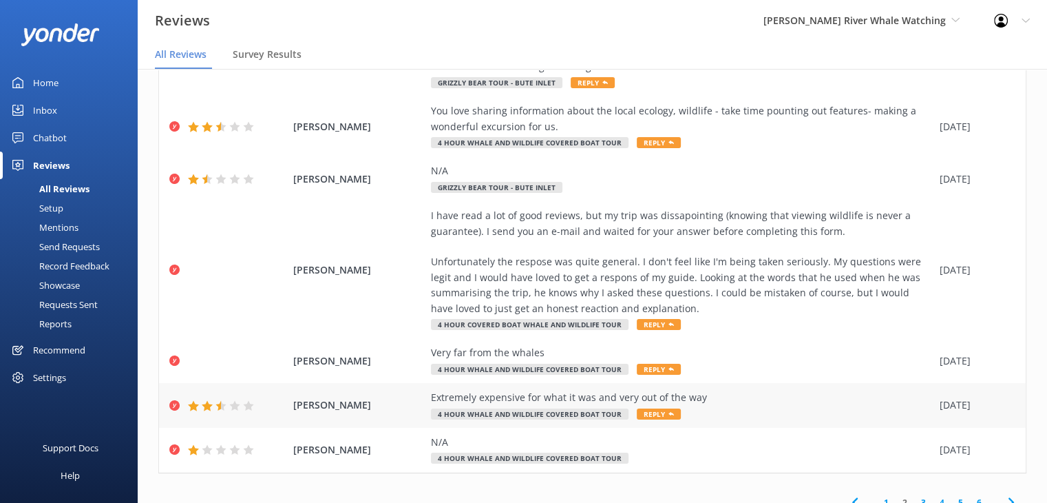
click at [541, 390] on div "Extremely expensive for what it was and very out of the way" at bounding box center [682, 397] width 502 height 15
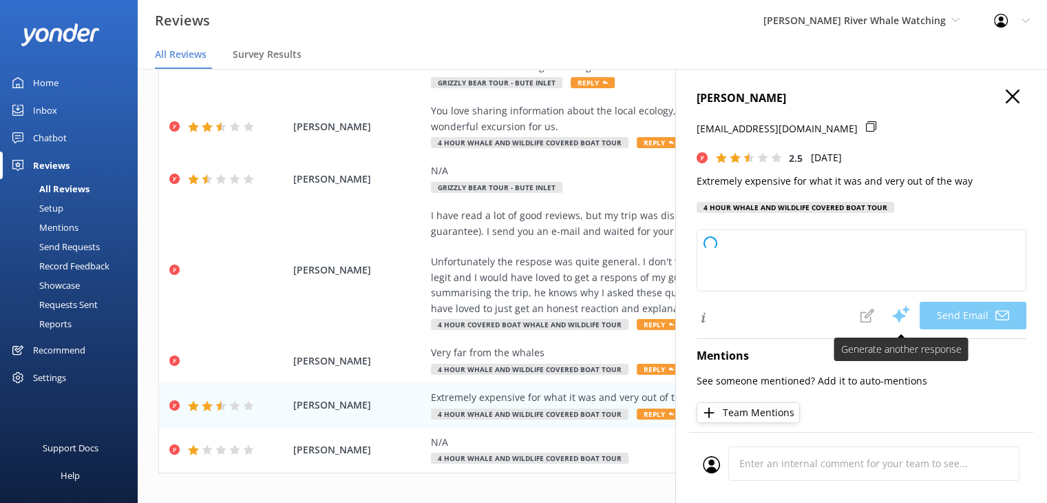
type textarea "Hi [PERSON_NAME], Thank you for your feedback. We're sorry to hear that your ex…"
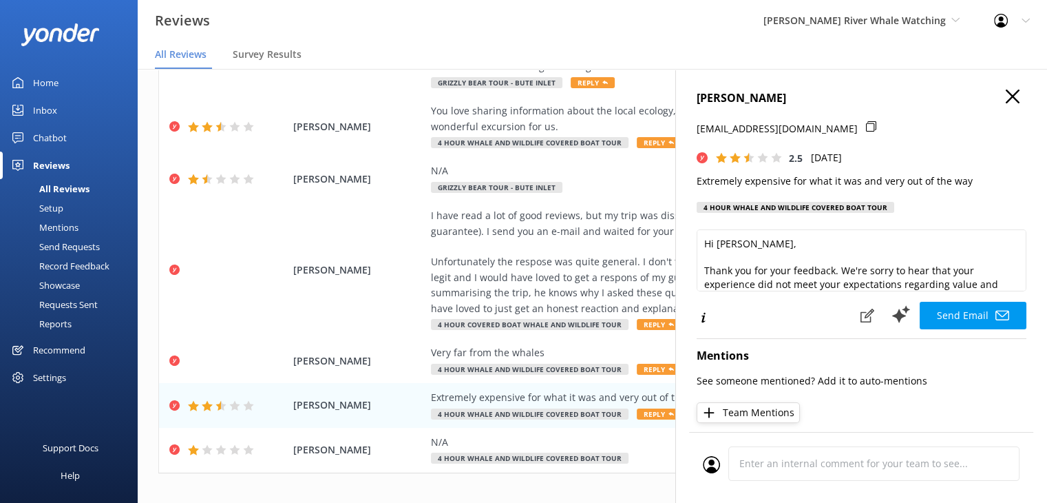
click at [866, 127] on use at bounding box center [871, 126] width 10 height 10
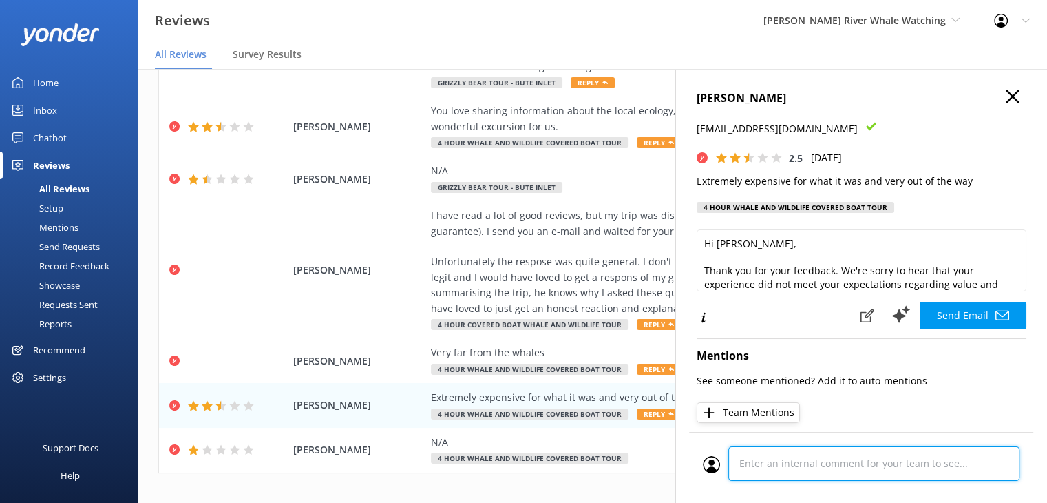
scroll to position [617, 0]
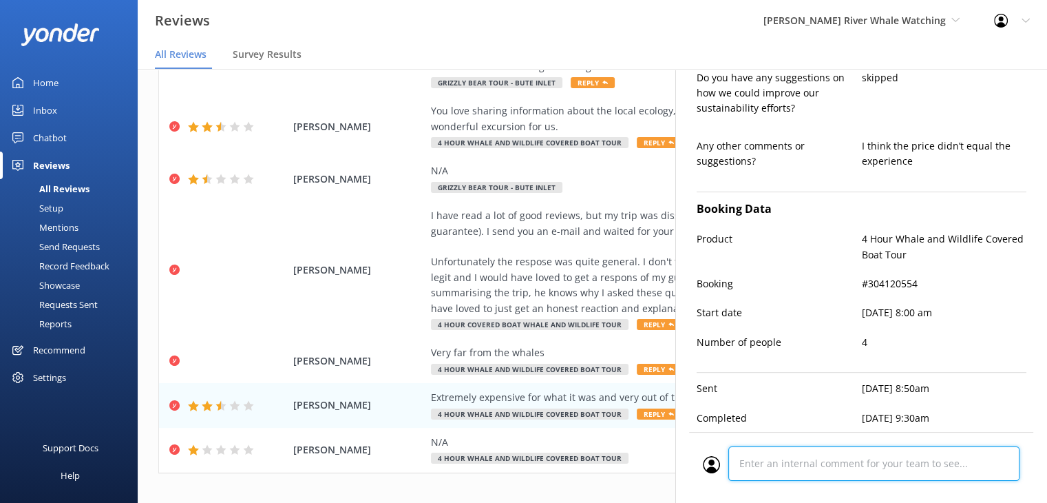
click at [876, 457] on div at bounding box center [861, 467] width 317 height 43
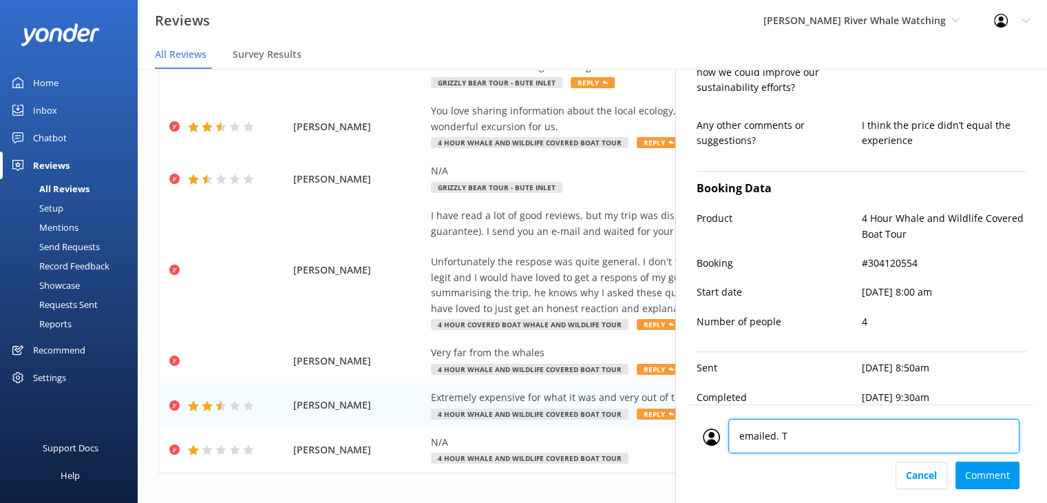
type textarea "emailed. TR"
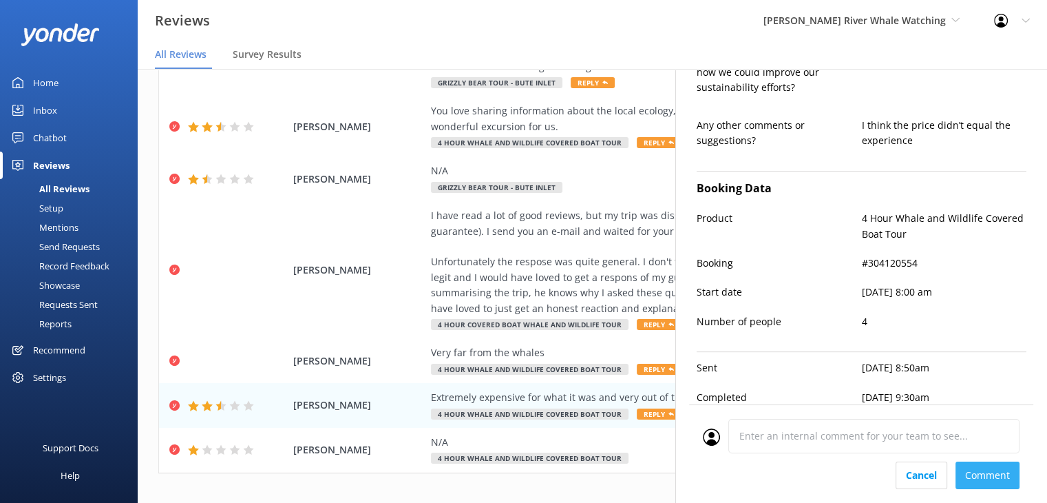
click at [992, 471] on div "Cancel Comment" at bounding box center [861, 475] width 317 height 28
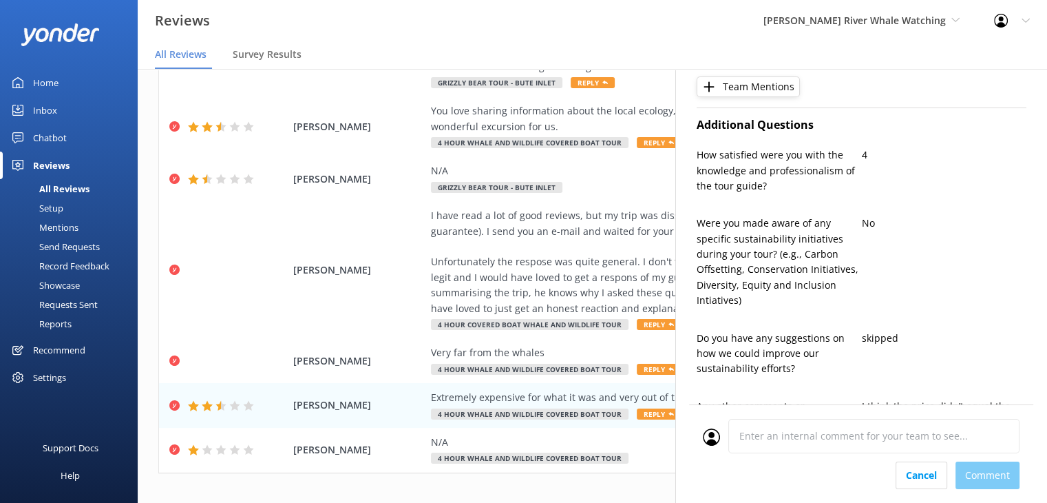
scroll to position [0, 0]
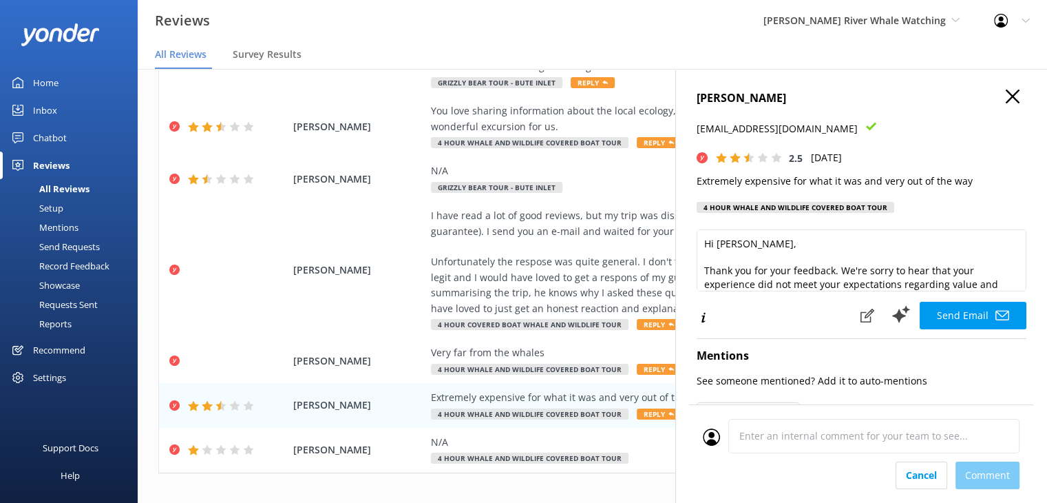
click at [1009, 94] on h4 "[PERSON_NAME]" at bounding box center [862, 99] width 330 height 18
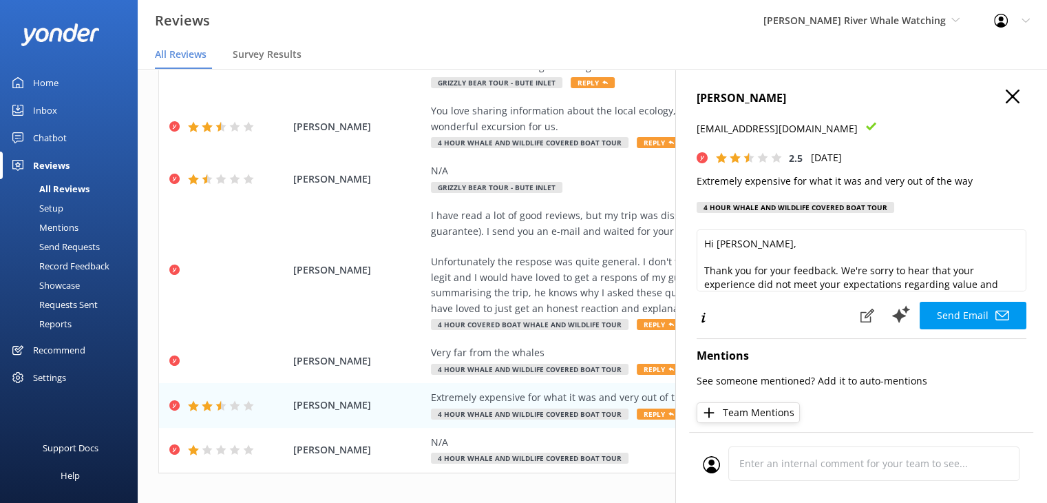
click at [1006, 98] on use "button" at bounding box center [1013, 97] width 14 height 14
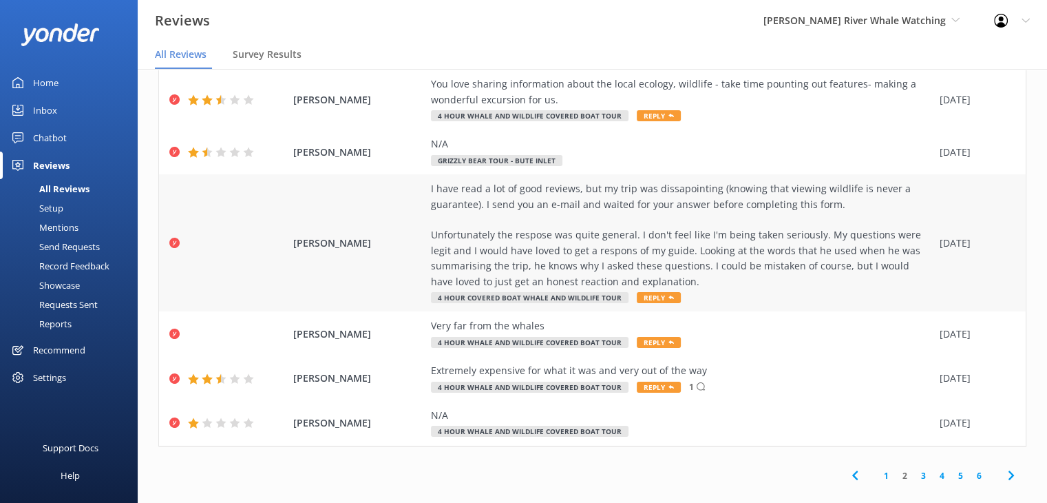
scroll to position [28, 0]
click at [877, 468] on link "1" at bounding box center [886, 474] width 19 height 13
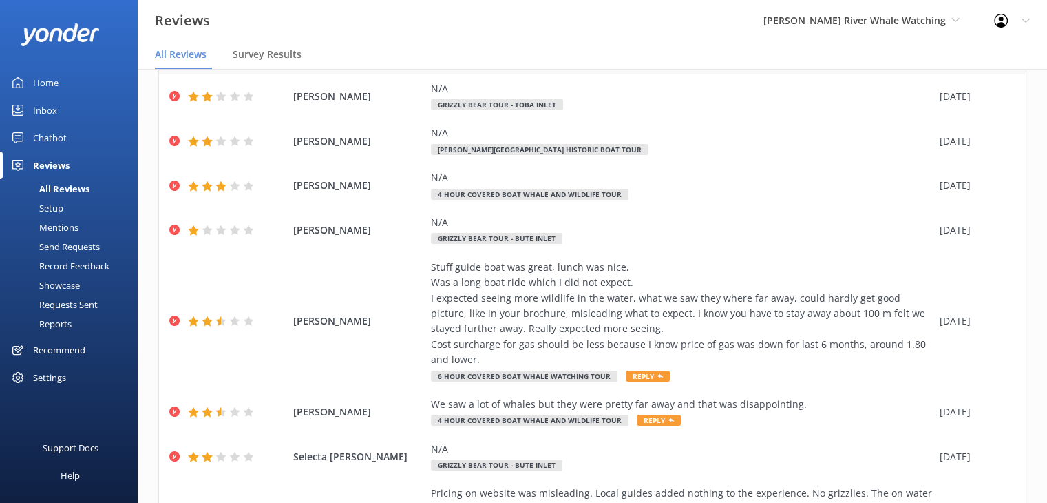
scroll to position [344, 0]
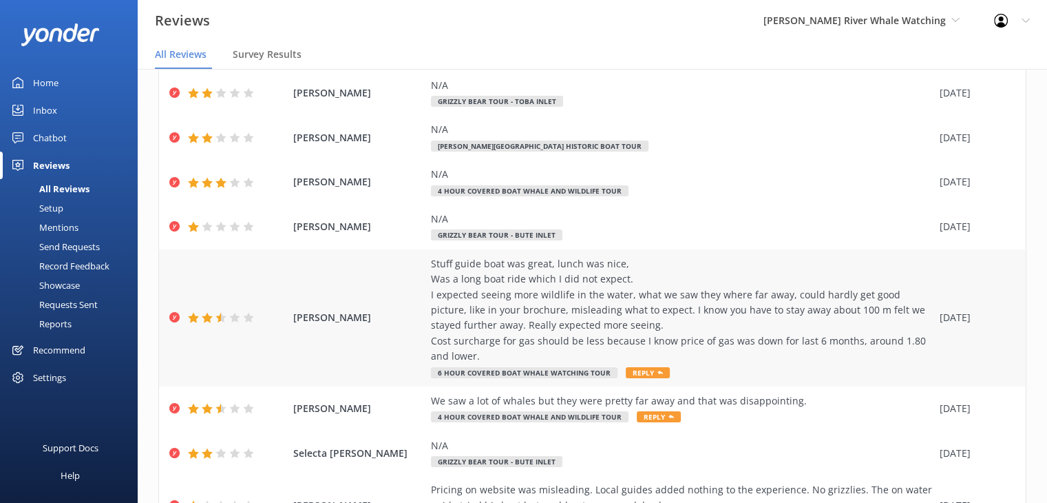
click at [490, 291] on div "Stuff guide boat was great, lunch was nice, Was a long boat ride which I did no…" at bounding box center [682, 310] width 502 height 108
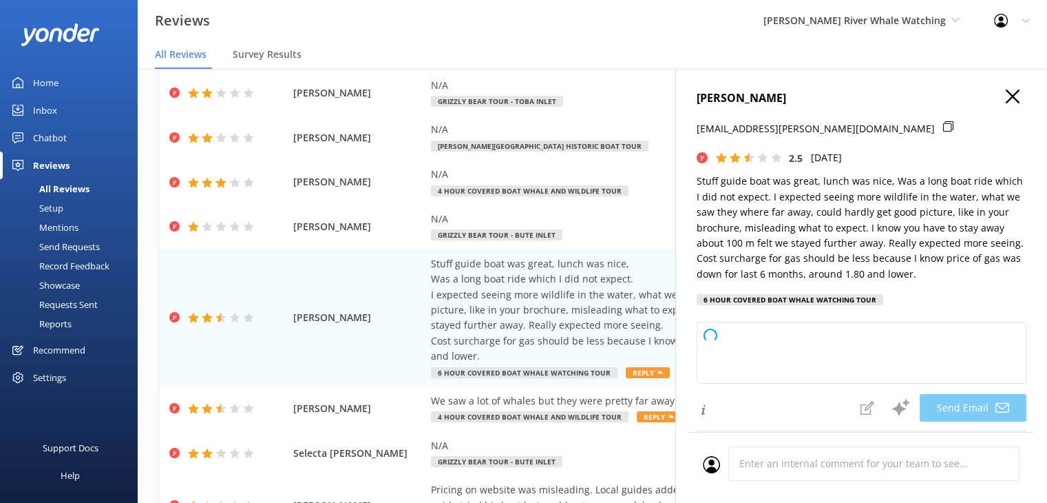
type textarea "Hi Ric, Thank you for your feedback and for joining us on the tour. We're glad …"
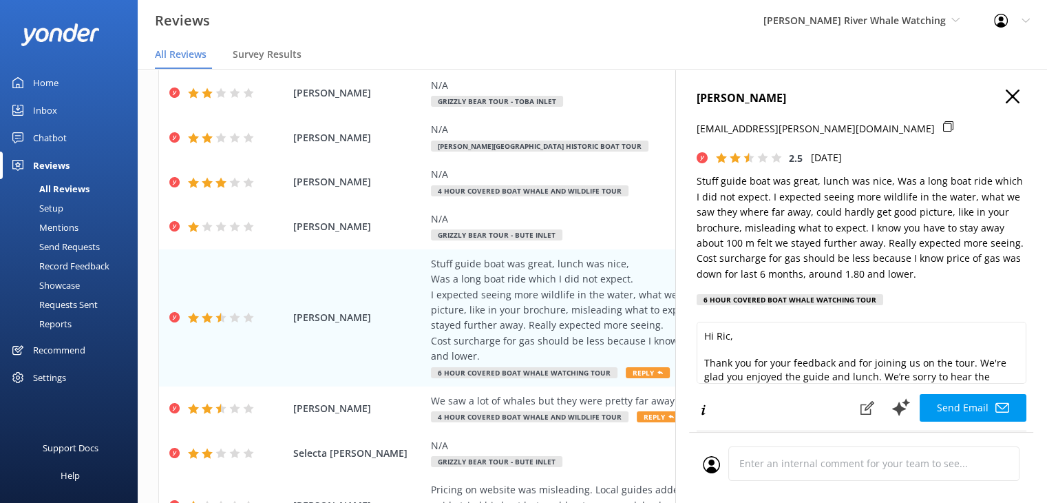
click at [943, 124] on icon at bounding box center [948, 126] width 10 height 10
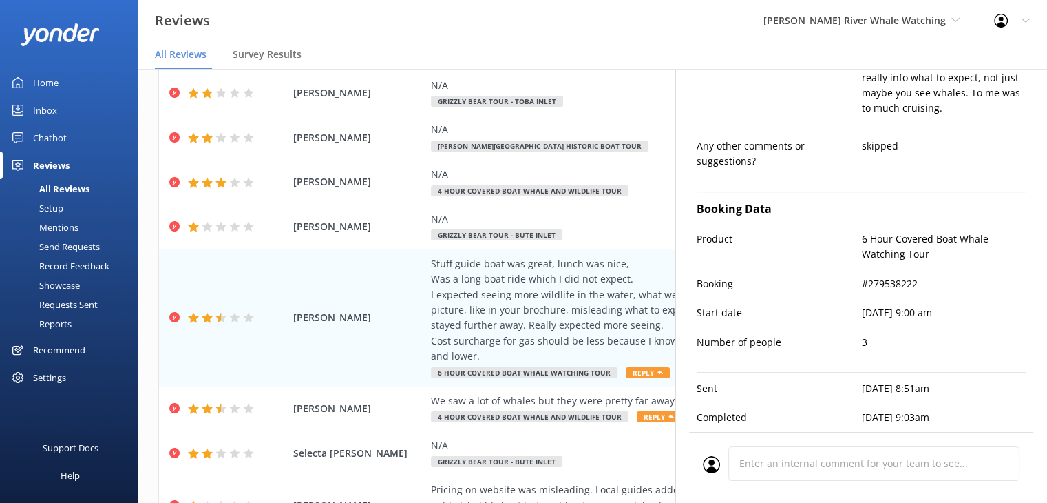
scroll to position [751, 0]
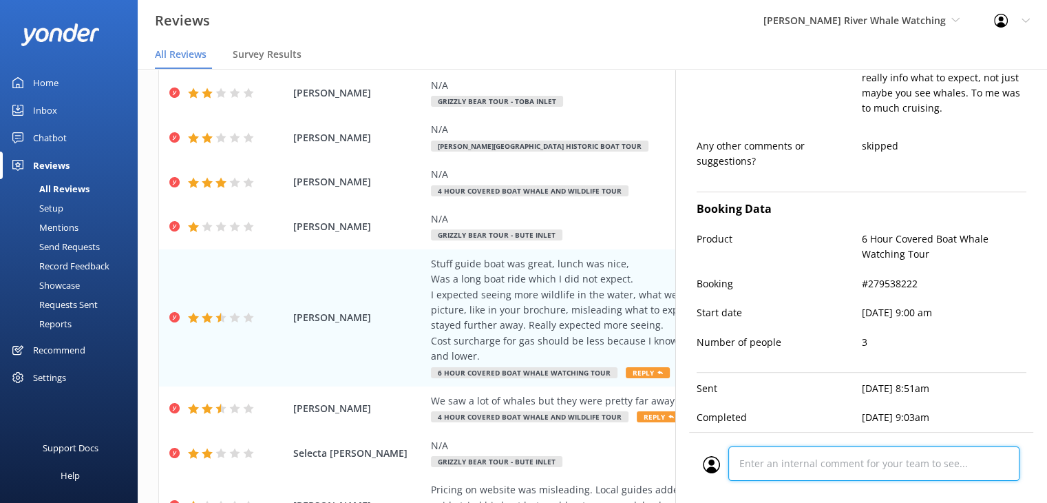
drag, startPoint x: 772, startPoint y: 463, endPoint x: 772, endPoint y: 437, distance: 26.2
click at [772, 462] on div "Cancel Comment" at bounding box center [861, 467] width 344 height 71
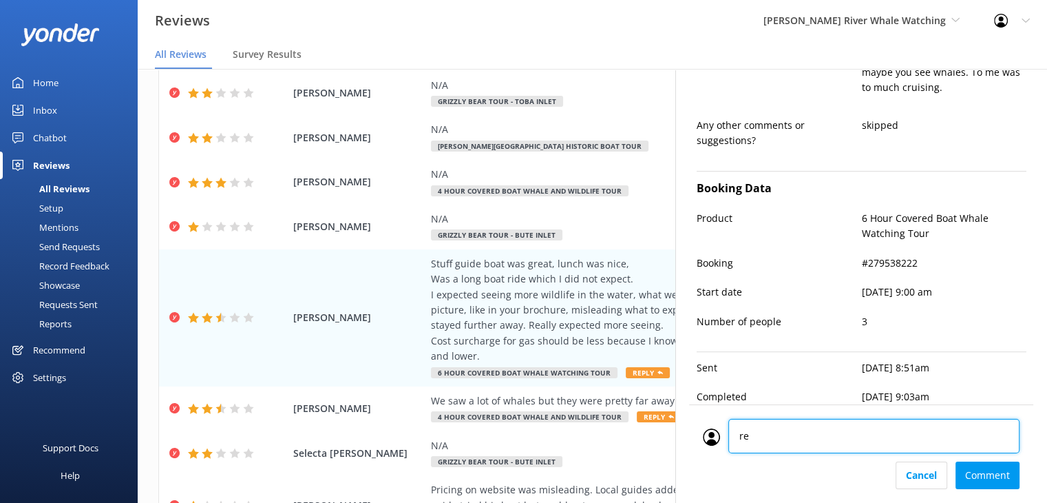
type textarea "r"
type textarea "emailed. TR"
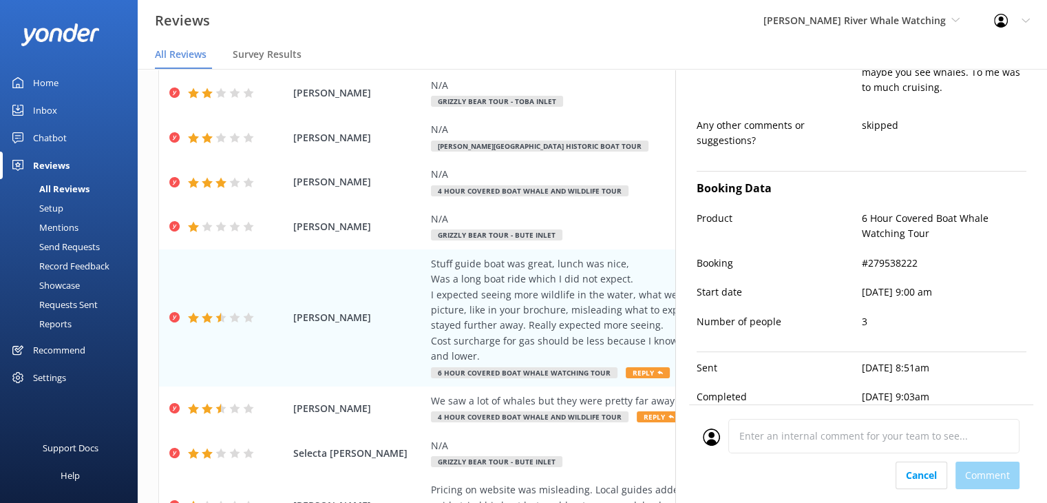
click at [986, 472] on div "Cancel Comment" at bounding box center [861, 475] width 317 height 28
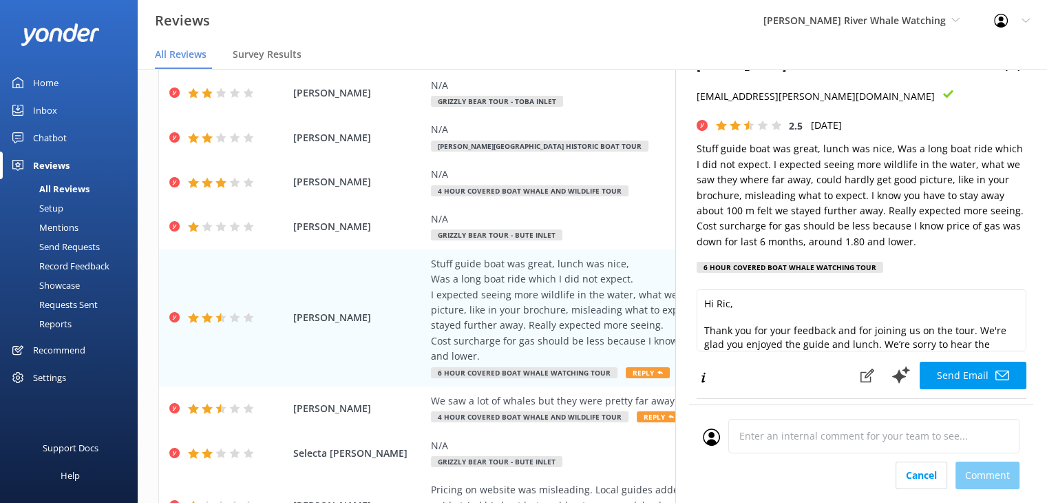
scroll to position [0, 0]
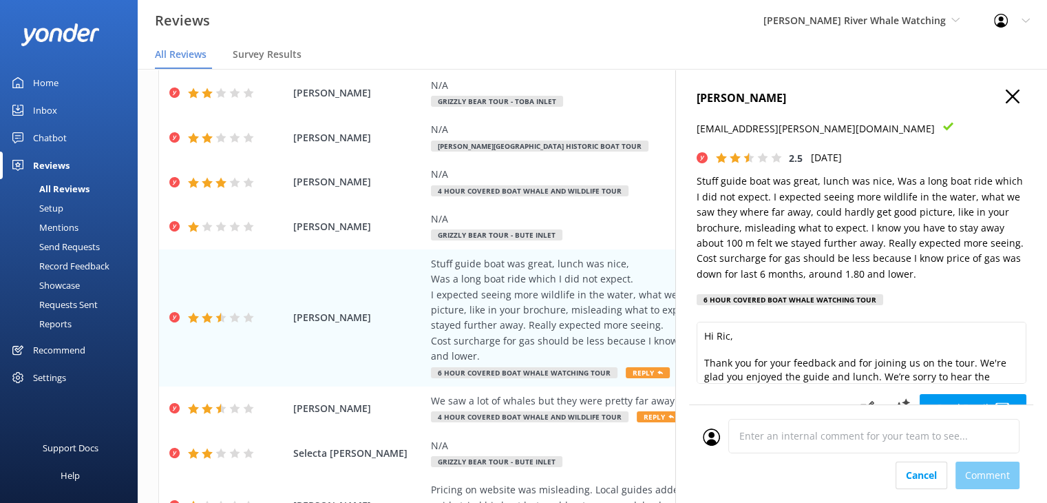
click at [1006, 97] on use "button" at bounding box center [1013, 97] width 14 height 14
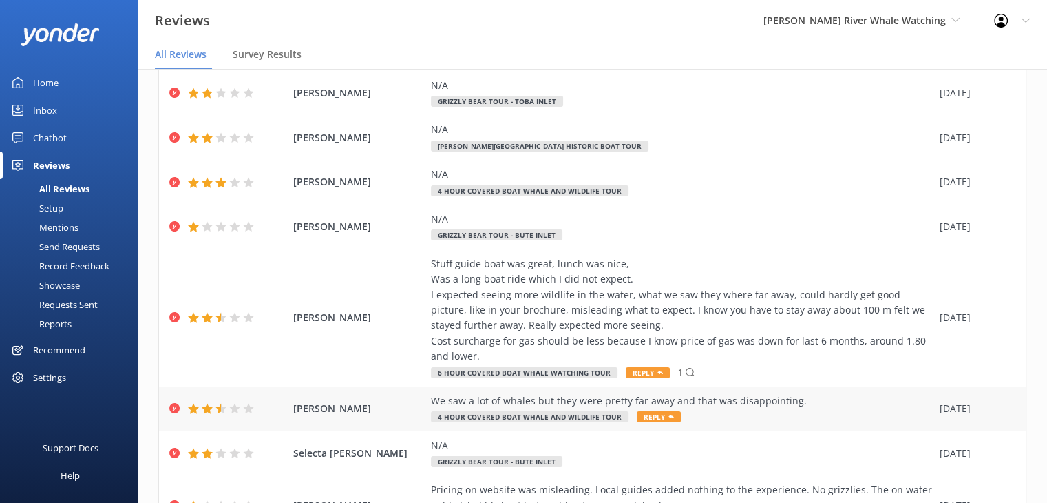
click at [576, 405] on div "We saw a lot of whales but they were pretty far away and that was disappointing." at bounding box center [682, 400] width 502 height 15
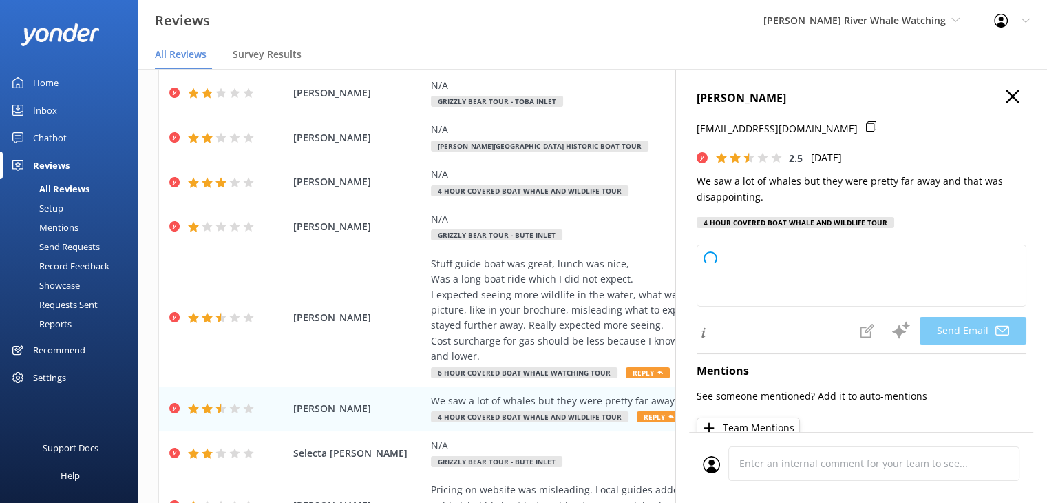
click at [866, 122] on icon at bounding box center [871, 126] width 10 height 10
type textarea "Hi [PERSON_NAME], Thank you for sharing your feedback. We're glad you were able…"
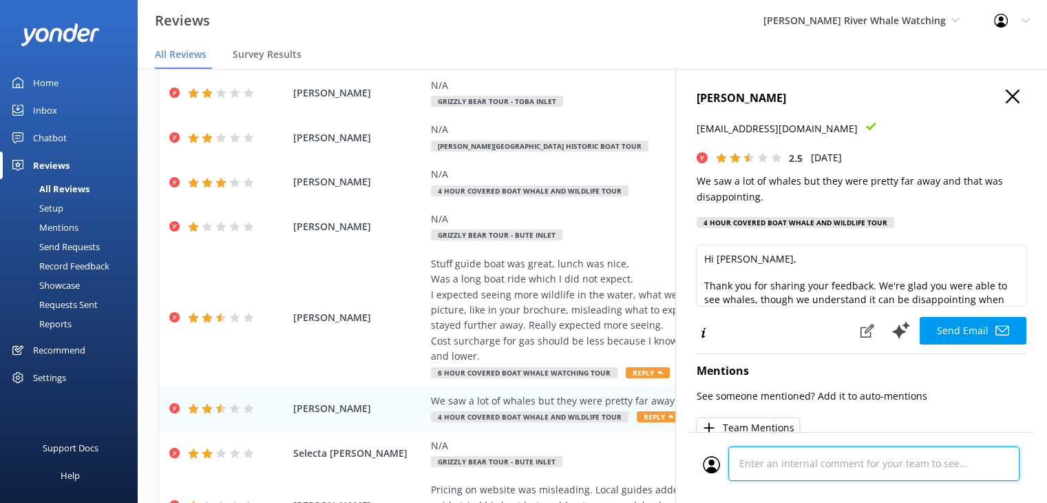
click at [836, 465] on div "Cancel Comment" at bounding box center [861, 467] width 344 height 71
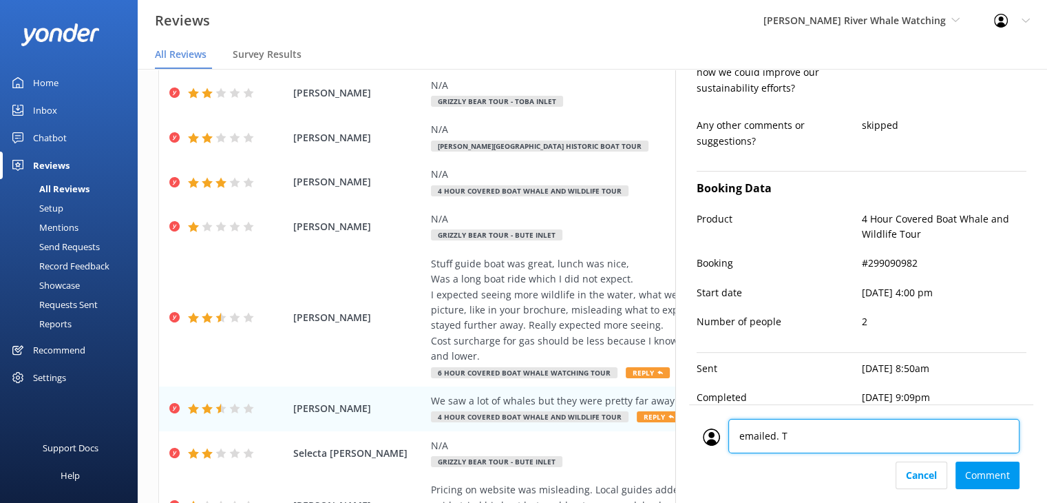
type textarea "emailed. TR"
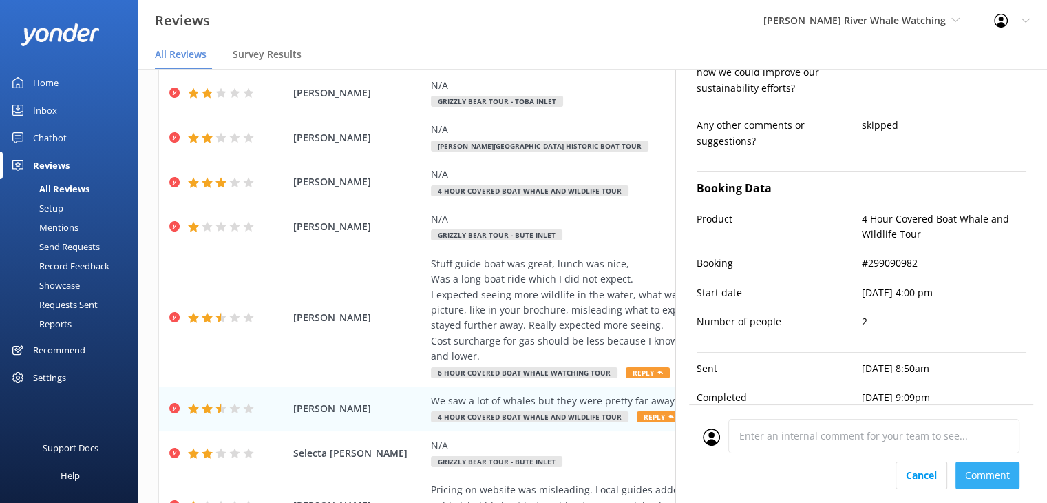
click at [988, 480] on div "Cancel Comment" at bounding box center [861, 475] width 317 height 28
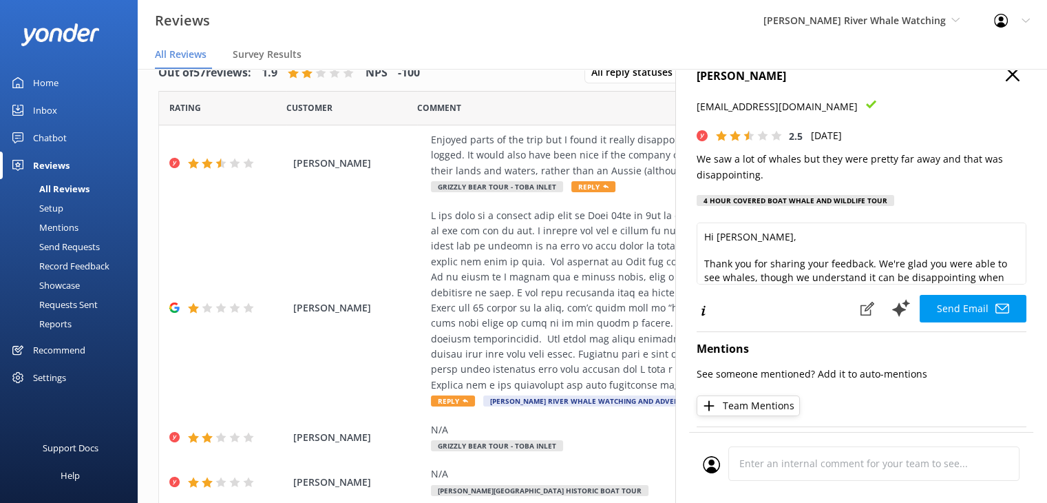
scroll to position [0, 0]
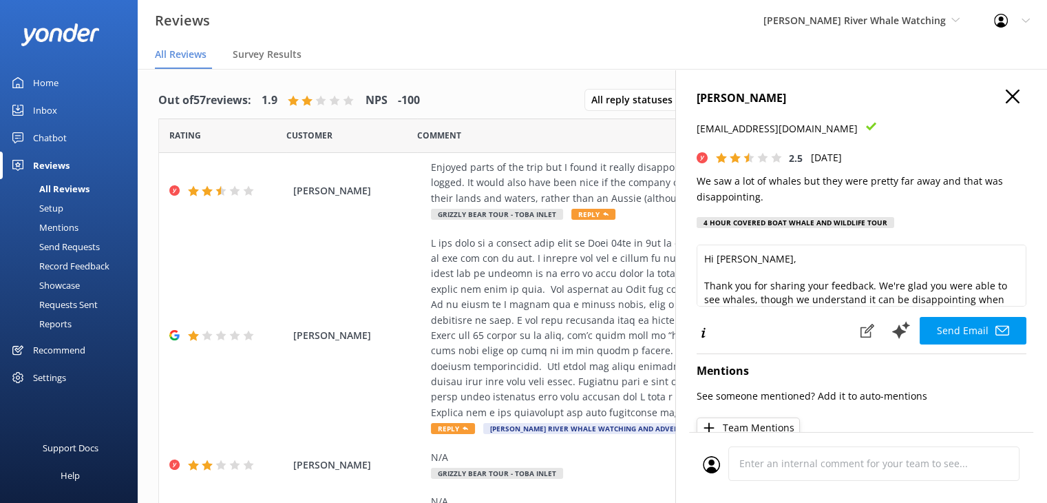
click at [1006, 98] on icon "button" at bounding box center [1013, 97] width 14 height 14
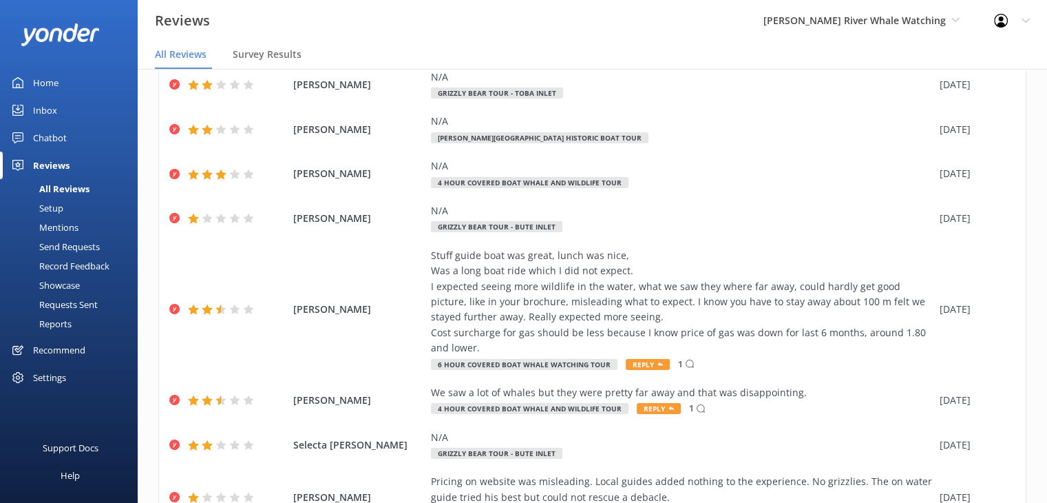
scroll to position [450, 0]
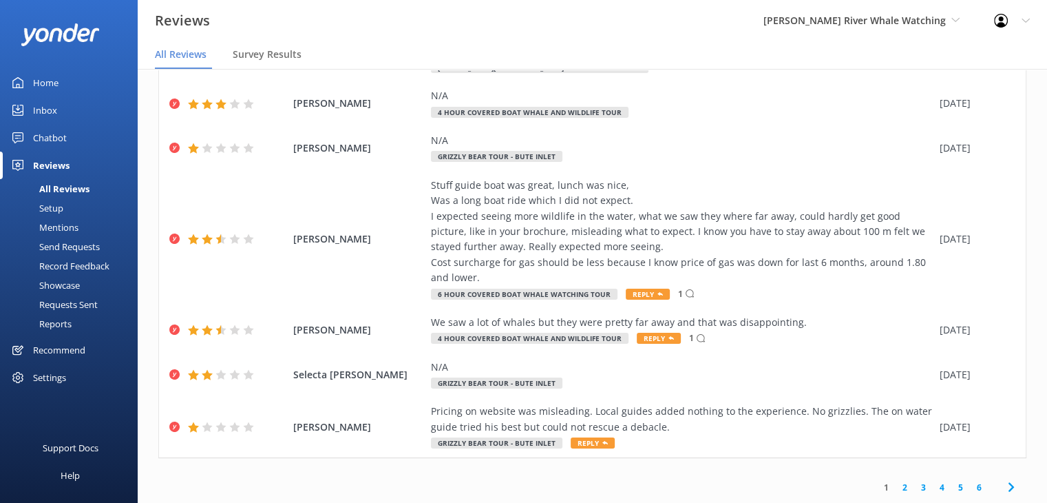
click at [896, 485] on link "2" at bounding box center [905, 487] width 19 height 13
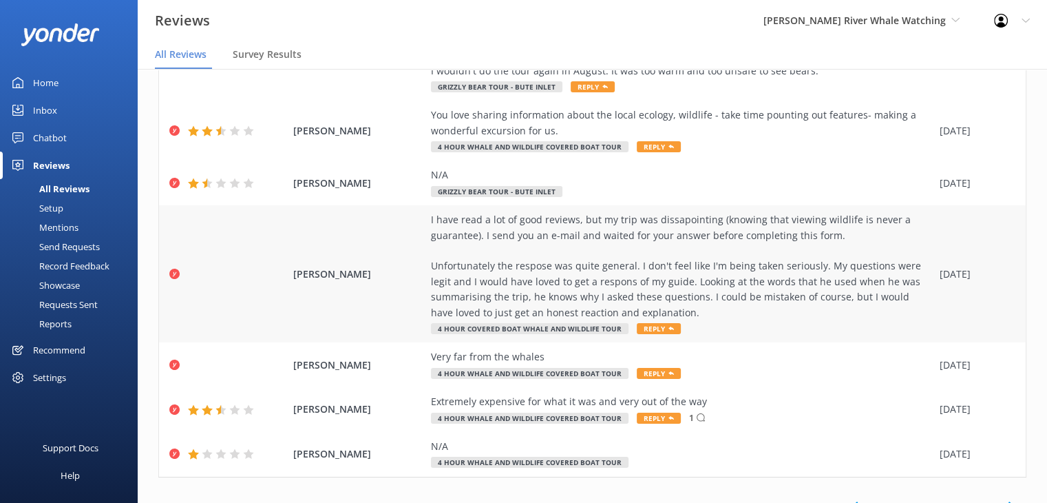
scroll to position [636, 0]
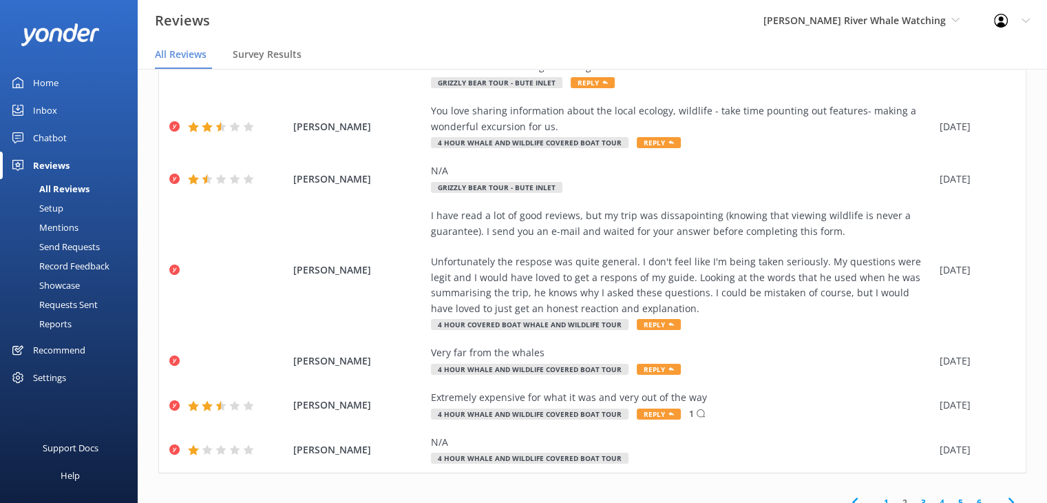
click at [914, 496] on link "3" at bounding box center [923, 502] width 19 height 13
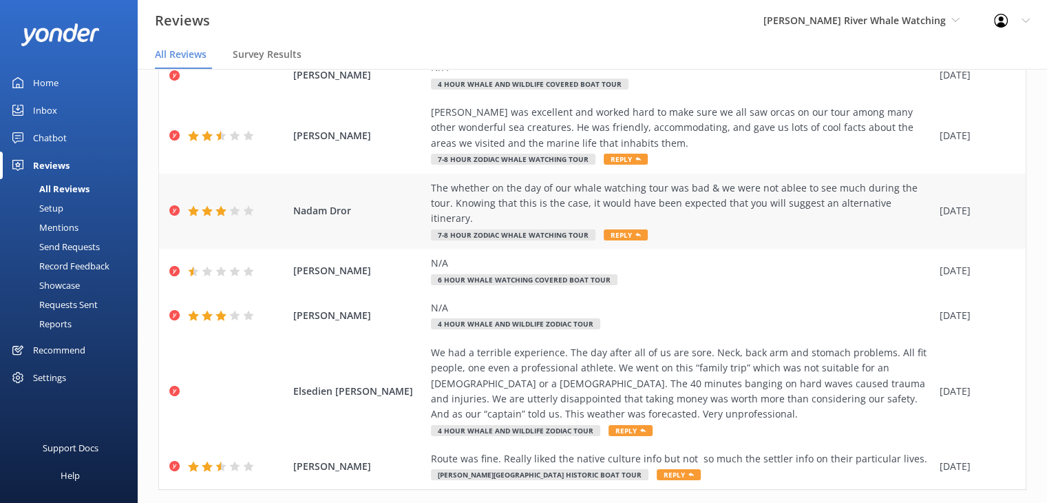
scroll to position [404, 0]
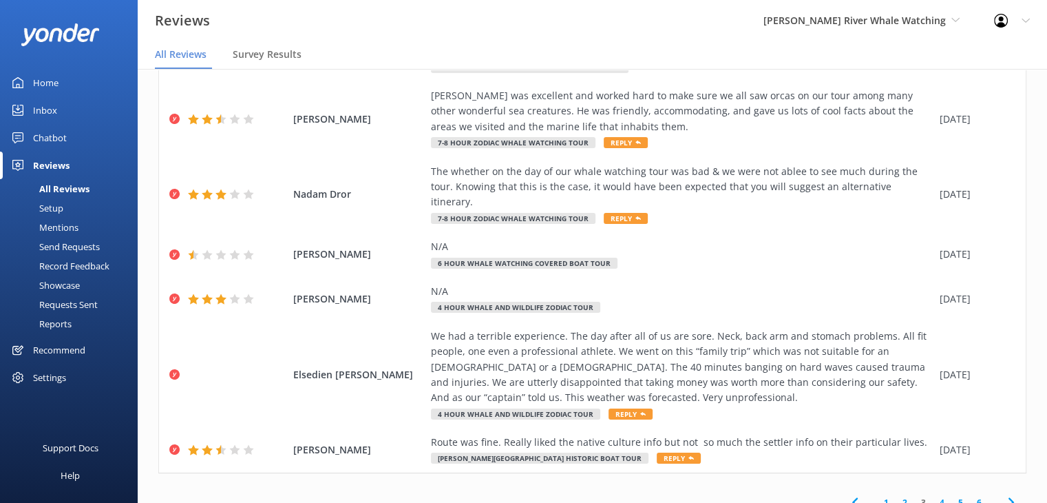
click at [934, 496] on link "4" at bounding box center [942, 502] width 19 height 13
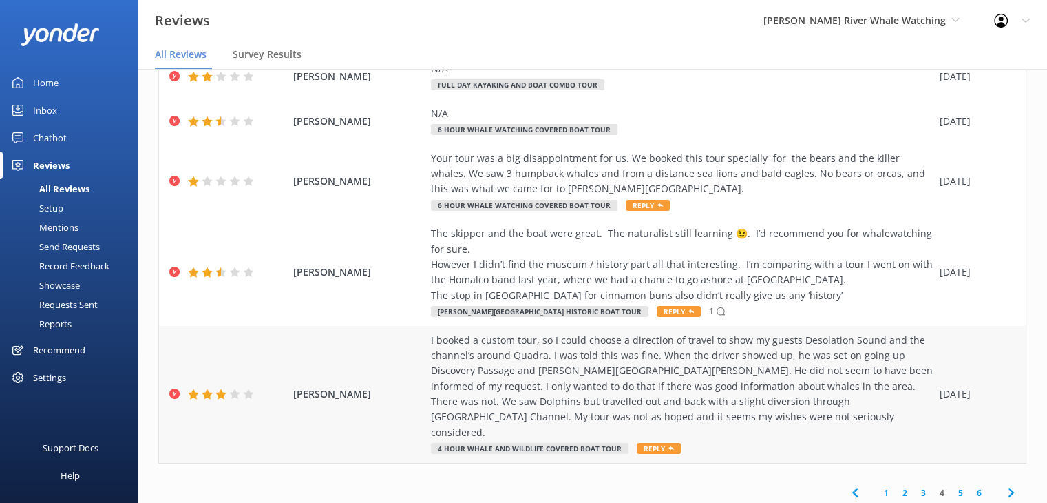
scroll to position [28, 0]
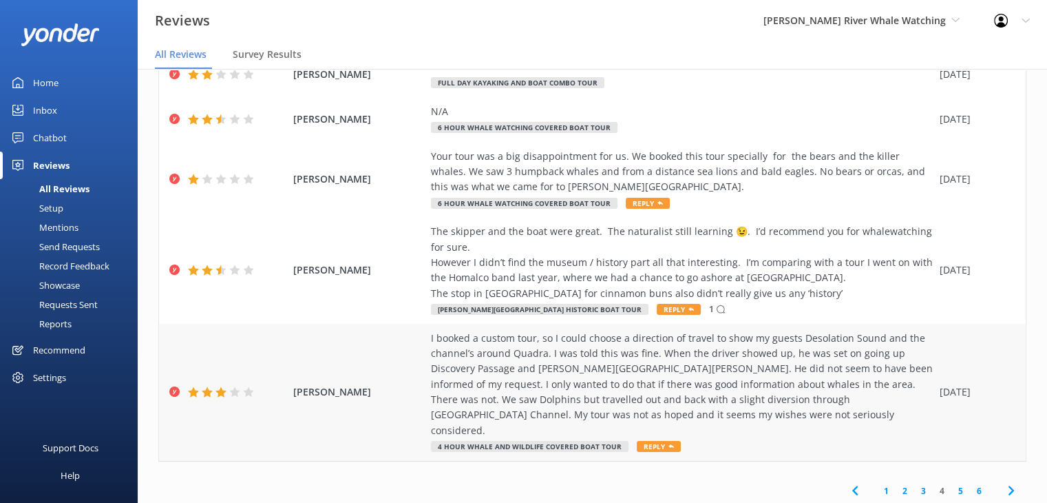
click at [465, 368] on div "I booked a custom tour, so I could choose a direction of travel to show my gues…" at bounding box center [682, 385] width 502 height 108
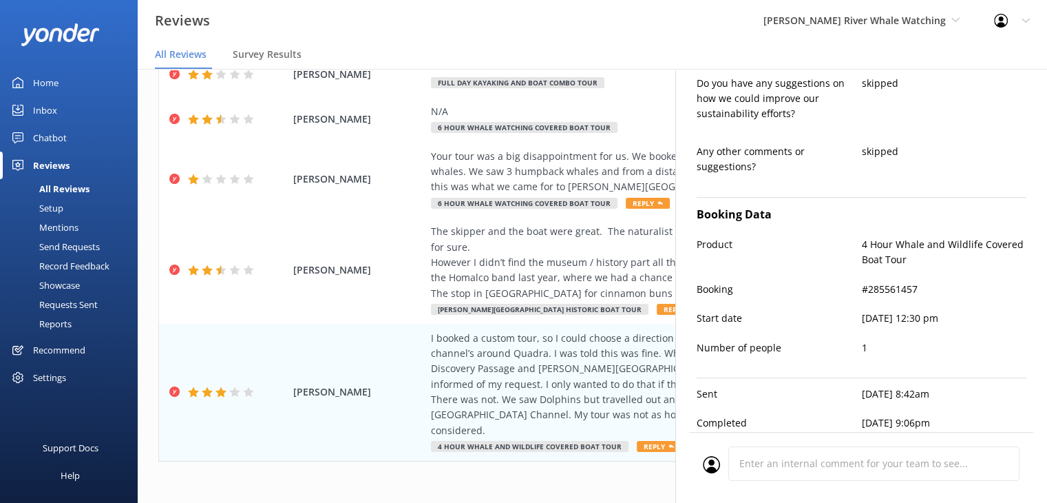
scroll to position [757, 0]
type textarea "Hi [PERSON_NAME], Thank you for sharing your feedback and for choosing our cust…"
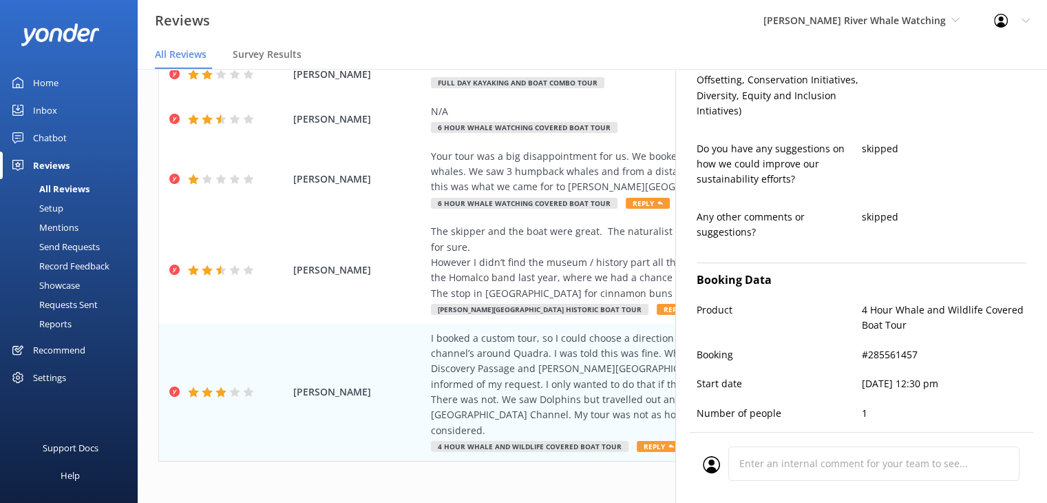
scroll to position [689, 0]
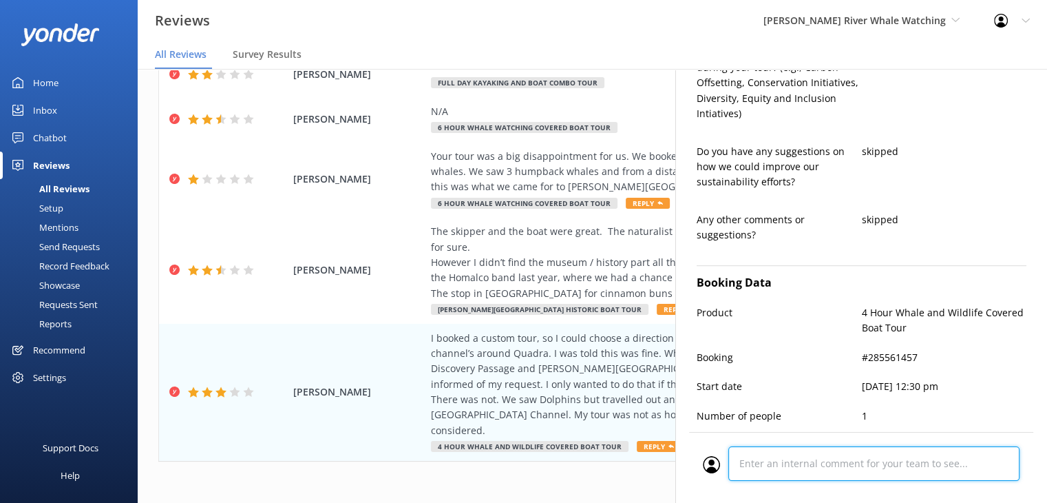
click at [773, 466] on div "Cancel Comment" at bounding box center [861, 467] width 344 height 71
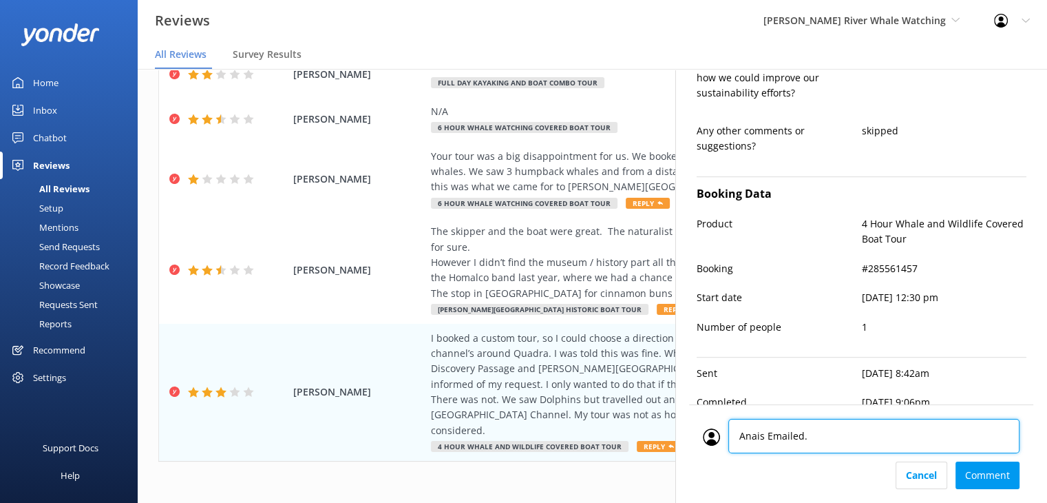
type textarea "Anais Emailed."
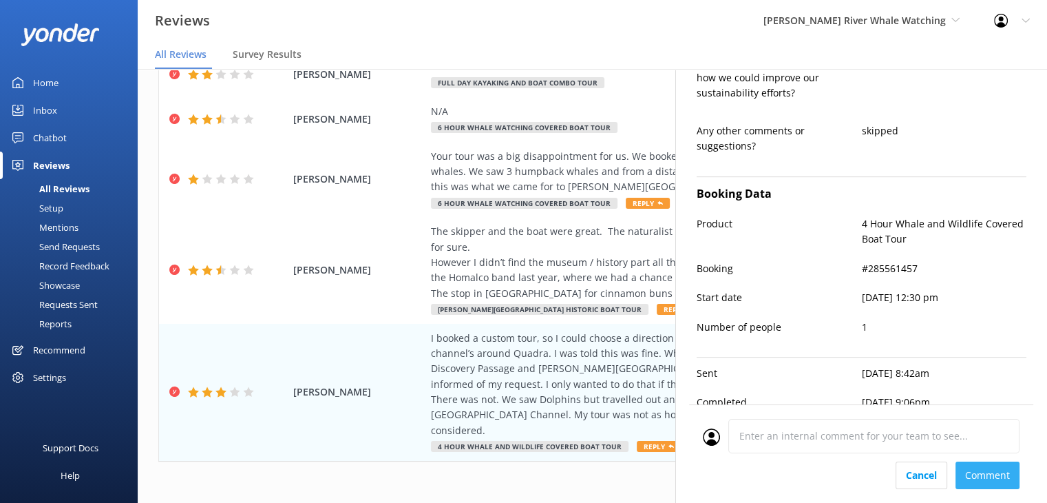
click at [983, 472] on div "Cancel Comment" at bounding box center [861, 475] width 317 height 28
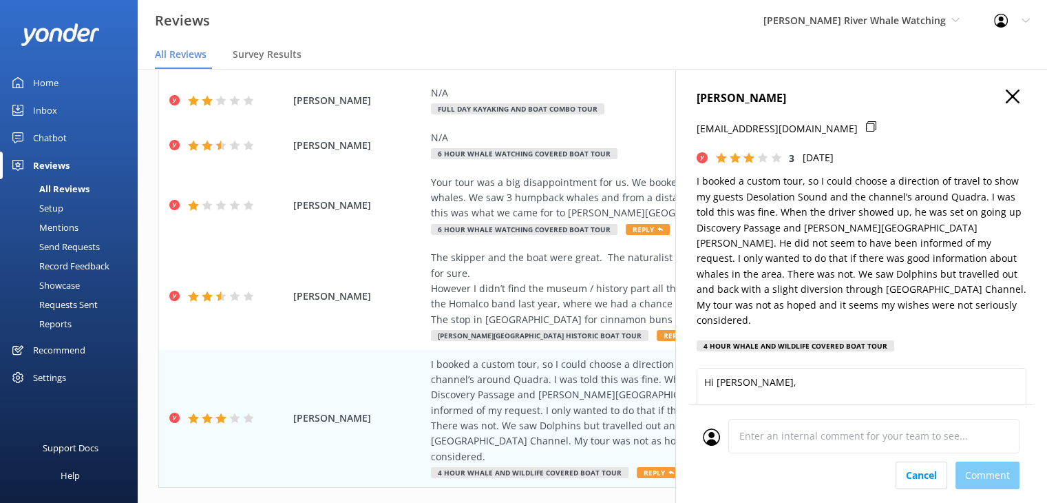
scroll to position [0, 0]
click at [1006, 96] on icon "button" at bounding box center [1013, 97] width 14 height 14
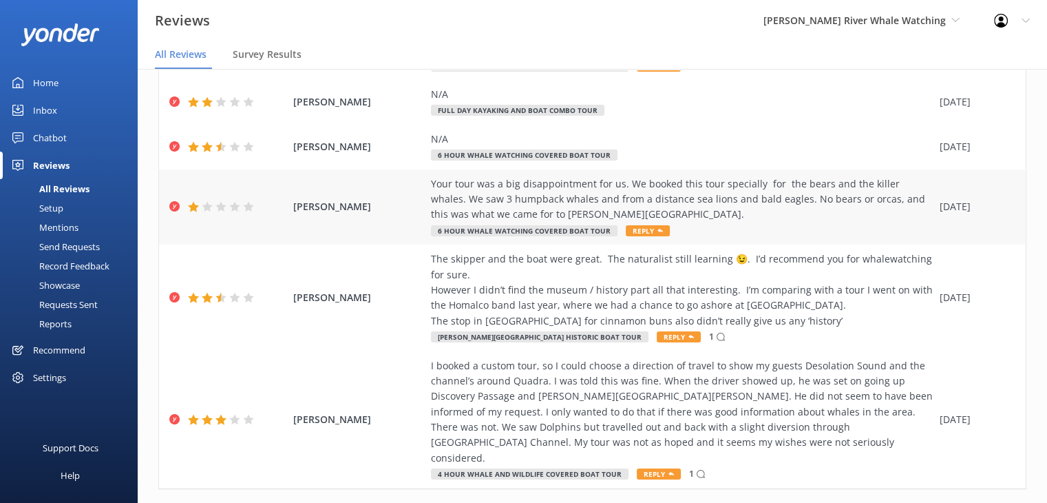
click at [464, 181] on div "Your tour was a big disappointment for us. We booked this tour specially for th…" at bounding box center [682, 199] width 502 height 46
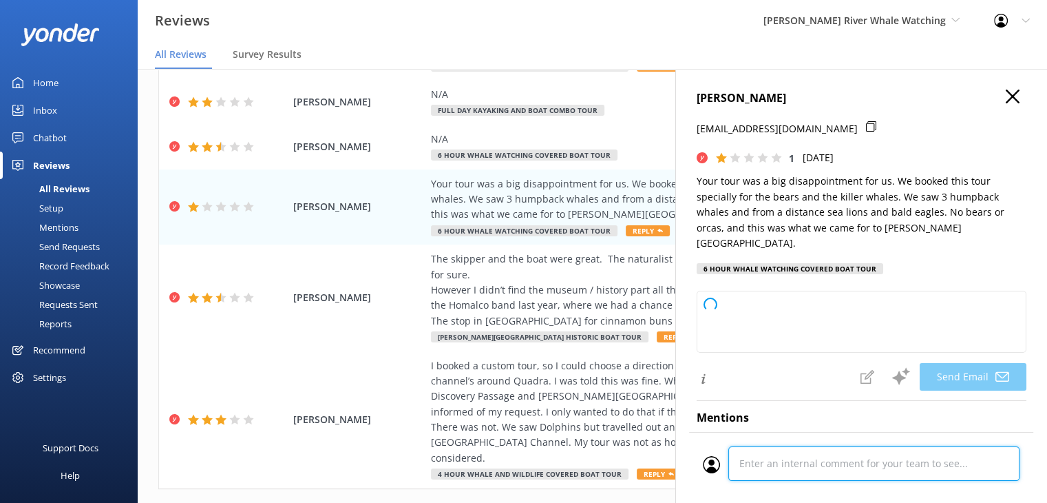
click at [773, 469] on div "Cancel Comment" at bounding box center [861, 467] width 344 height 71
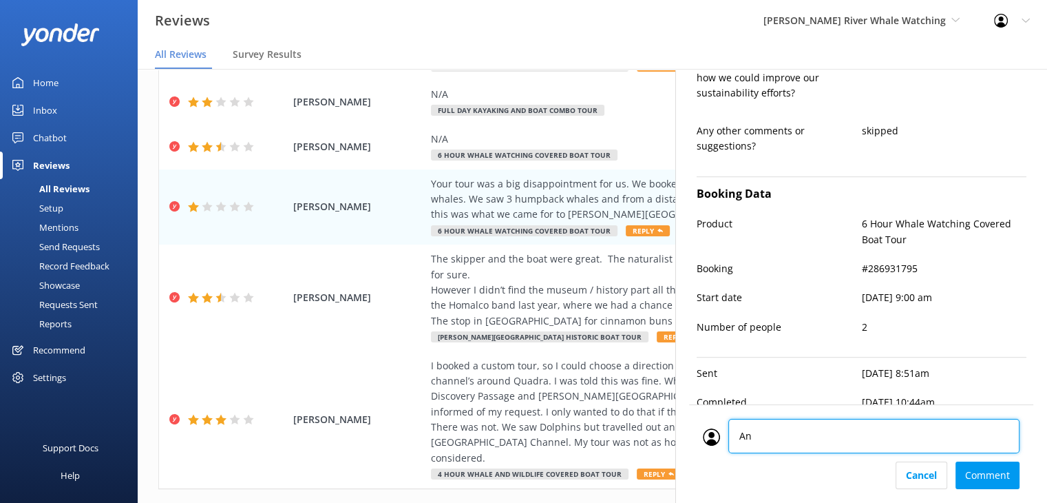
type textarea "[PERSON_NAME]"
type textarea "Dear [PERSON_NAME], Thank you for sharing your feedback. We’re truly sorry to h…"
type textarea "Anais Emailed."
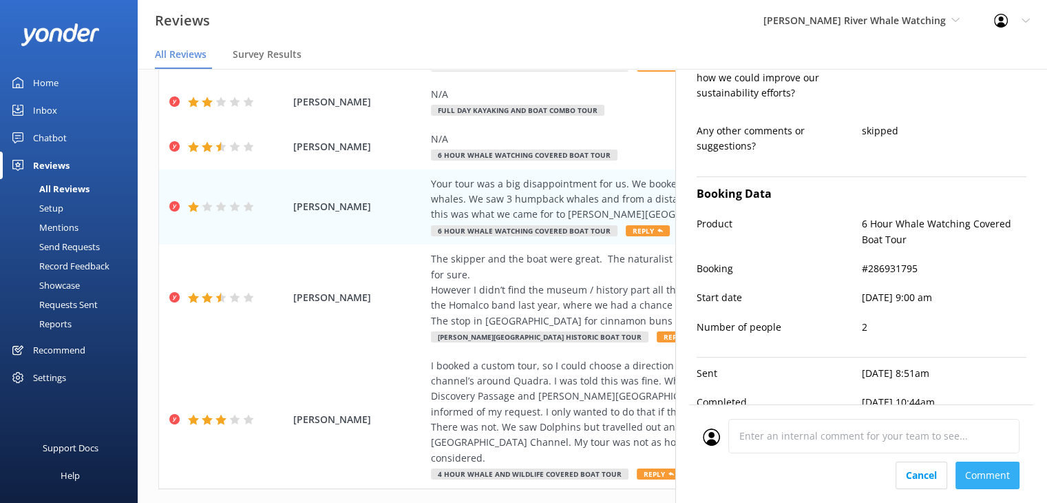
click at [996, 472] on div "Cancel Comment" at bounding box center [861, 475] width 317 height 28
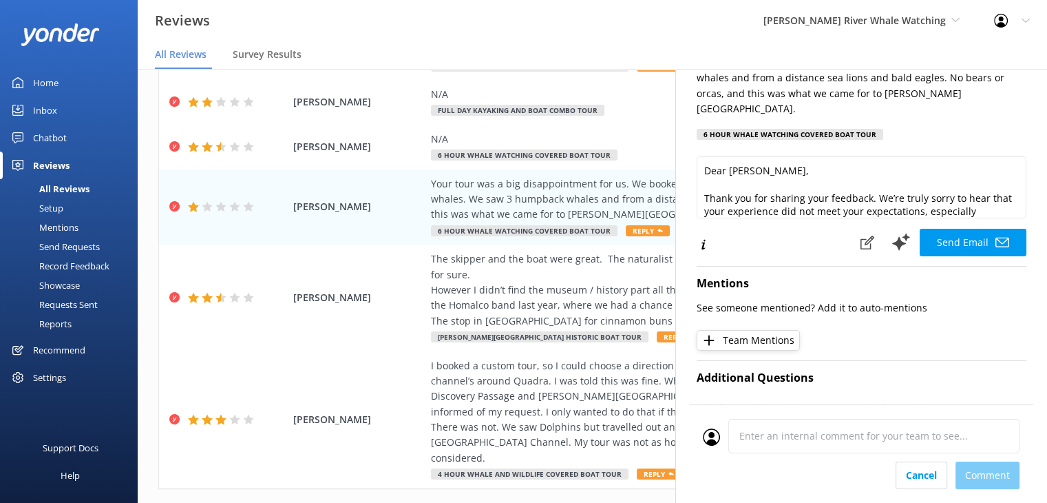
scroll to position [0, 0]
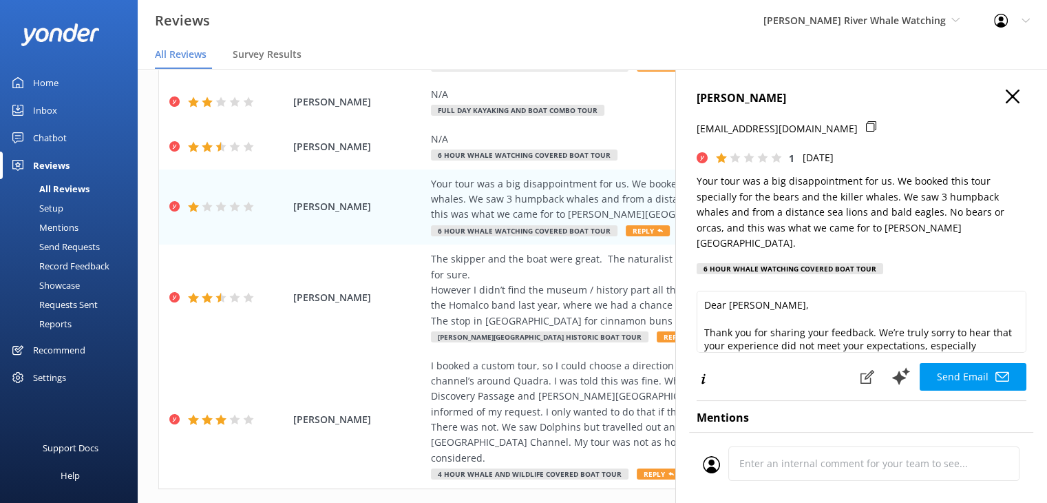
click at [1006, 96] on use "button" at bounding box center [1013, 97] width 14 height 14
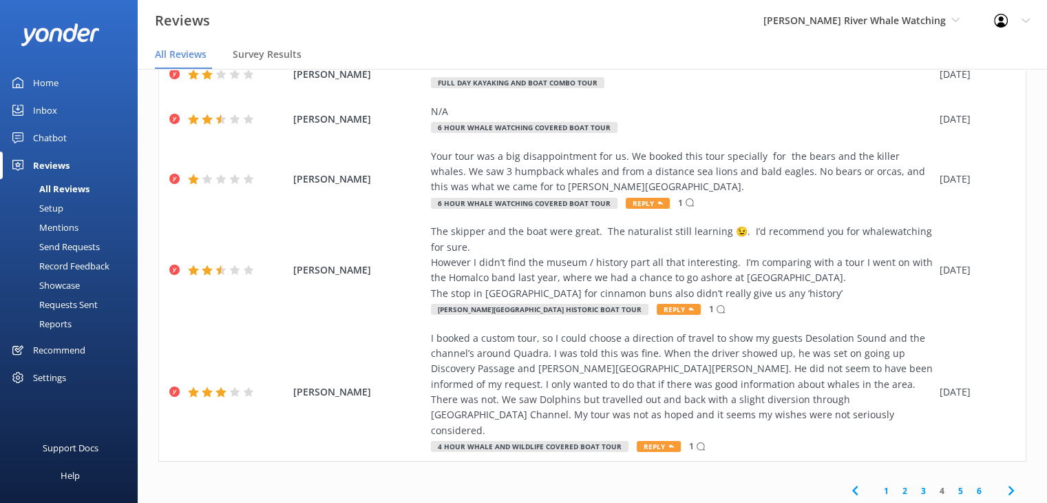
click at [877, 484] on link "1" at bounding box center [886, 490] width 19 height 13
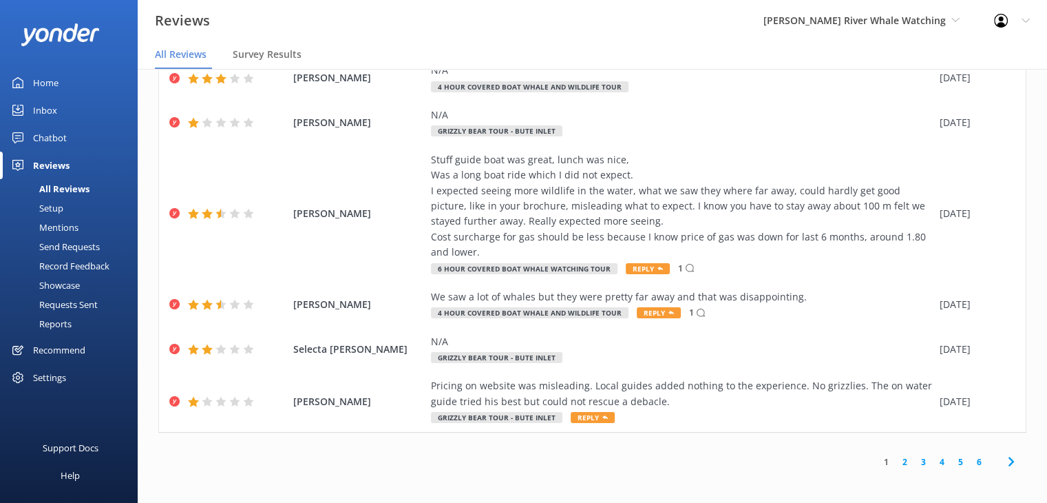
scroll to position [450, 0]
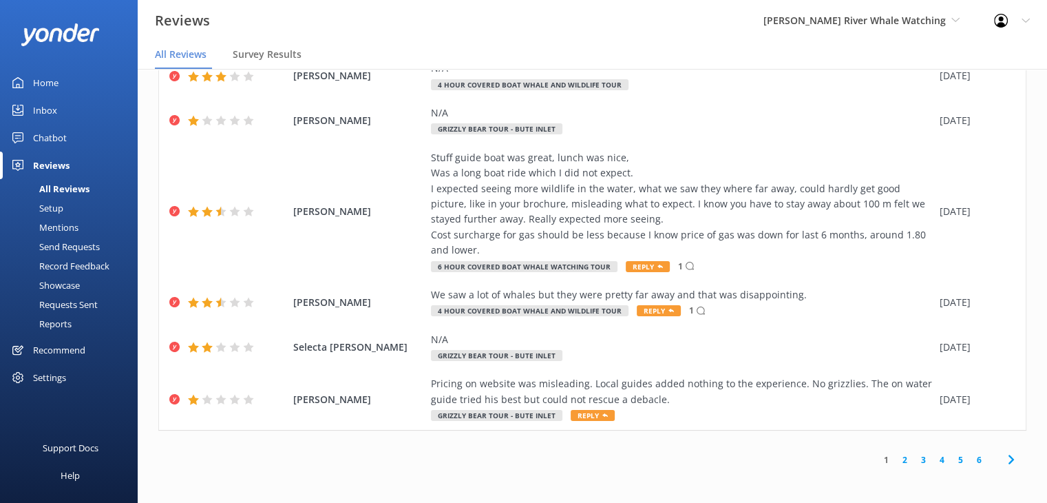
click at [896, 457] on link "2" at bounding box center [905, 459] width 19 height 13
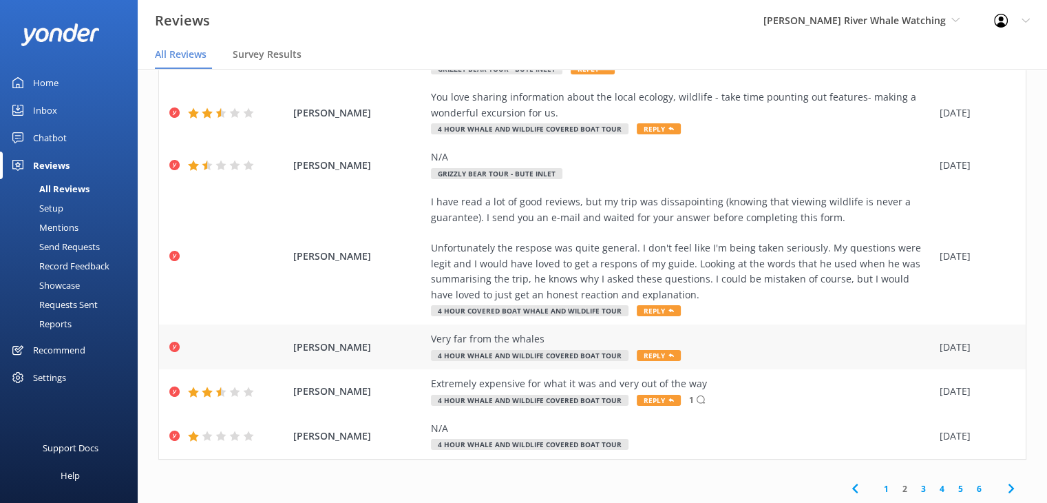
scroll to position [636, 0]
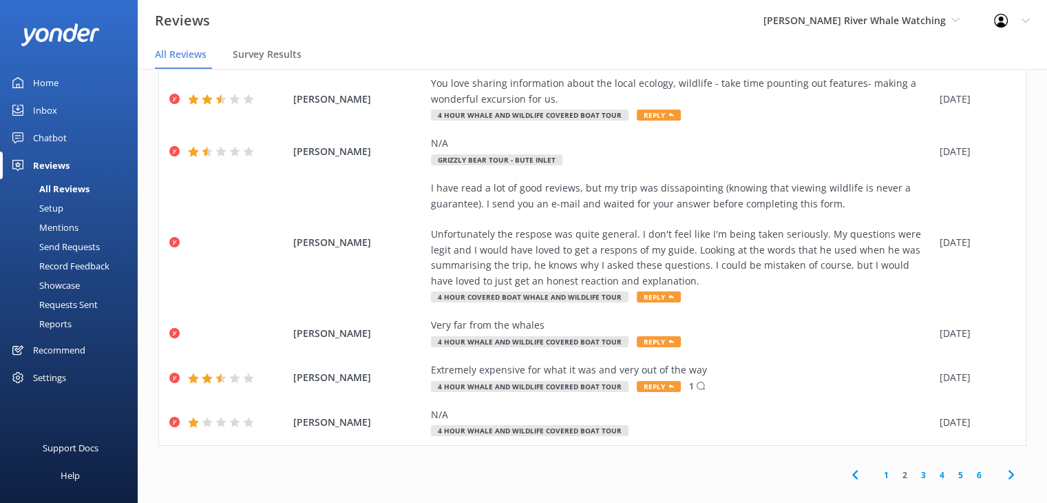
click at [914, 468] on link "3" at bounding box center [923, 474] width 19 height 13
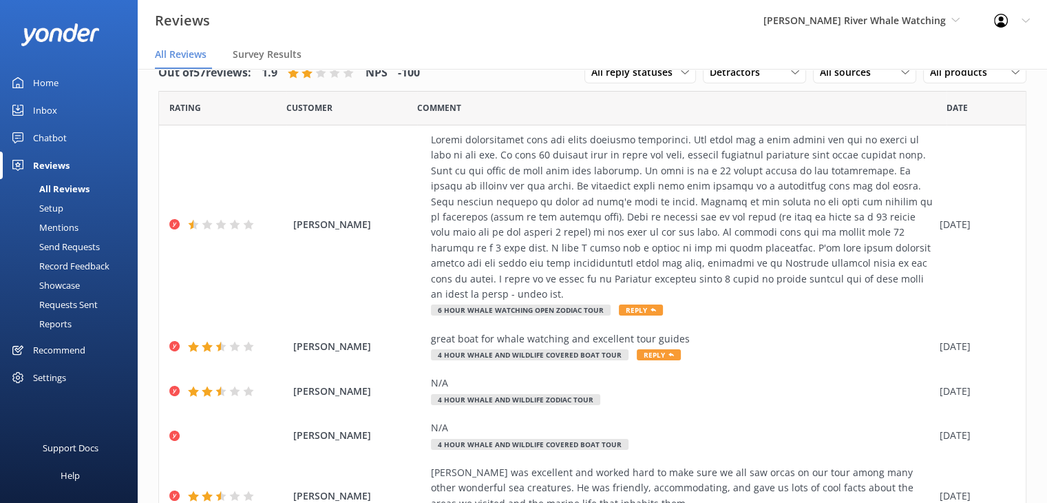
scroll to position [6, 0]
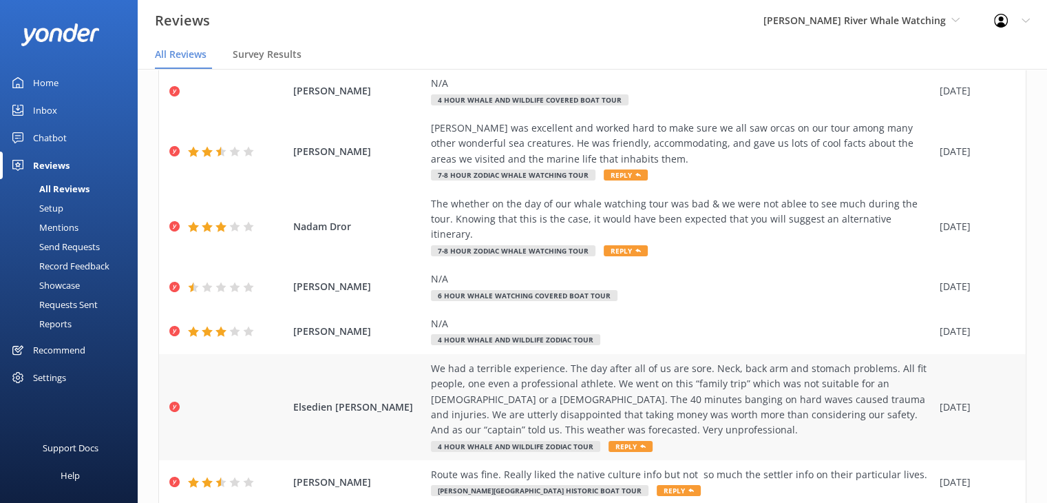
click at [375, 399] on span "Elsedien [PERSON_NAME]" at bounding box center [358, 406] width 131 height 15
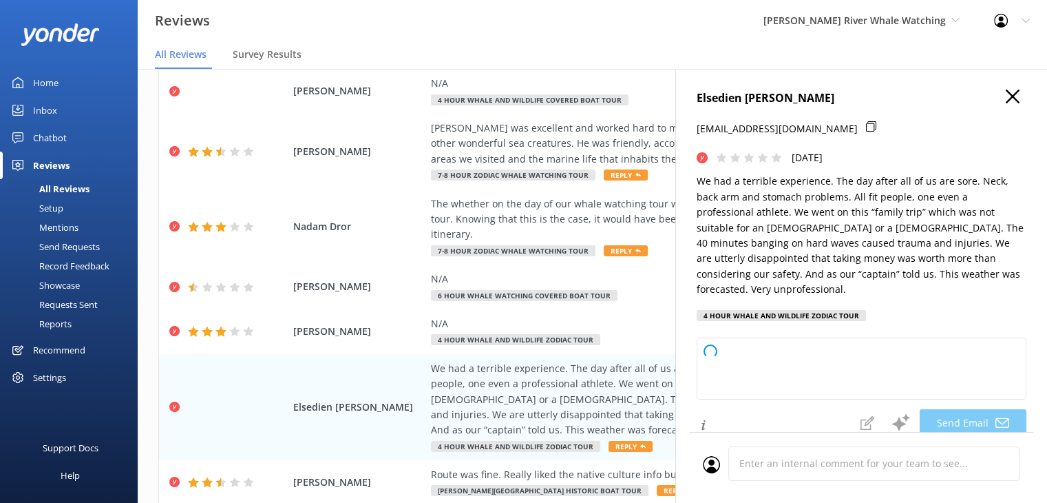
type textarea "Dear Elsedien, Thank you for sharing your feedback. We’re truly sorry to hear a…"
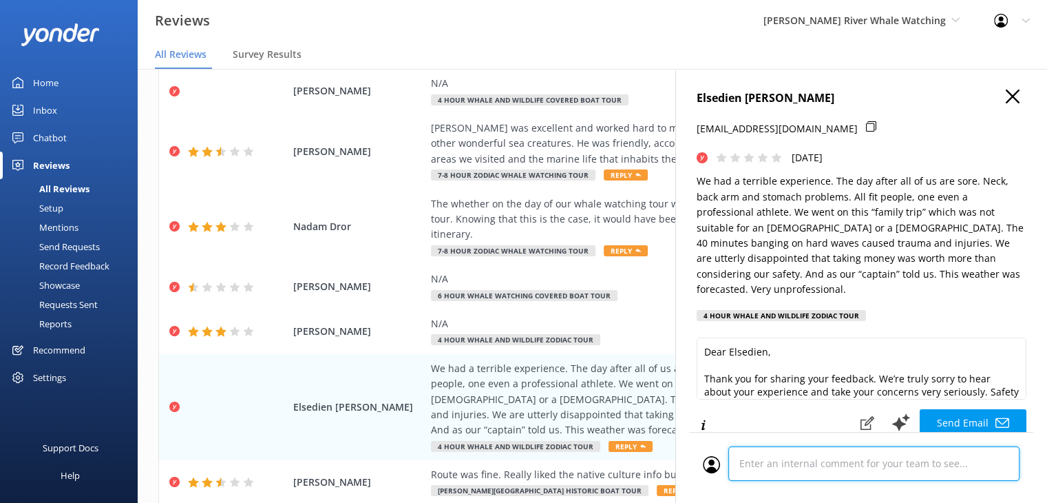
click at [818, 470] on div "Cancel Comment" at bounding box center [861, 467] width 344 height 71
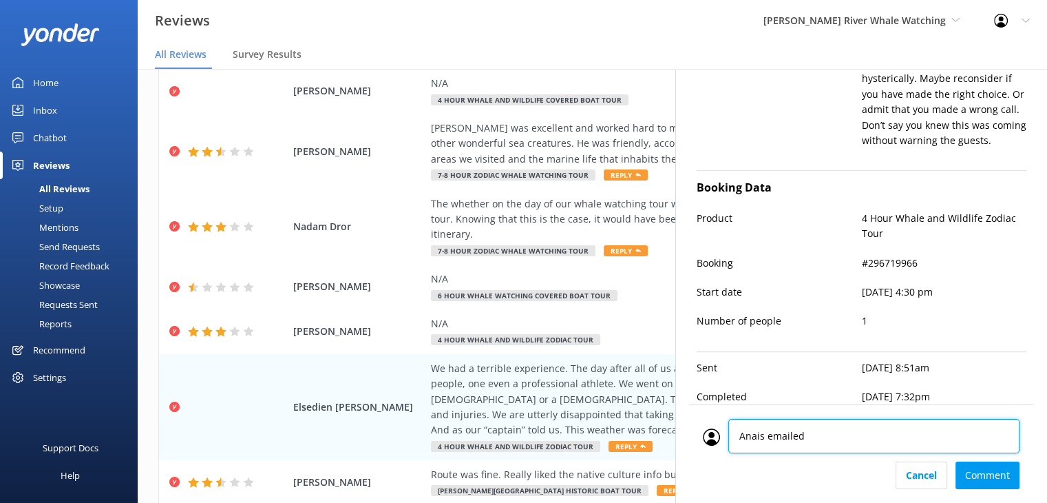
type textarea "Anais emailed."
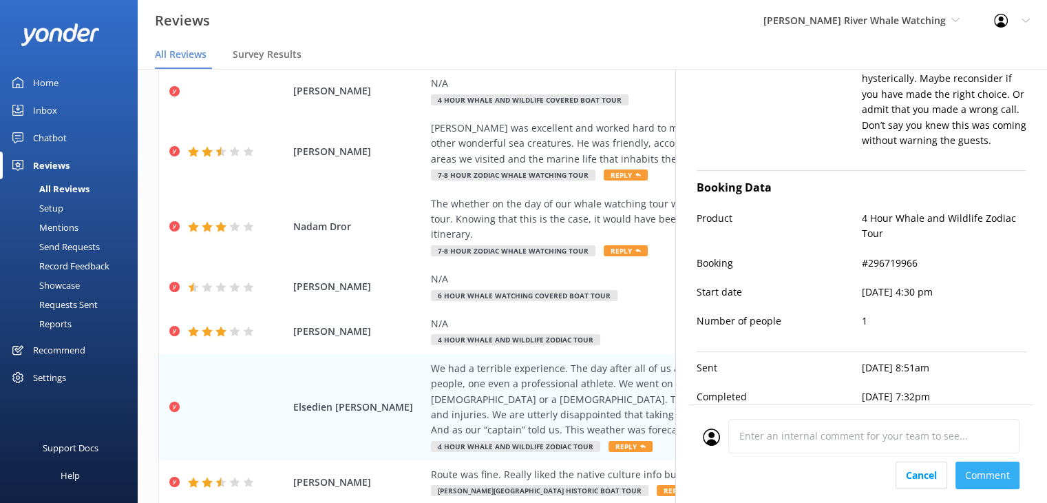
click at [981, 473] on div "Cancel Comment" at bounding box center [861, 475] width 317 height 28
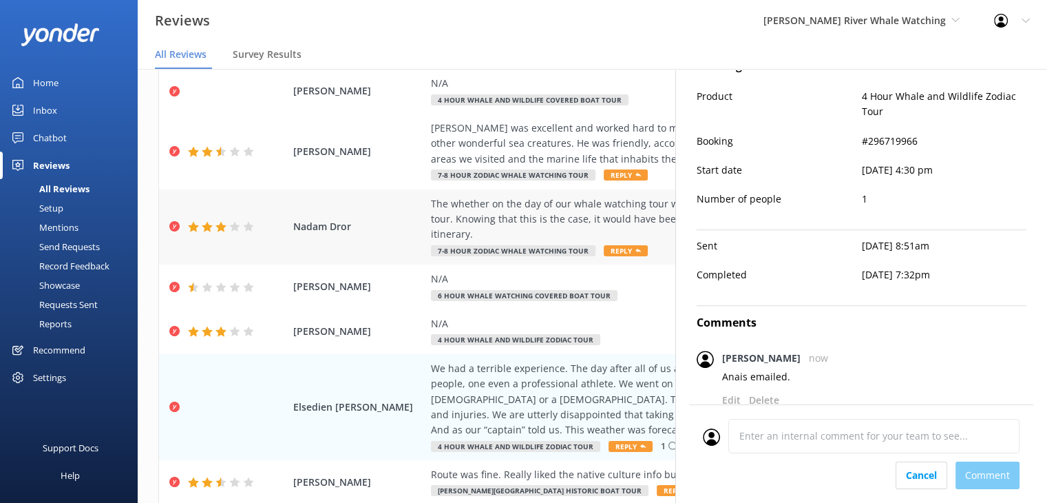
click at [399, 223] on span "Nadam Dror" at bounding box center [358, 226] width 131 height 15
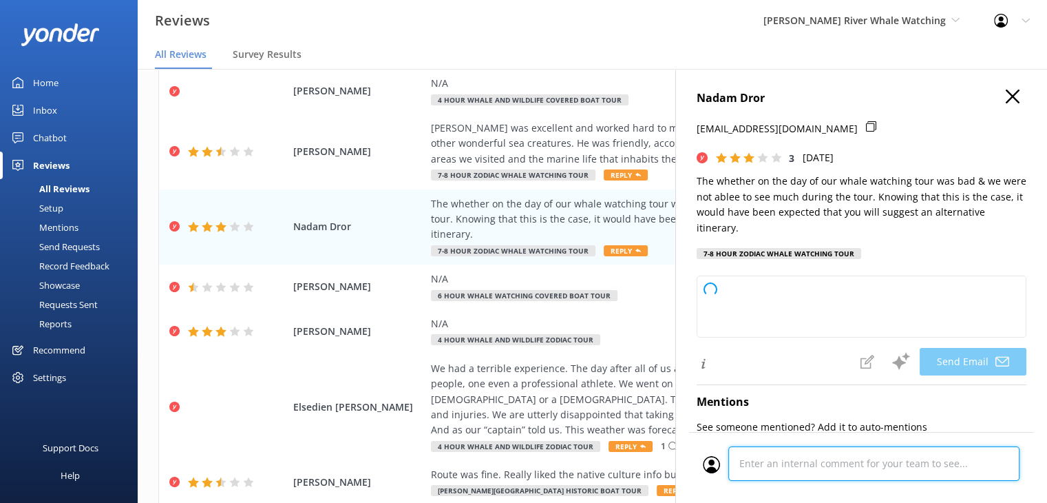
scroll to position [663, 0]
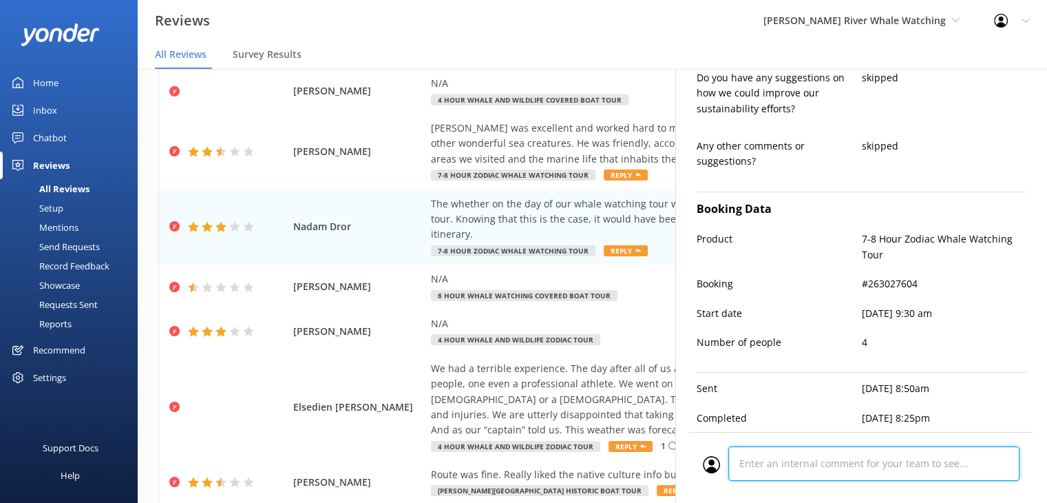
click at [800, 463] on div "Cancel Comment" at bounding box center [861, 467] width 344 height 71
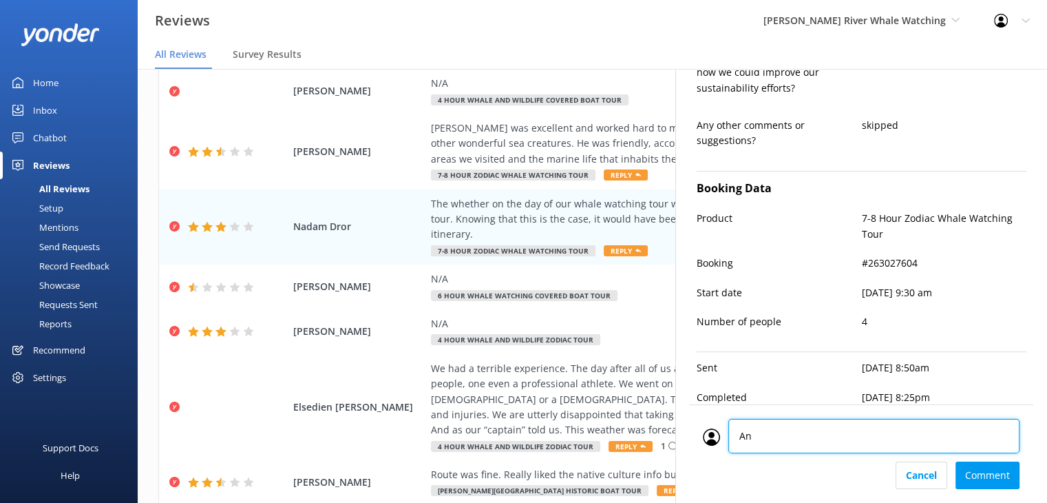
type textarea "[PERSON_NAME]"
type textarea "Dear [PERSON_NAME], Thank you for sharing your feedback. We're sorry to hear th…"
type textarea "Anais emailed"
click at [995, 473] on div "Cancel Comment" at bounding box center [861, 475] width 317 height 28
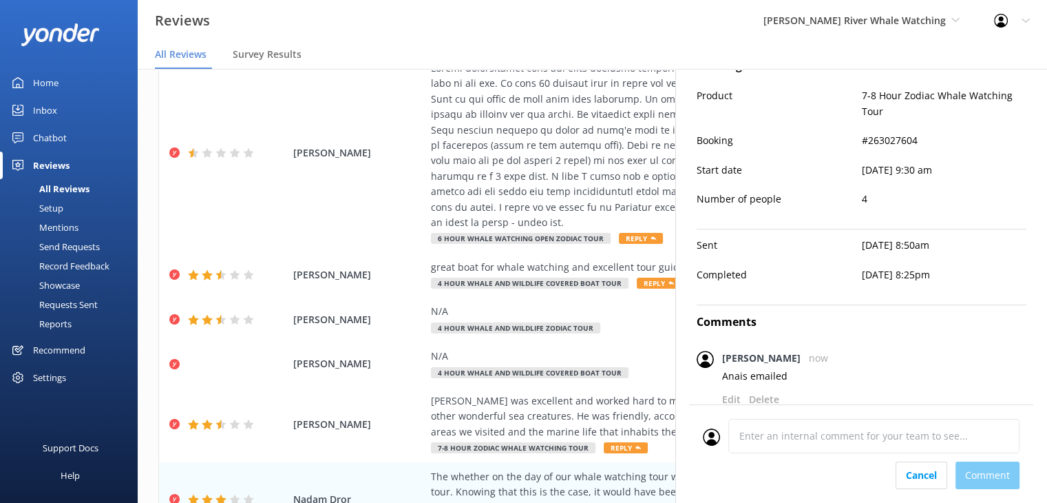
scroll to position [69, 0]
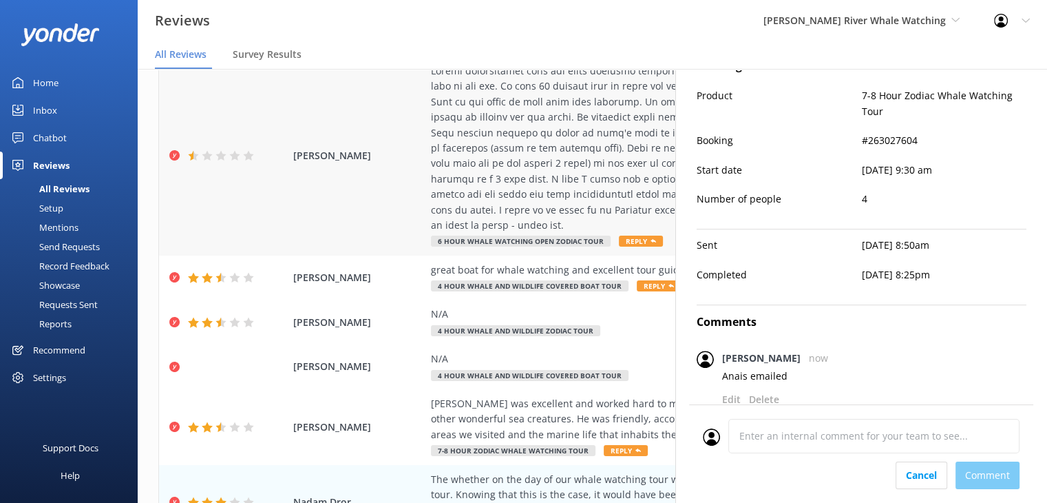
click at [364, 174] on div "[PERSON_NAME] 6 Hour Whale Watching Open Zodiac Tour Reply [DATE]" at bounding box center [592, 155] width 867 height 199
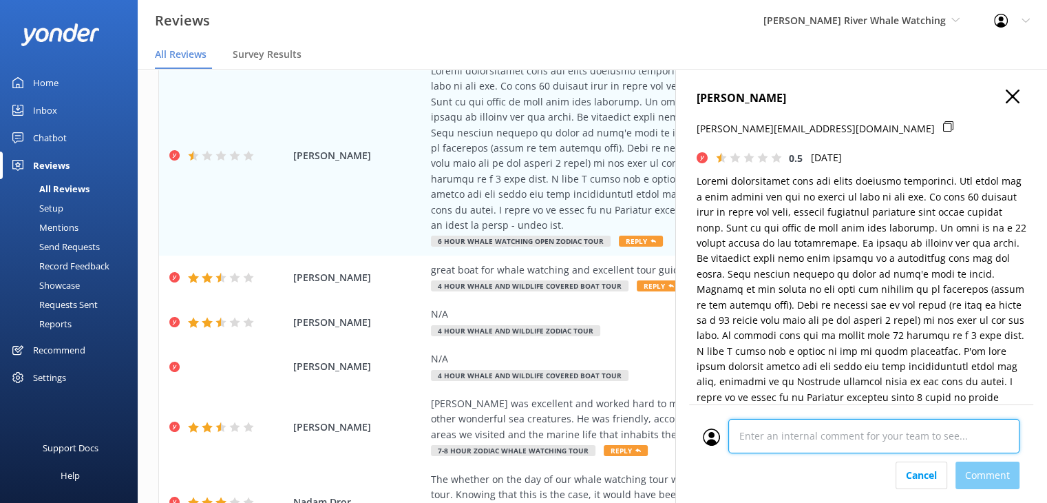
click at [769, 463] on div "Cancel Comment" at bounding box center [861, 453] width 344 height 98
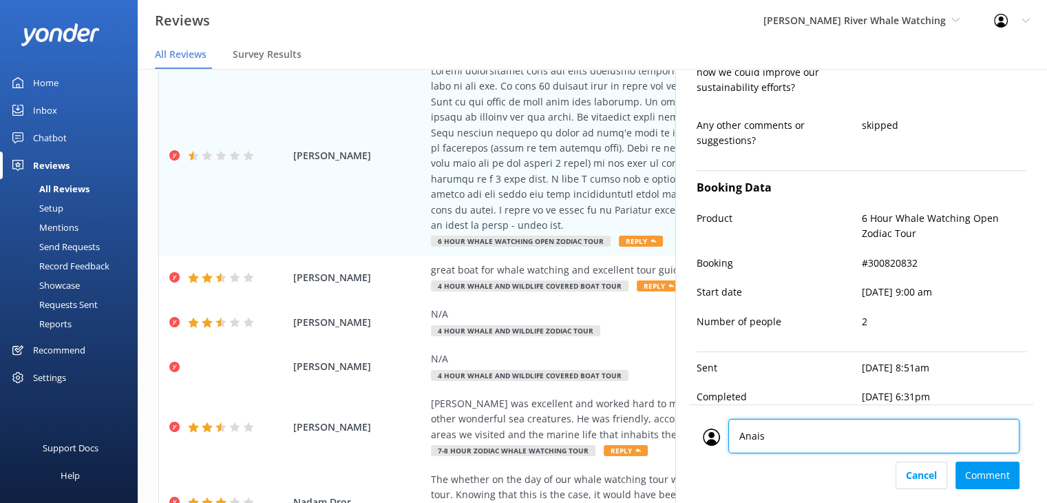
type textarea "Anais"
type textarea "Hi [PERSON_NAME], Thank you for sharing your feedback, and we’re very sorry to …"
type textarea "Anais emailed"
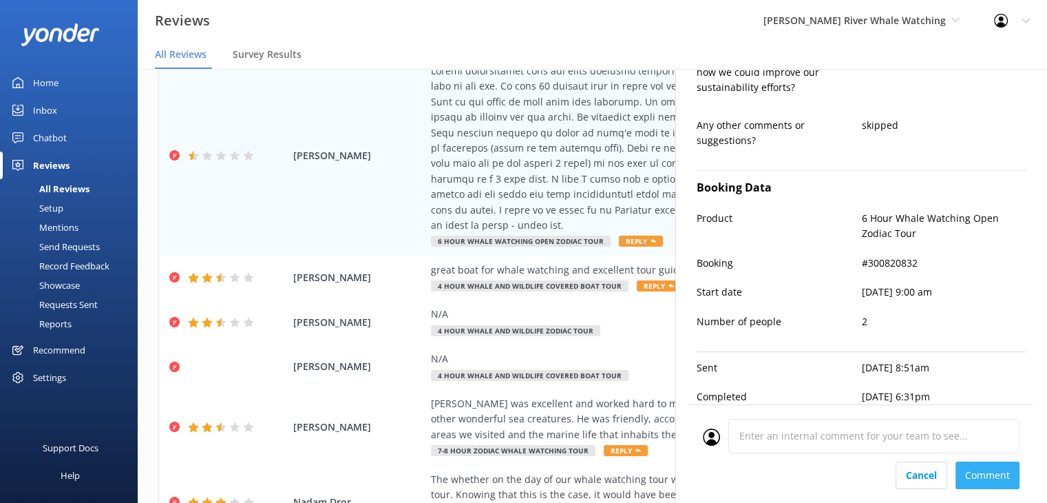
click at [990, 469] on div "Cancel Comment" at bounding box center [861, 475] width 317 height 28
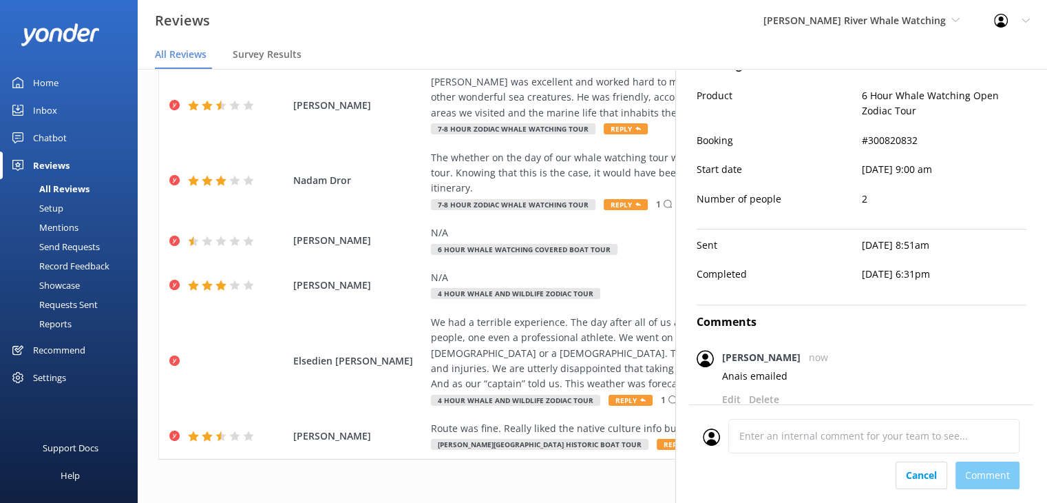
scroll to position [0, 0]
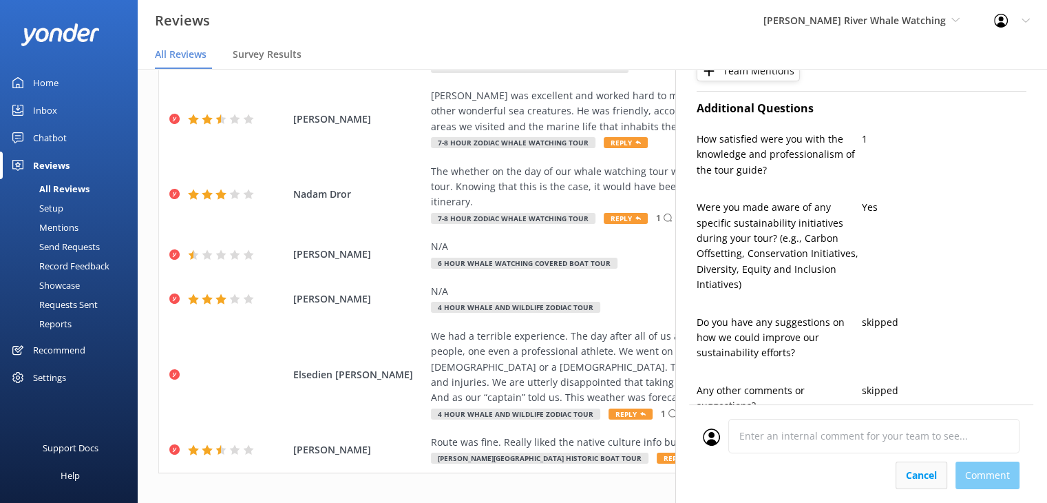
click at [912, 477] on div "Cancel Comment" at bounding box center [861, 453] width 344 height 98
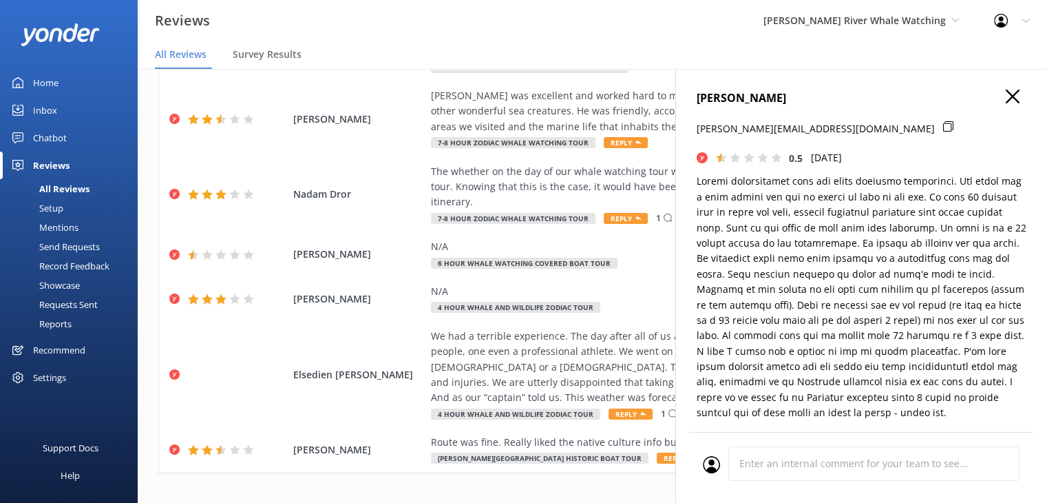
click at [1006, 99] on icon "button" at bounding box center [1013, 97] width 14 height 14
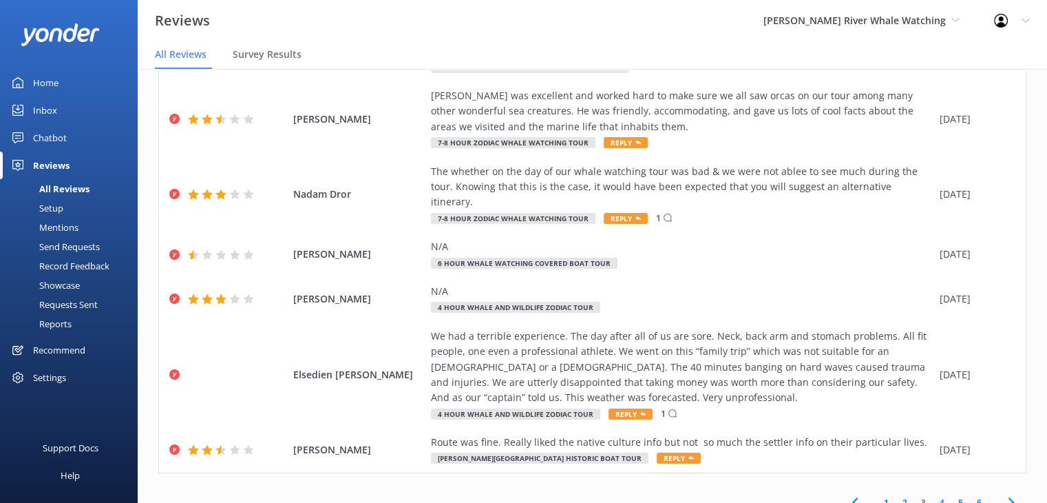
click at [879, 496] on link "1" at bounding box center [886, 502] width 19 height 13
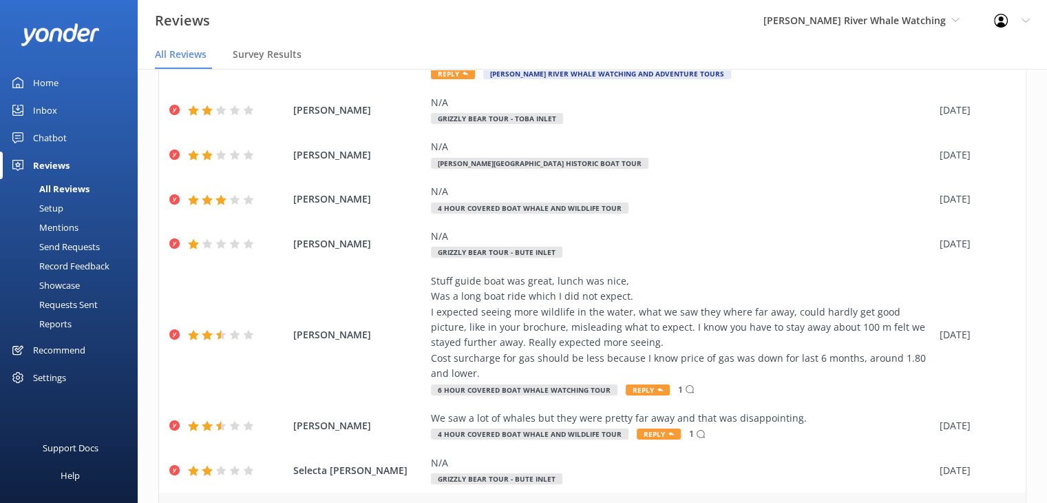
scroll to position [450, 0]
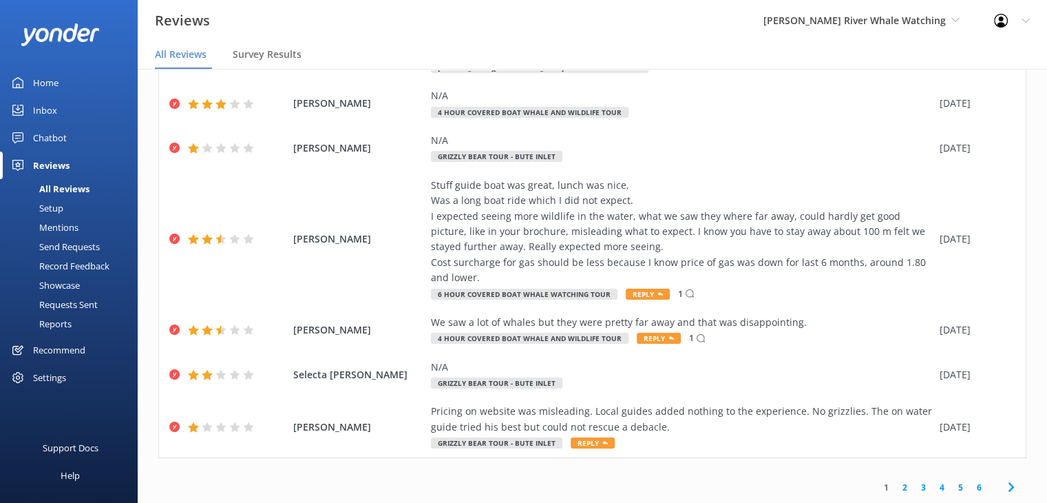
click at [896, 490] on link "2" at bounding box center [905, 487] width 19 height 13
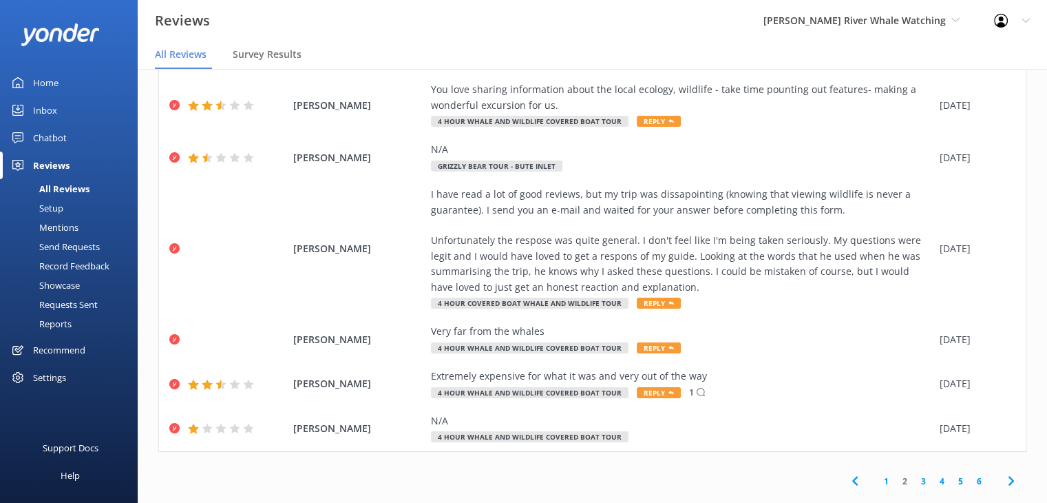
scroll to position [28, 0]
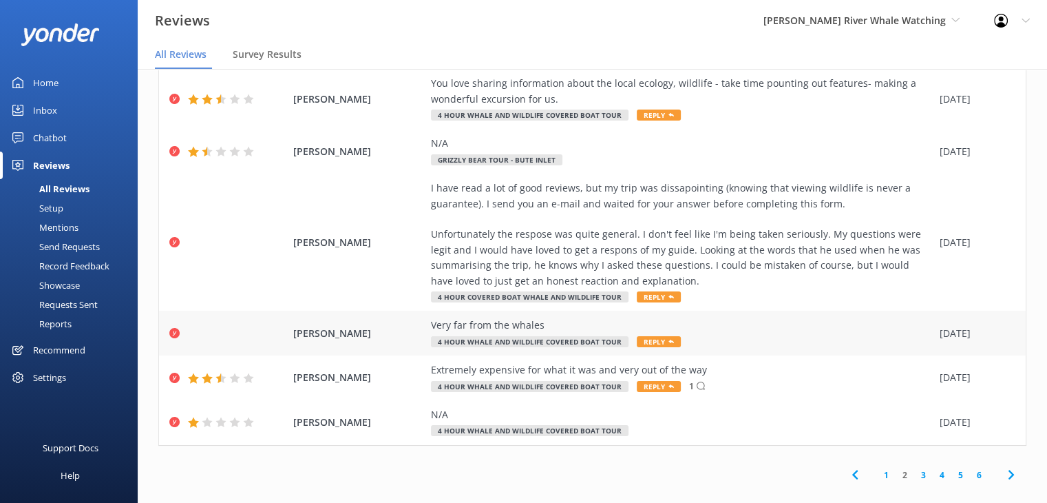
click at [512, 317] on div "Very far from the whales" at bounding box center [682, 324] width 502 height 15
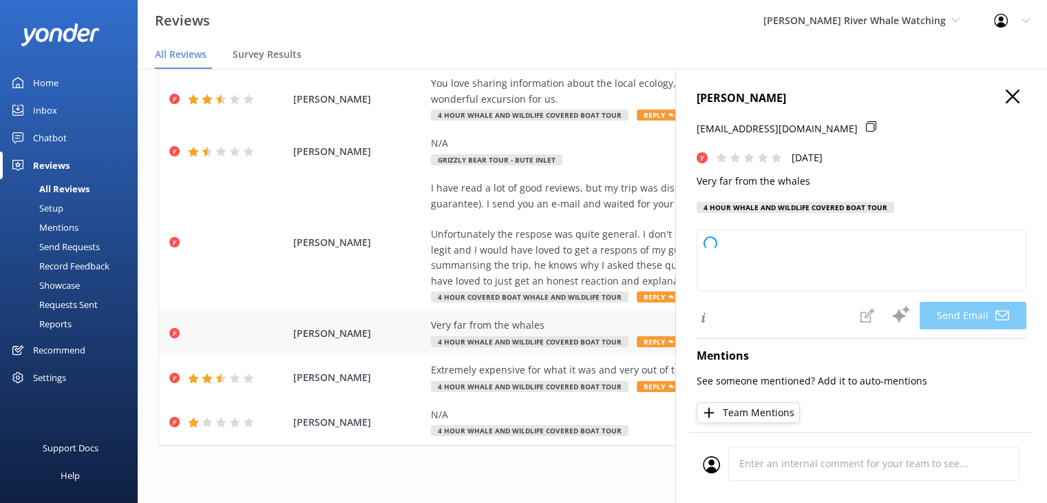
type textarea "Hi [PERSON_NAME], Thank you for your feedback. We're sorry to hear that you wer…"
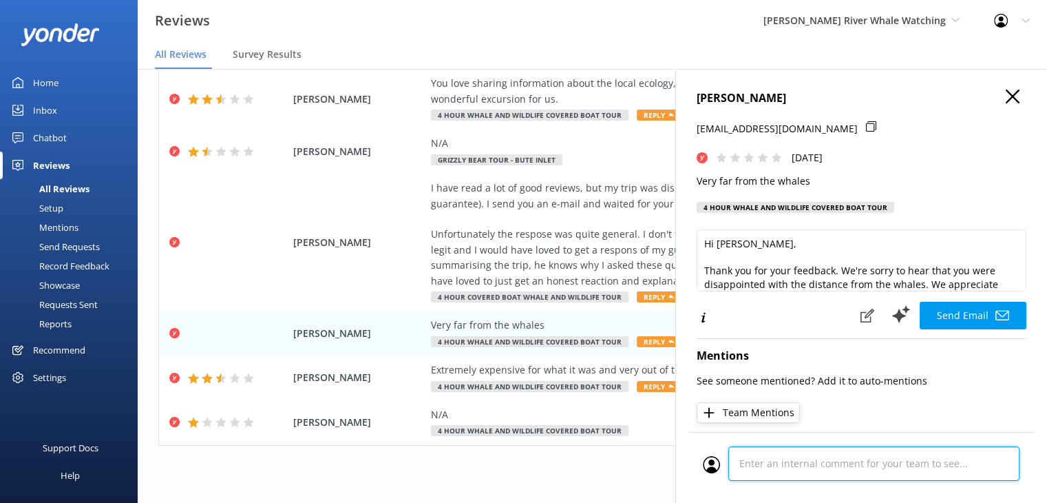
click at [788, 461] on div "Cancel Comment" at bounding box center [861, 467] width 344 height 71
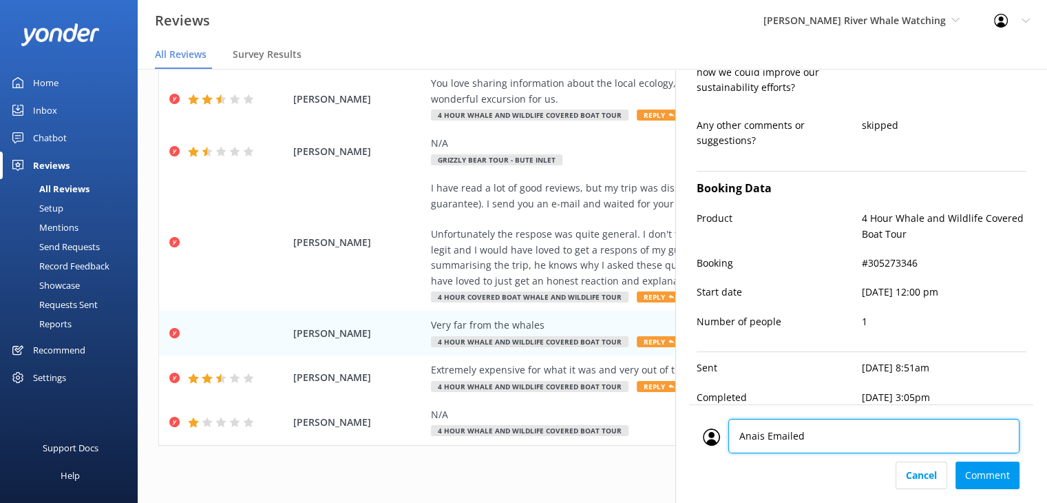
type textarea "Anais Emailed."
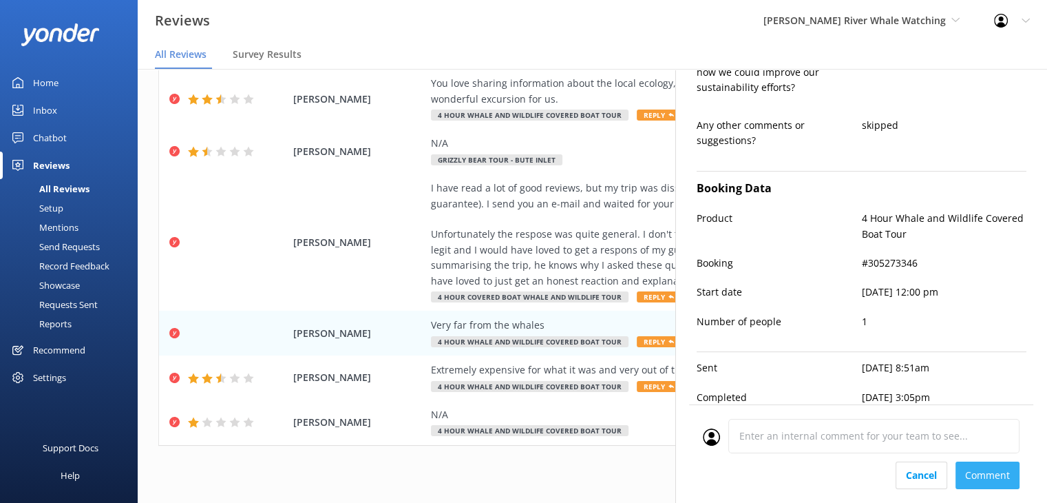
click at [985, 477] on div "Cancel Comment" at bounding box center [861, 475] width 317 height 28
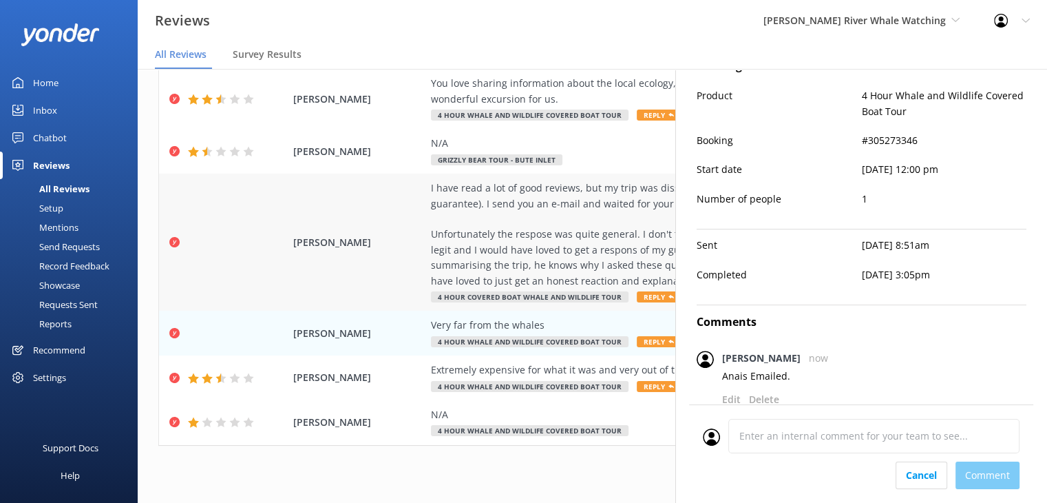
click at [510, 235] on div "I have read a lot of good reviews, but my trip was dissapointing (knowing that …" at bounding box center [682, 234] width 502 height 108
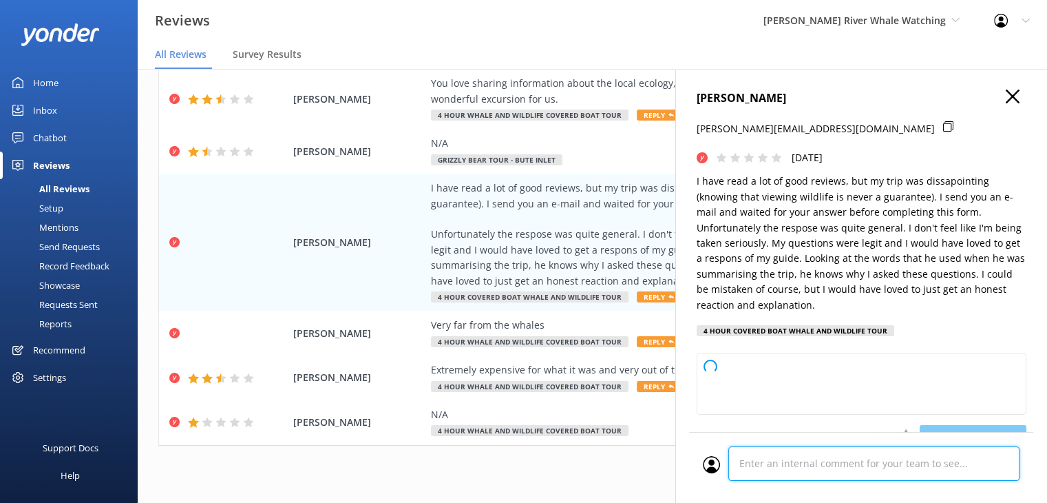
click at [779, 463] on div "Cancel Comment" at bounding box center [861, 467] width 344 height 71
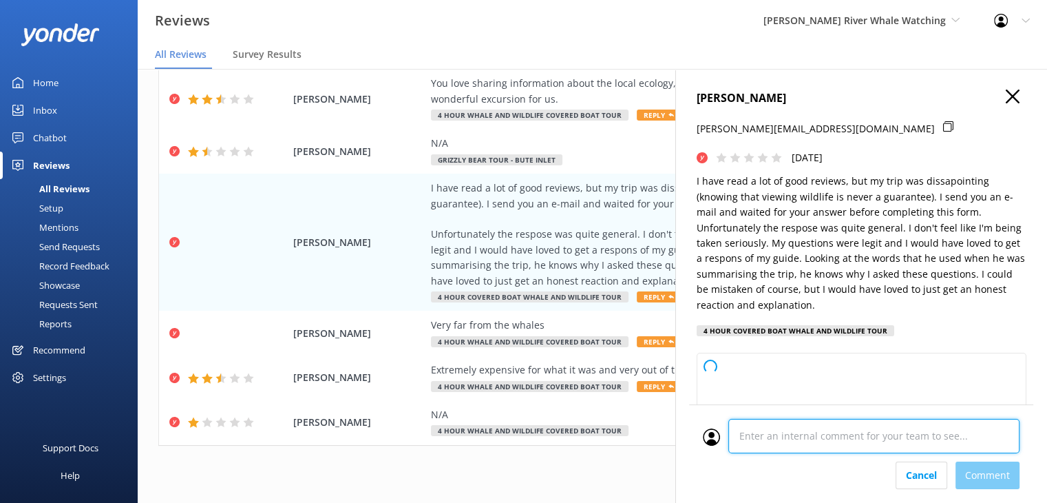
scroll to position [740, 0]
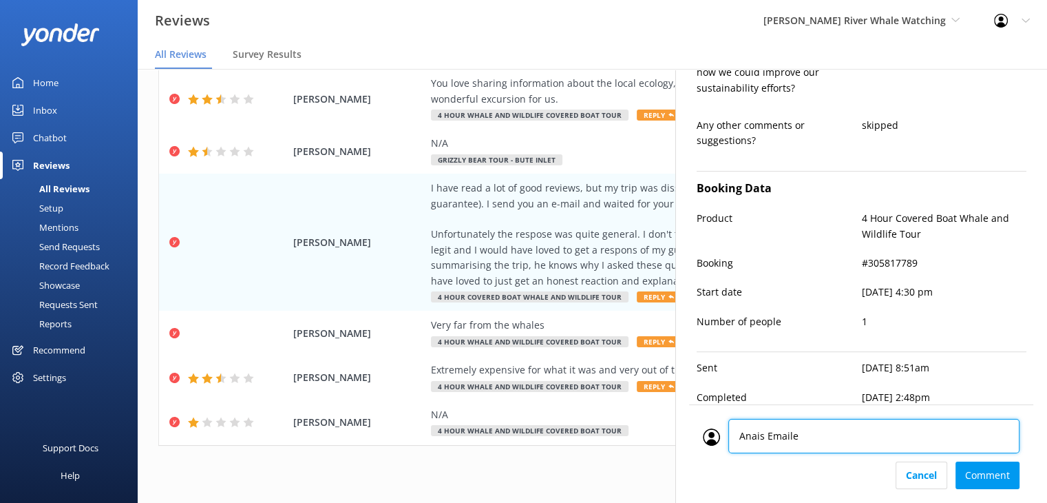
type textarea "Anais Emailed"
type textarea "Dear [PERSON_NAME], Thank you for sharing your feedback, and I’m truly sorry th…"
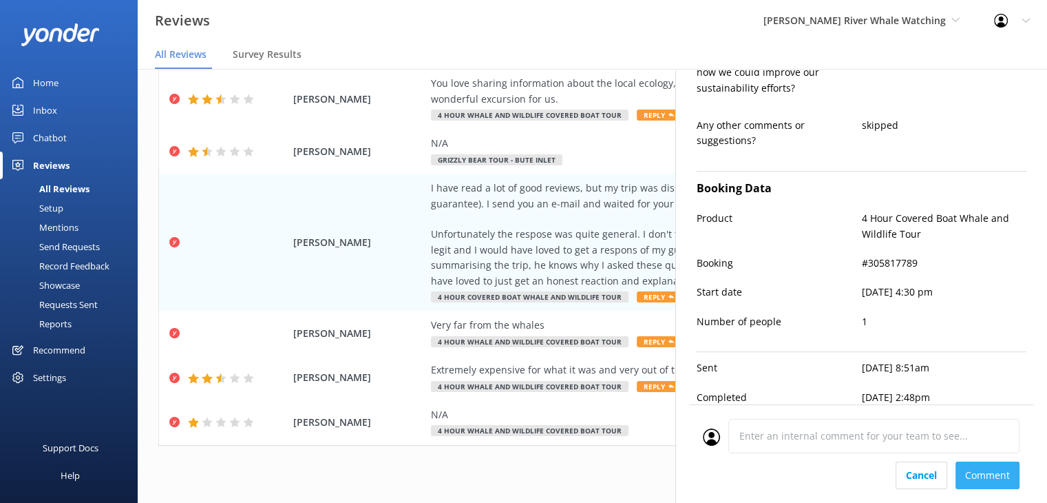
click at [994, 471] on div "Cancel Comment" at bounding box center [861, 475] width 317 height 28
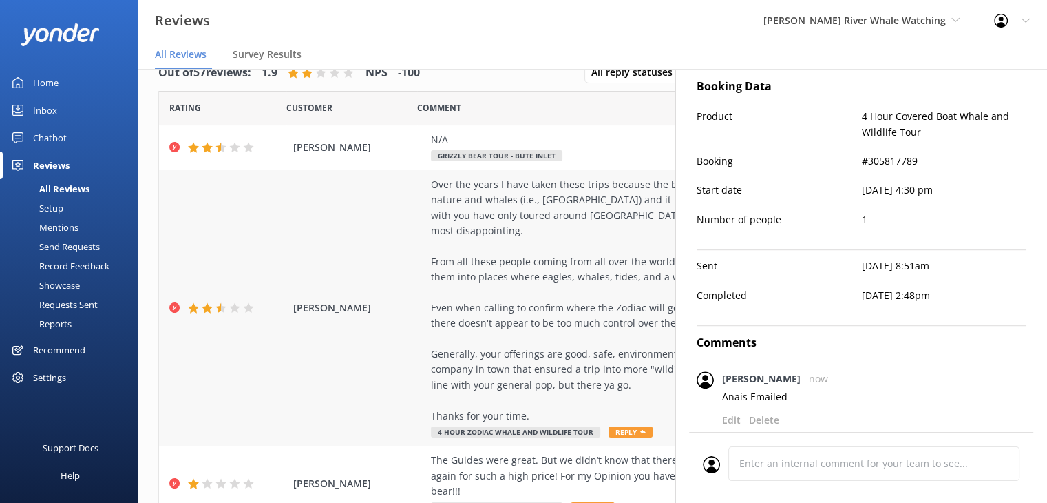
scroll to position [842, 0]
click at [417, 289] on div "[PERSON_NAME] Over the years I have taken these trips because the beauty behind…" at bounding box center [592, 308] width 867 height 276
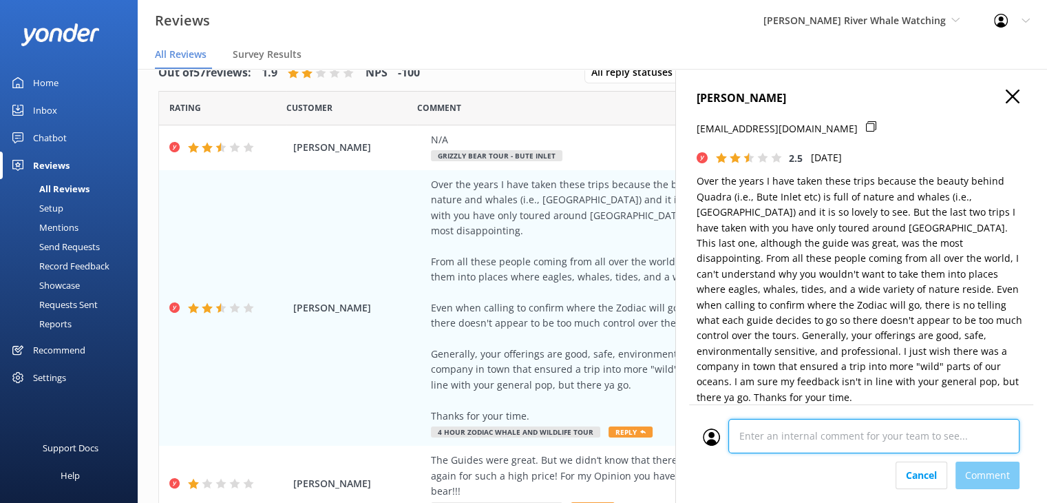
click at [771, 461] on div "Cancel Comment" at bounding box center [861, 453] width 344 height 98
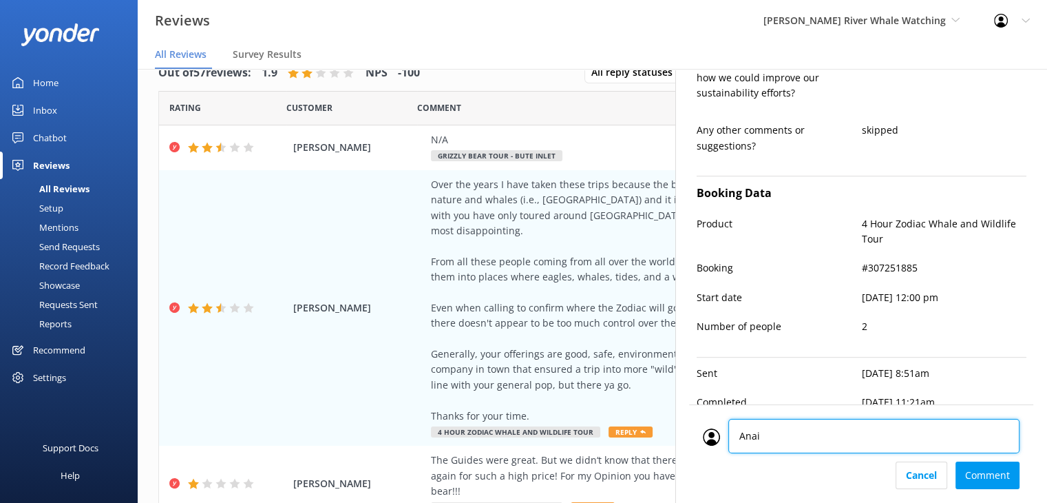
type textarea "Anais"
type textarea "Hi [PERSON_NAME], Thank you for taking the time to share your feedback. We trul…"
type textarea "Anais Emailed"
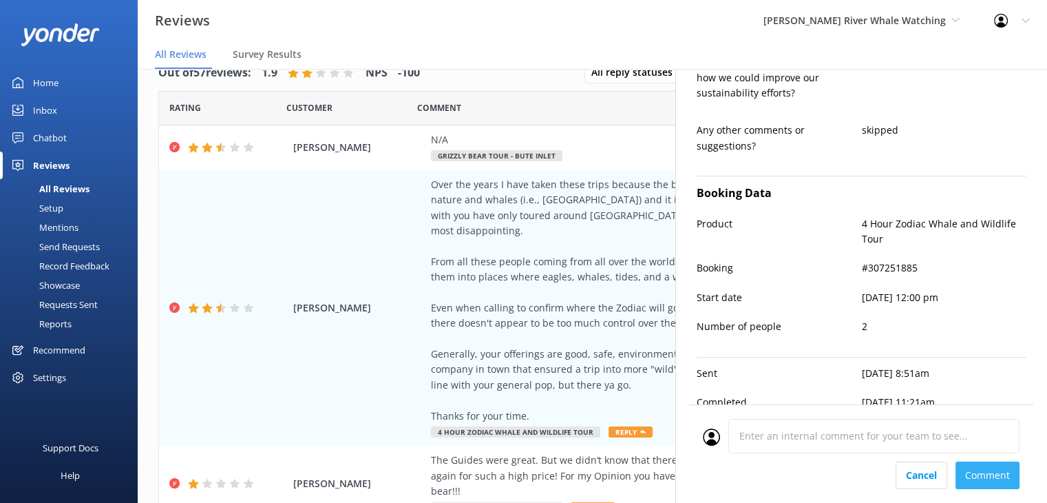
click at [981, 485] on div "Cancel Comment" at bounding box center [861, 475] width 317 height 28
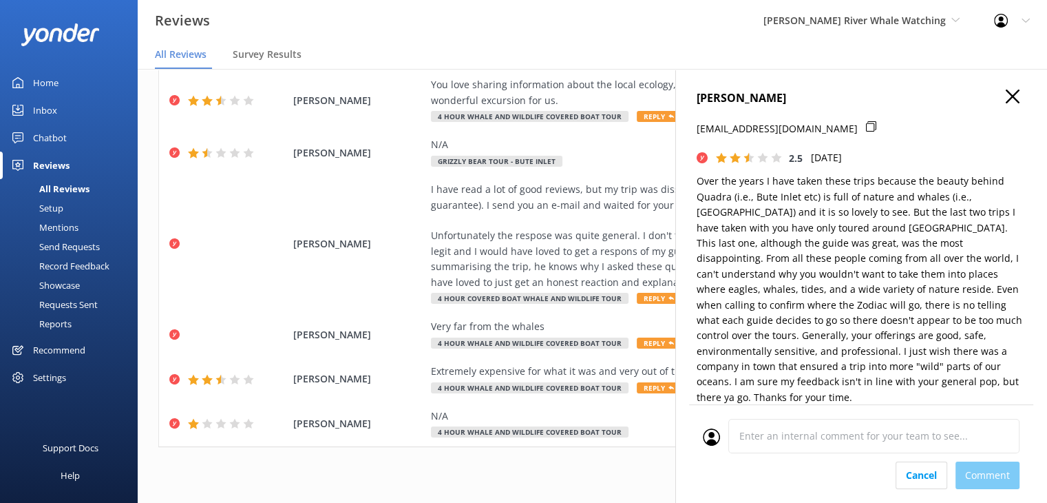
scroll to position [636, 0]
click at [1006, 93] on use "button" at bounding box center [1013, 97] width 14 height 14
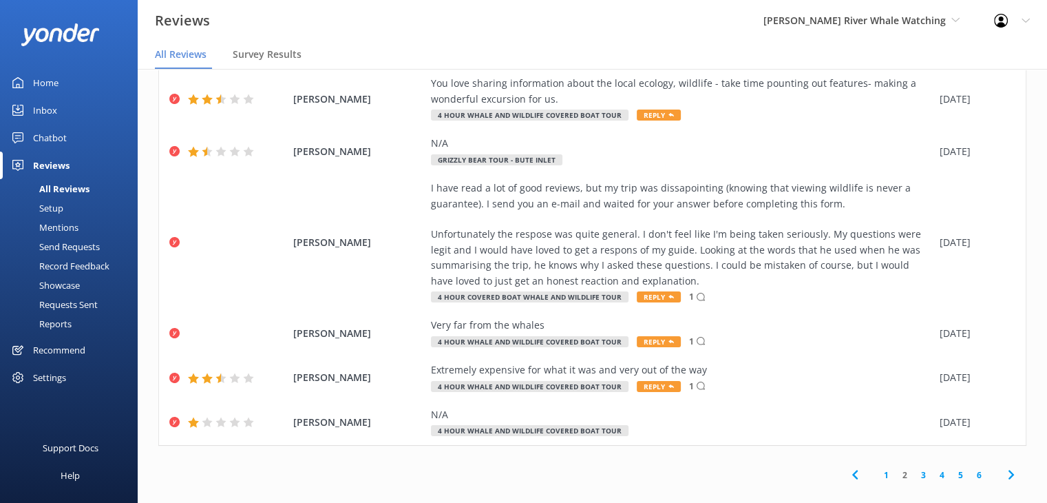
click at [877, 468] on link "1" at bounding box center [886, 474] width 19 height 13
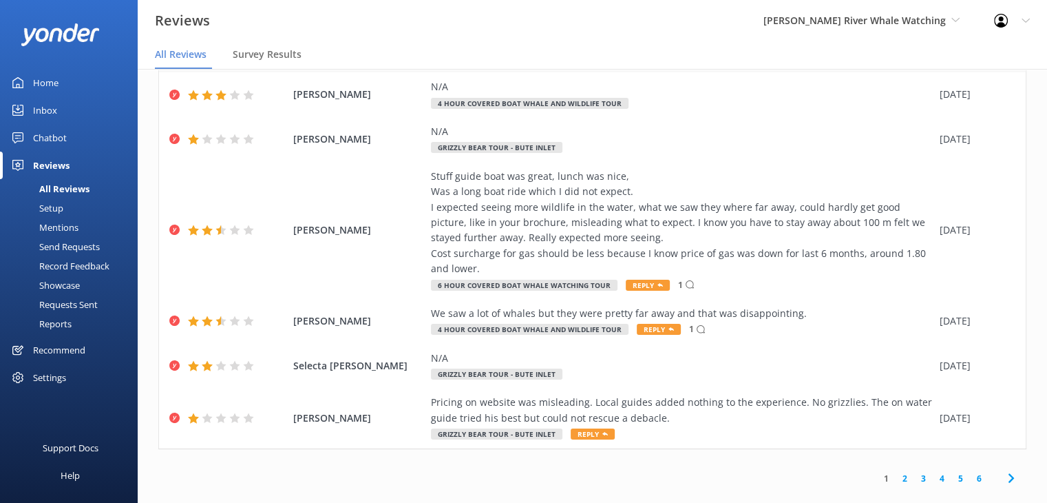
scroll to position [450, 0]
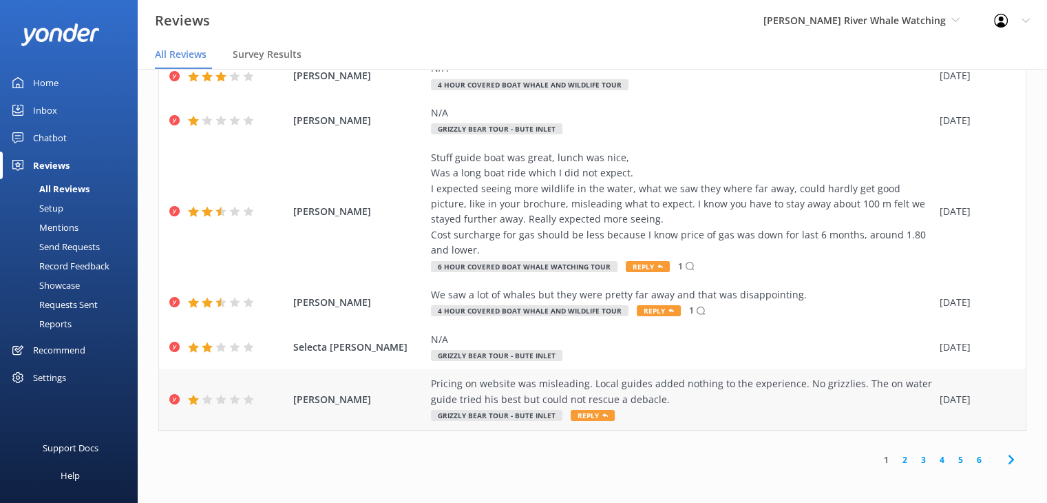
click at [459, 398] on div "Pricing on website was misleading. Local guides added nothing to the experience…" at bounding box center [682, 391] width 502 height 31
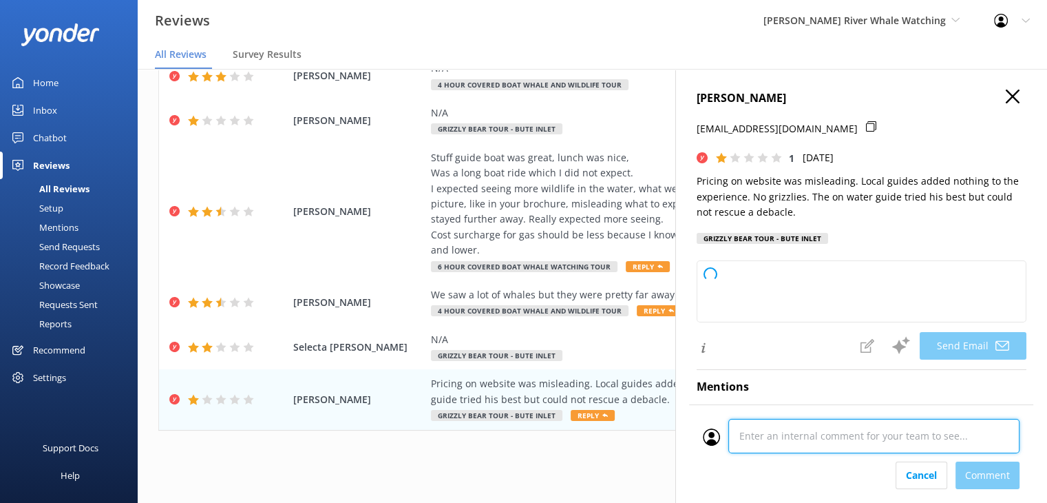
click at [783, 458] on div at bounding box center [861, 440] width 317 height 43
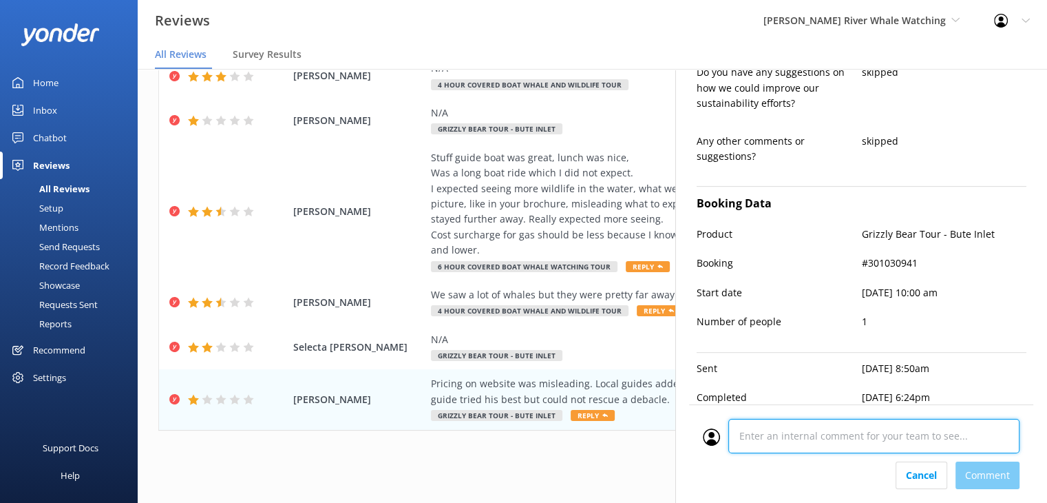
type textarea "Hi [PERSON_NAME], Thank you for your feedback. We’re sorry to hear that your ex…"
type textarea "Anais Emailed"
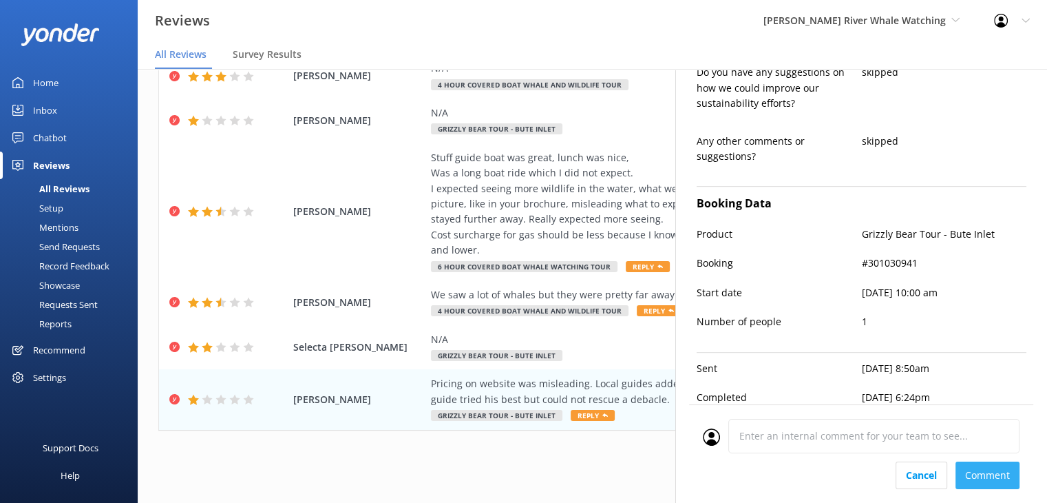
click at [1005, 483] on div "Cancel Comment" at bounding box center [861, 475] width 317 height 28
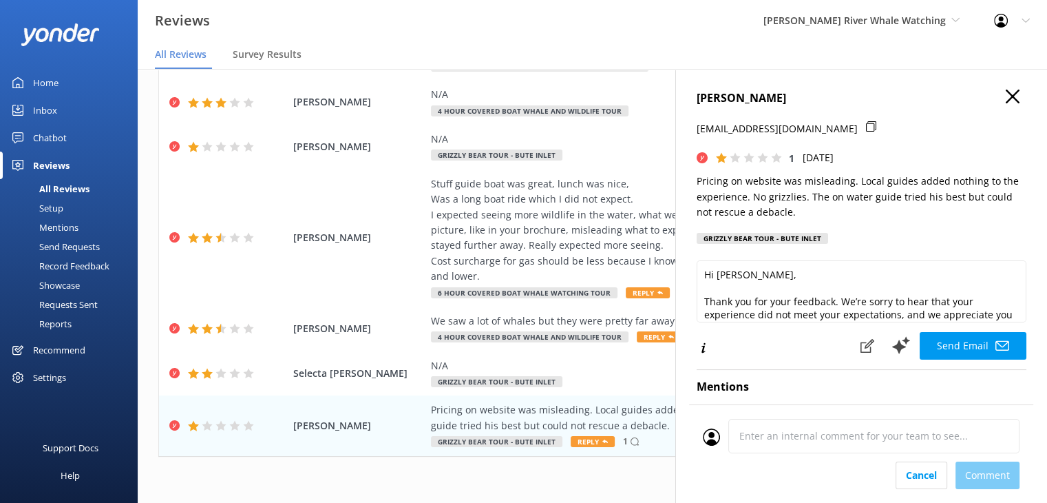
scroll to position [0, 0]
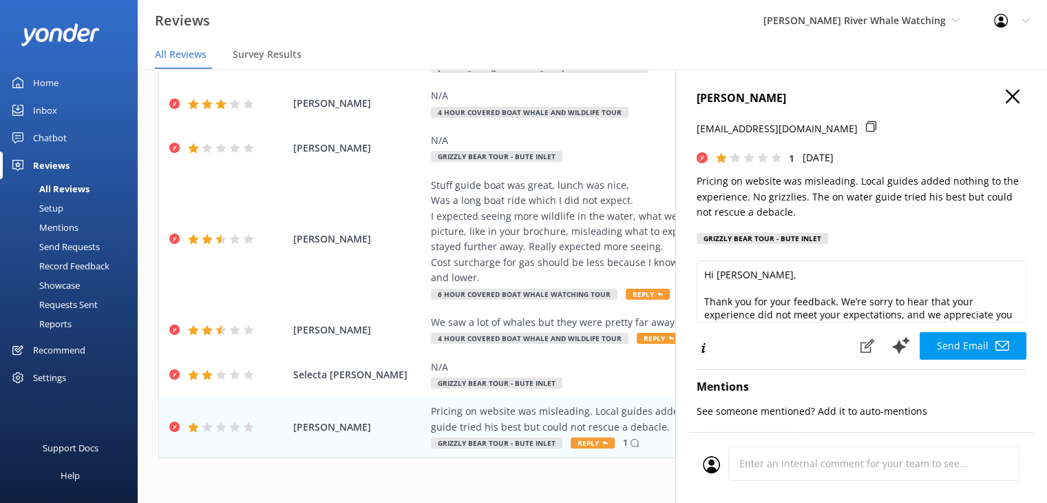
click at [1006, 92] on icon "button" at bounding box center [1013, 97] width 14 height 14
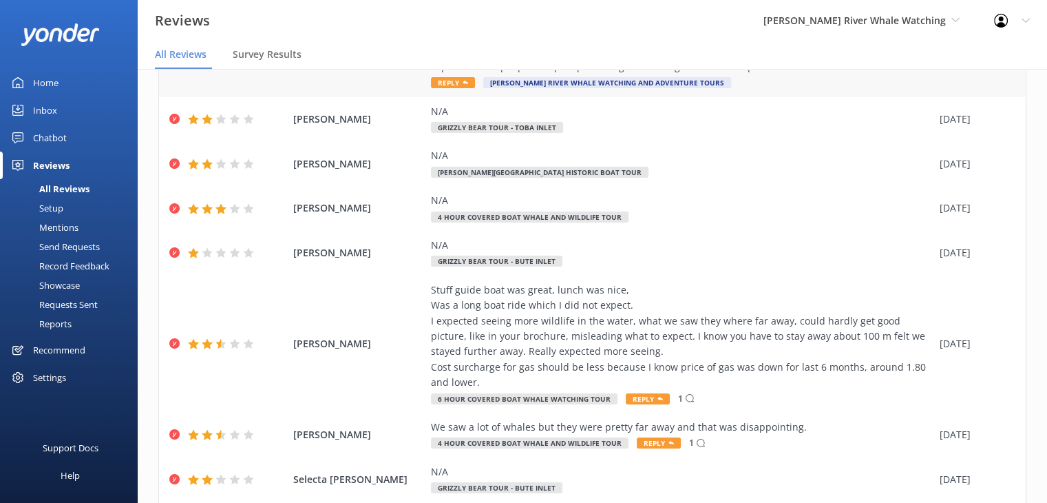
scroll to position [450, 0]
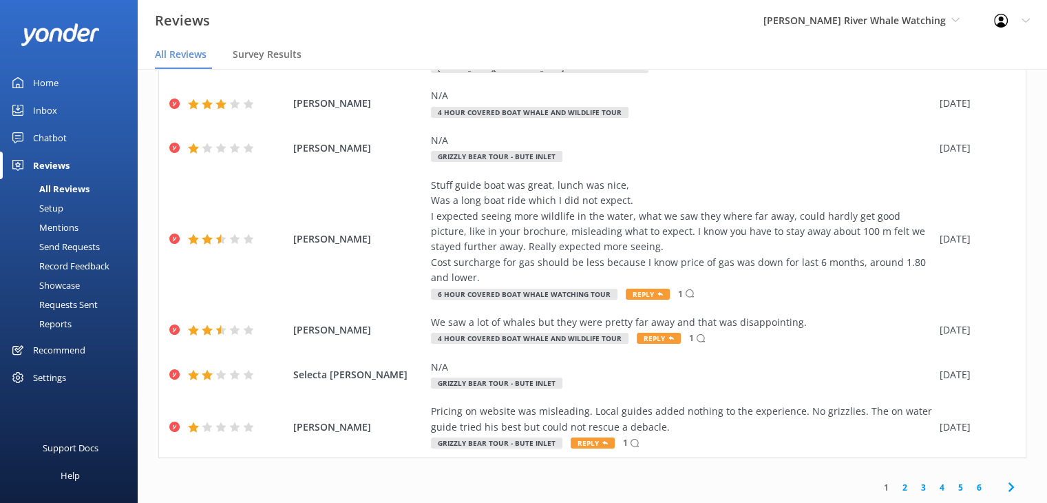
click at [897, 486] on link "2" at bounding box center [905, 487] width 19 height 13
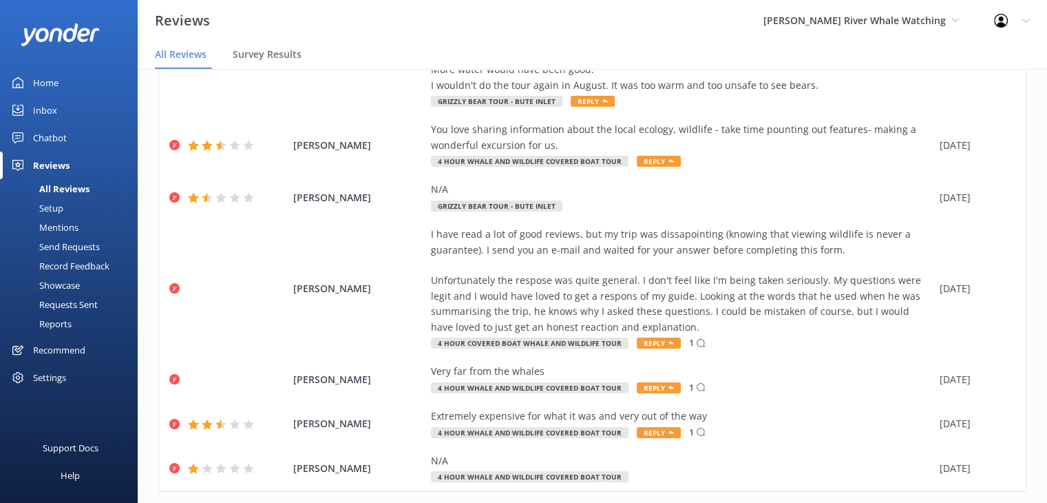
scroll to position [636, 0]
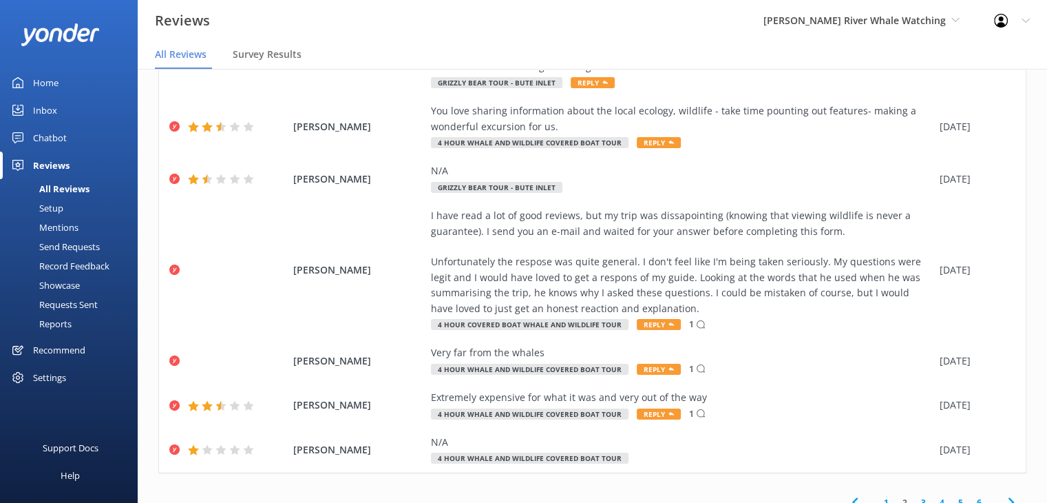
click at [914, 496] on link "3" at bounding box center [923, 502] width 19 height 13
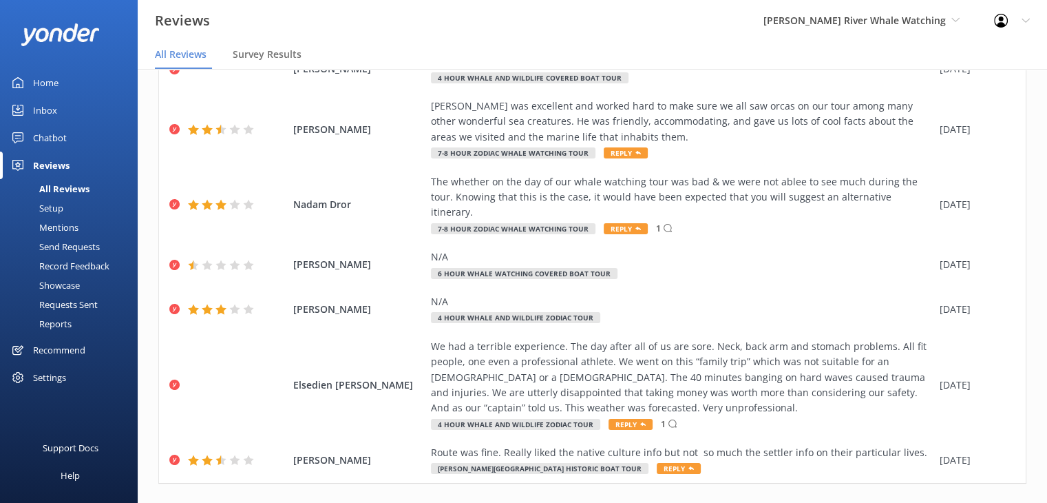
scroll to position [404, 0]
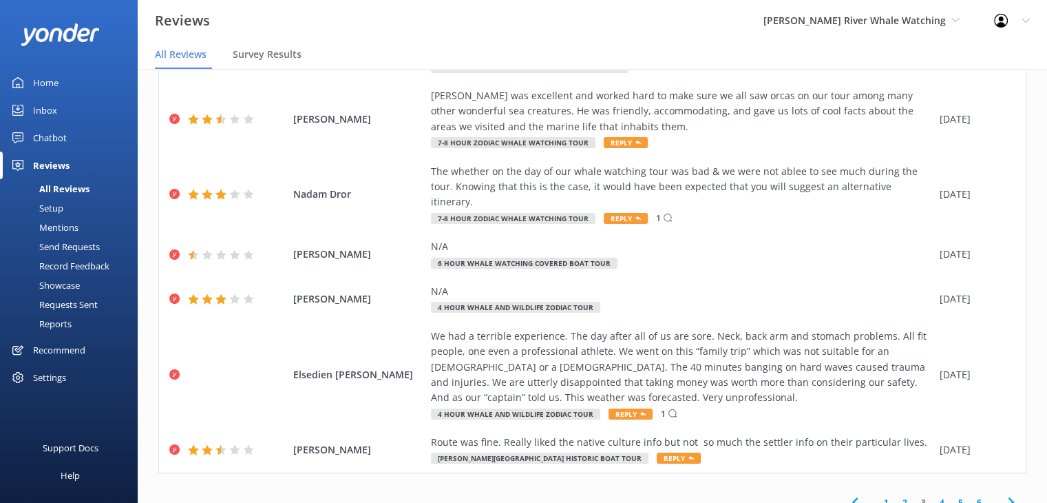
click at [934, 496] on link "4" at bounding box center [942, 502] width 19 height 13
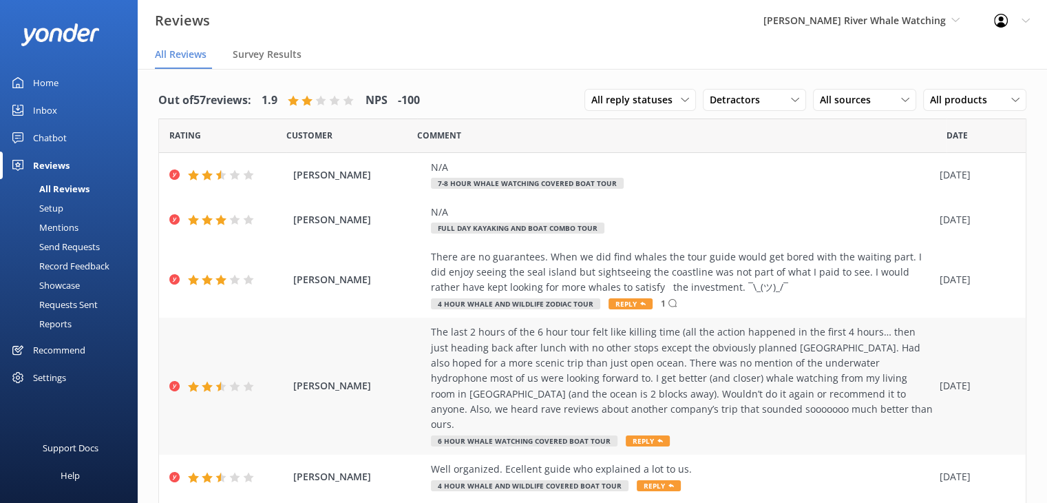
click at [410, 378] on span "[PERSON_NAME]" at bounding box center [358, 385] width 131 height 15
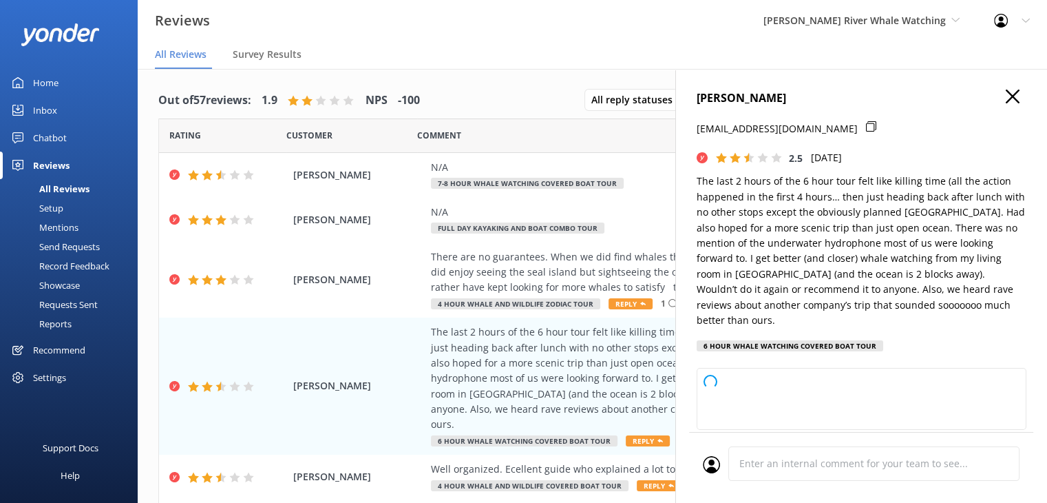
type textarea "Hi [PERSON_NAME], Thank you for taking the time to share your feedback. We're s…"
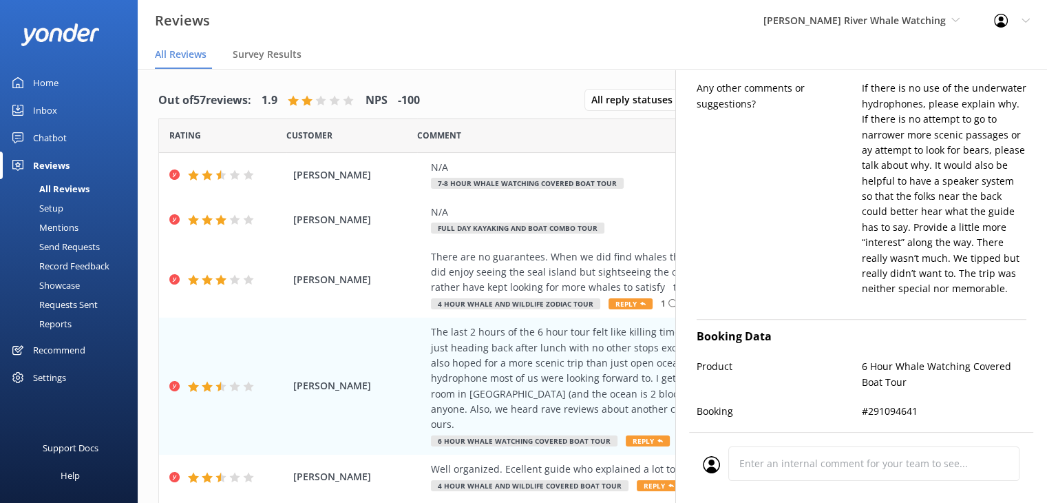
scroll to position [920, 0]
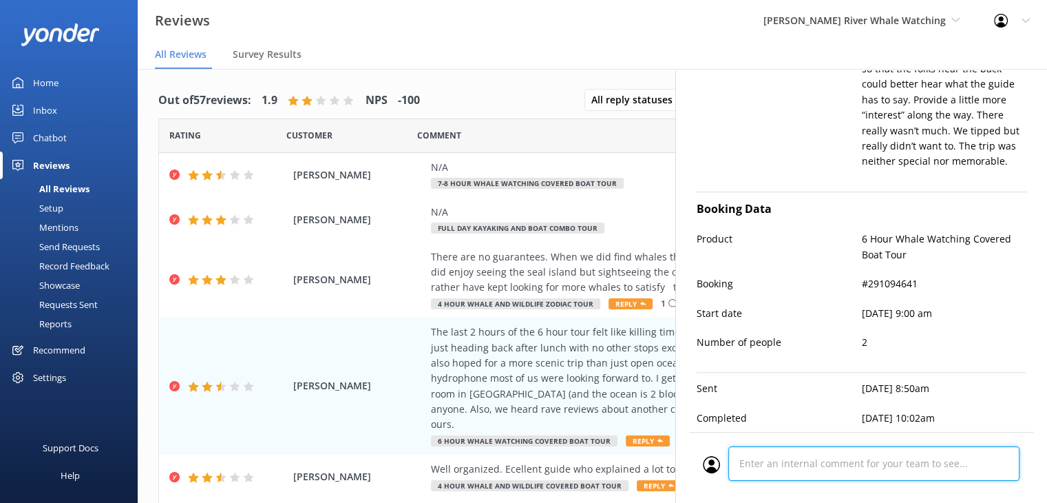
click at [839, 455] on div at bounding box center [861, 467] width 317 height 43
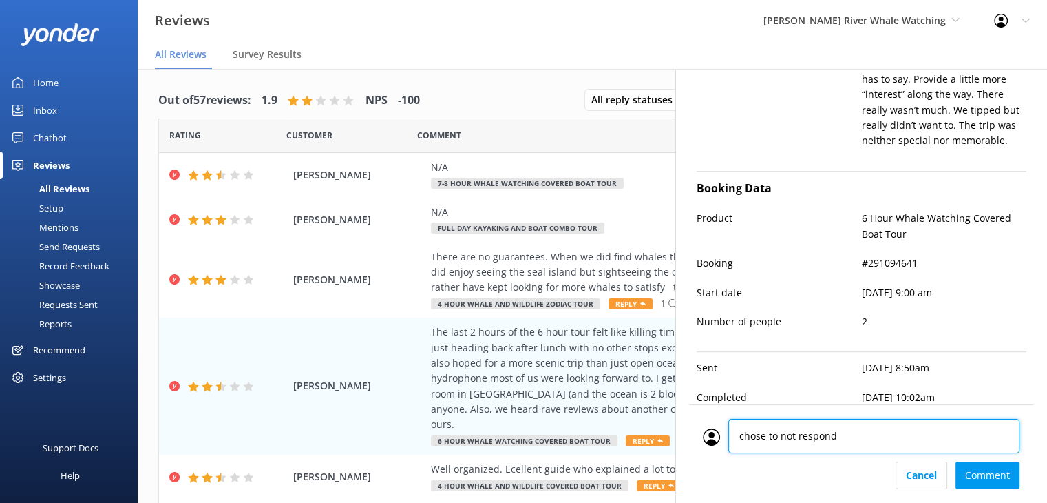
type textarea "chose to not respond."
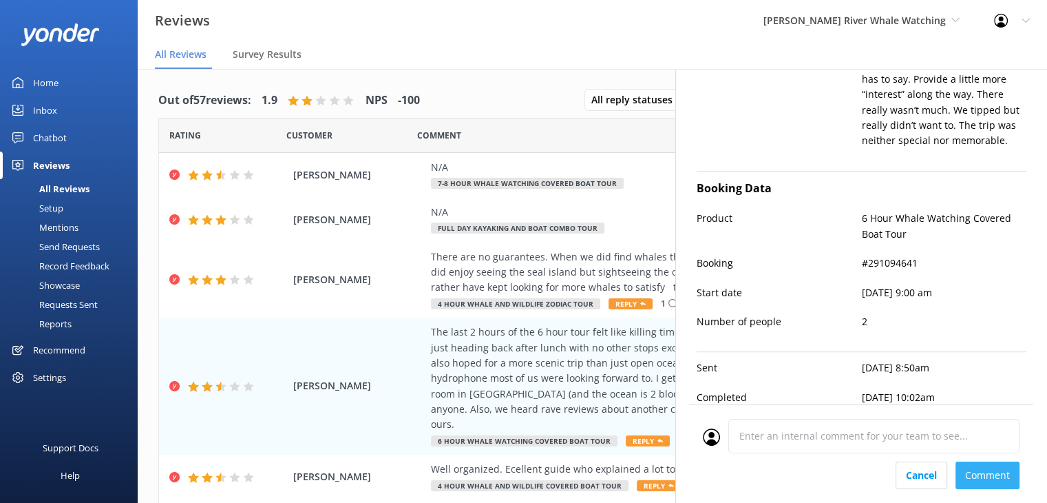
click at [992, 477] on div "Cancel Comment" at bounding box center [861, 475] width 317 height 28
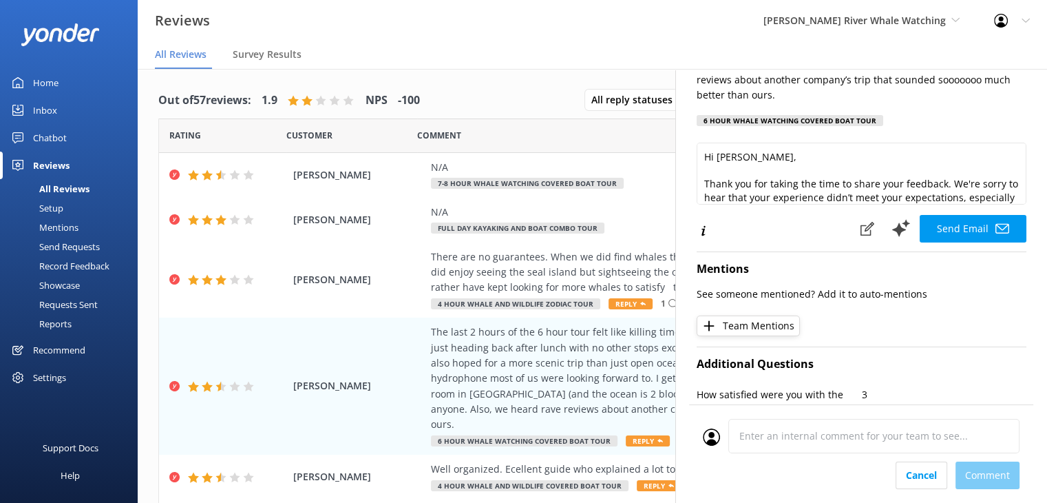
scroll to position [0, 0]
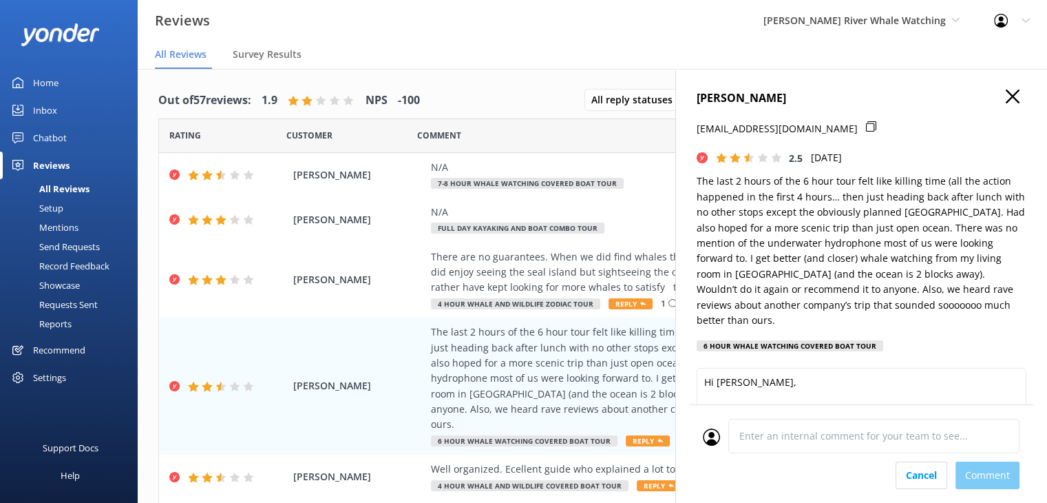
click at [1006, 98] on icon "button" at bounding box center [1013, 97] width 14 height 14
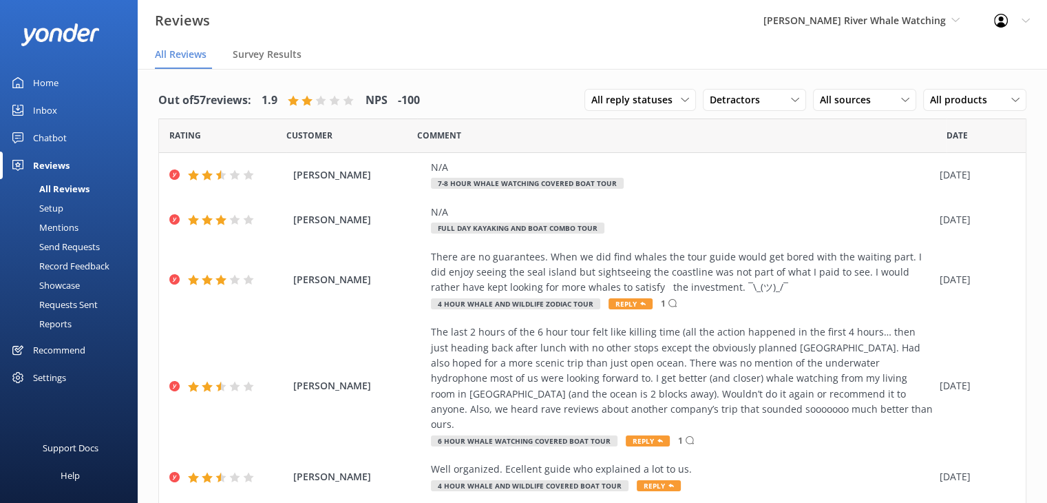
click at [49, 84] on div "Home" at bounding box center [45, 83] width 25 height 28
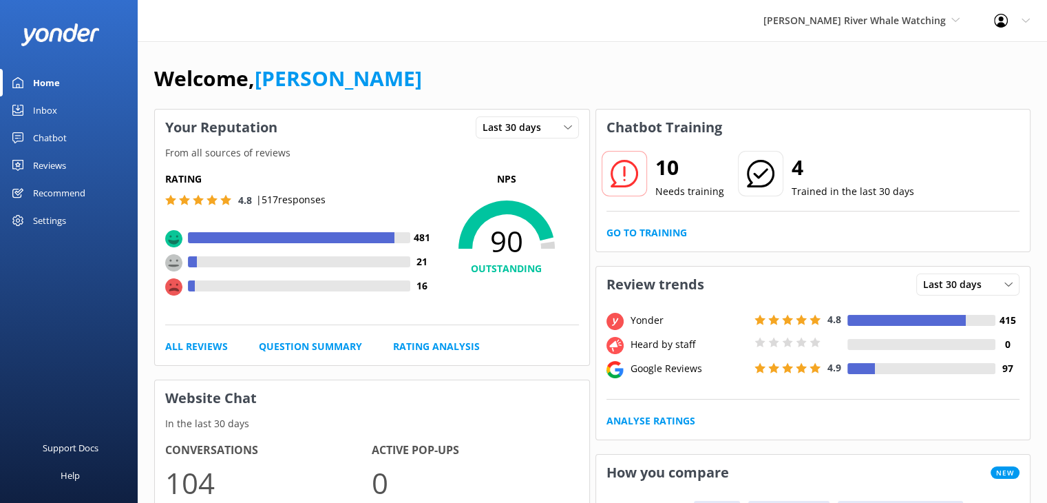
click at [56, 163] on div "Reviews" at bounding box center [49, 165] width 33 height 28
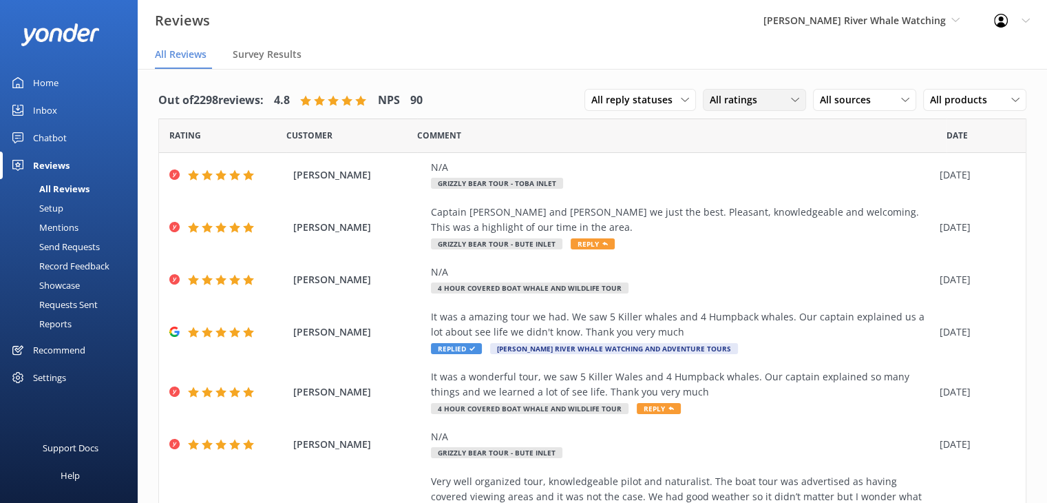
click at [756, 89] on div "All ratings All ratings Promoters Passives Detractors" at bounding box center [754, 100] width 103 height 22
click at [724, 205] on div "Detractors" at bounding box center [754, 212] width 63 height 14
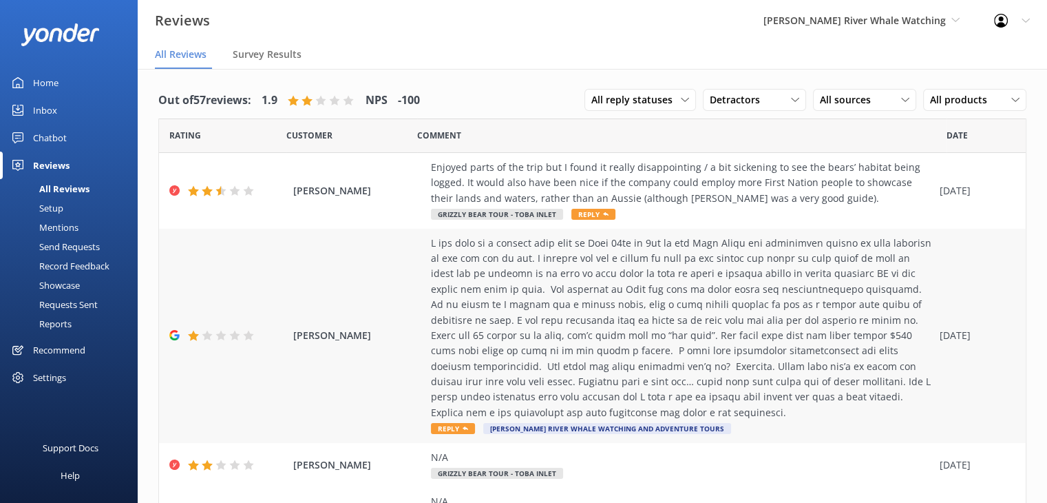
click at [603, 332] on div at bounding box center [682, 327] width 502 height 185
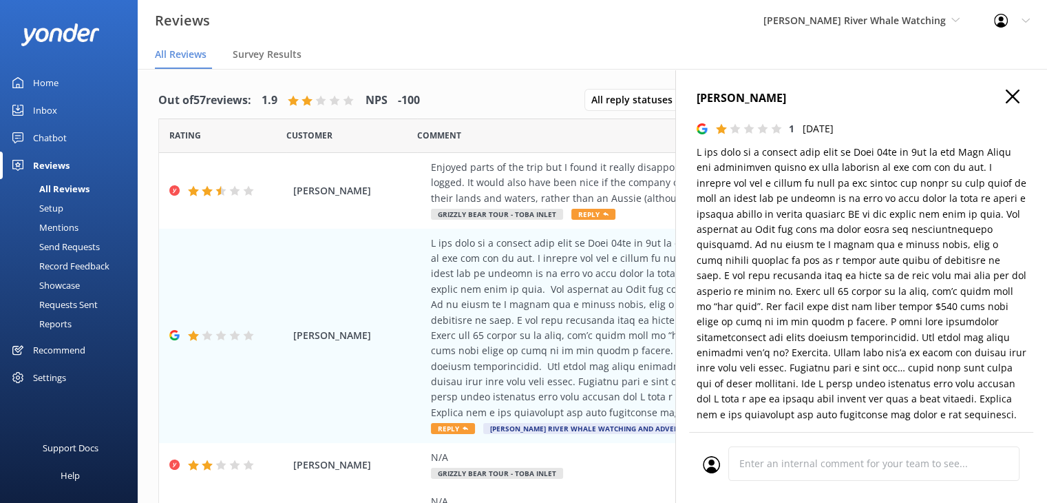
type textarea "Thank you for sharing your feedback. We’re truly sorry to hear about your disap…"
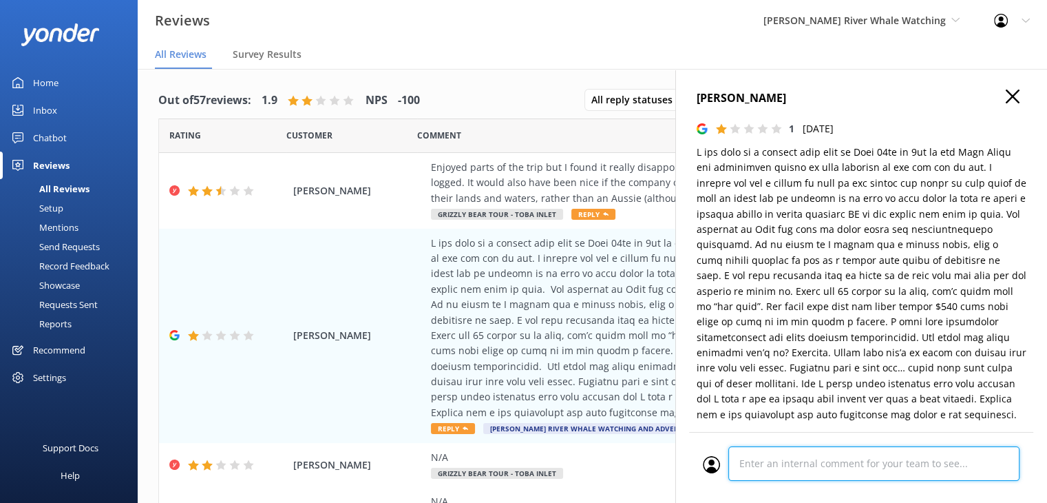
click at [881, 466] on div "Cancel Comment" at bounding box center [861, 467] width 344 height 71
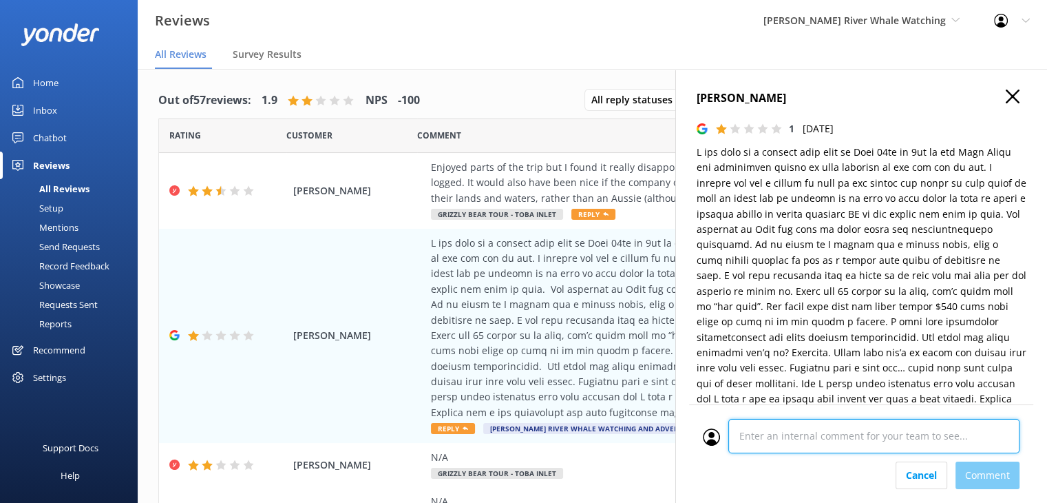
scroll to position [316, 0]
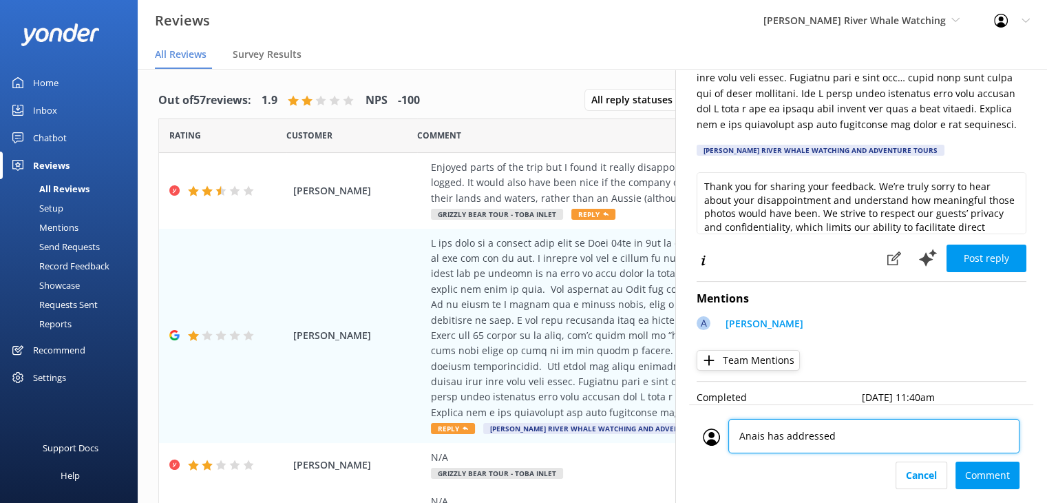
type textarea "Anais has addressed."
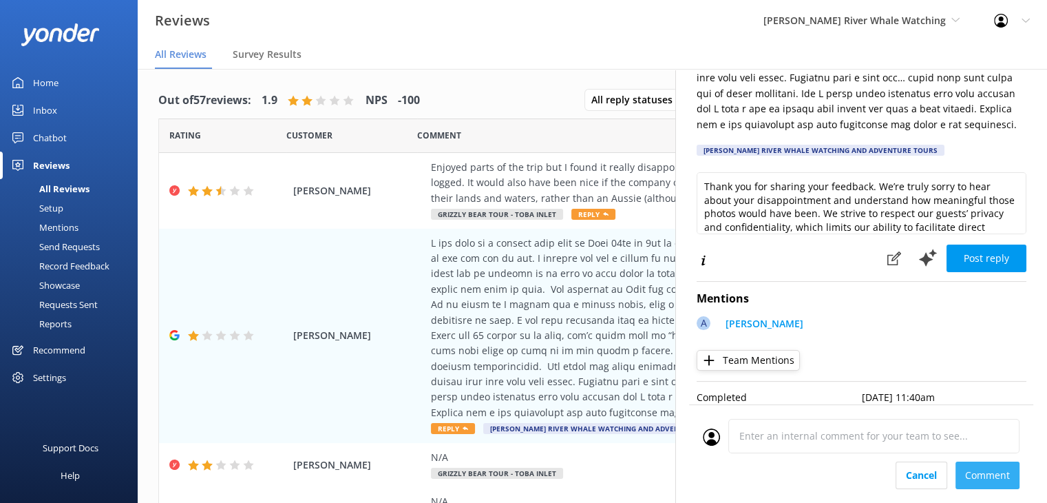
click at [972, 480] on div "Cancel Comment" at bounding box center [861, 475] width 317 height 28
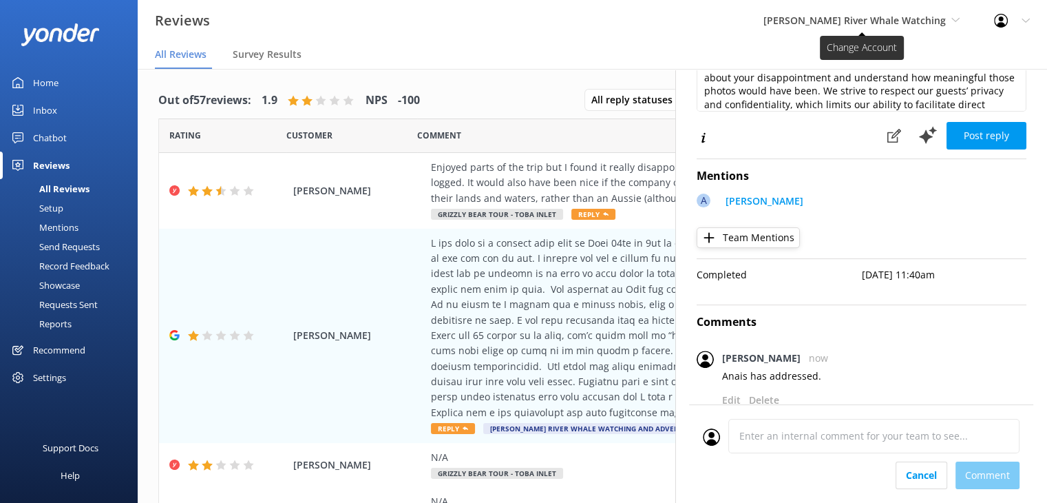
click at [923, 22] on span "[PERSON_NAME] River Whale Watching" at bounding box center [855, 20] width 182 height 13
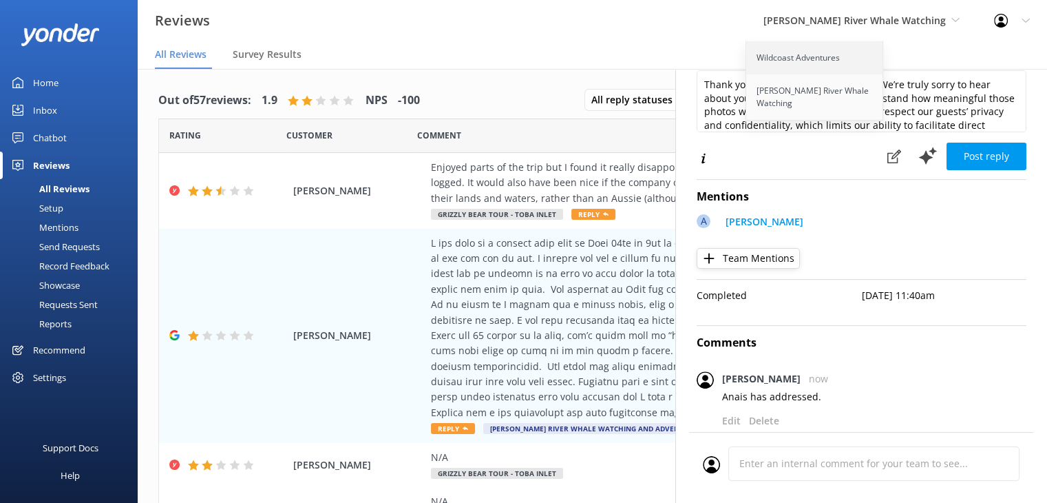
click at [817, 67] on link "Wildcoast Adventures" at bounding box center [815, 57] width 138 height 33
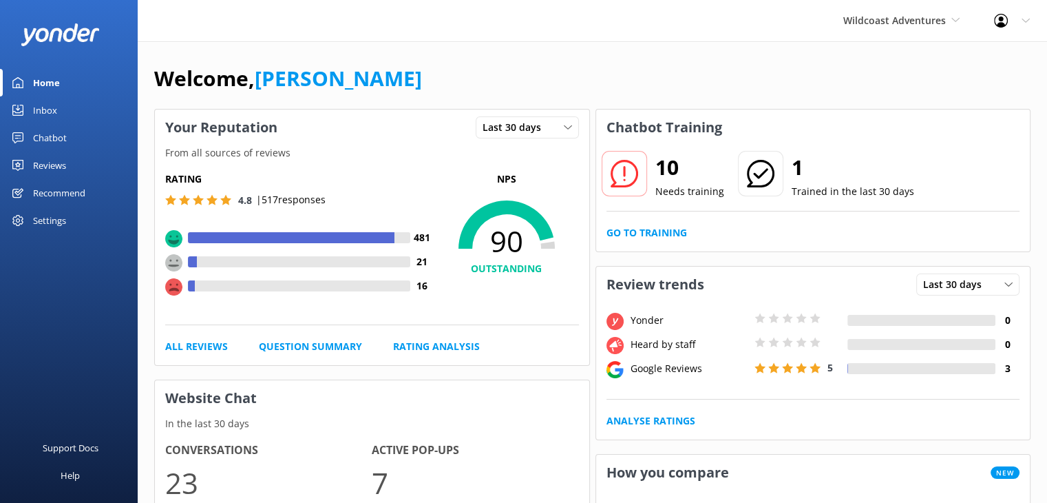
click at [41, 164] on div "Reviews" at bounding box center [49, 165] width 33 height 28
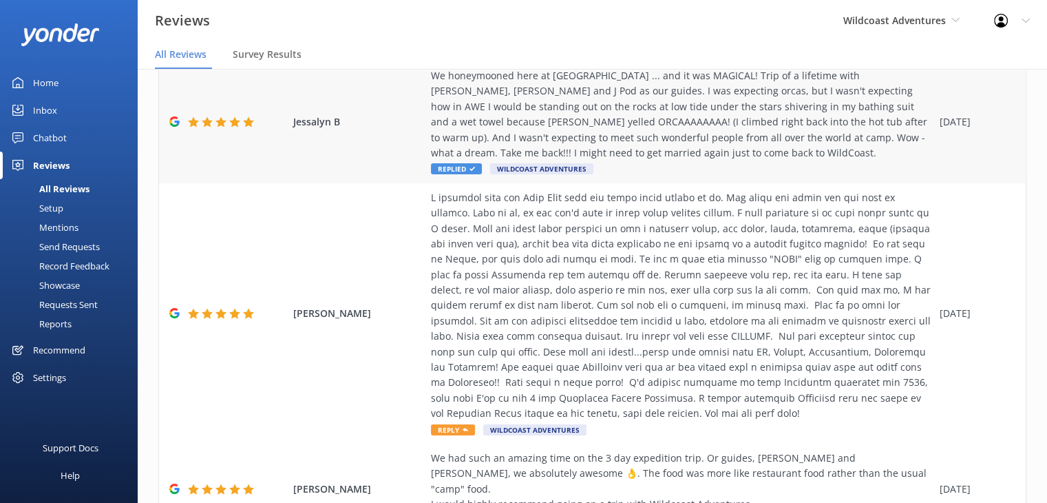
scroll to position [138, 0]
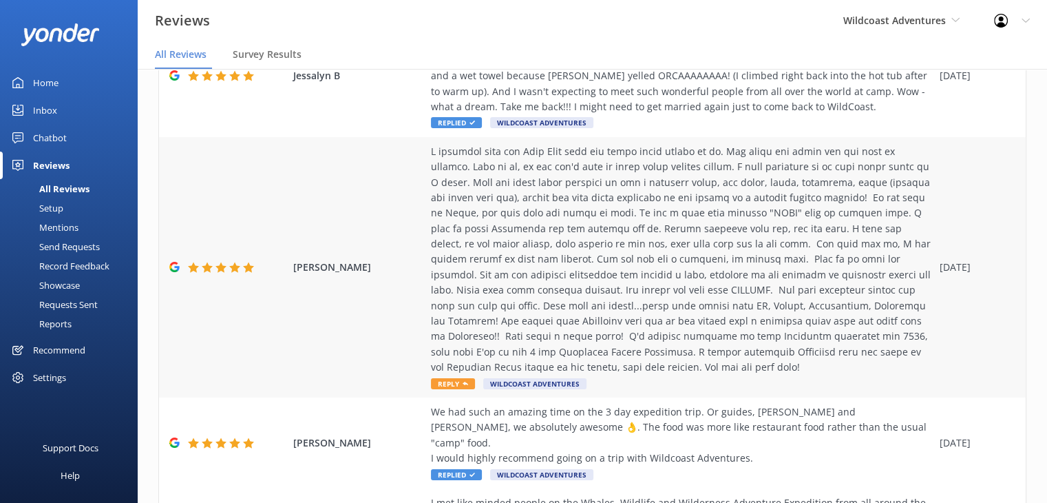
click at [587, 292] on div at bounding box center [682, 259] width 502 height 231
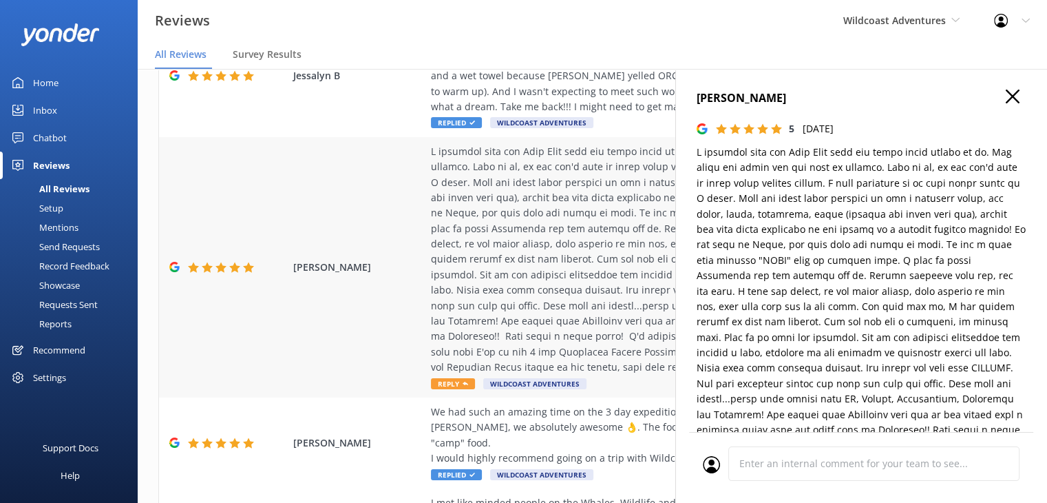
type textarea "Thank you so much for your wonderful review! We’re thrilled to hear you enjoyed…"
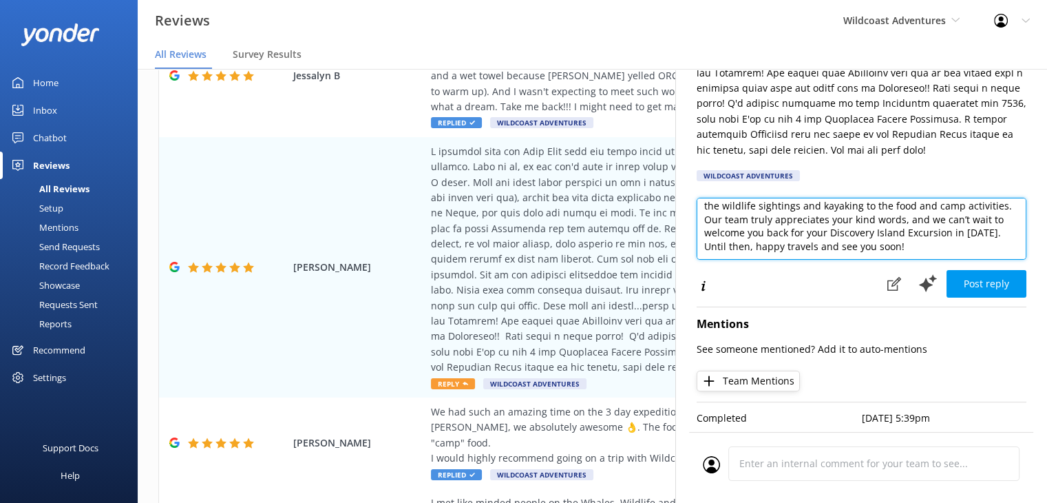
scroll to position [33, 0]
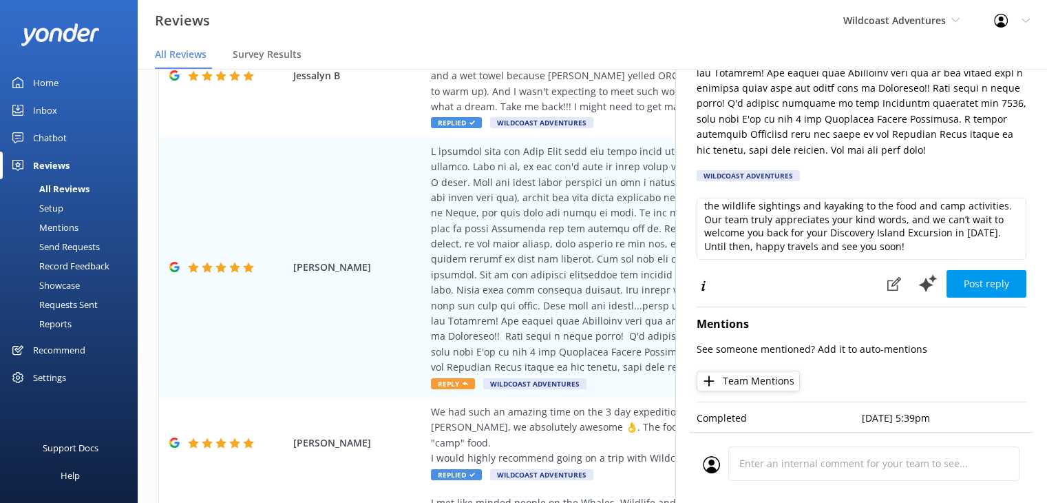
click at [974, 279] on button "Post reply" at bounding box center [987, 284] width 80 height 28
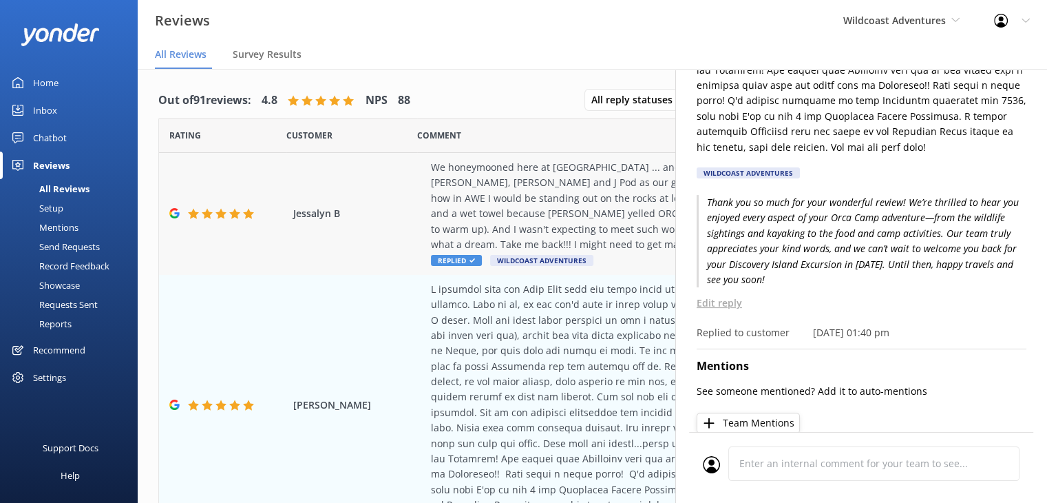
scroll to position [0, 0]
